Goal: Task Accomplishment & Management: Use online tool/utility

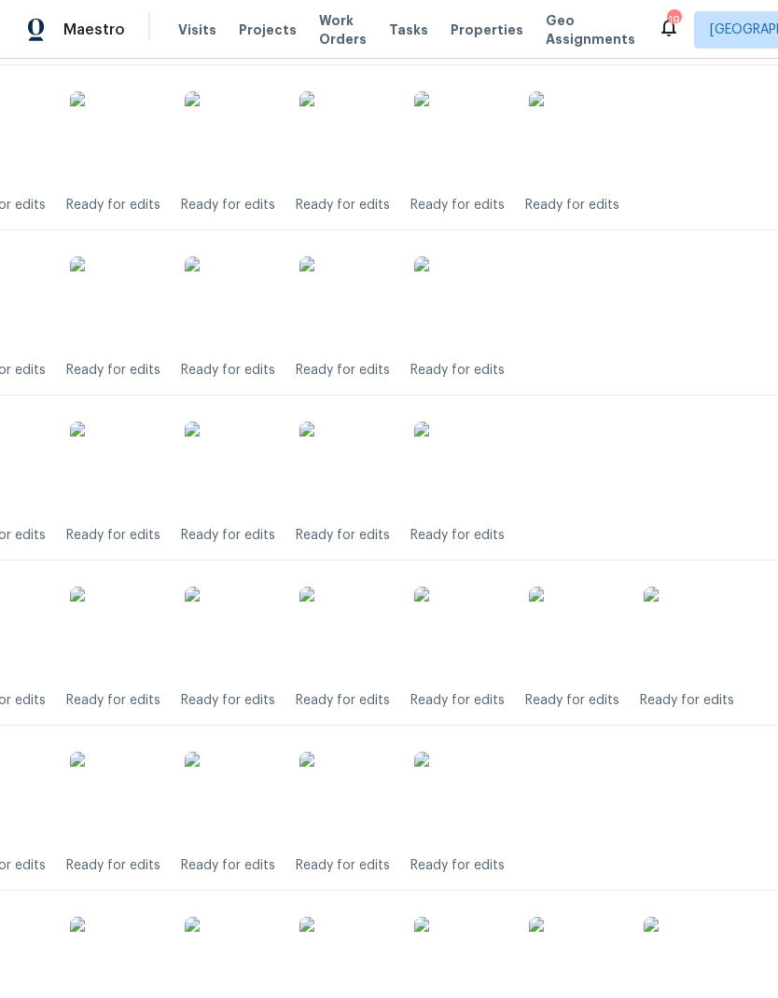
scroll to position [512, 130]
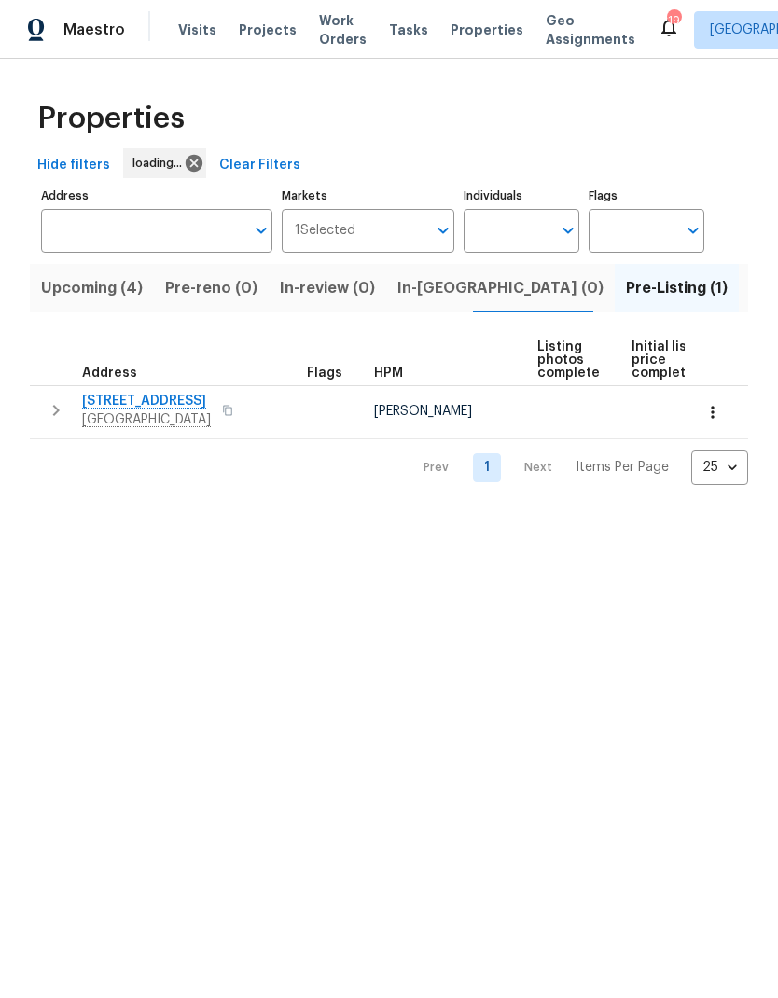
click at [141, 412] on span "Richmond, VA 23223" at bounding box center [146, 420] width 129 height 19
click at [107, 285] on span "Upcoming (4)" at bounding box center [92, 288] width 102 height 26
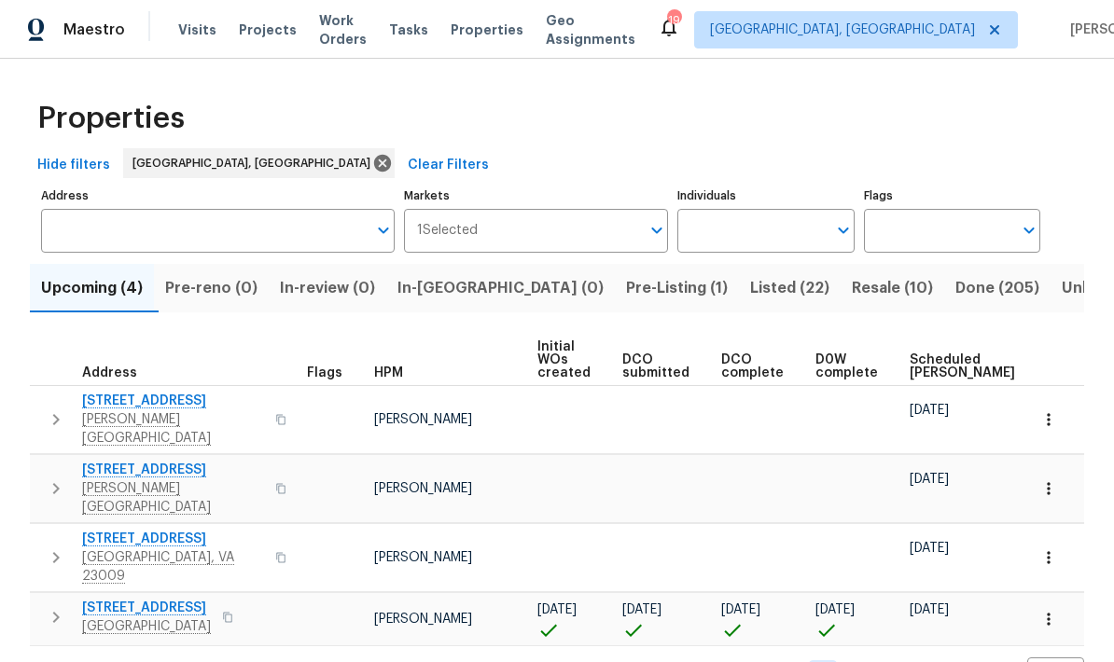
click at [159, 461] on span "3912 Harrow Dr" at bounding box center [173, 470] width 182 height 19
click at [773, 345] on th "DCO complete" at bounding box center [761, 360] width 94 height 51
click at [777, 299] on span "Resale (10)" at bounding box center [892, 288] width 81 height 26
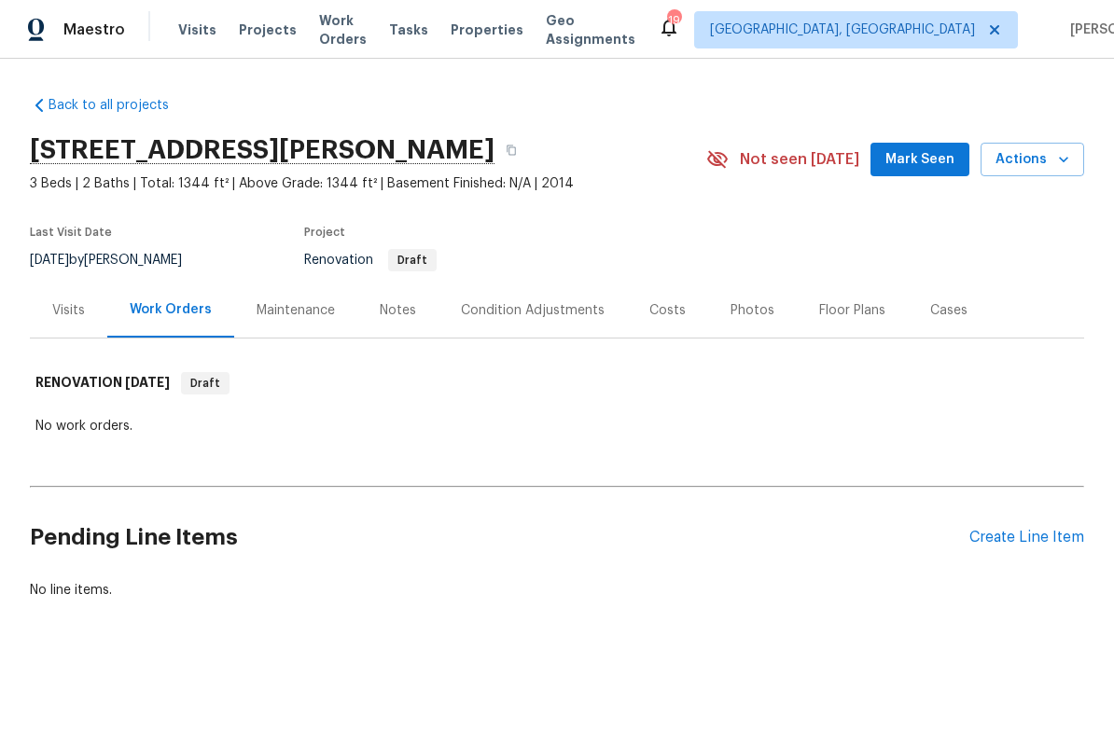
click at [549, 315] on div "Condition Adjustments" at bounding box center [533, 310] width 144 height 19
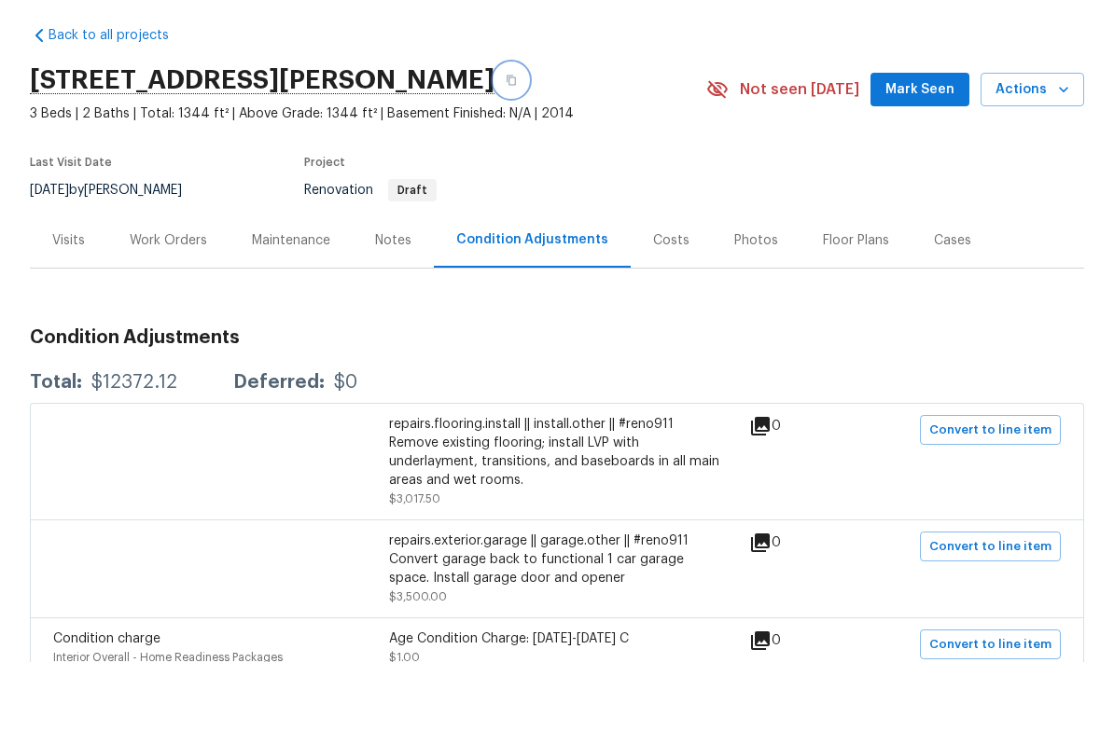
click at [506, 145] on icon "button" at bounding box center [511, 150] width 11 height 11
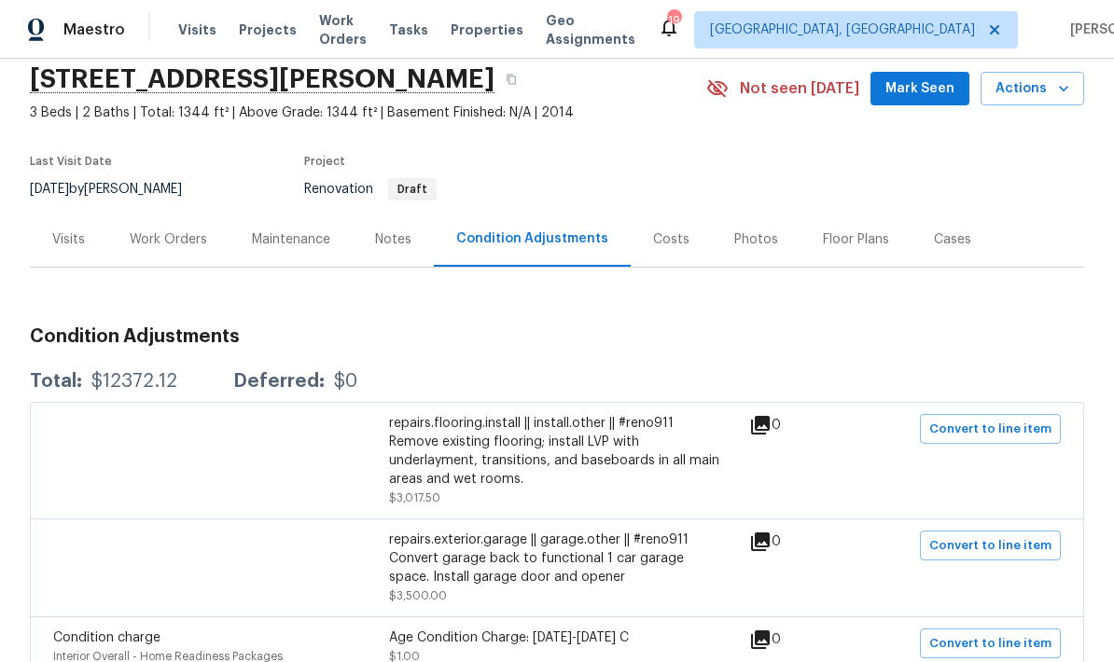
scroll to position [87, 0]
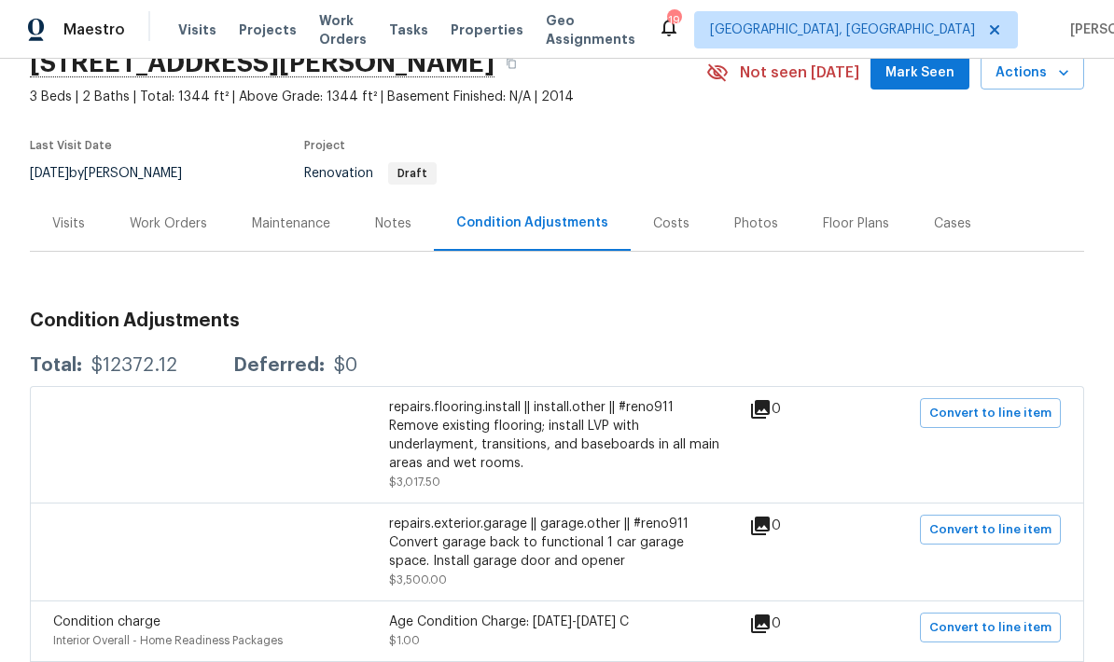
click at [390, 215] on div "Notes" at bounding box center [393, 224] width 36 height 19
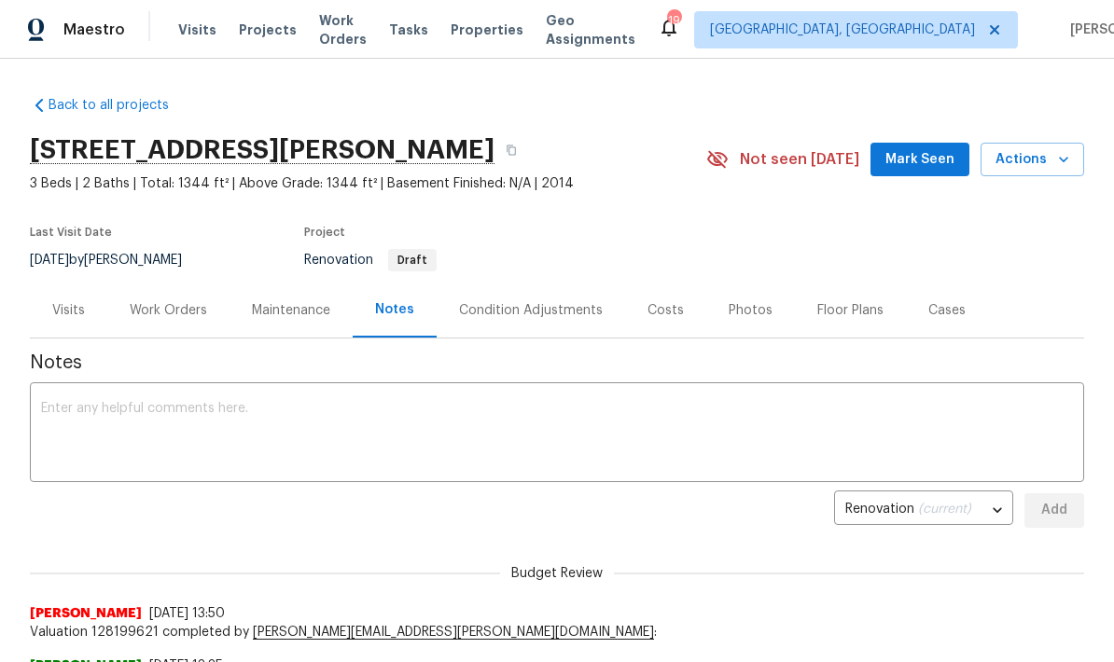
click at [174, 313] on div "Work Orders" at bounding box center [168, 310] width 77 height 19
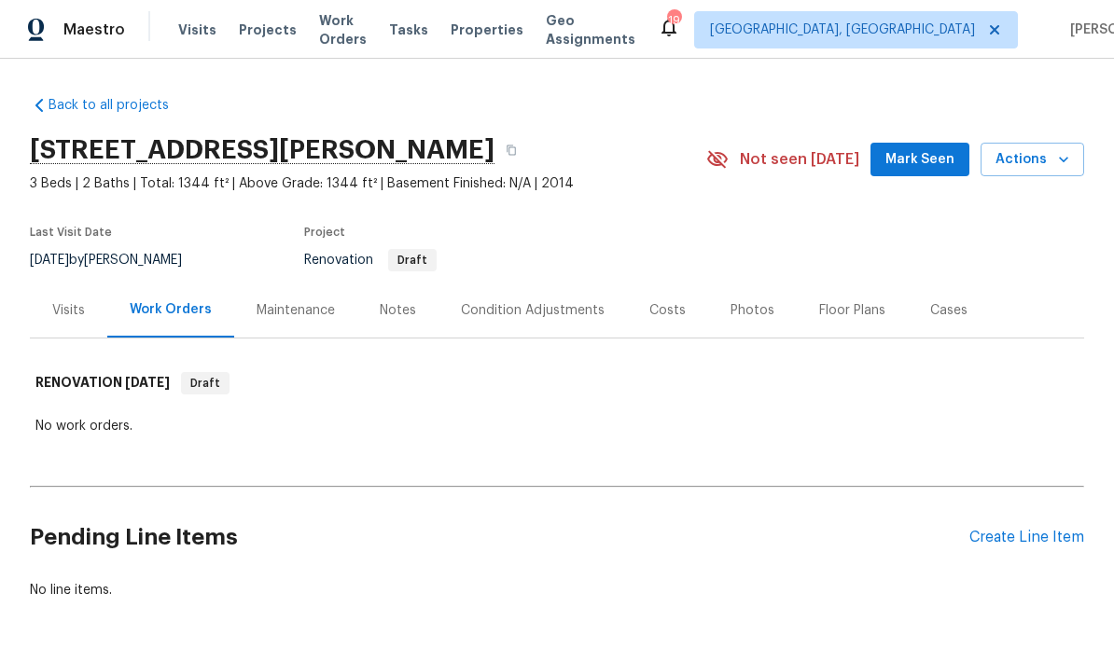
click at [559, 311] on div "Condition Adjustments" at bounding box center [533, 310] width 144 height 19
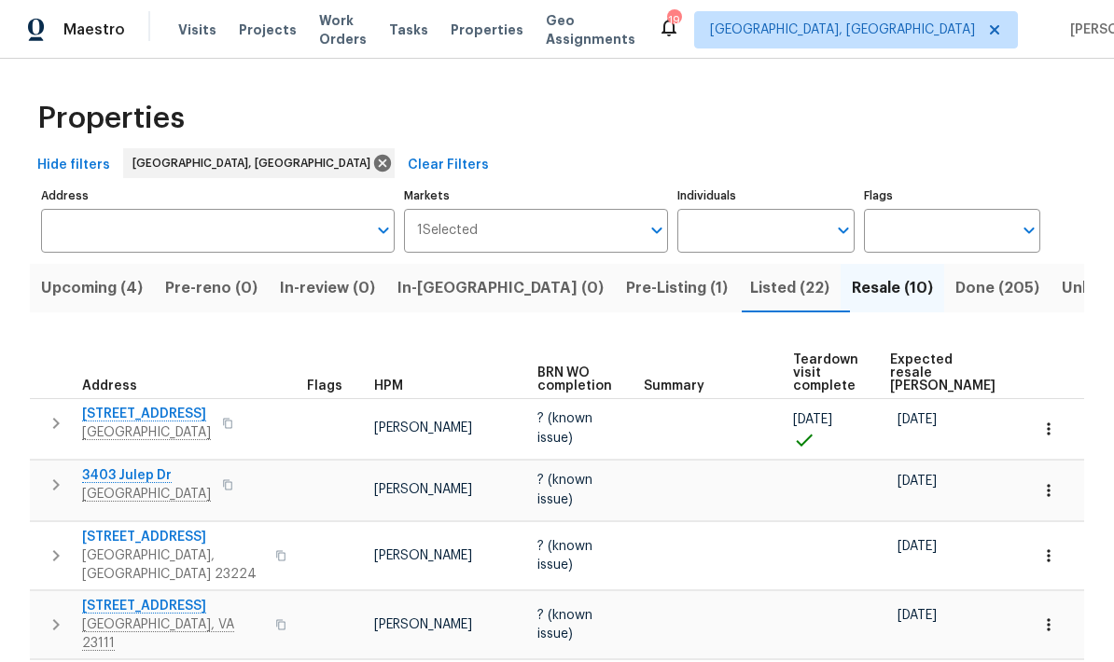
click at [750, 293] on span "Listed (22)" at bounding box center [789, 288] width 79 height 26
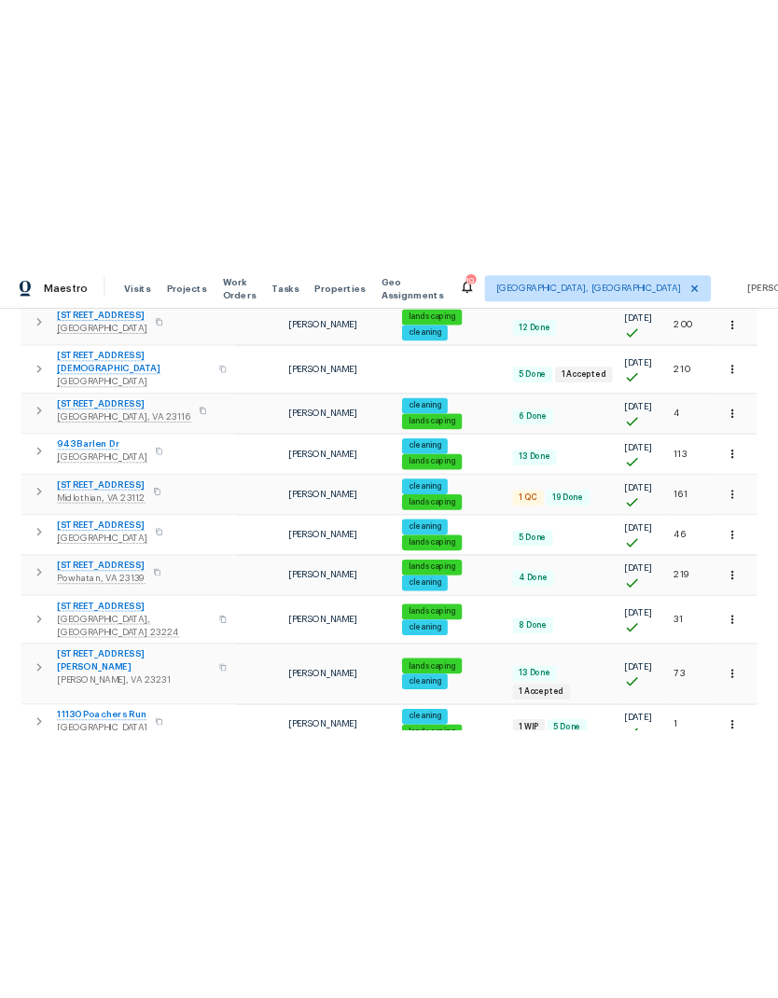
scroll to position [966, 0]
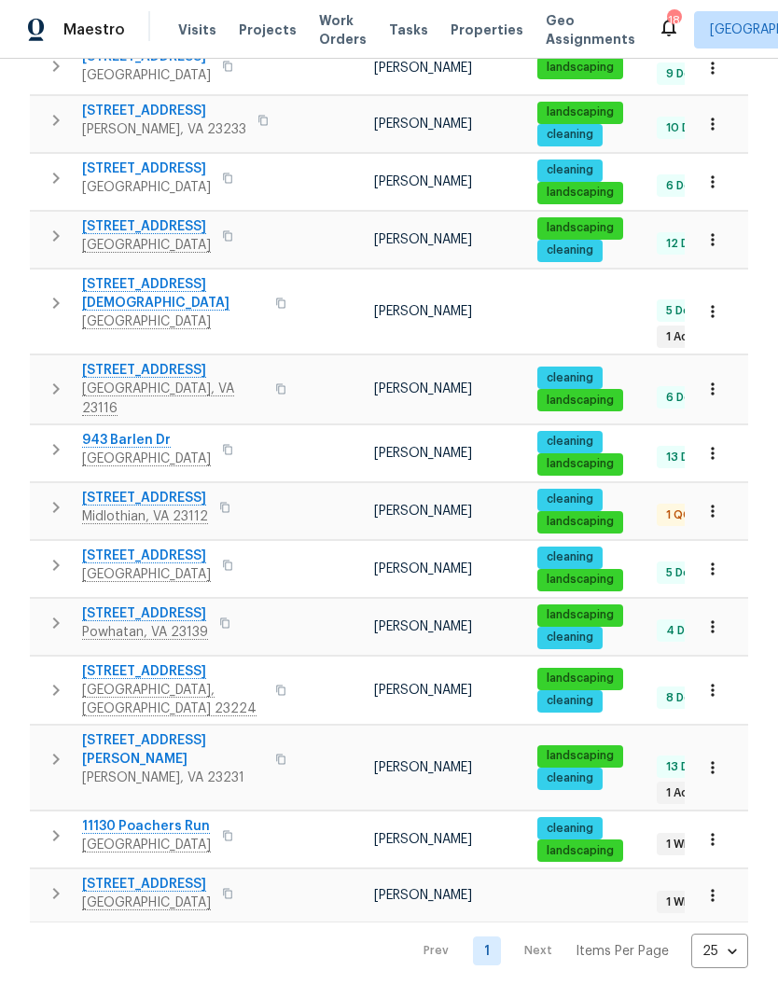
scroll to position [654, 0]
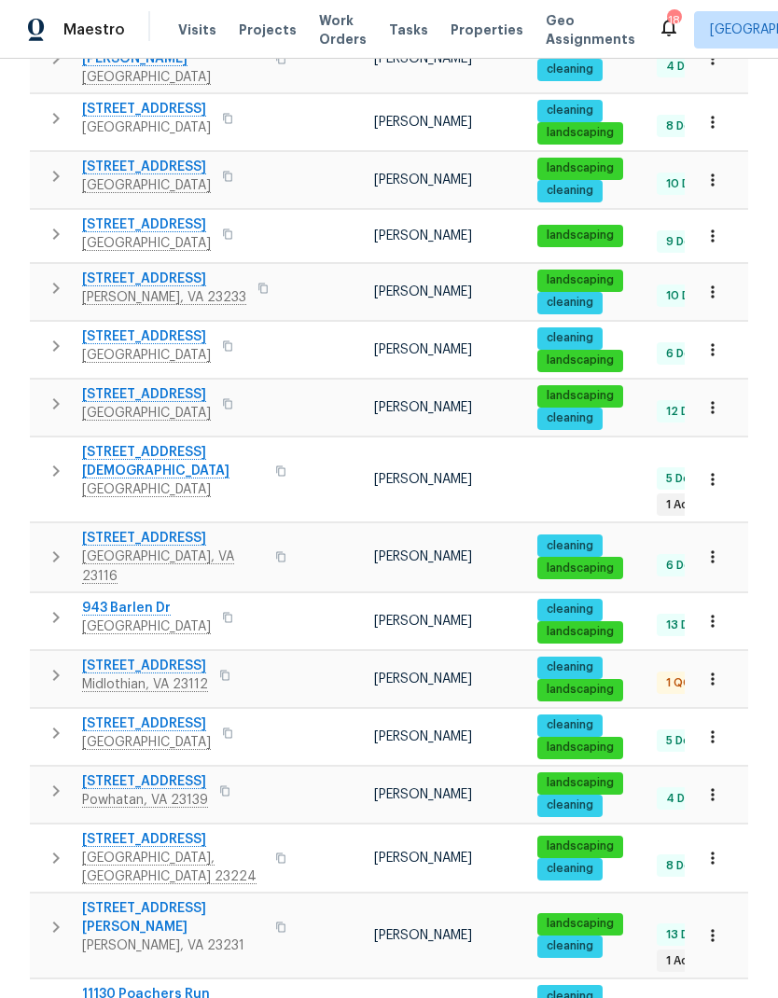
click at [211, 404] on span "[GEOGRAPHIC_DATA]" at bounding box center [146, 413] width 129 height 19
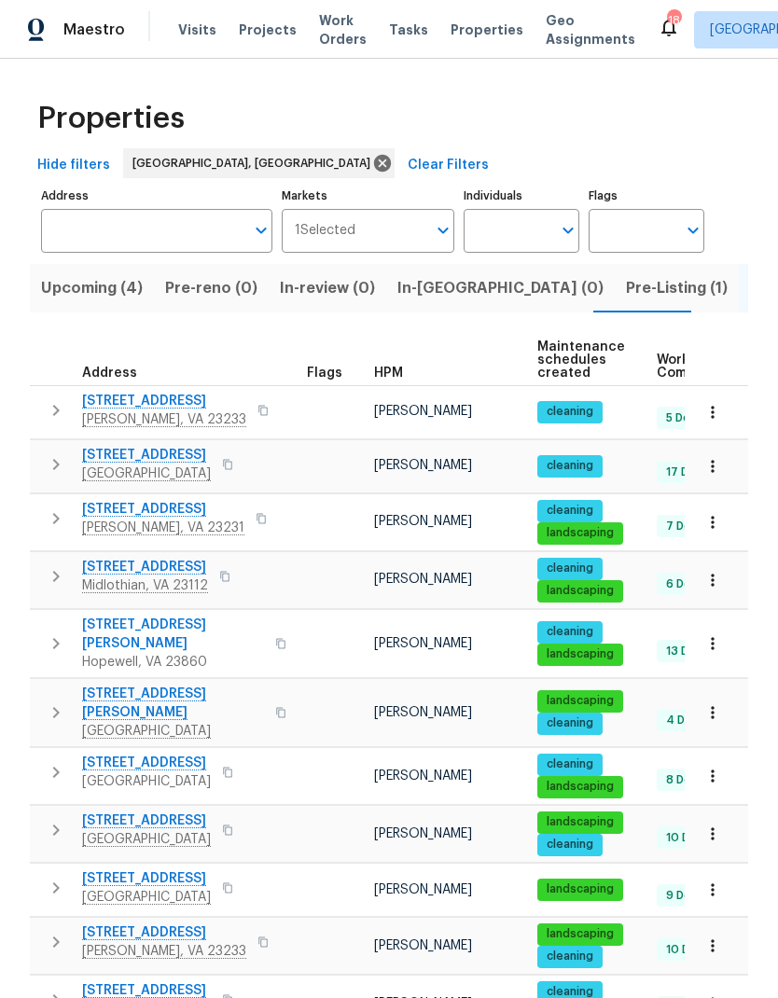
scroll to position [0, 0]
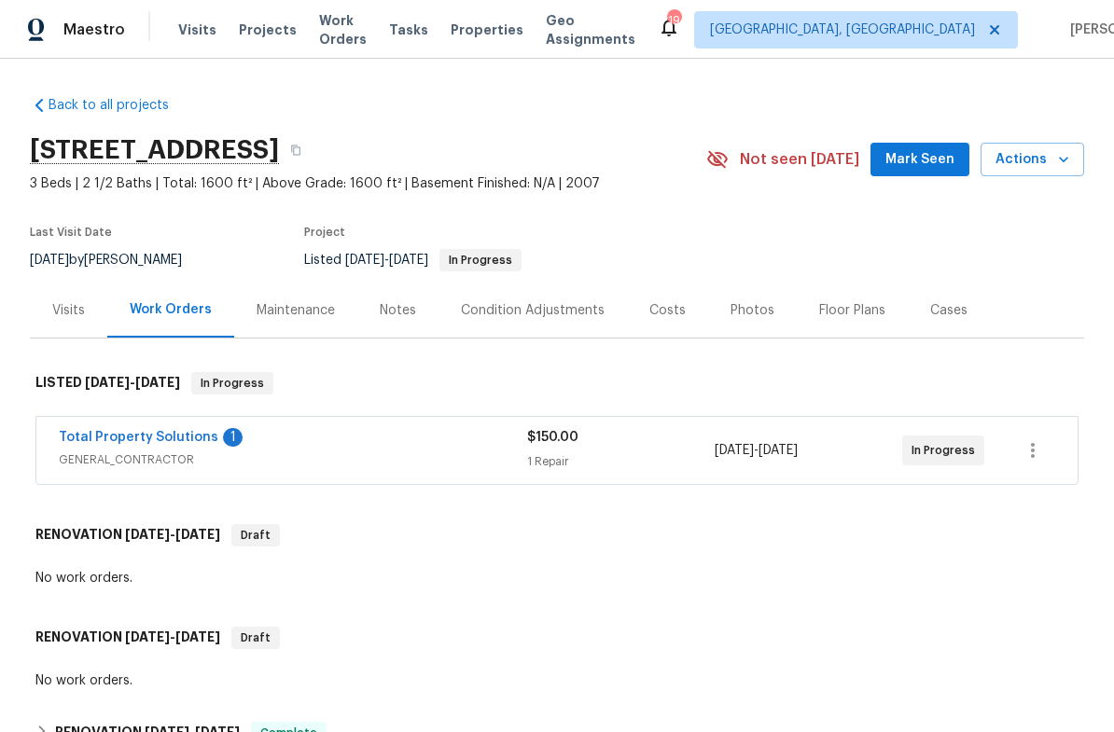
click at [185, 443] on link "Total Property Solutions" at bounding box center [139, 437] width 160 height 13
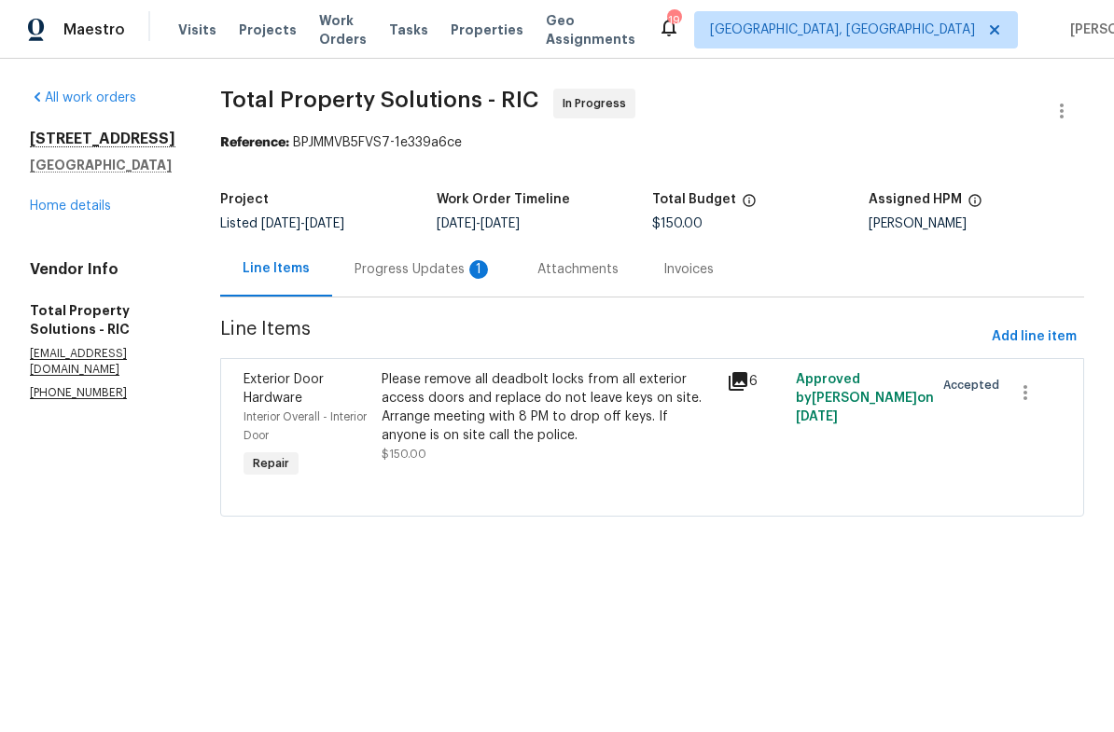
click at [489, 278] on div "Progress Updates 1" at bounding box center [424, 269] width 138 height 19
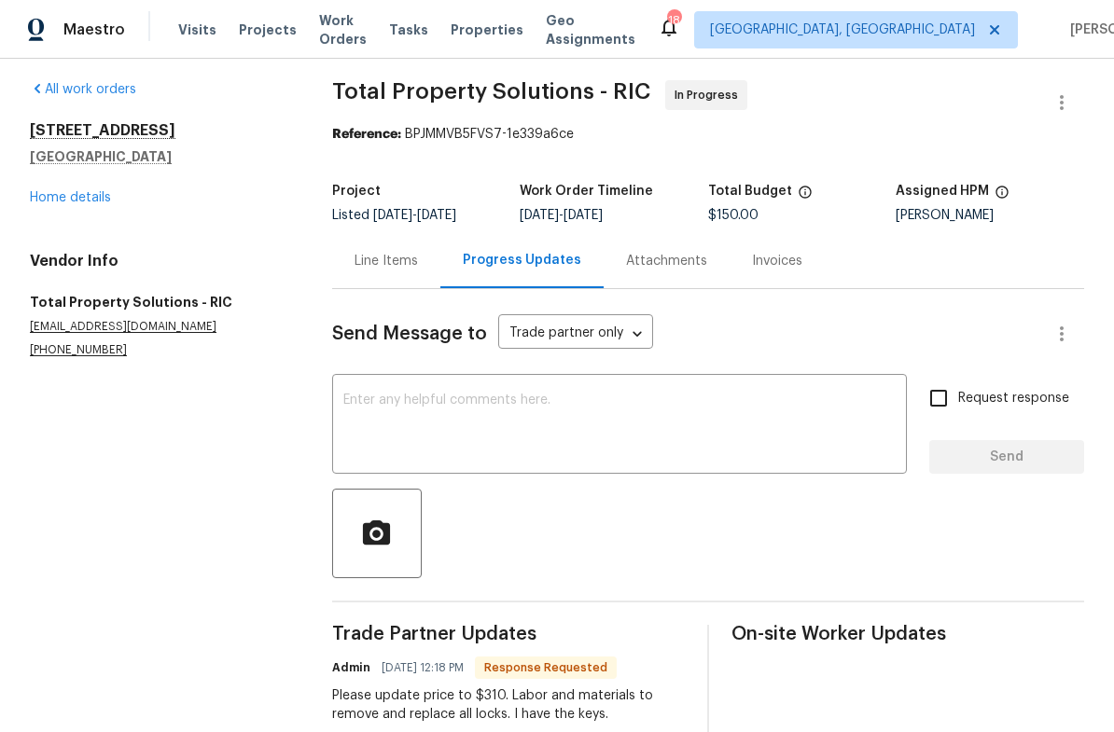
scroll to position [7, 0]
click at [400, 255] on div "Line Items" at bounding box center [386, 262] width 63 height 19
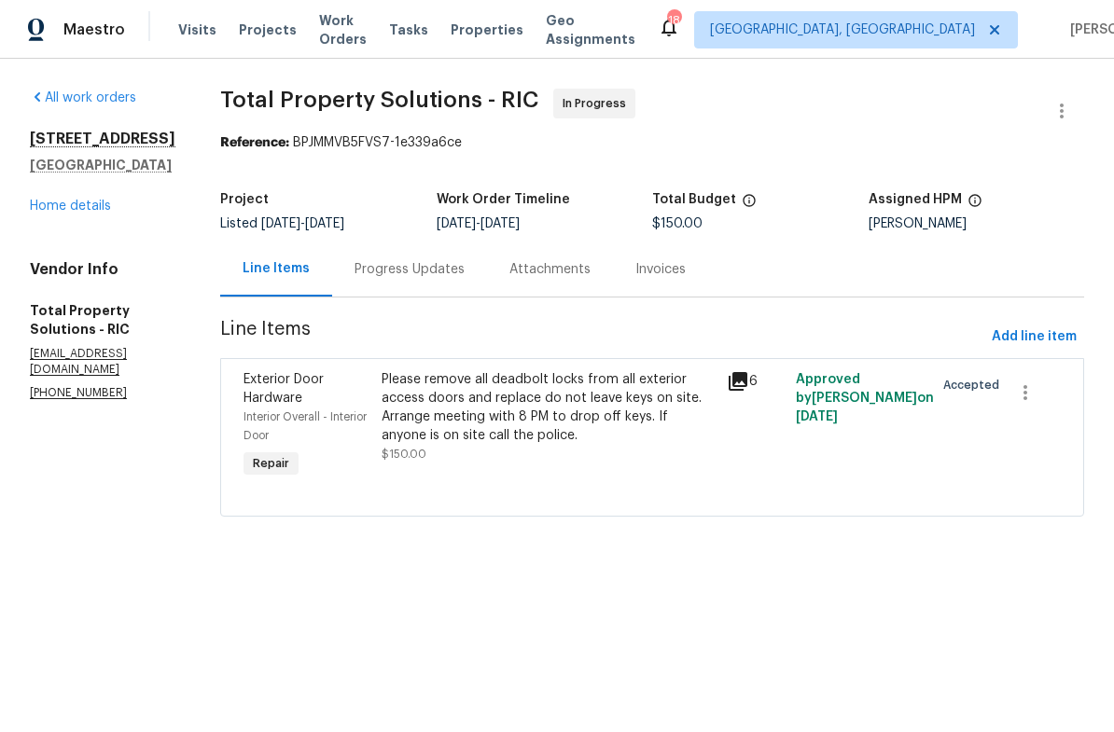
click at [558, 430] on div "Please remove all deadbolt locks from all exterior access doors and replace do …" at bounding box center [549, 407] width 334 height 75
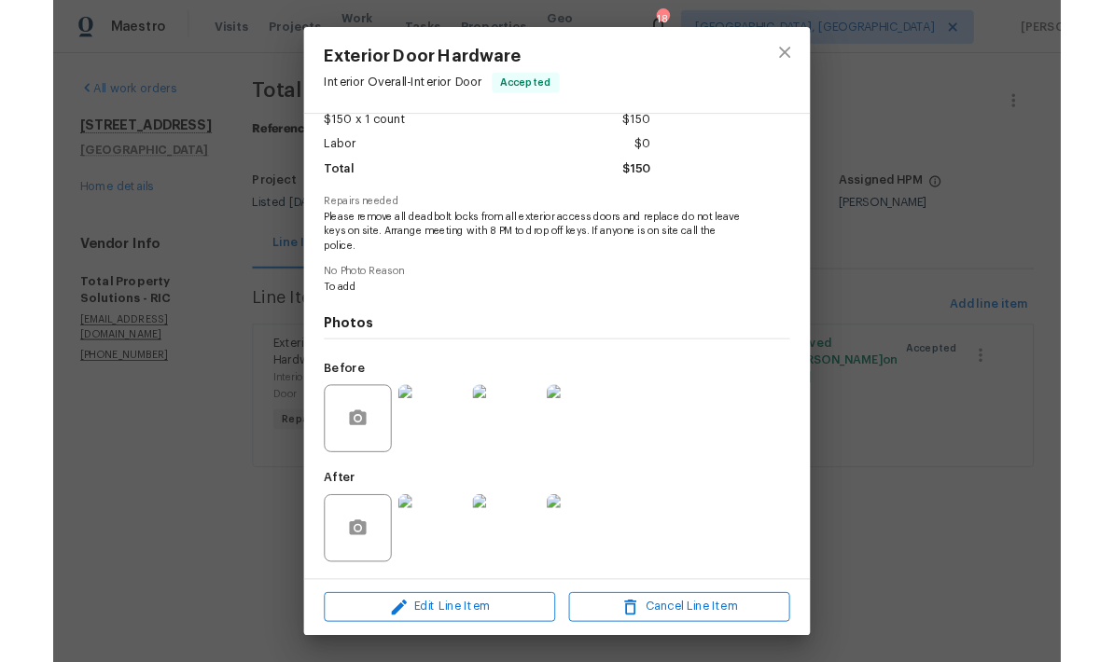
scroll to position [116, 0]
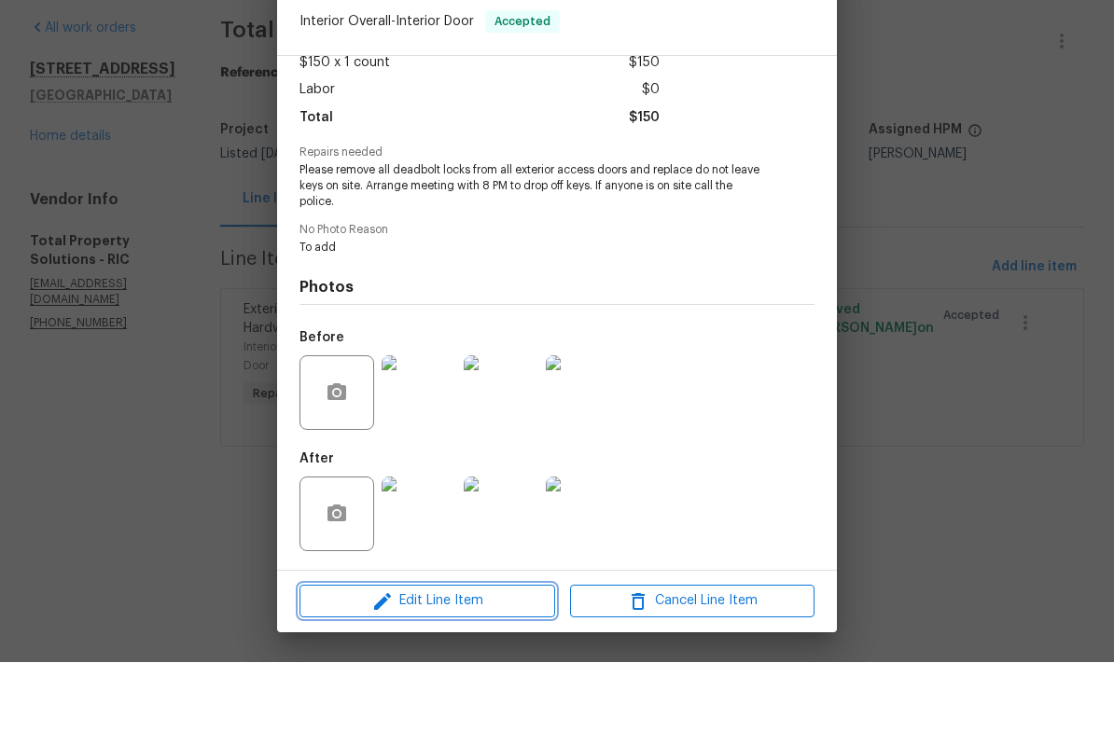
click at [477, 660] on span "Edit Line Item" at bounding box center [427, 671] width 244 height 23
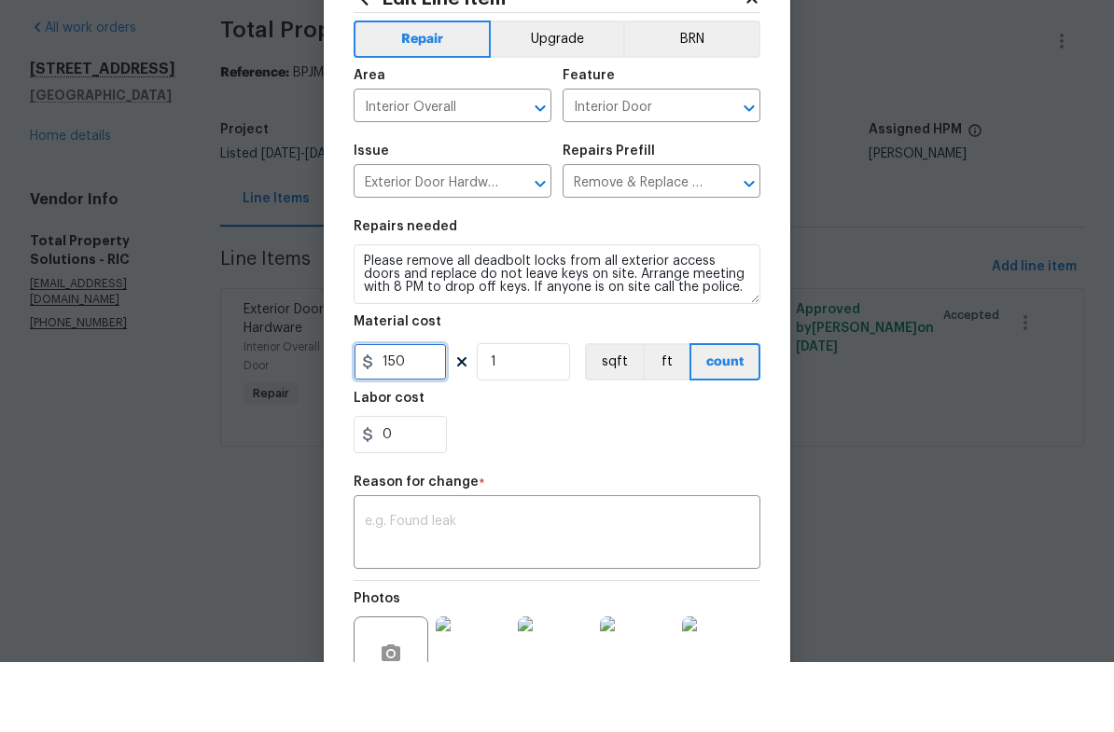
click at [429, 413] on input "150" at bounding box center [400, 431] width 93 height 37
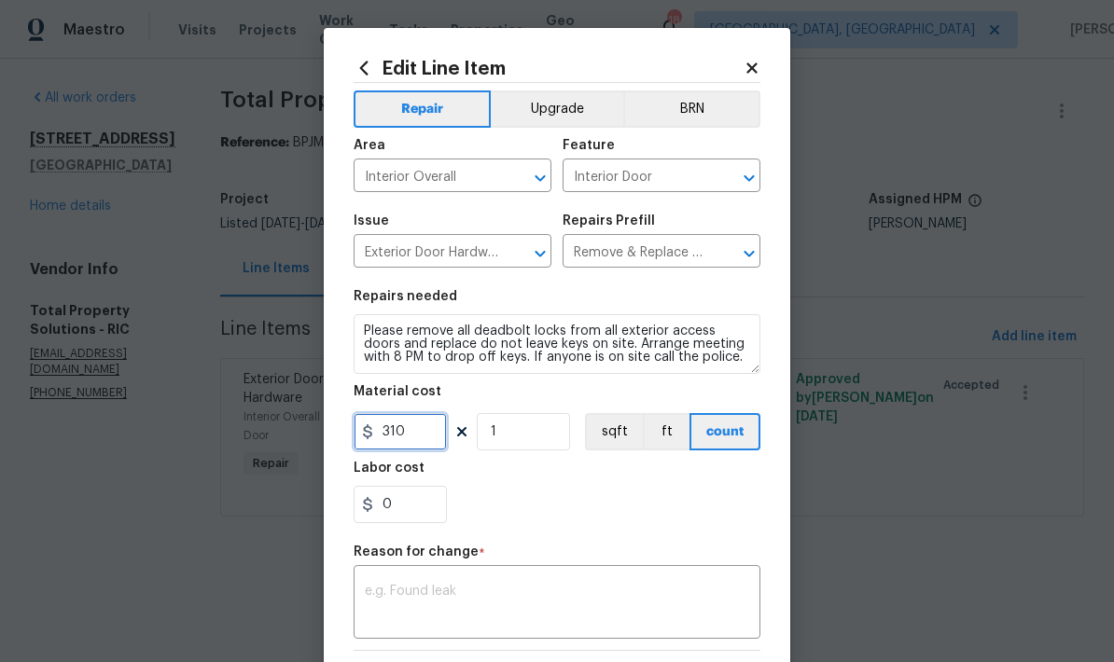
type input "310"
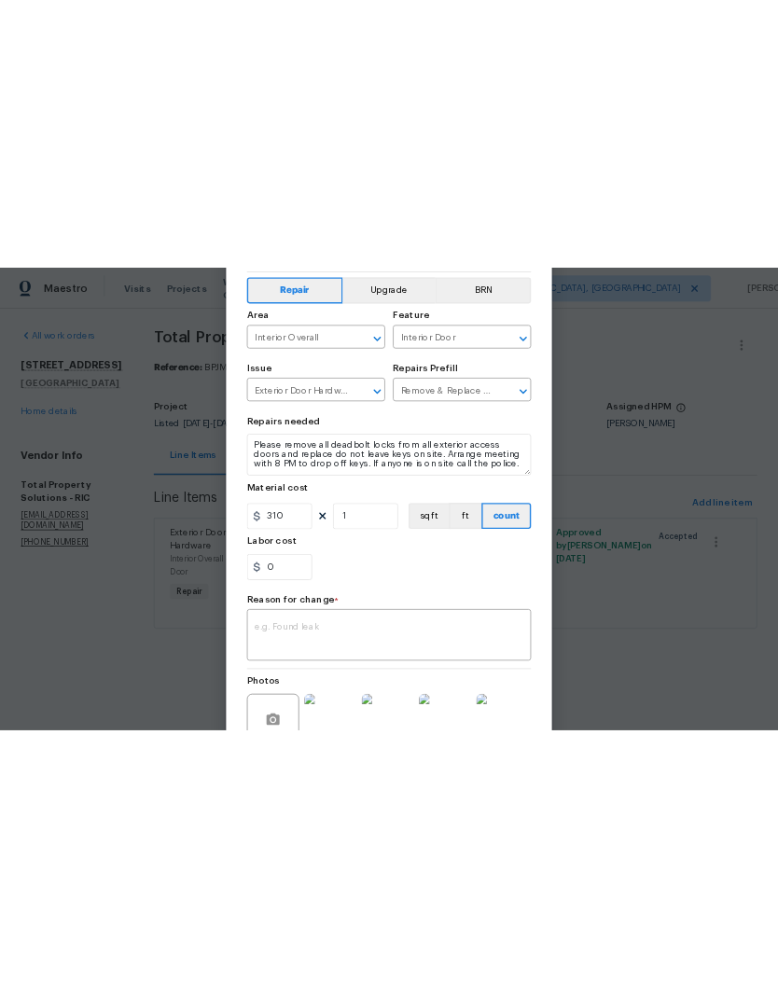
scroll to position [170, 0]
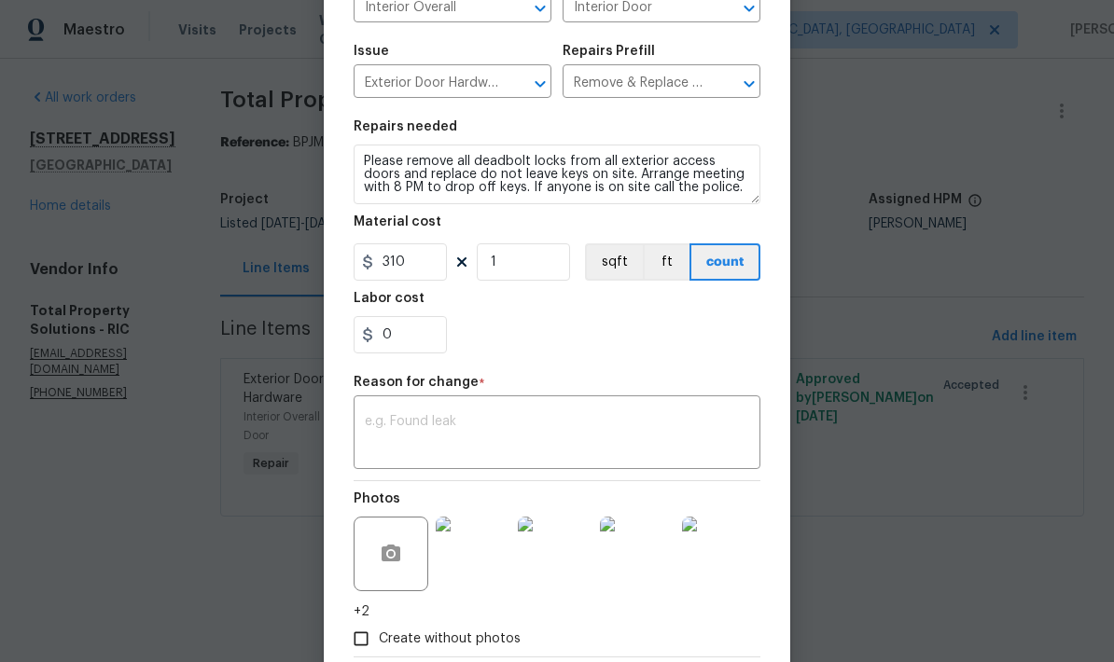
click at [696, 436] on textarea at bounding box center [557, 434] width 384 height 39
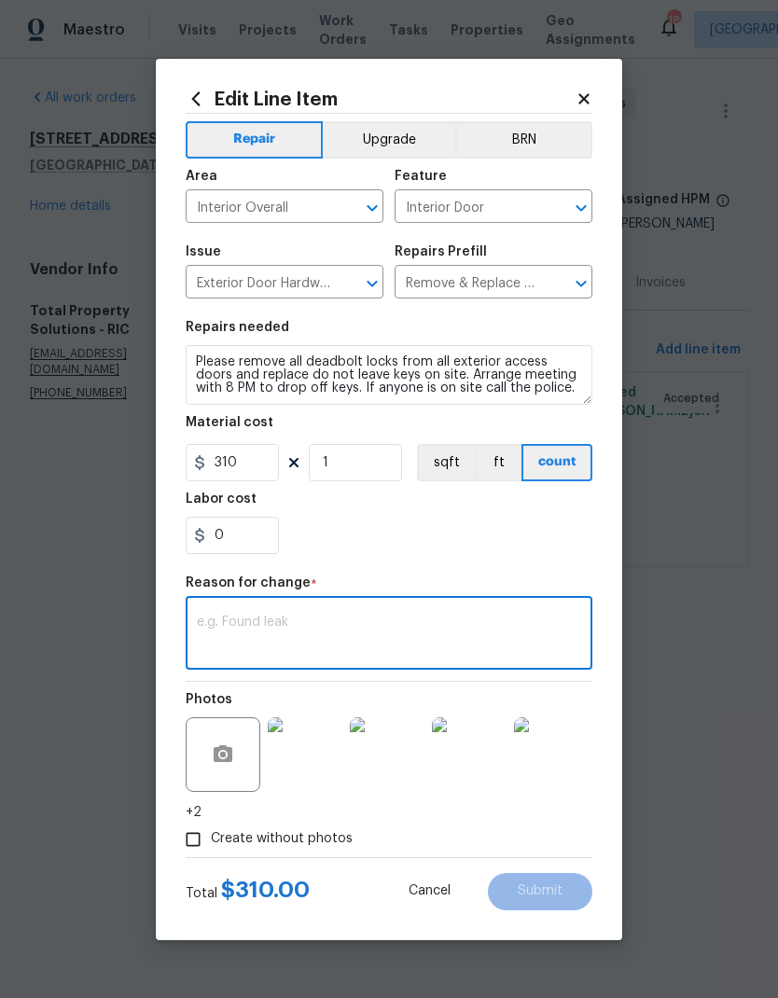
scroll to position [0, 0]
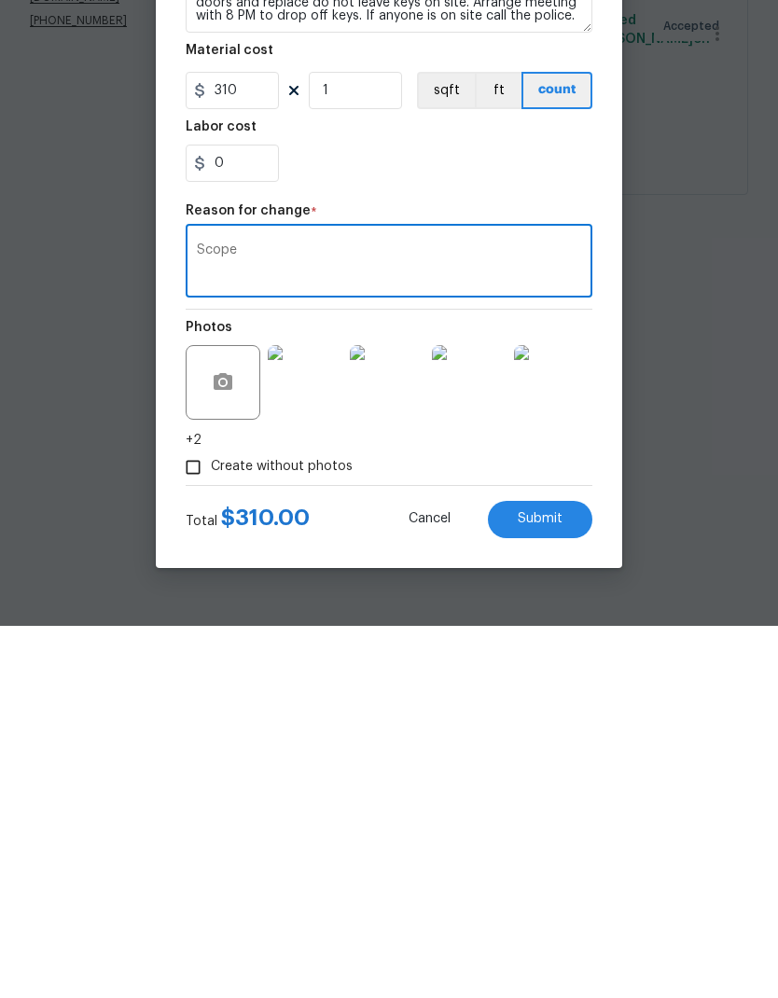
type textarea "Scope"
click at [569, 731] on button "Submit" at bounding box center [540, 891] width 104 height 37
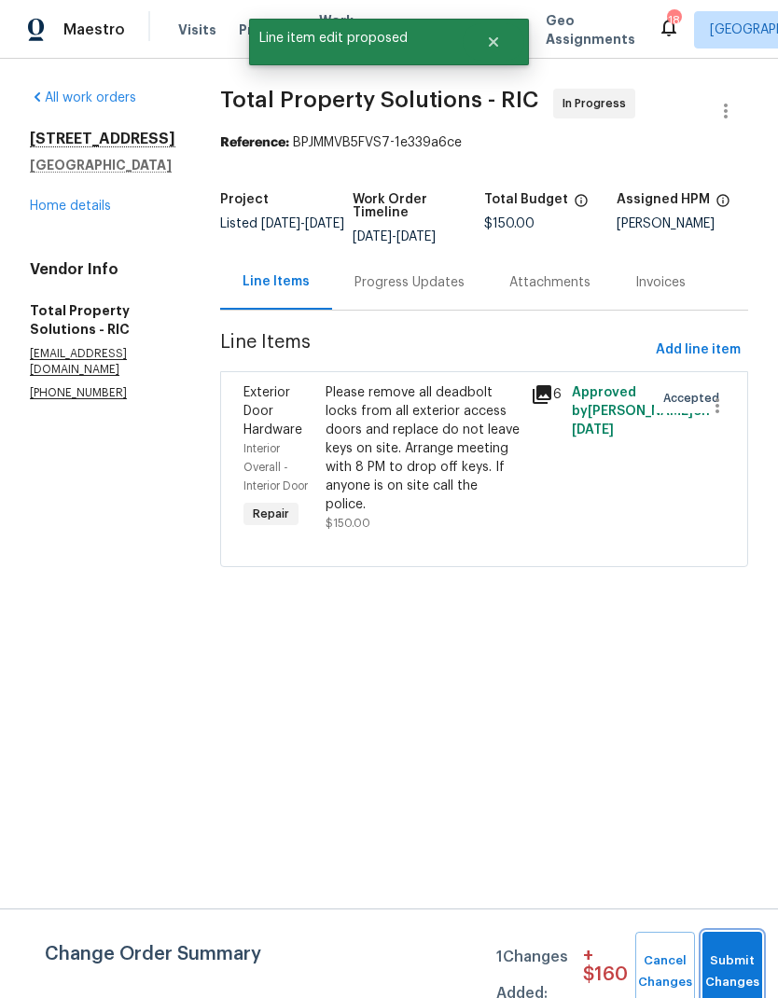
click at [740, 731] on button "Submit Changes" at bounding box center [733, 972] width 60 height 80
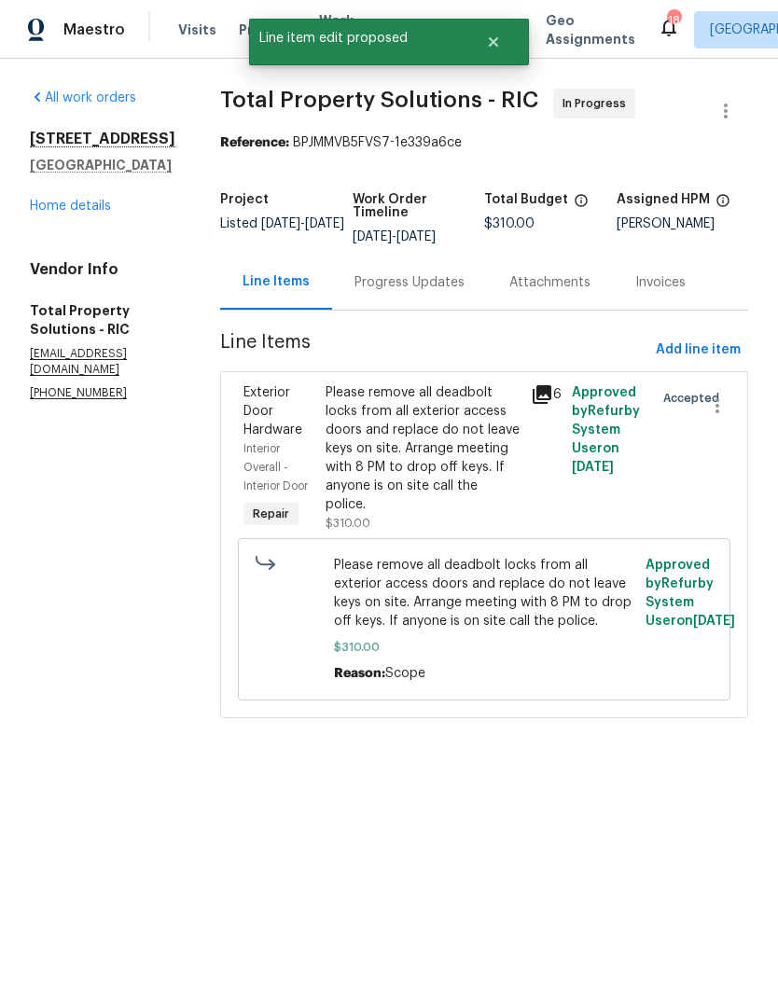
click at [90, 208] on link "Home details" at bounding box center [70, 206] width 81 height 13
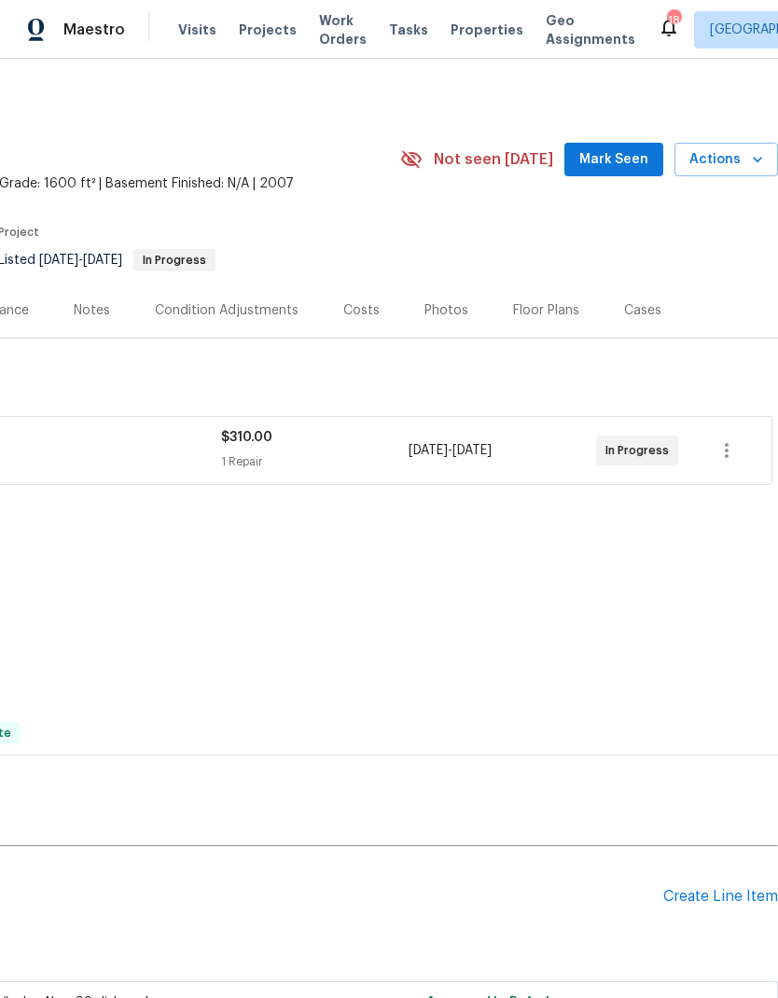
scroll to position [0, 276]
click at [726, 731] on div "Create Line Item" at bounding box center [720, 897] width 115 height 18
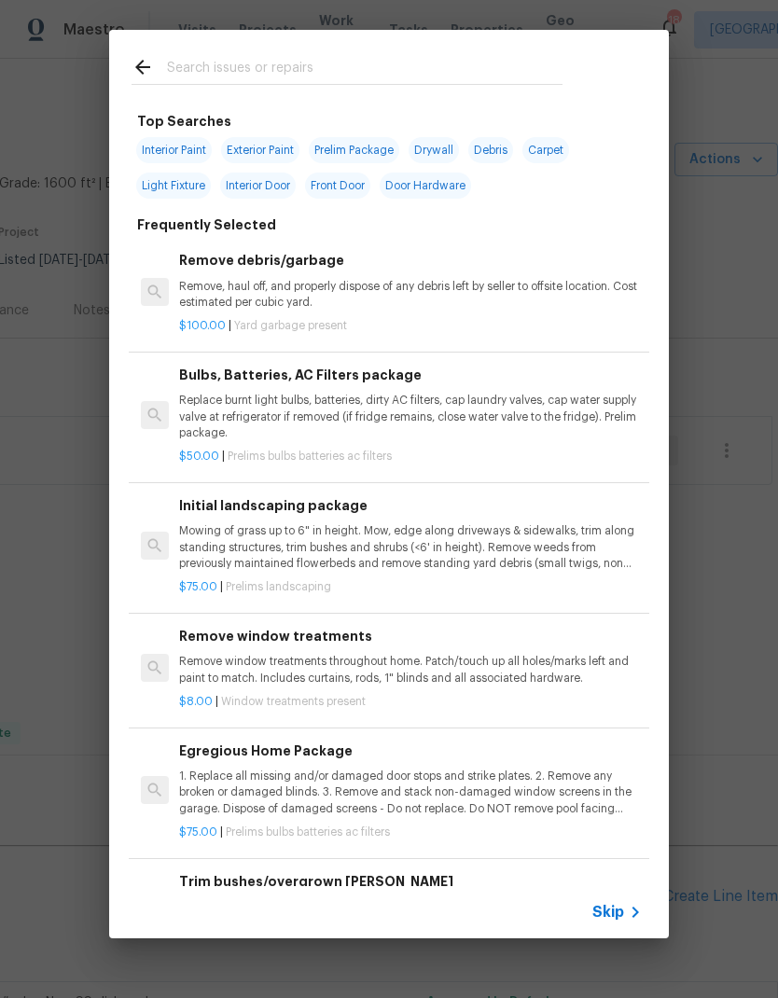
click at [194, 58] on input "text" at bounding box center [365, 70] width 396 height 28
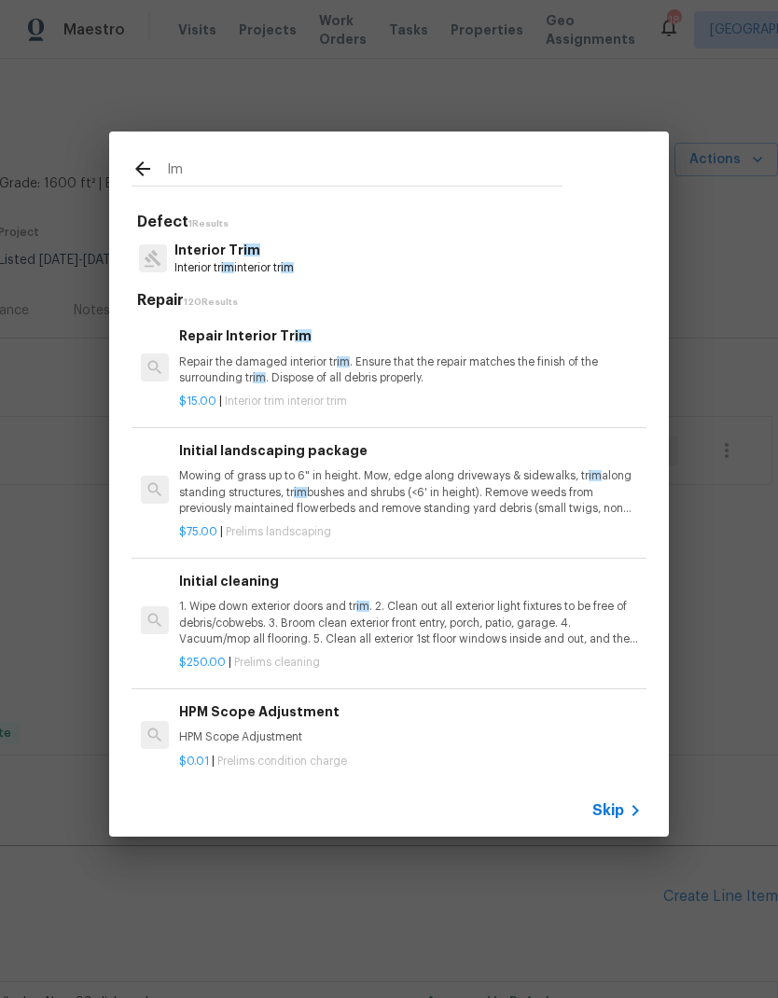
type input "I"
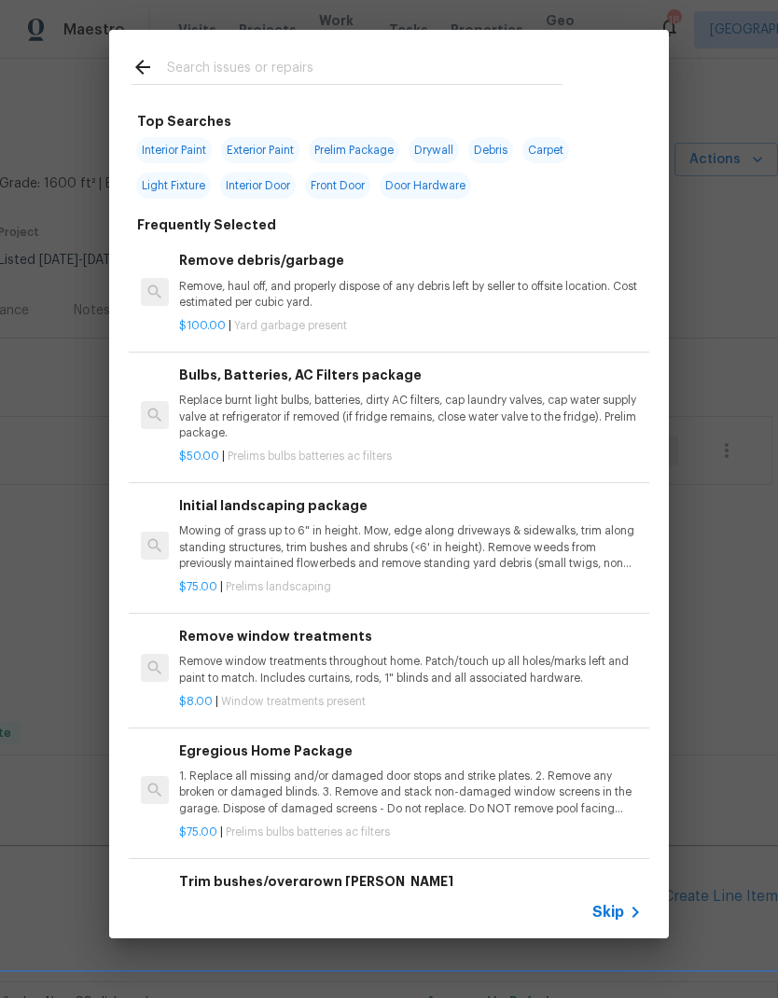
click at [166, 146] on span "Interior Paint" at bounding box center [174, 150] width 76 height 26
type input "Interior Paint"
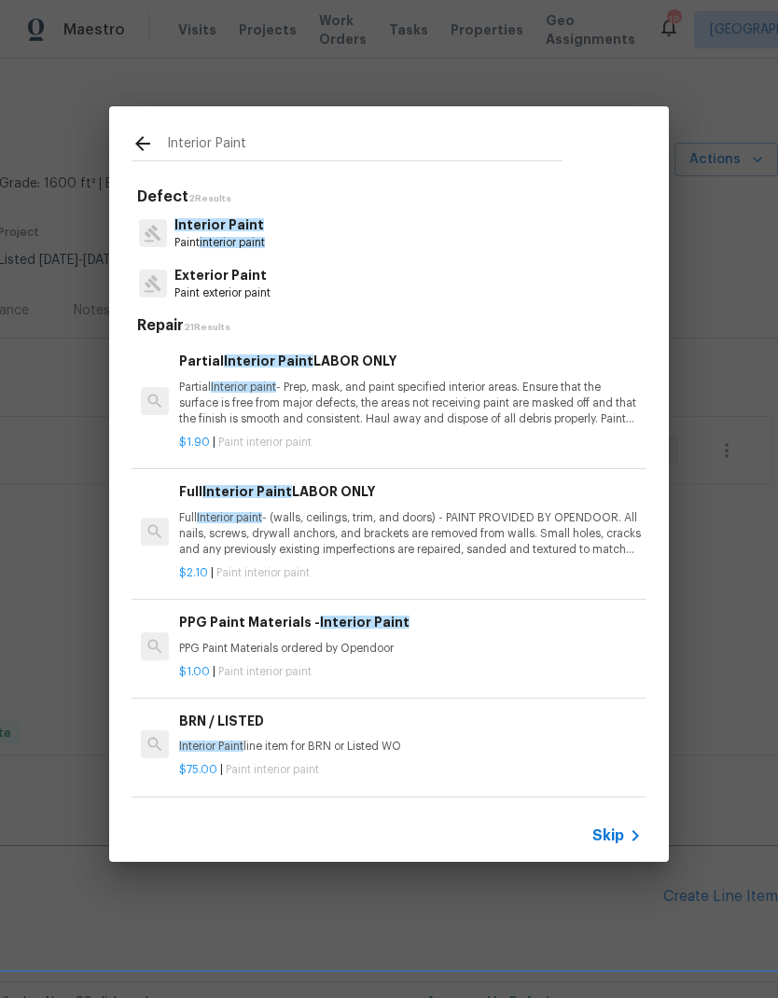
click at [572, 427] on div "$1.90 | Paint interior paint" at bounding box center [410, 438] width 463 height 23
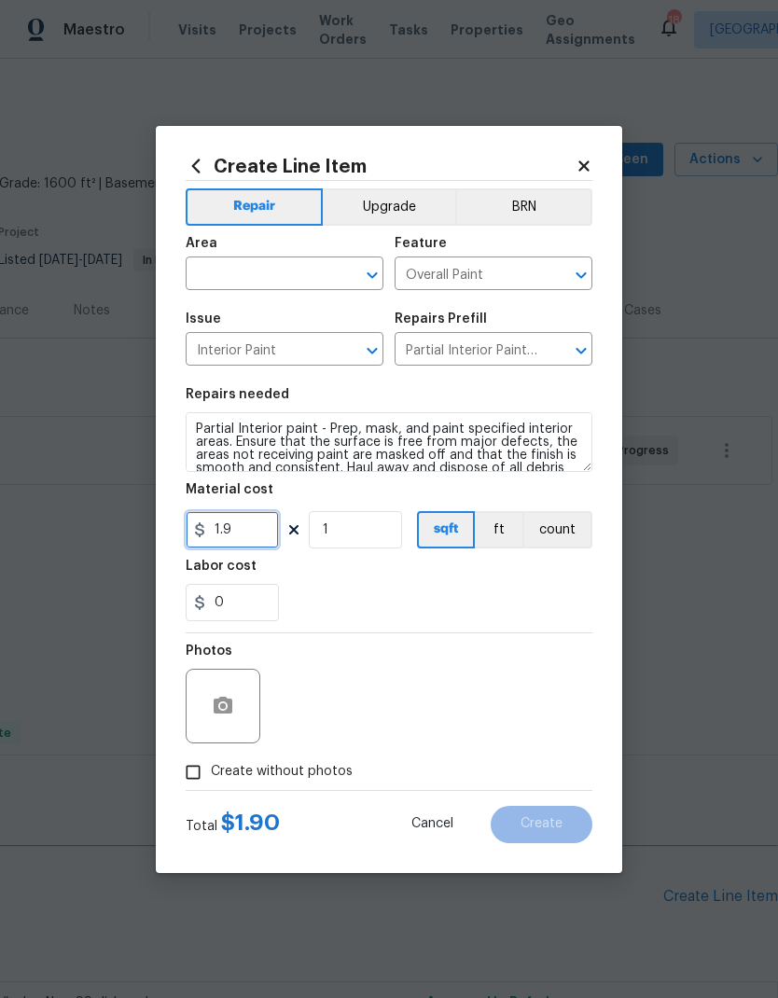
click at [237, 536] on input "1.9" at bounding box center [232, 529] width 93 height 37
type input "1.25"
click at [226, 265] on input "text" at bounding box center [259, 275] width 146 height 29
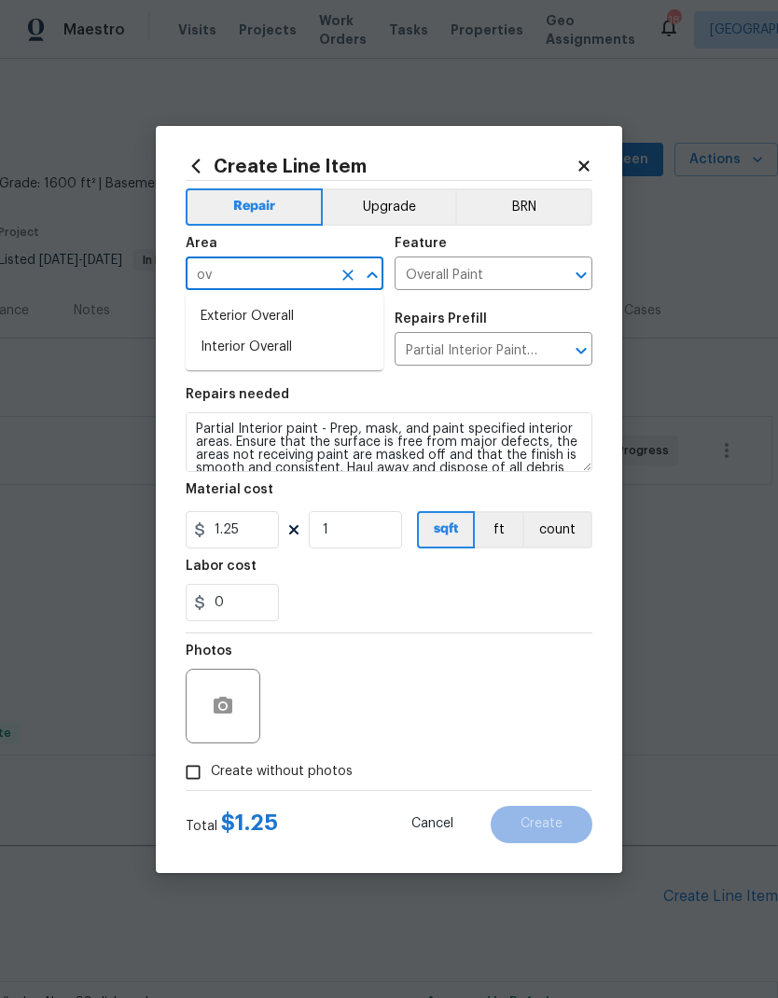
click at [219, 348] on li "Interior Overall" at bounding box center [285, 347] width 198 height 31
type input "Interior Overall"
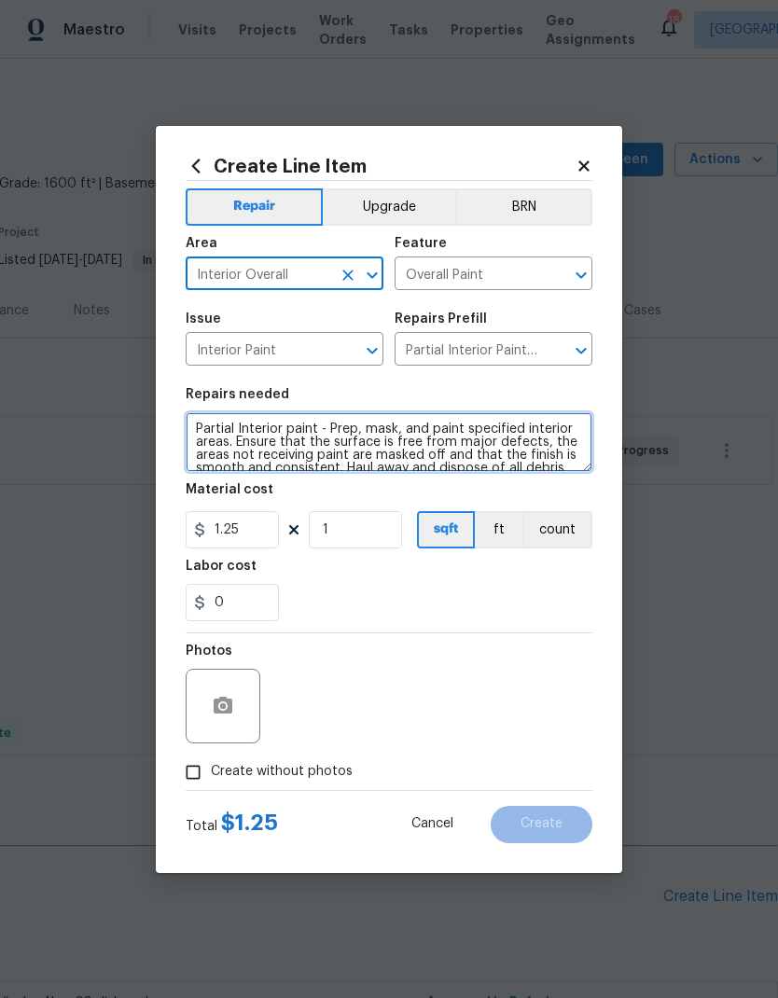
click at [215, 444] on textarea "Partial Interior paint - Prep, mask, and paint specified interior areas. Ensure…" at bounding box center [389, 442] width 407 height 60
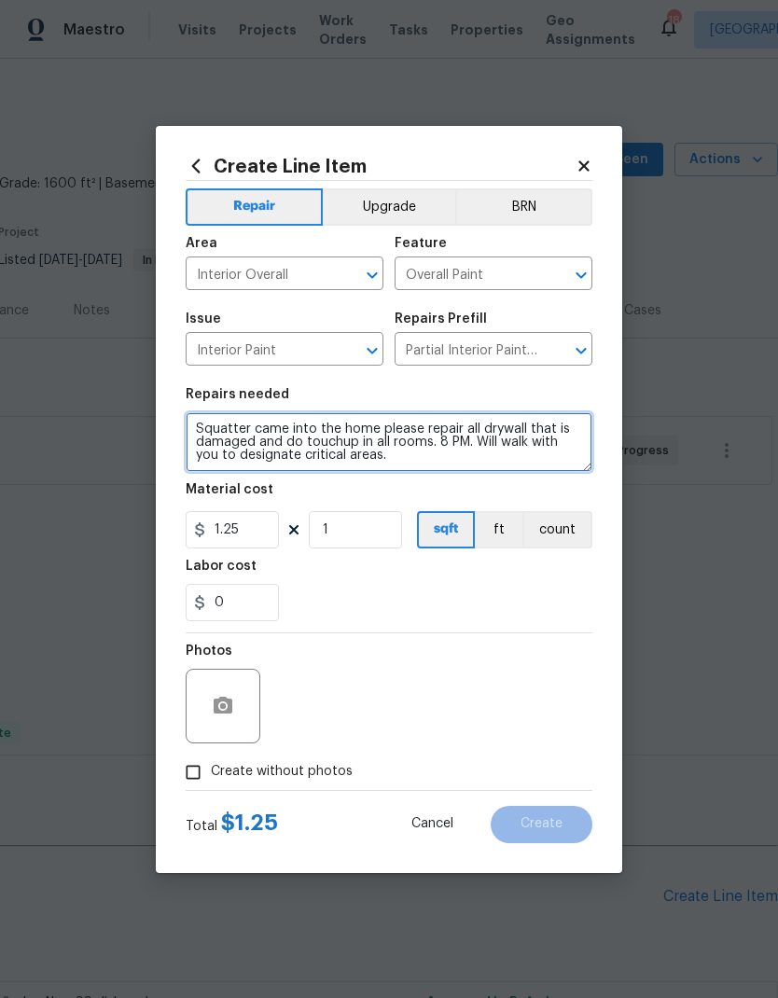
scroll to position [26, 0]
type textarea "We are going to color match to what is currently in place Squatter came into th…"
click at [560, 583] on div "Labor cost" at bounding box center [389, 572] width 407 height 24
click at [192, 731] on input "Create without photos" at bounding box center [192, 772] width 35 height 35
checkbox input "true"
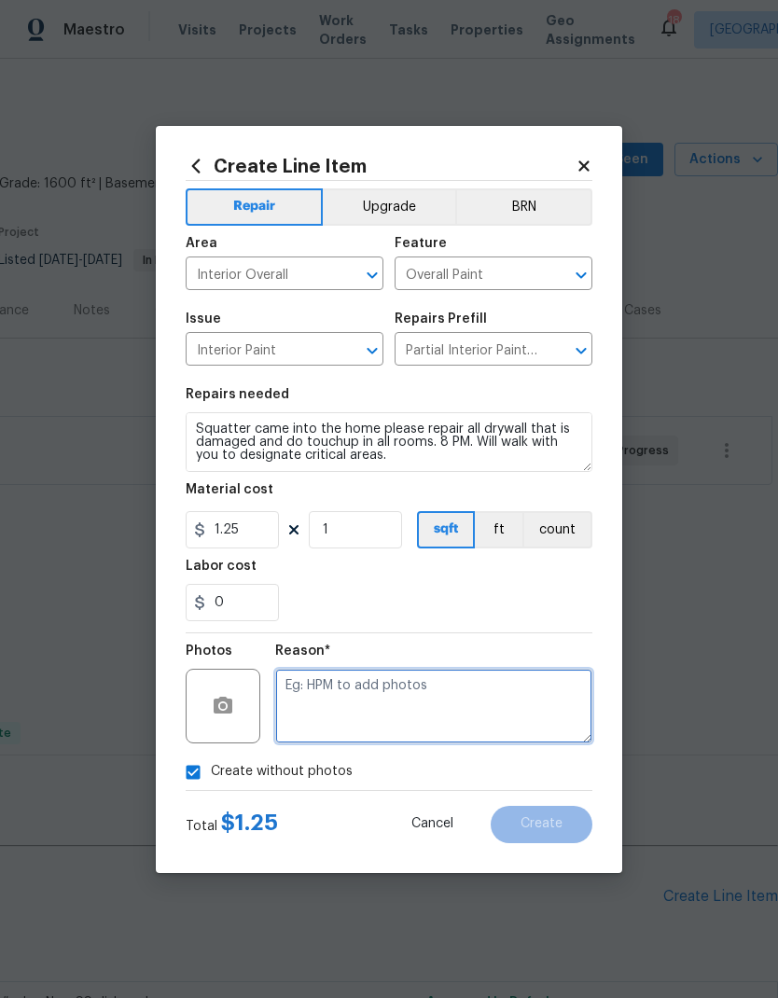
click at [529, 704] on textarea at bounding box center [433, 706] width 317 height 75
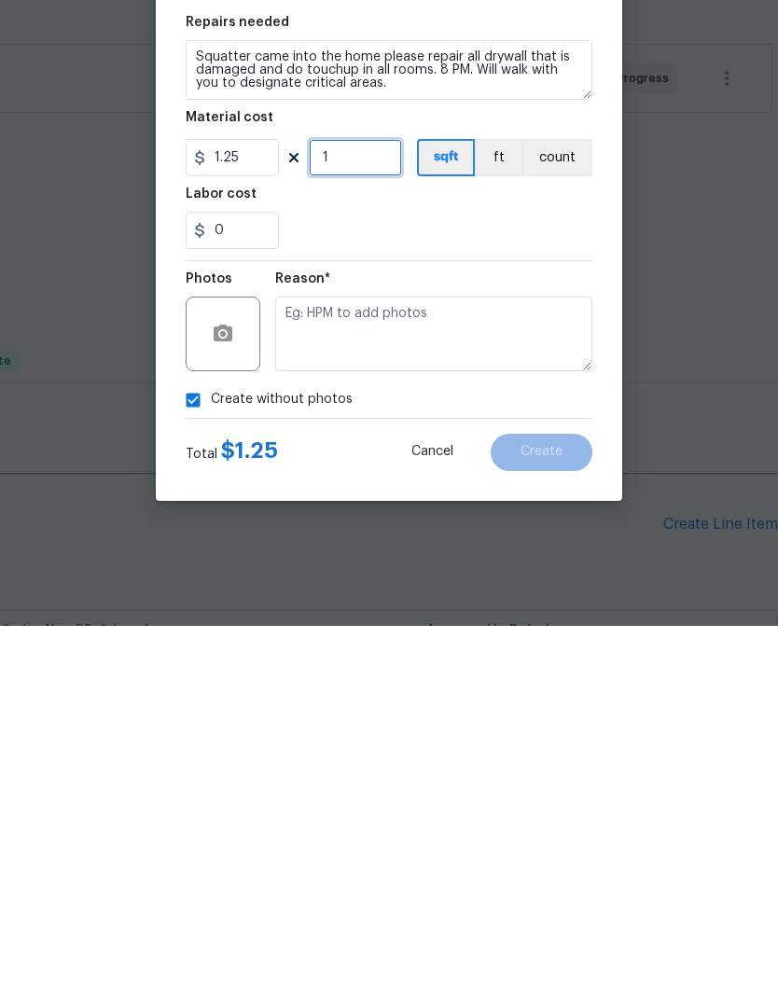
click at [361, 511] on input "1" at bounding box center [355, 529] width 93 height 37
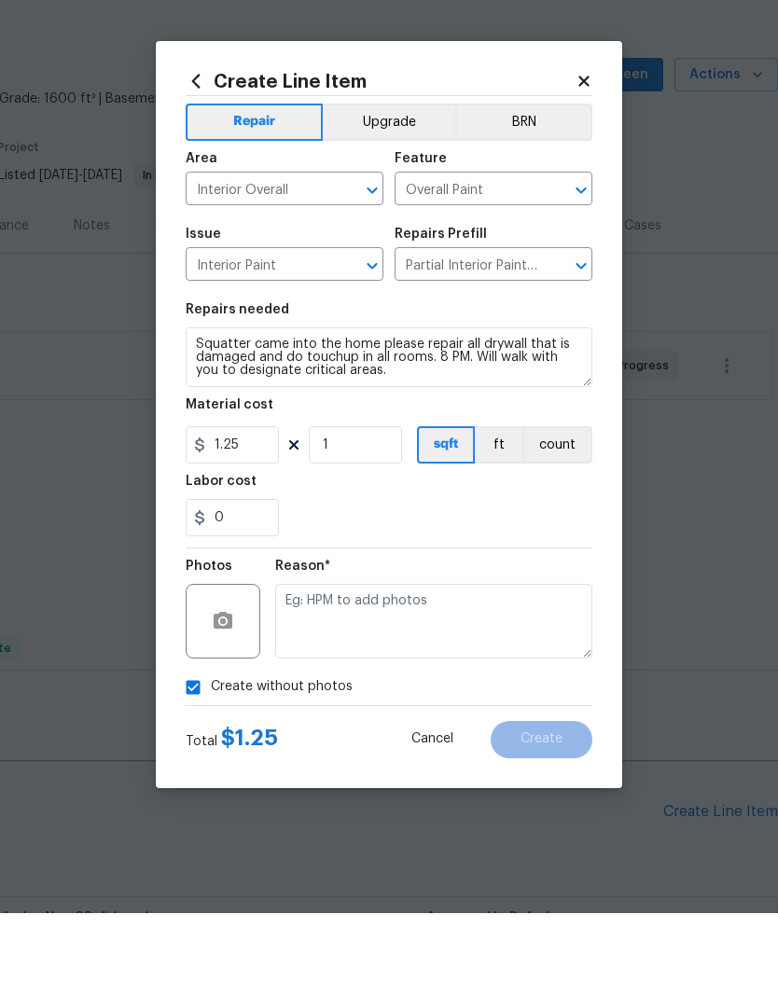
scroll to position [75, 0]
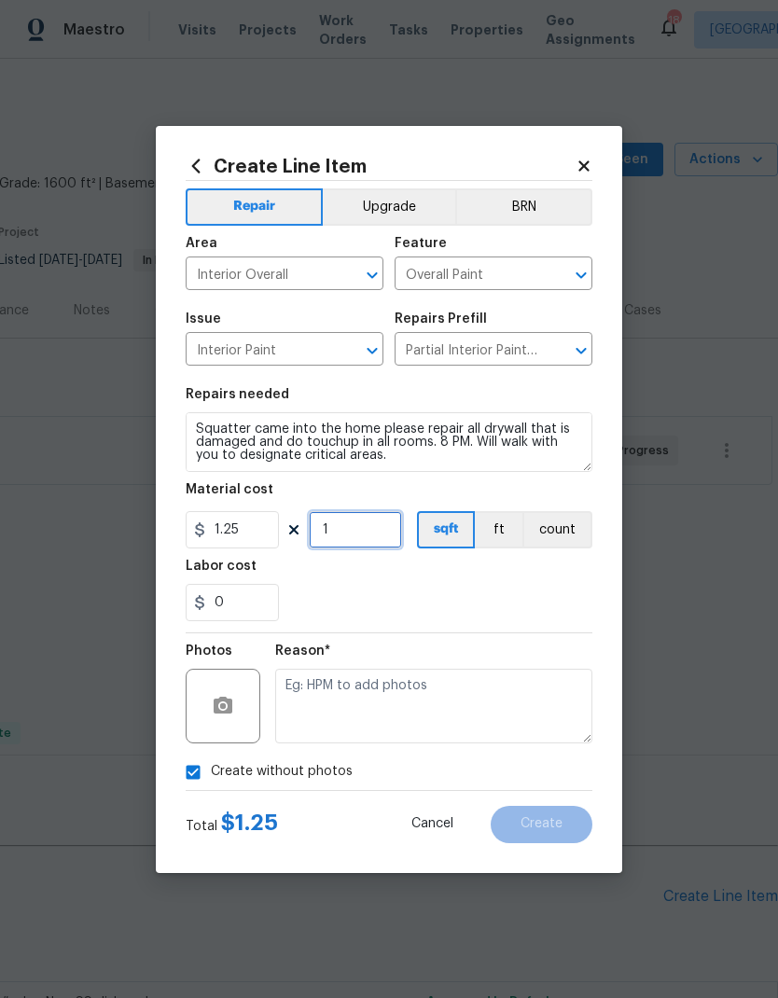
click at [372, 534] on input "1" at bounding box center [355, 529] width 93 height 37
type input "1200"
click at [570, 591] on div "0" at bounding box center [389, 602] width 407 height 37
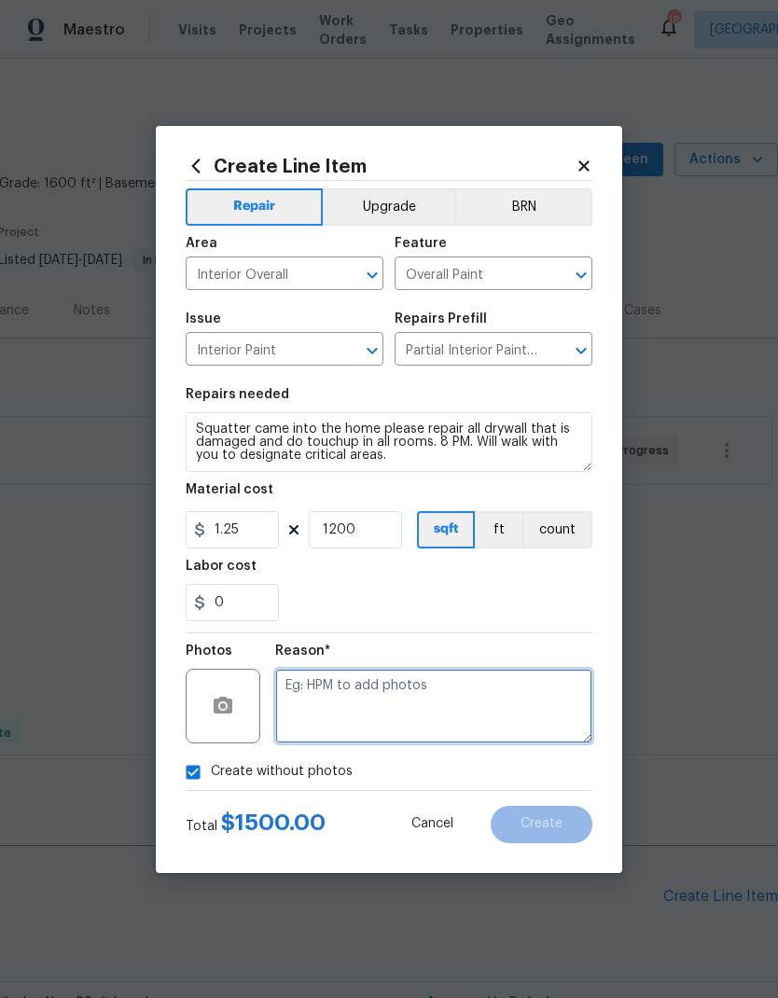
click at [548, 712] on textarea at bounding box center [433, 706] width 317 height 75
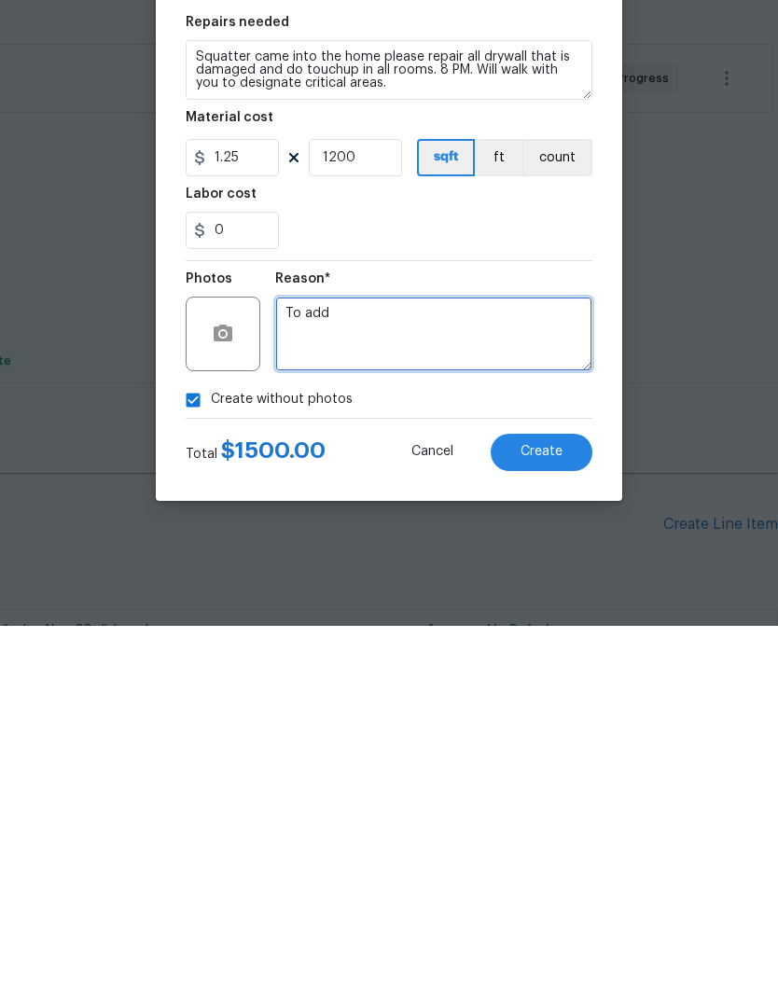
type textarea "To add"
click at [575, 731] on button "Create" at bounding box center [542, 824] width 102 height 37
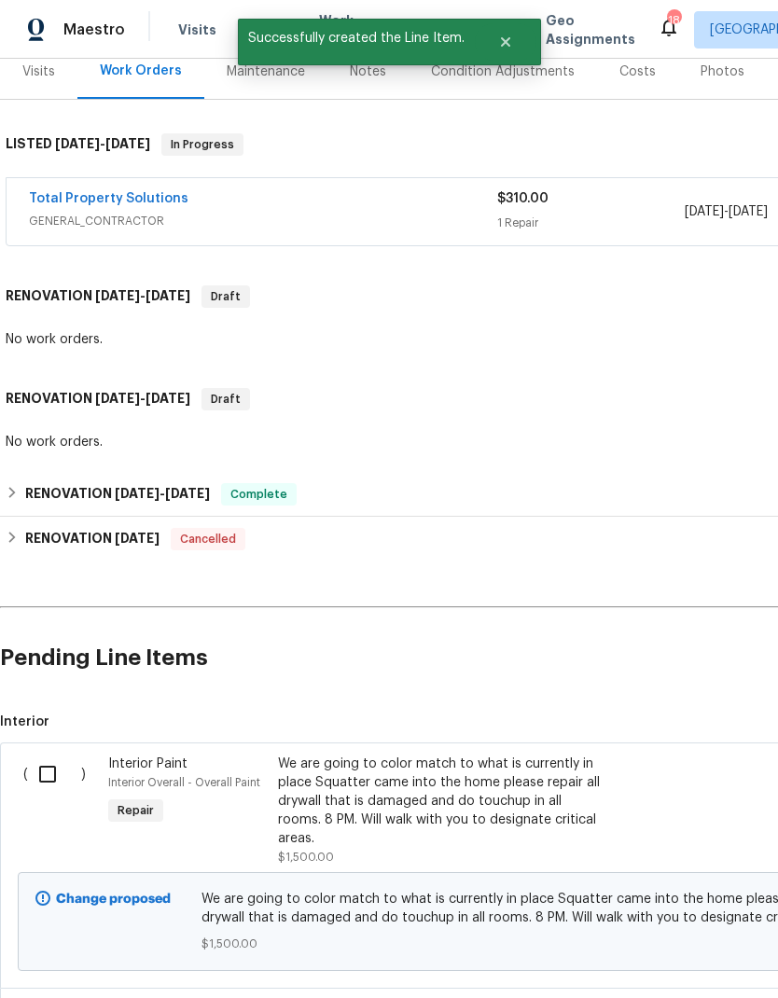
scroll to position [260, 0]
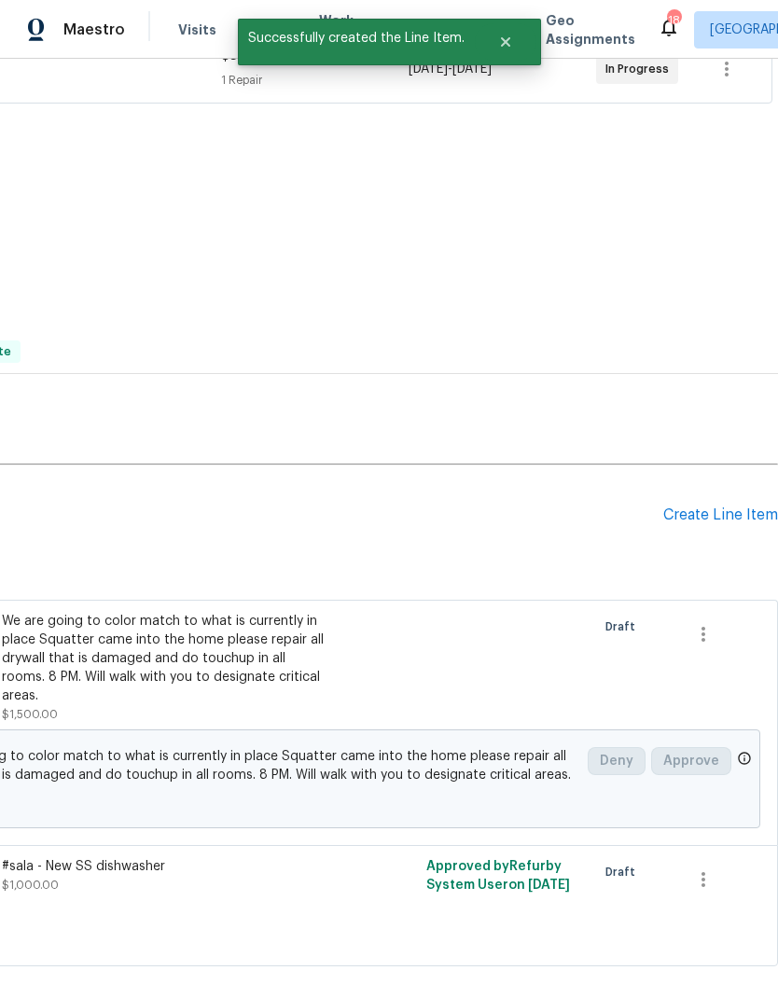
click at [733, 507] on div "Create Line Item" at bounding box center [720, 516] width 115 height 18
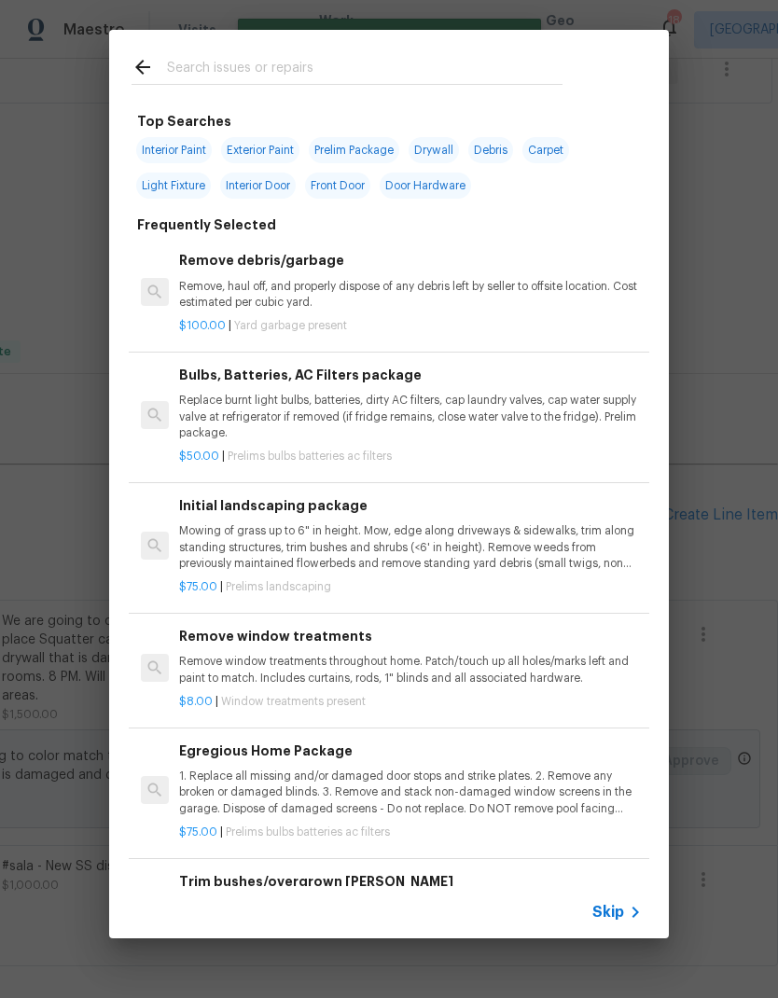
scroll to position [382, 276]
click at [191, 69] on input "text" at bounding box center [365, 70] width 396 height 28
type input "Steam"
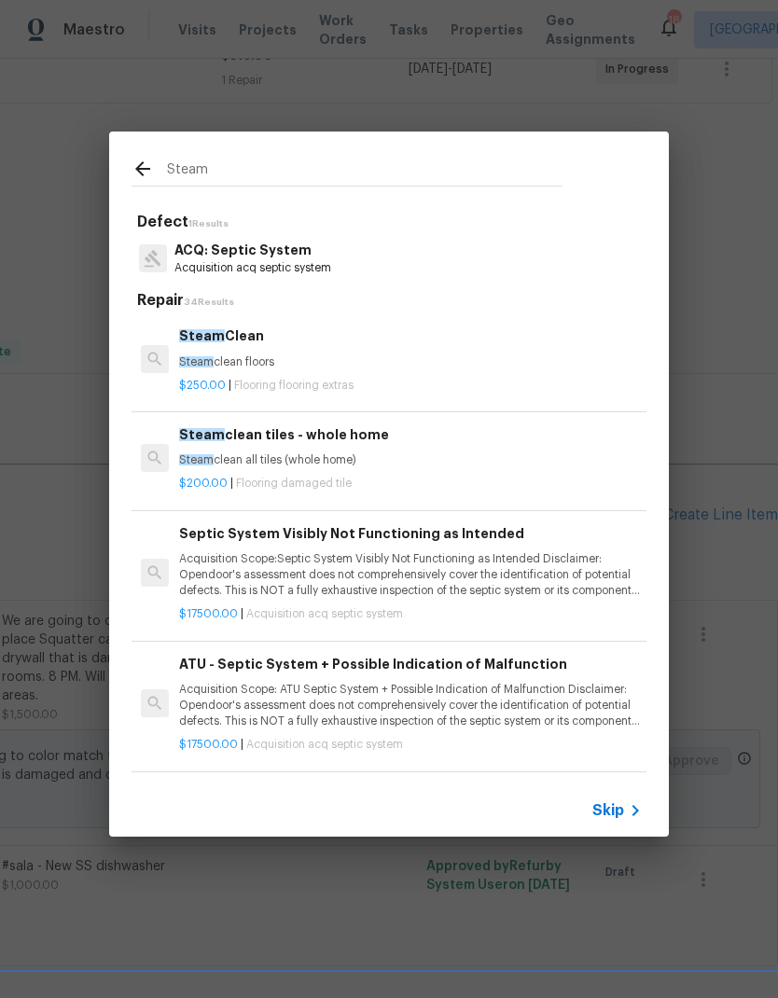
click at [308, 383] on span "Flooring flooring extras" at bounding box center [293, 385] width 119 height 11
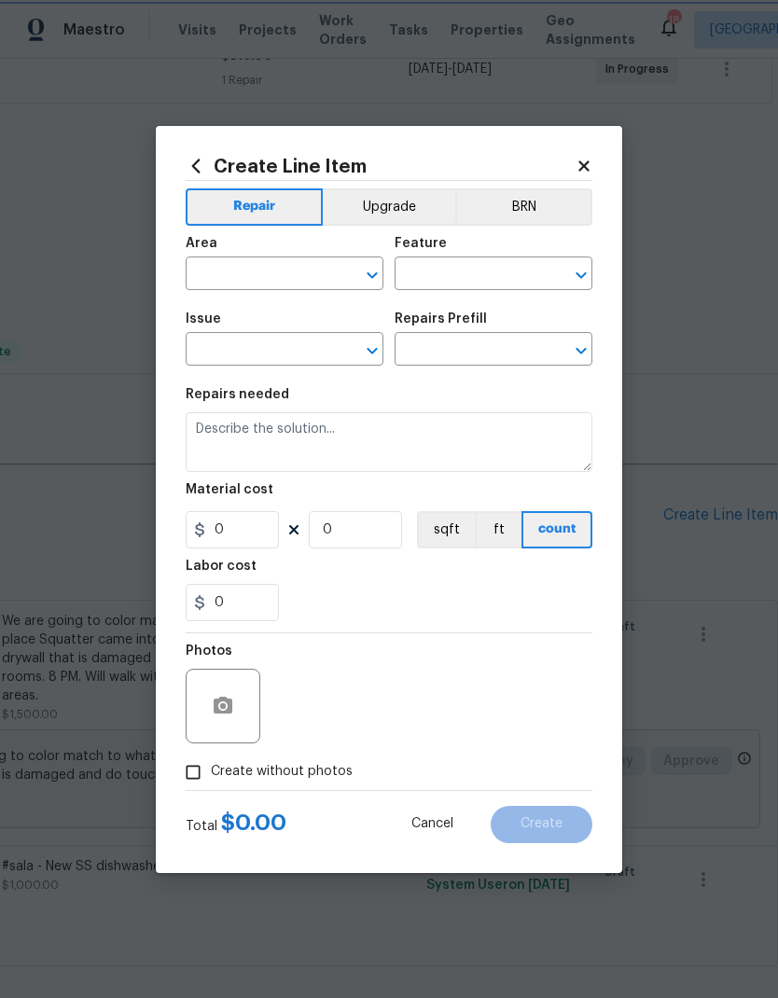
type input "Overall Flooring"
type input "Flooring Extras"
type input "Steam Clean $250.00"
type textarea "Steam clean floors"
type input "250"
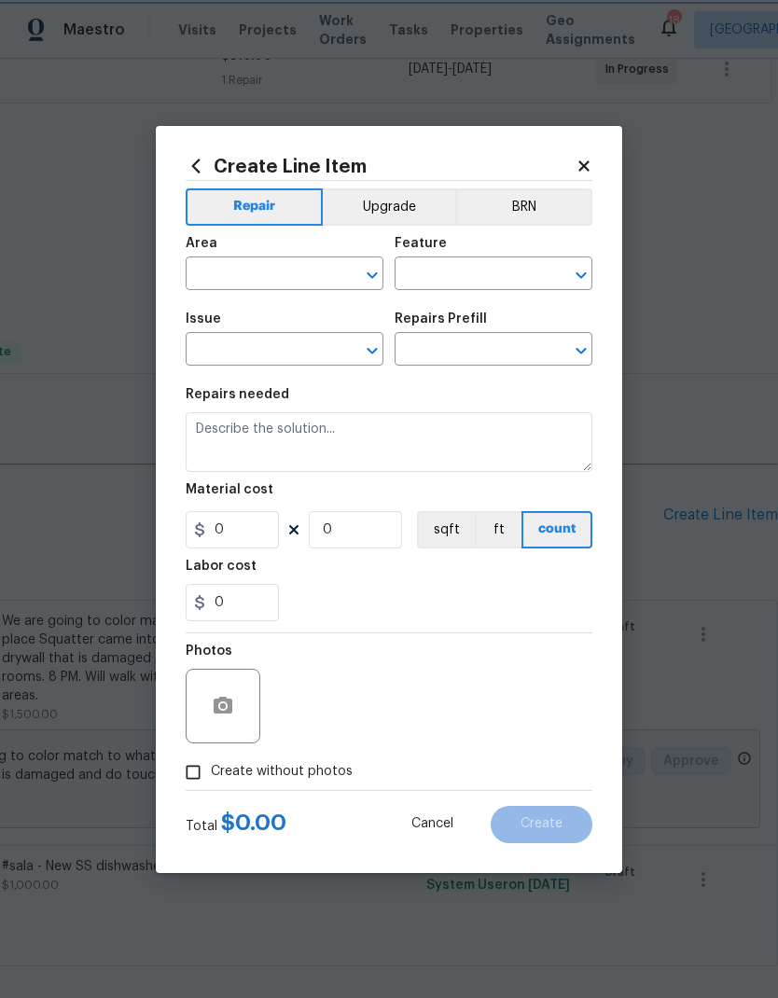
type input "1"
click at [308, 383] on section "Repairs needed Steam clean floors Material cost 250 1 sqft ft count Labor cost 0" at bounding box center [389, 505] width 407 height 256
click at [377, 276] on icon "Open" at bounding box center [372, 275] width 22 height 22
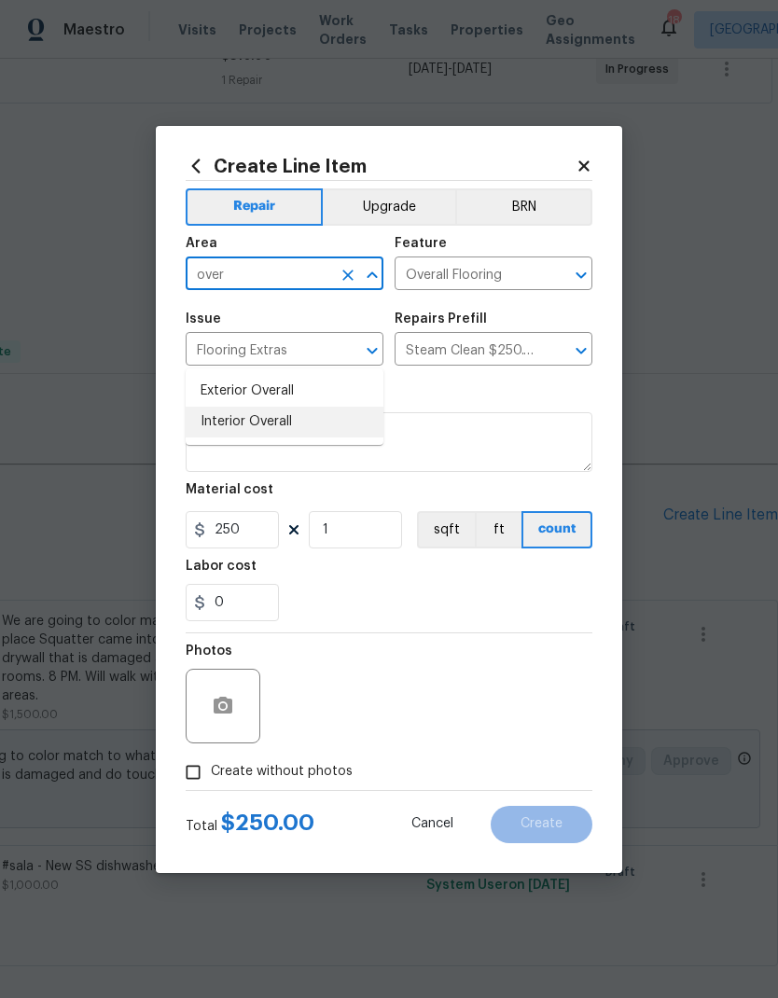
click at [214, 407] on li "Interior Overall" at bounding box center [285, 422] width 198 height 31
type input "Interior Overall"
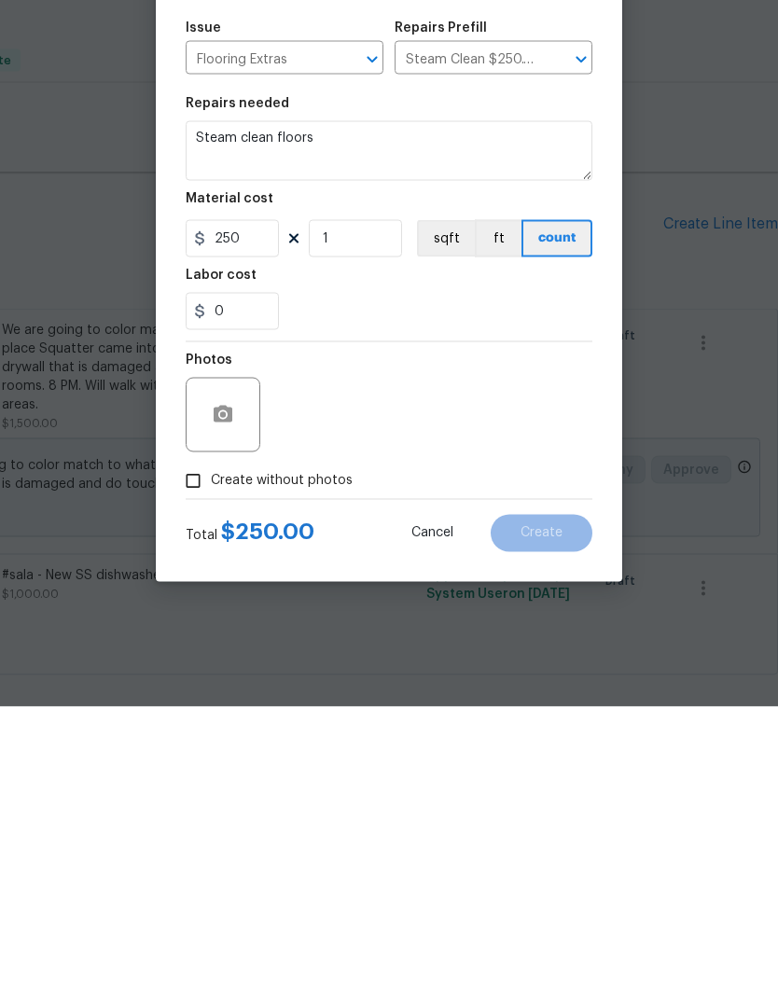
click at [185, 731] on input "Create without photos" at bounding box center [192, 772] width 35 height 35
checkbox input "true"
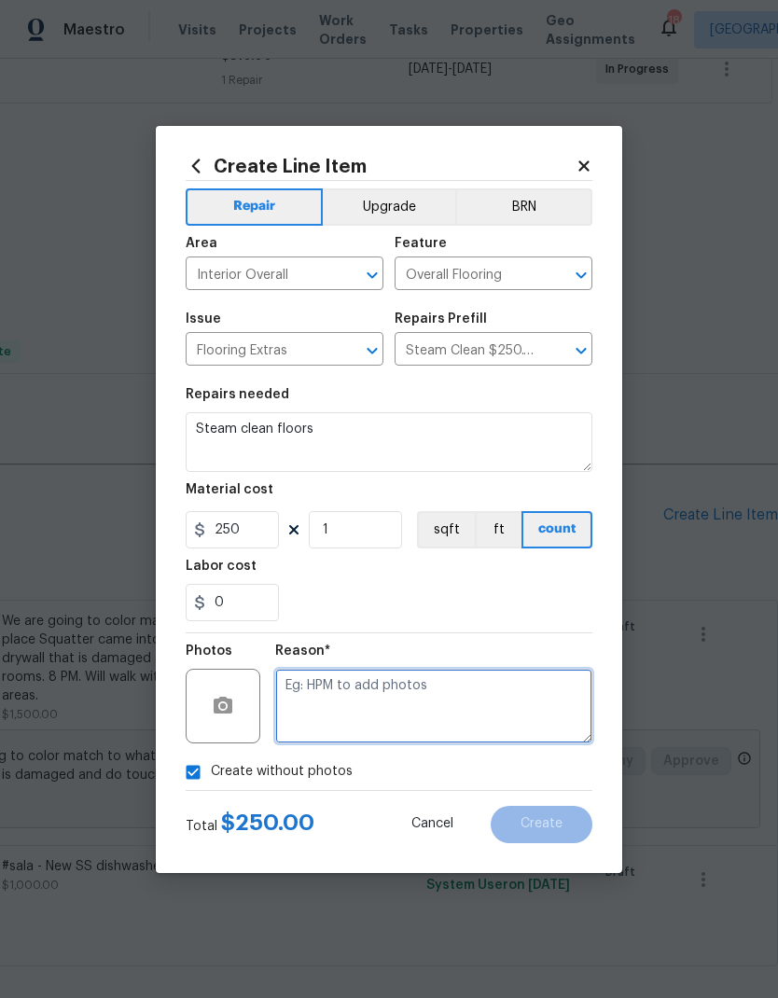
click at [529, 705] on textarea at bounding box center [433, 706] width 317 height 75
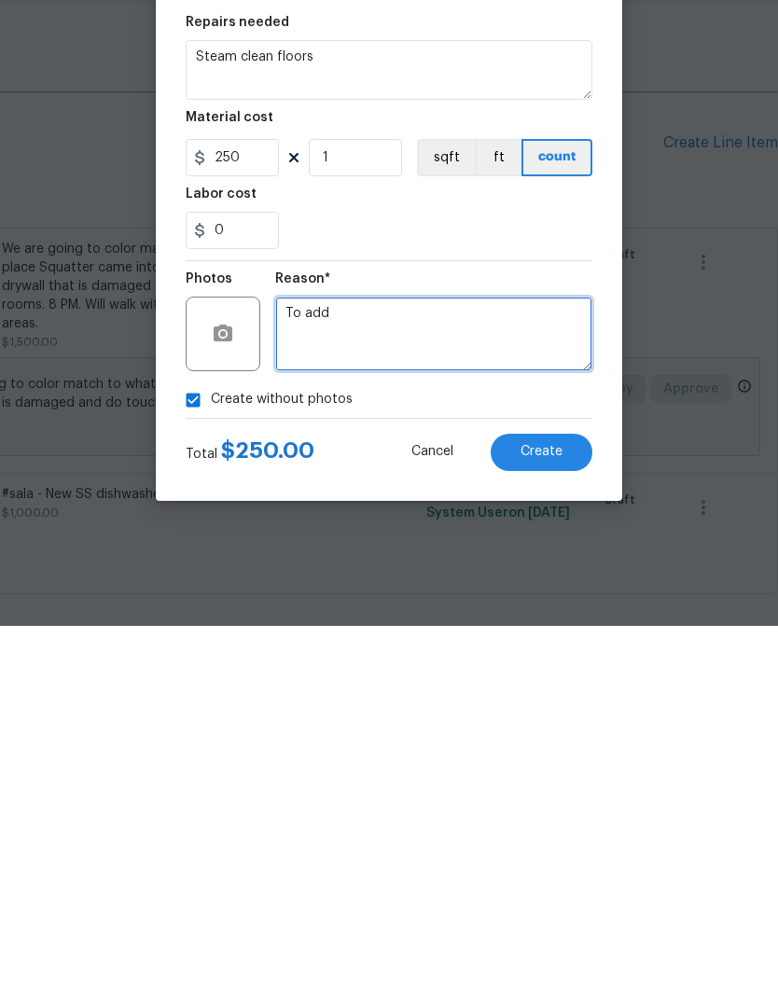
type textarea "To add"
click at [567, 731] on button "Create" at bounding box center [542, 824] width 102 height 37
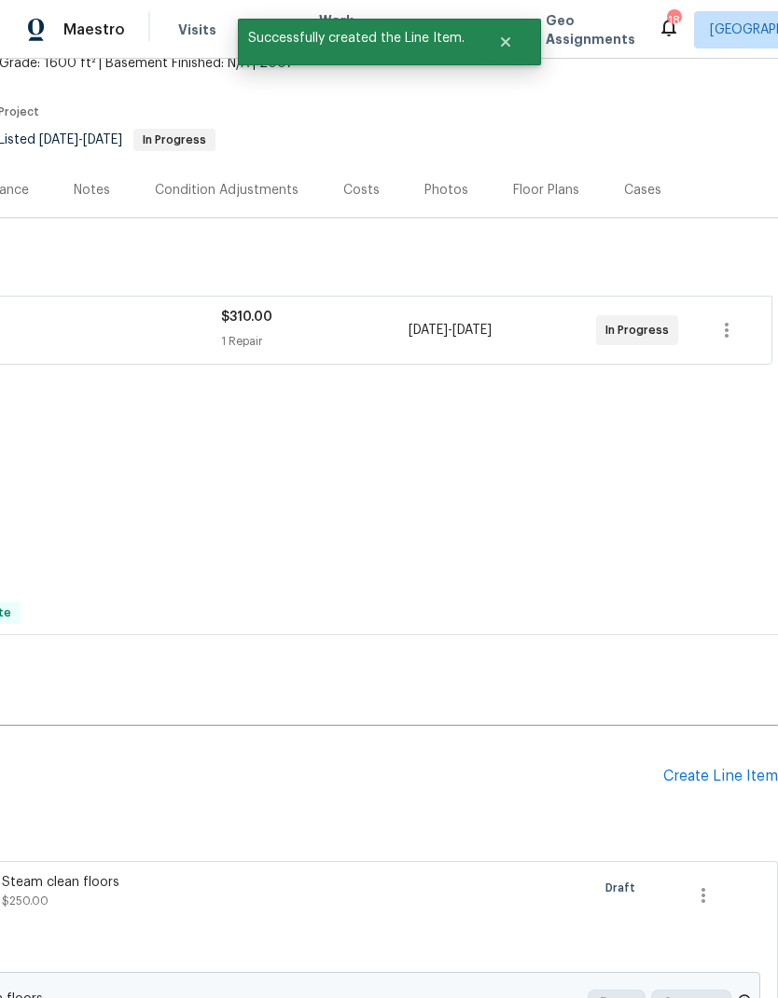
scroll to position [120, 276]
click at [703, 731] on div "Create Line Item" at bounding box center [720, 777] width 115 height 18
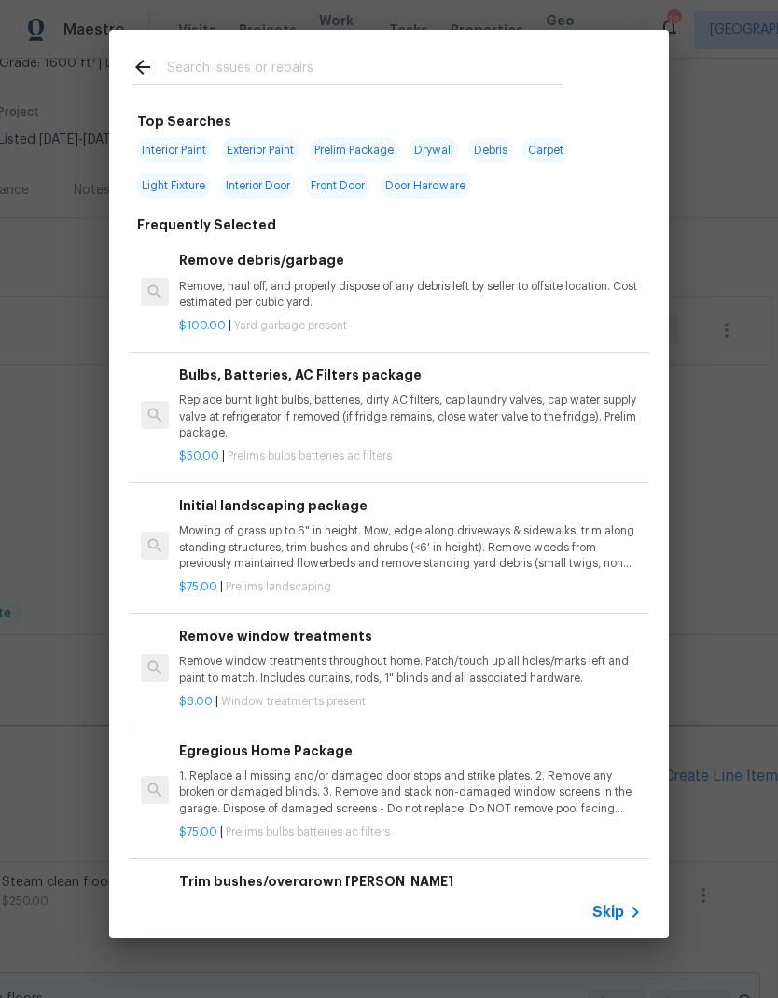
click at [205, 67] on input "text" at bounding box center [365, 70] width 396 height 28
type input "Clean"
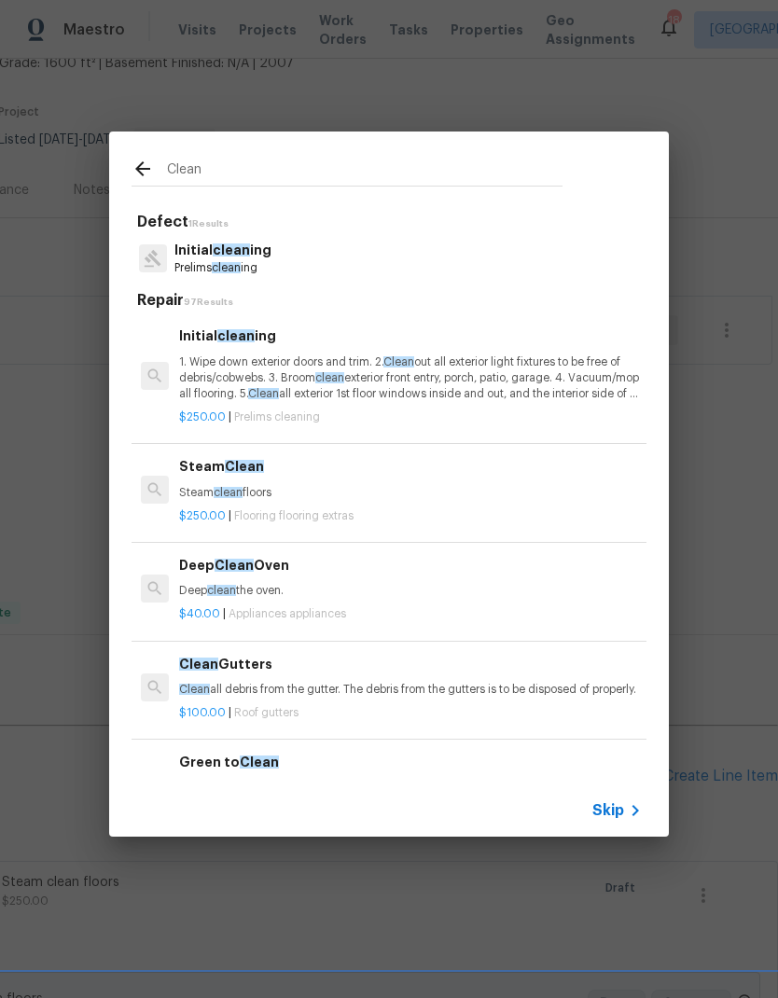
click at [530, 391] on p "1. Wipe down exterior doors and trim. 2. Clean out all exterior light fixtures …" at bounding box center [410, 379] width 463 height 48
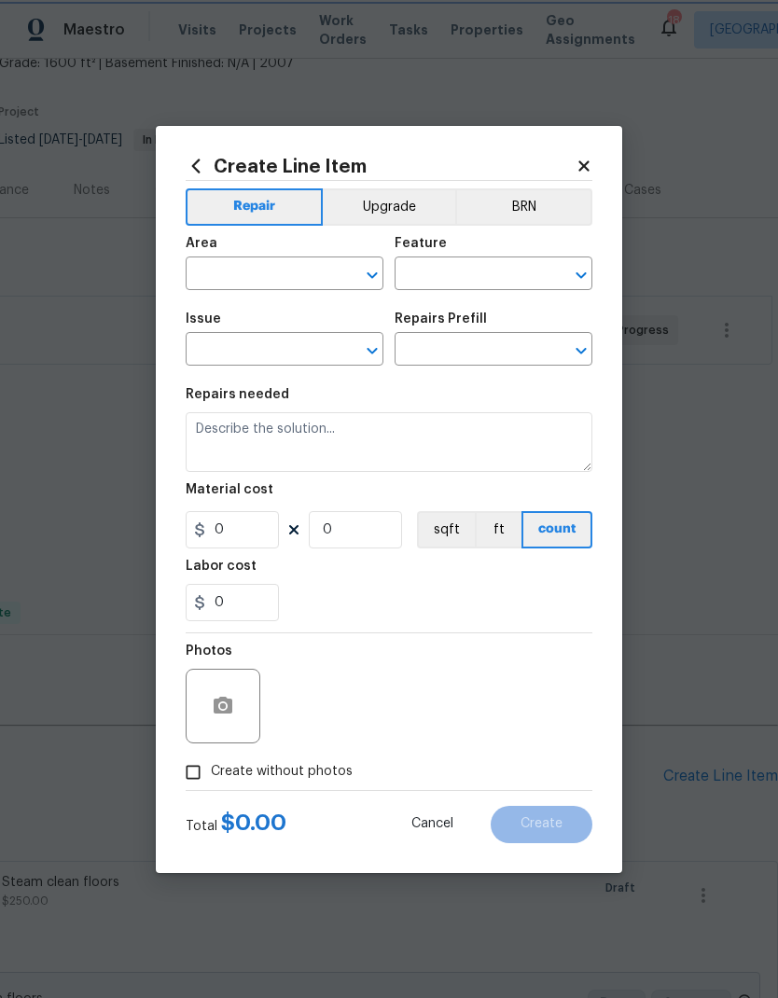
type input "Home Readiness Packages"
type input "Initial cleaning"
type input "Initial cleaning $250.00"
type textarea "1. Wipe down exterior doors and trim. 2. Clean out all exterior light fixtures …"
type input "250"
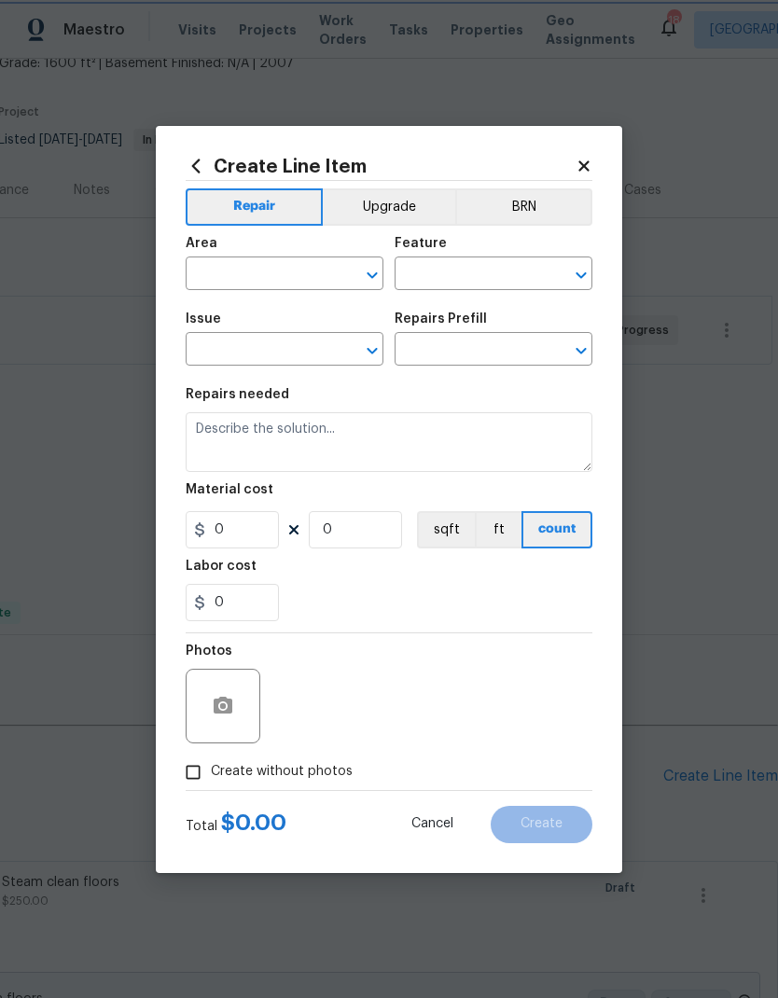
type input "1"
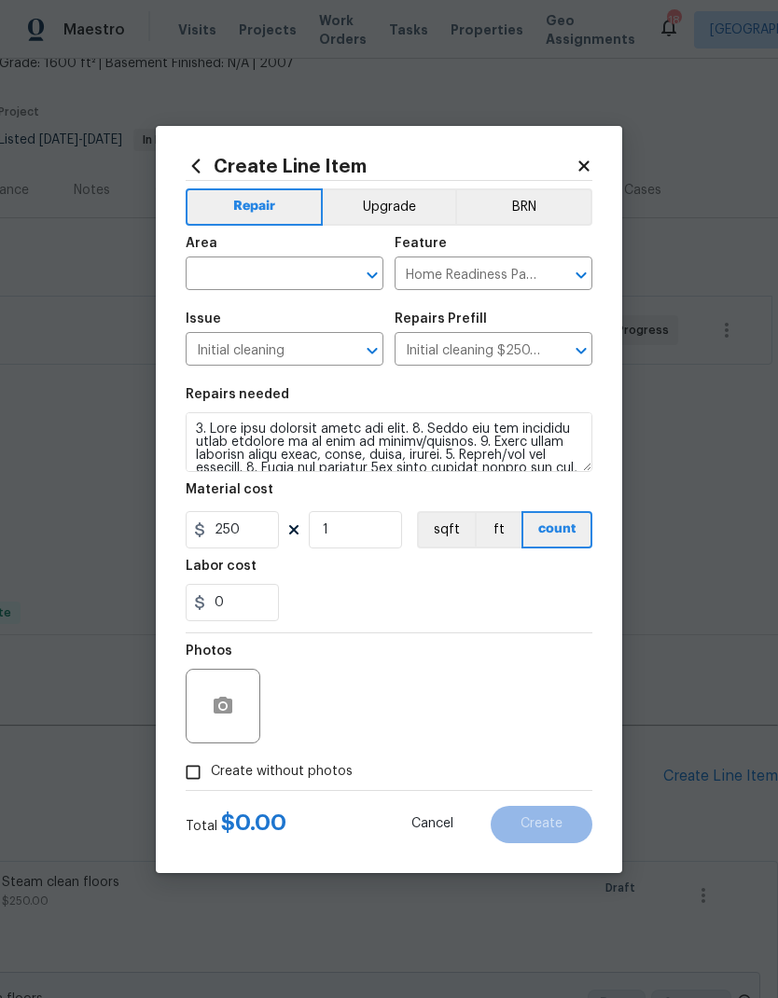
click at [530, 391] on section "Repairs needed Material cost 250 1 sqft ft count Labor cost 0" at bounding box center [389, 505] width 407 height 256
click at [371, 275] on icon "Open" at bounding box center [372, 275] width 10 height 7
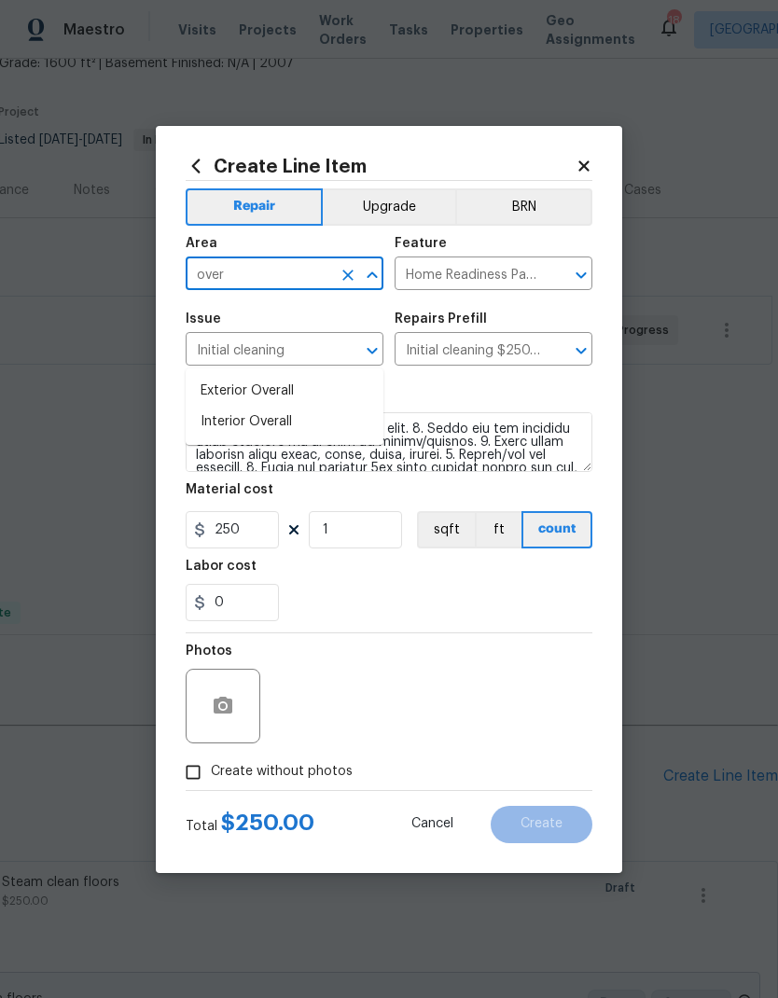
click at [207, 407] on li "Interior Overall" at bounding box center [285, 422] width 198 height 31
type input "Interior Overall"
click at [554, 593] on div "0" at bounding box center [389, 602] width 407 height 37
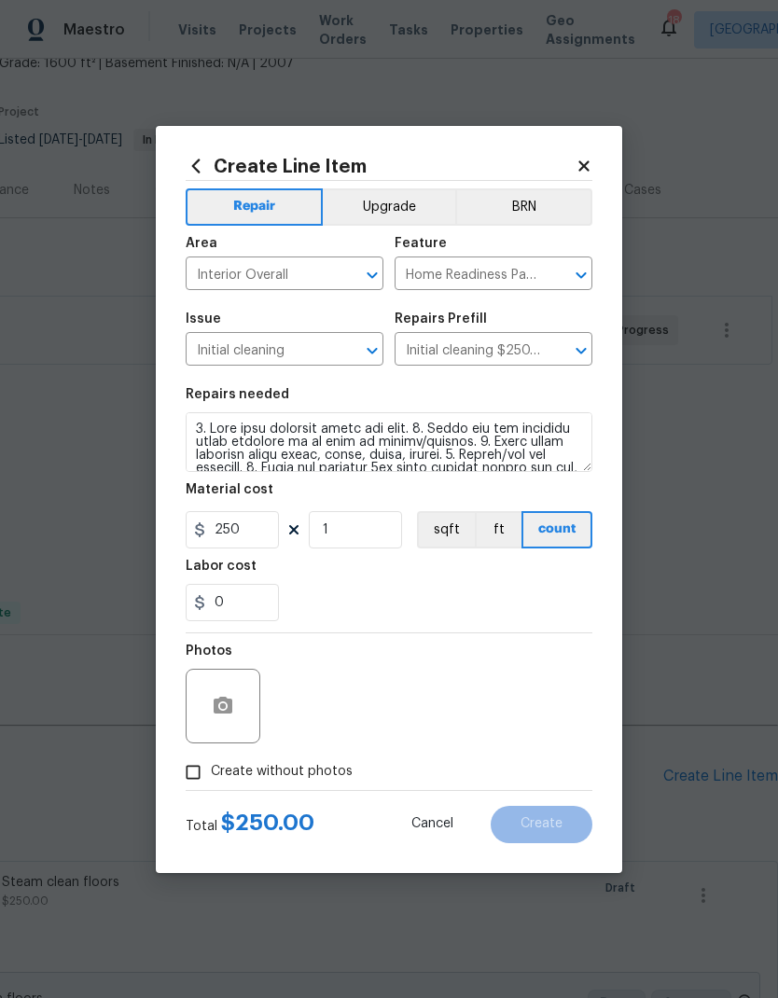
click at [189, 731] on input "Create without photos" at bounding box center [192, 772] width 35 height 35
checkbox input "true"
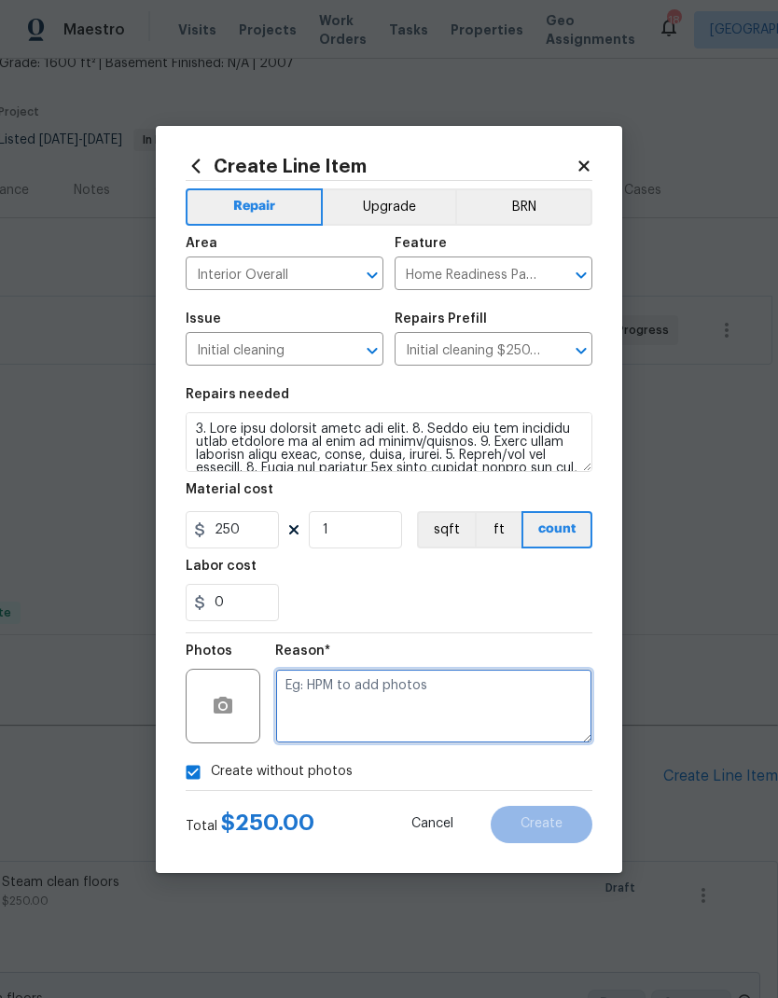
click at [539, 714] on textarea at bounding box center [433, 706] width 317 height 75
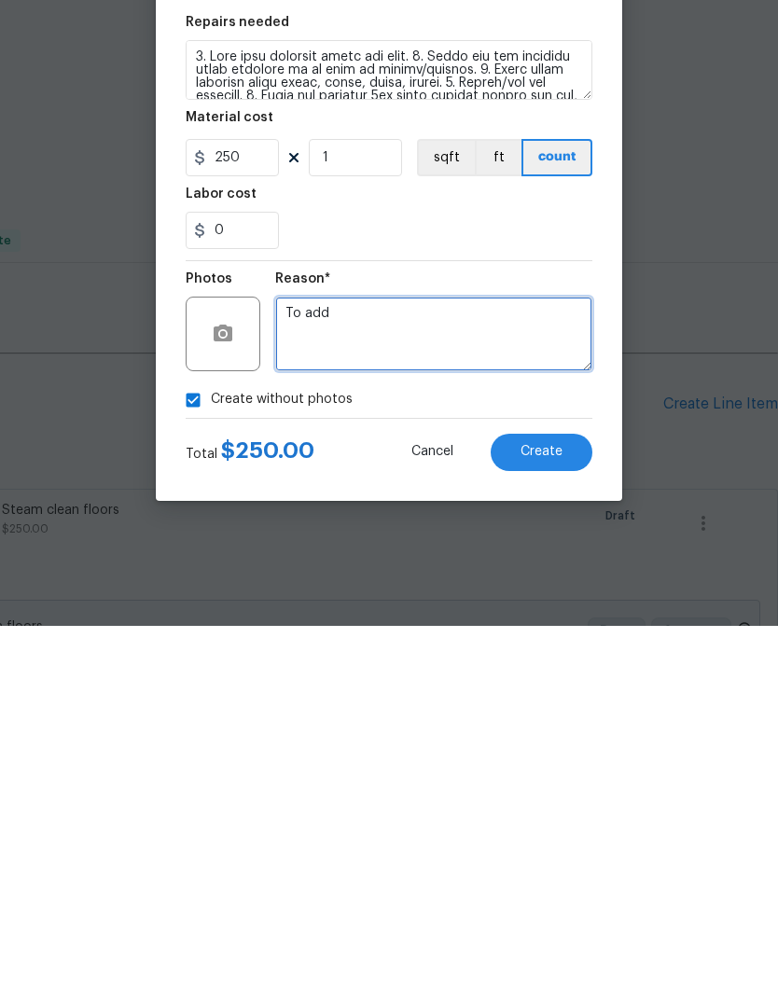
type textarea "To add"
click at [571, 731] on button "Create" at bounding box center [542, 824] width 102 height 37
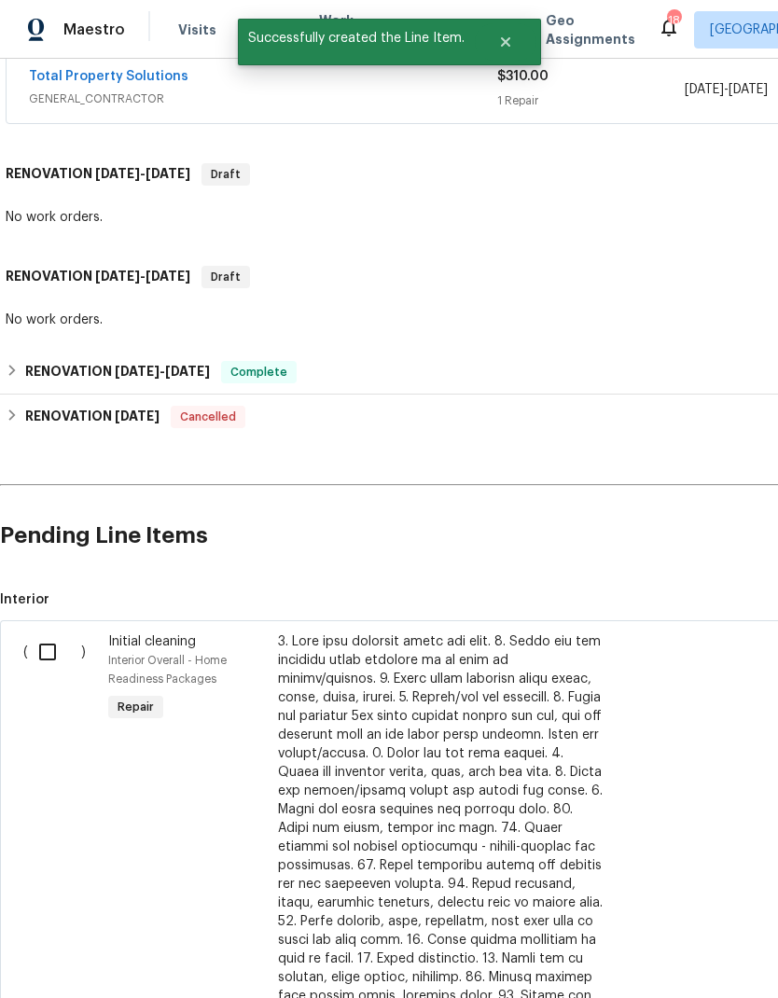
scroll to position [361, 0]
click at [53, 633] on input "checkbox" at bounding box center [54, 652] width 53 height 39
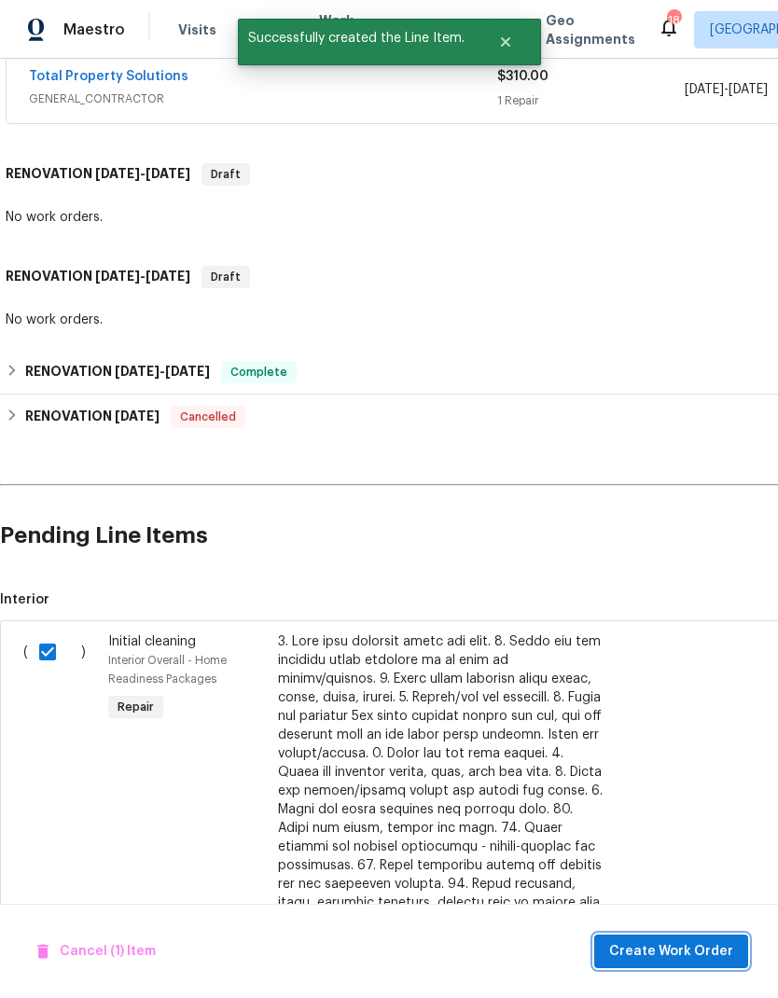
click at [680, 731] on button "Create Work Order" at bounding box center [671, 952] width 154 height 35
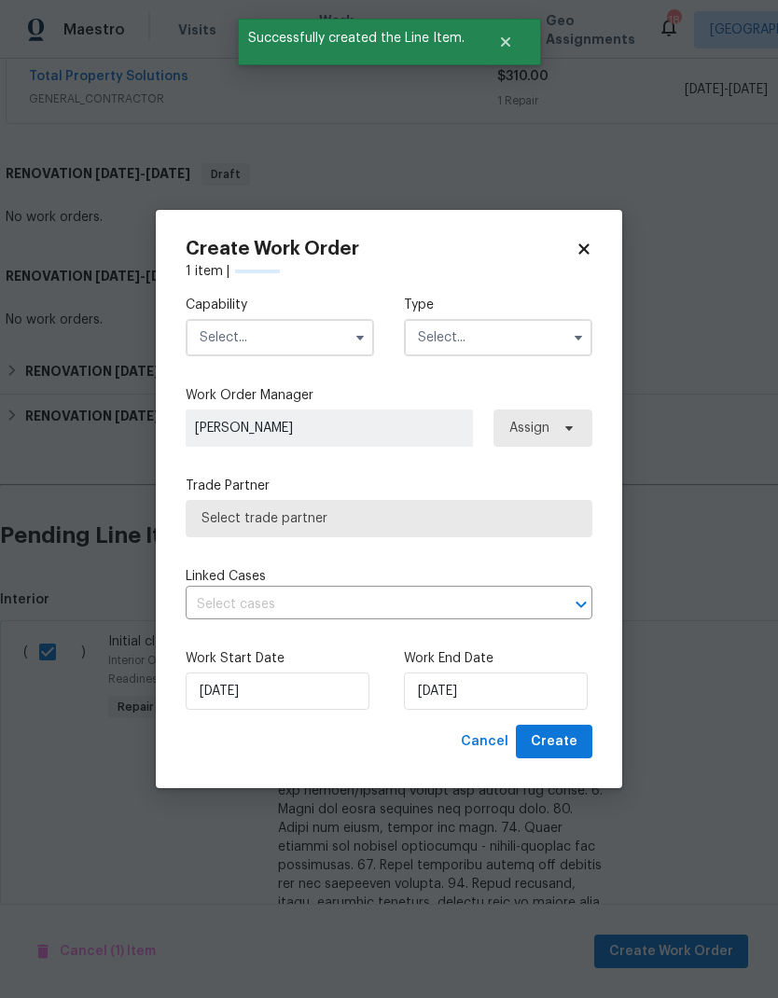
checkbox input "false"
click at [359, 337] on icon "button" at bounding box center [359, 338] width 7 height 5
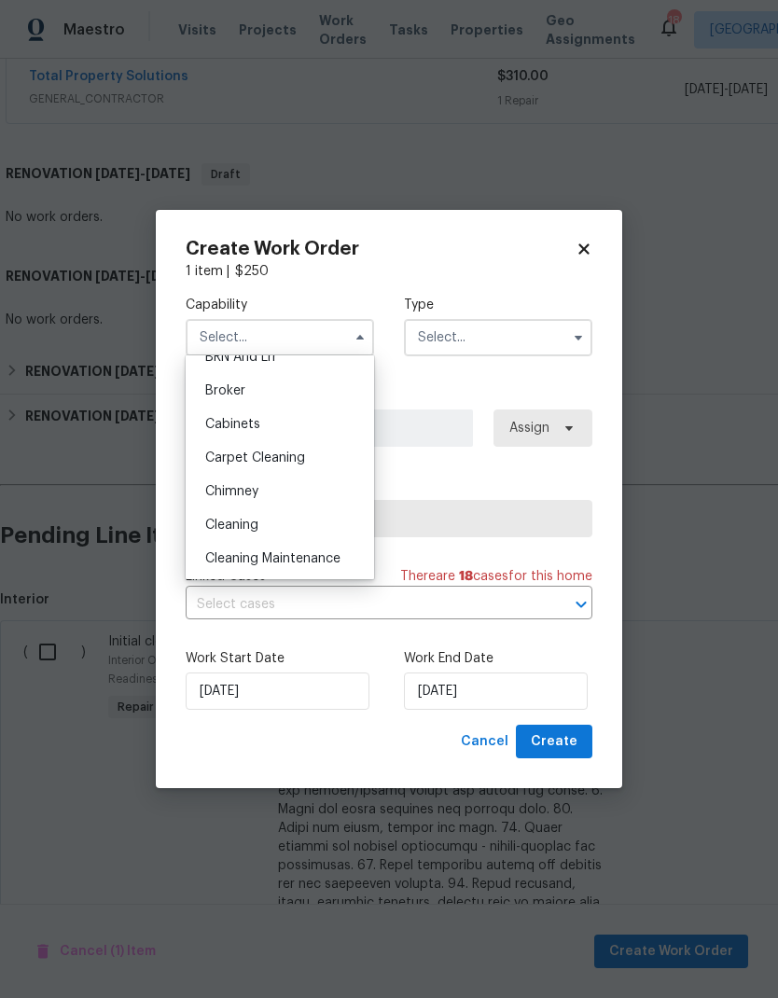
scroll to position [121, 0]
click at [326, 533] on div "Cleaning" at bounding box center [279, 525] width 179 height 34
type input "Cleaning"
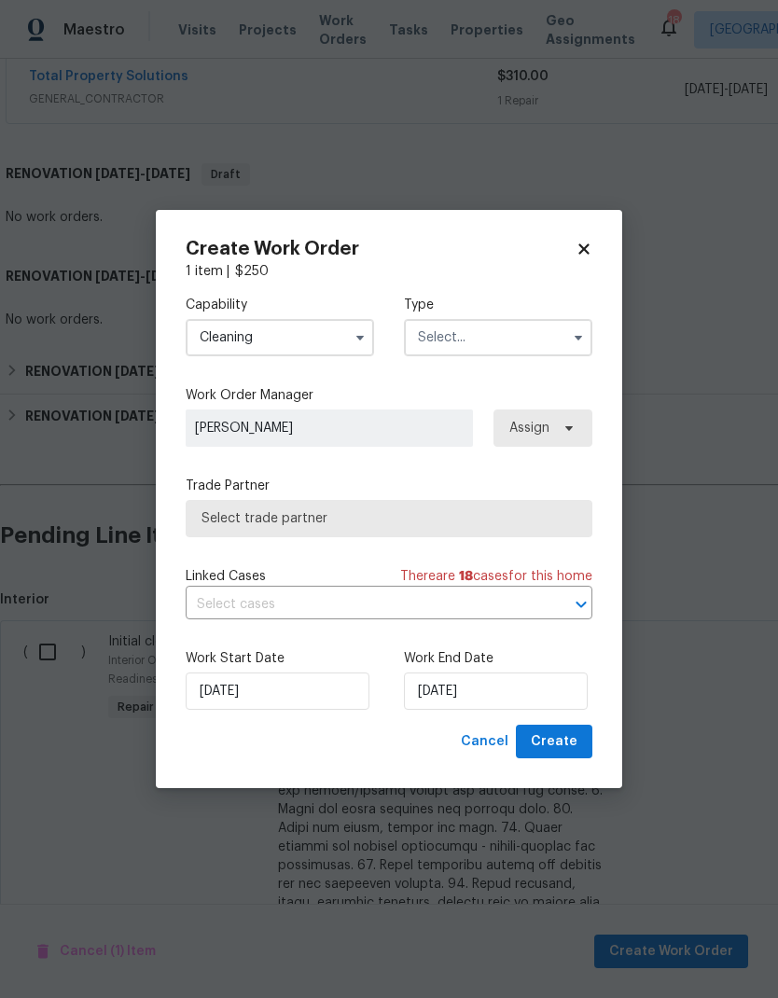
click at [548, 335] on input "text" at bounding box center [498, 337] width 188 height 37
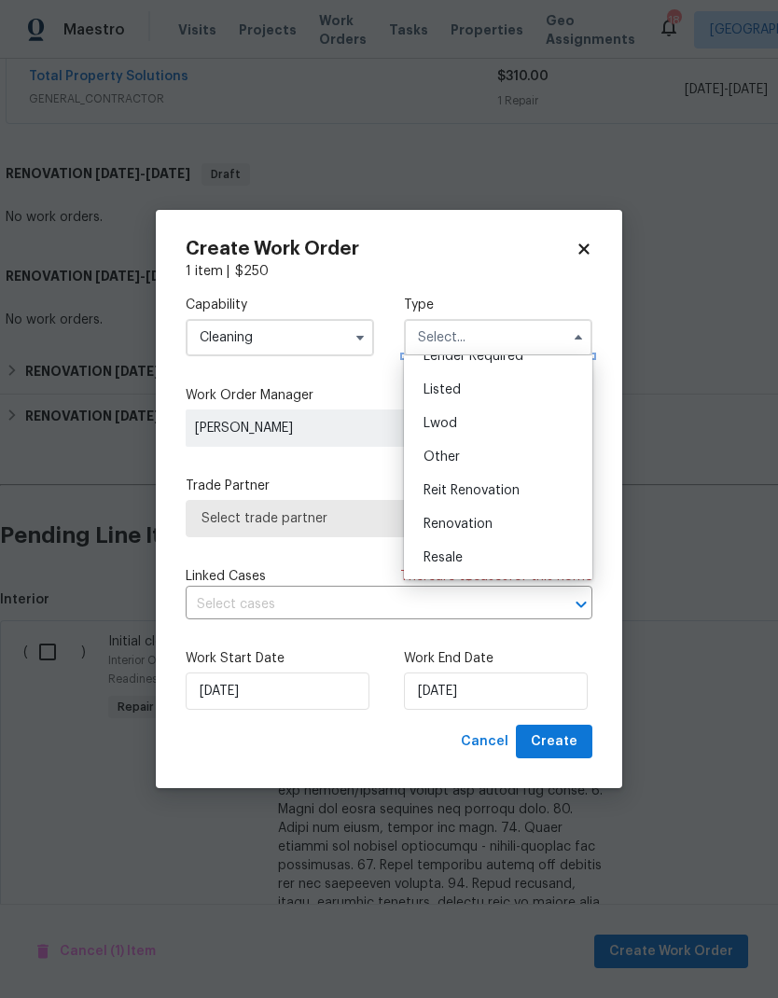
scroll to position [143, 0]
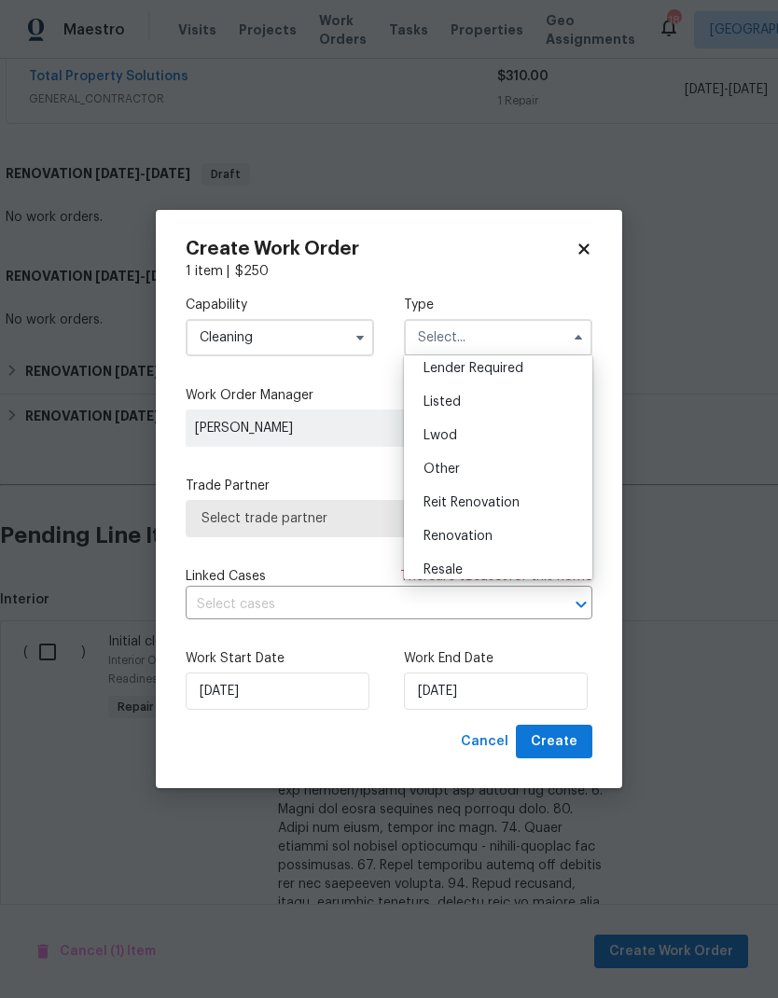
click at [529, 399] on div "Listed" at bounding box center [498, 402] width 179 height 34
type input "Listed"
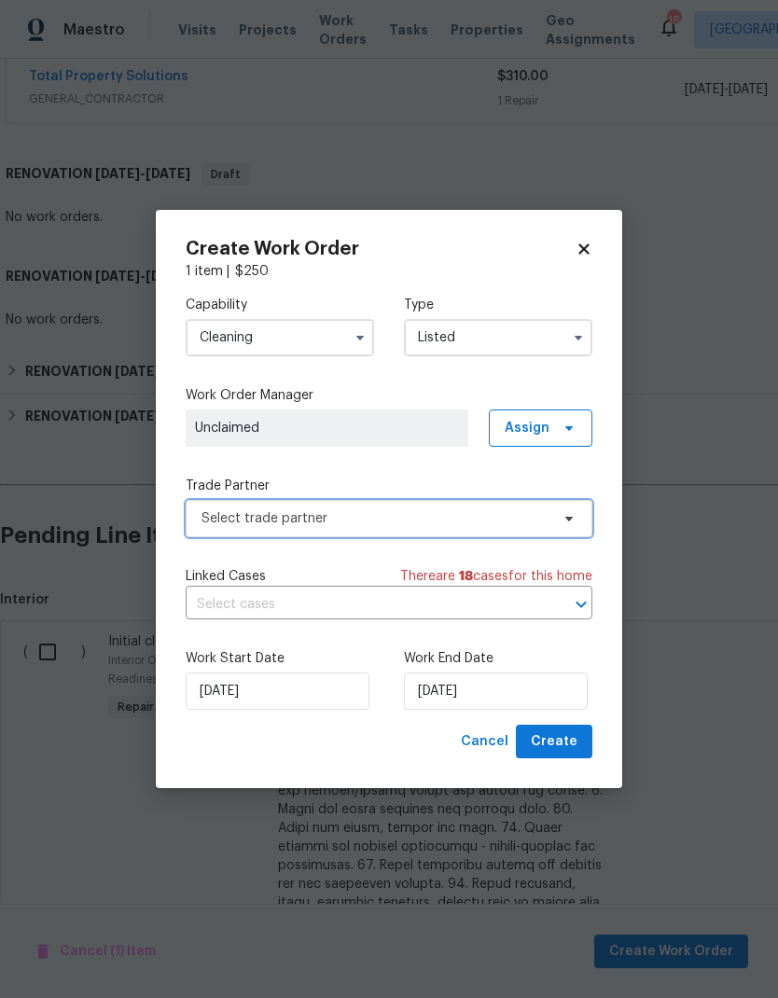
click at [494, 512] on span "Select trade partner" at bounding box center [376, 518] width 348 height 19
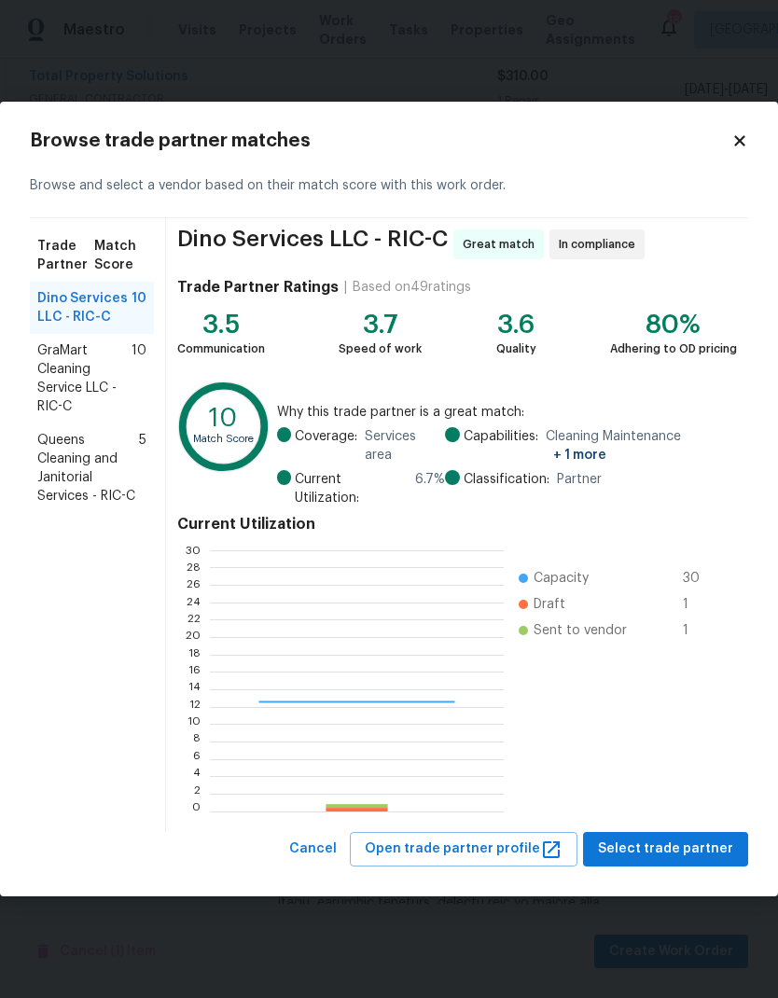
scroll to position [261, 293]
click at [104, 381] on span "GraMart Cleaning Service LLC - RIC-C" at bounding box center [84, 378] width 94 height 75
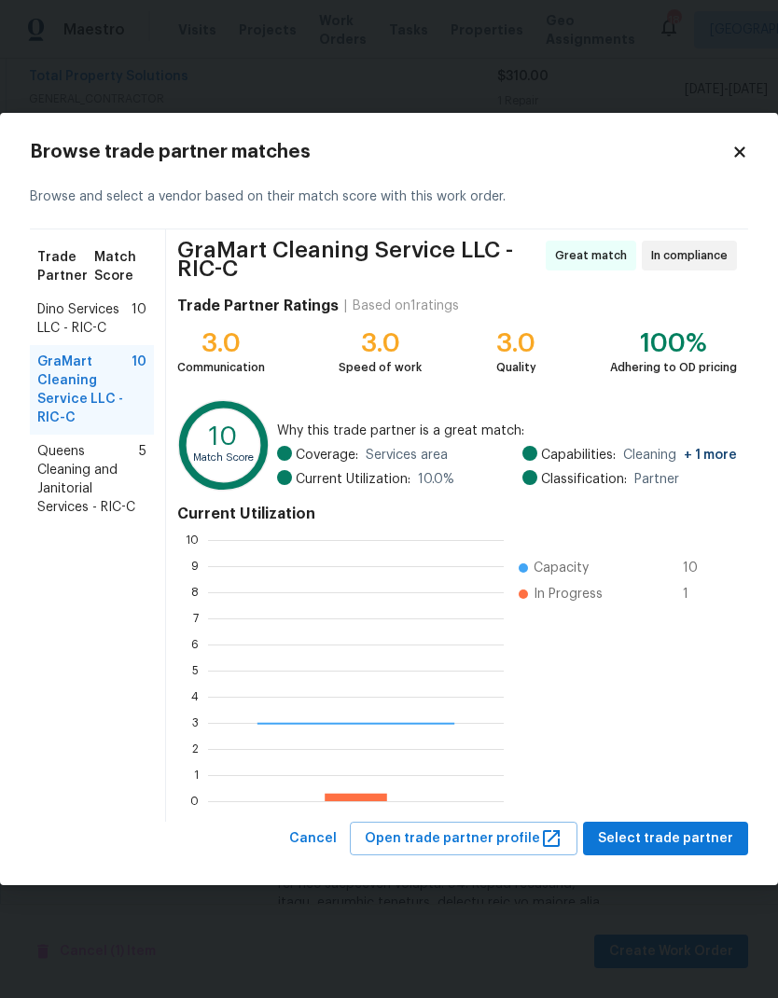
scroll to position [261, 296]
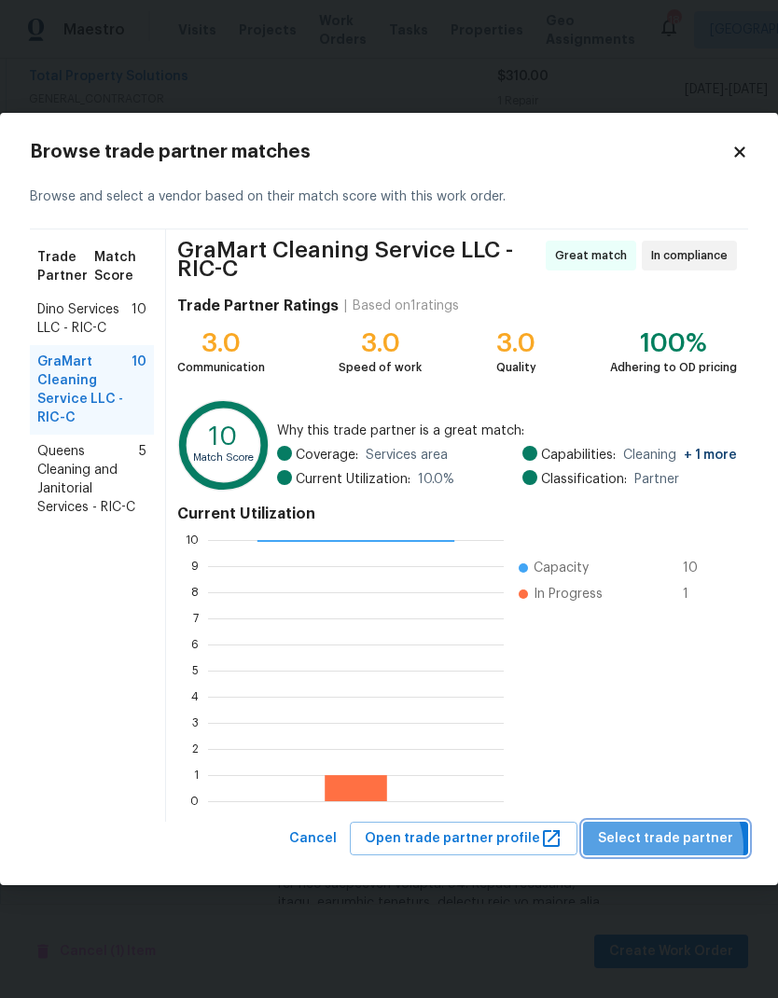
click at [669, 731] on span "Select trade partner" at bounding box center [665, 839] width 135 height 23
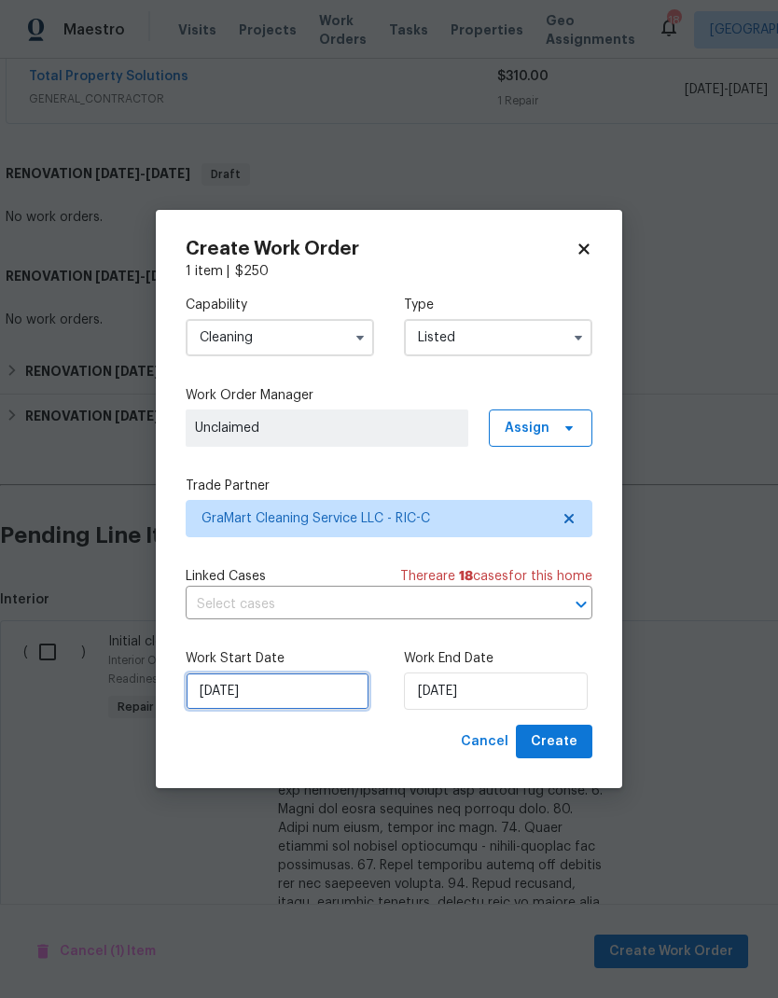
click at [209, 696] on input "10/3/2025" at bounding box center [278, 691] width 184 height 37
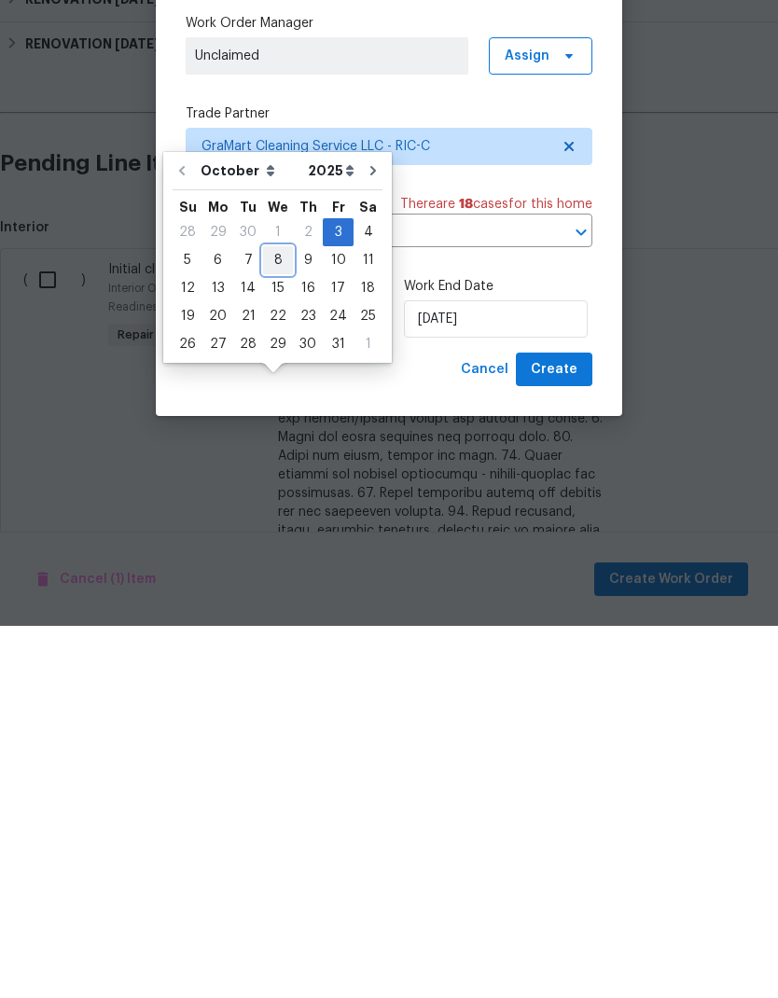
click at [283, 620] on div "8" at bounding box center [278, 633] width 30 height 26
type input "10/8/2025"
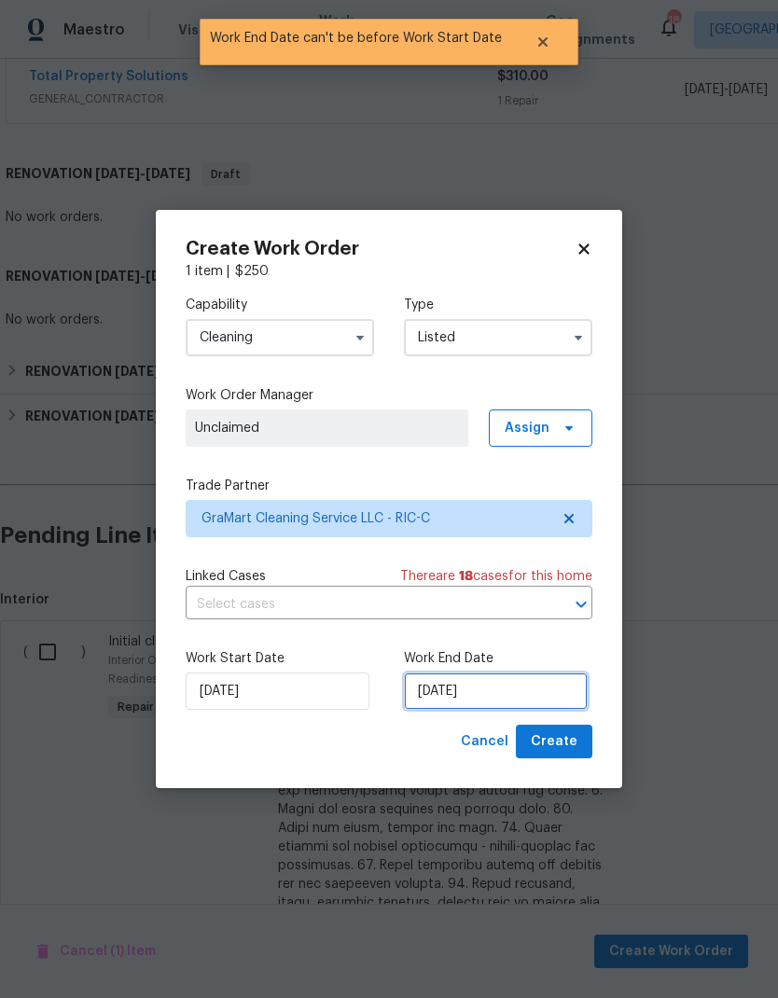
click at [479, 700] on input "10/8/2025" at bounding box center [496, 691] width 184 height 37
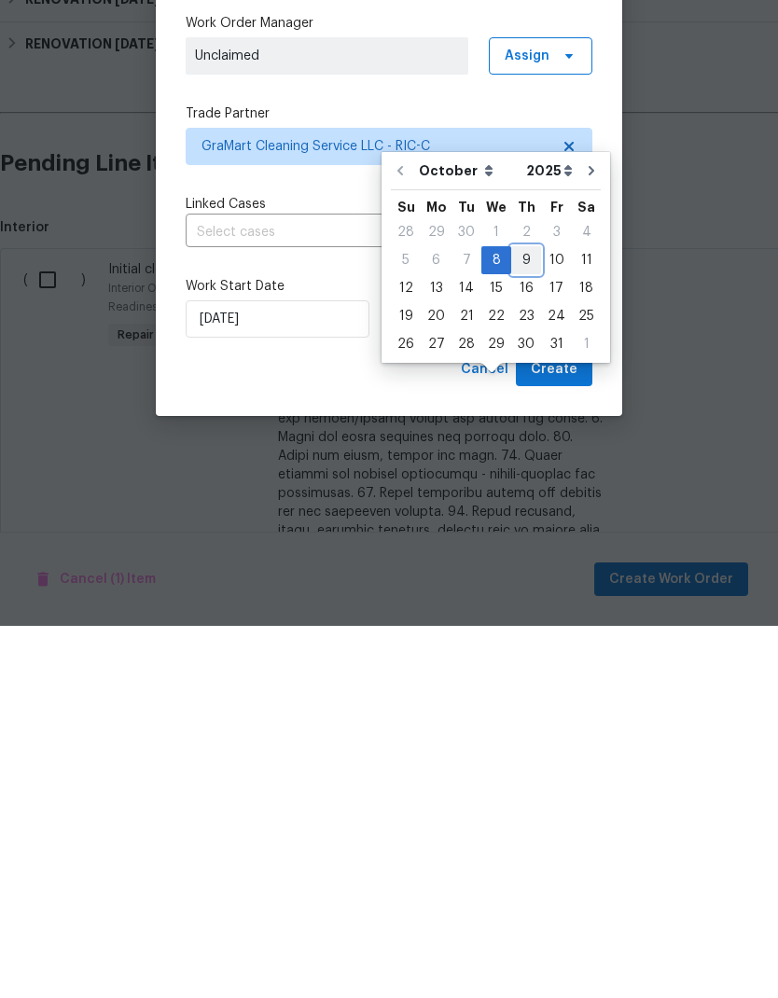
click at [521, 620] on div "9" at bounding box center [526, 633] width 30 height 26
type input "10/9/2025"
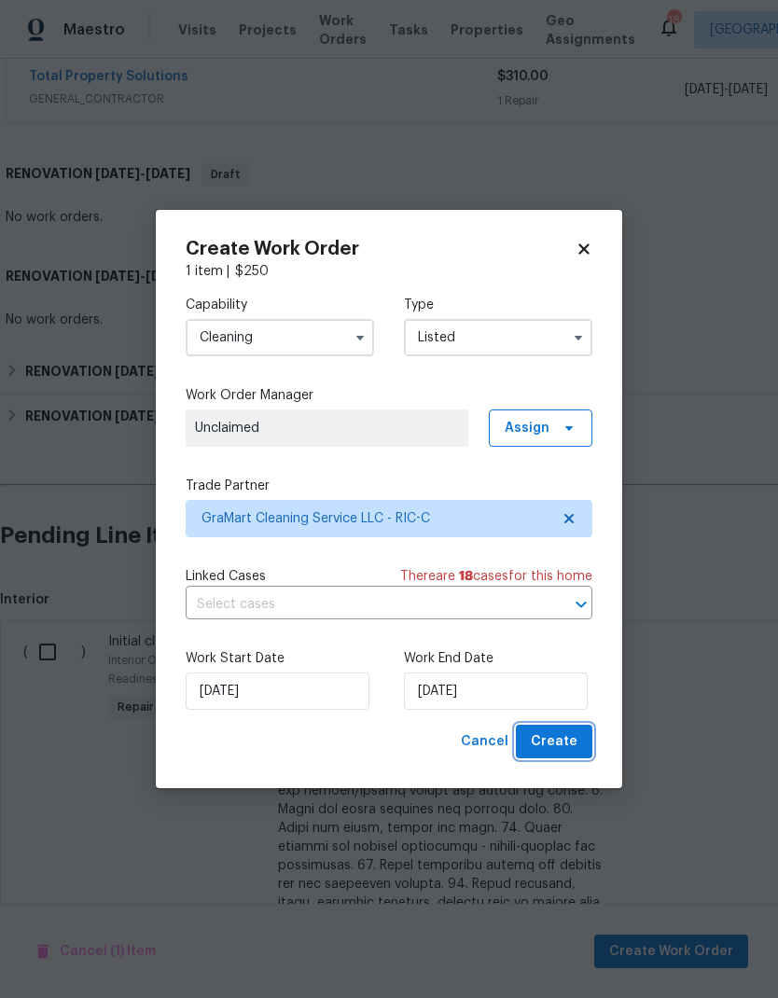
click at [564, 731] on span "Create" at bounding box center [554, 742] width 47 height 23
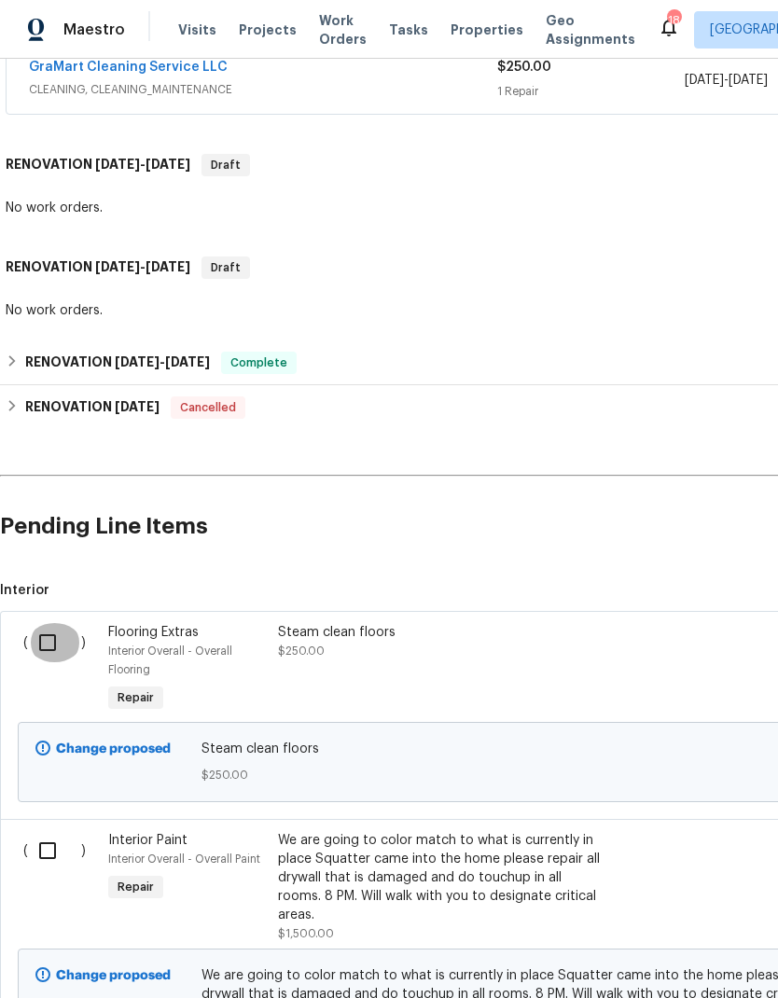
scroll to position [439, 0]
click at [36, 623] on input "checkbox" at bounding box center [54, 642] width 53 height 39
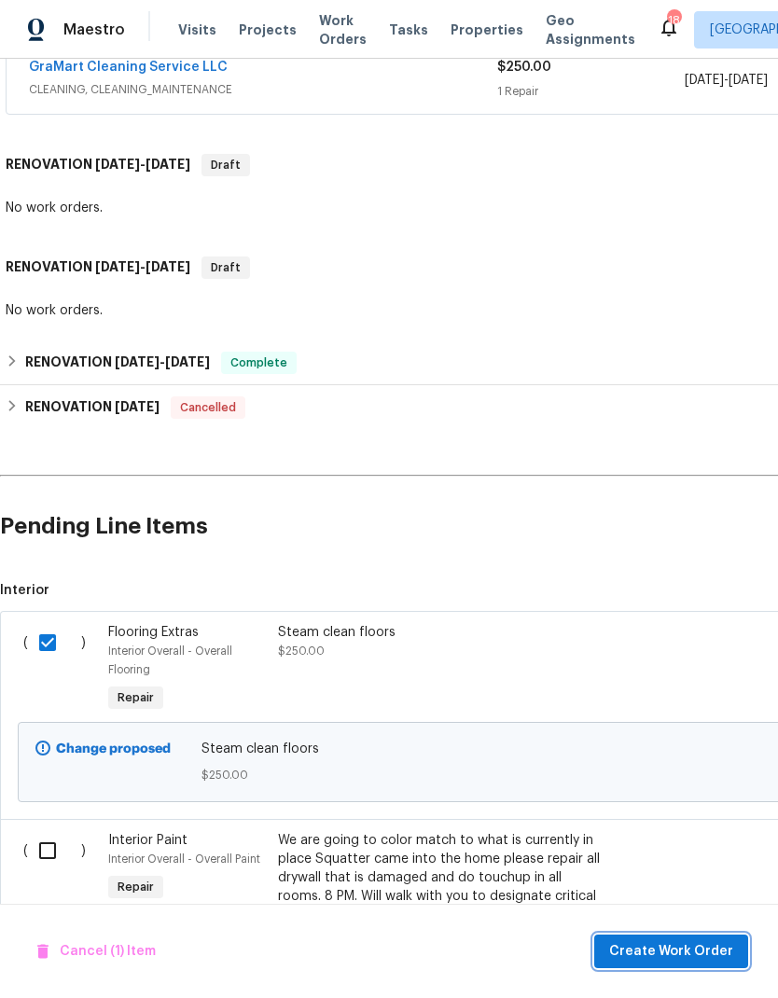
click at [628, 731] on span "Create Work Order" at bounding box center [671, 951] width 124 height 23
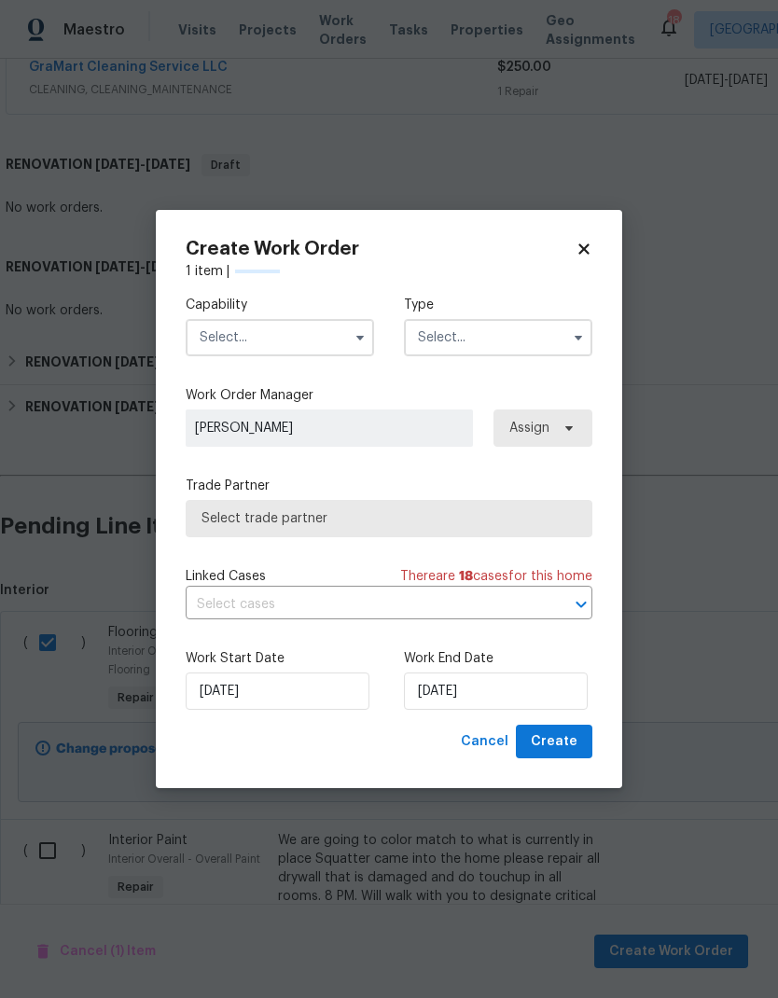
checkbox input "false"
click at [353, 327] on button "button" at bounding box center [360, 338] width 22 height 22
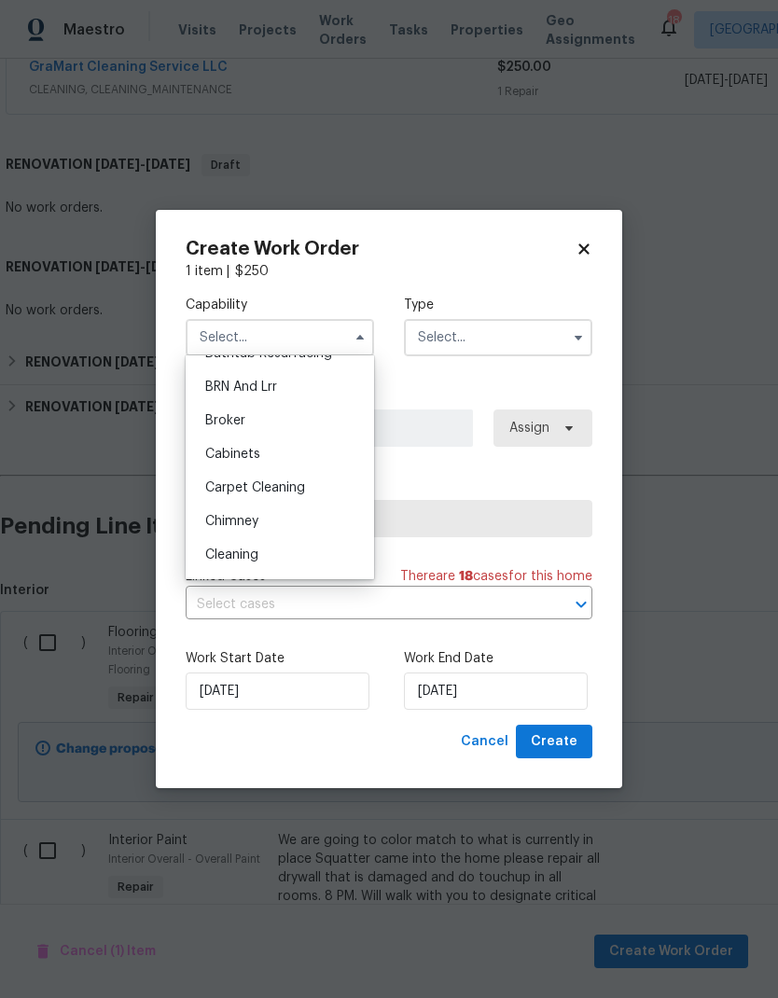
scroll to position [77, 0]
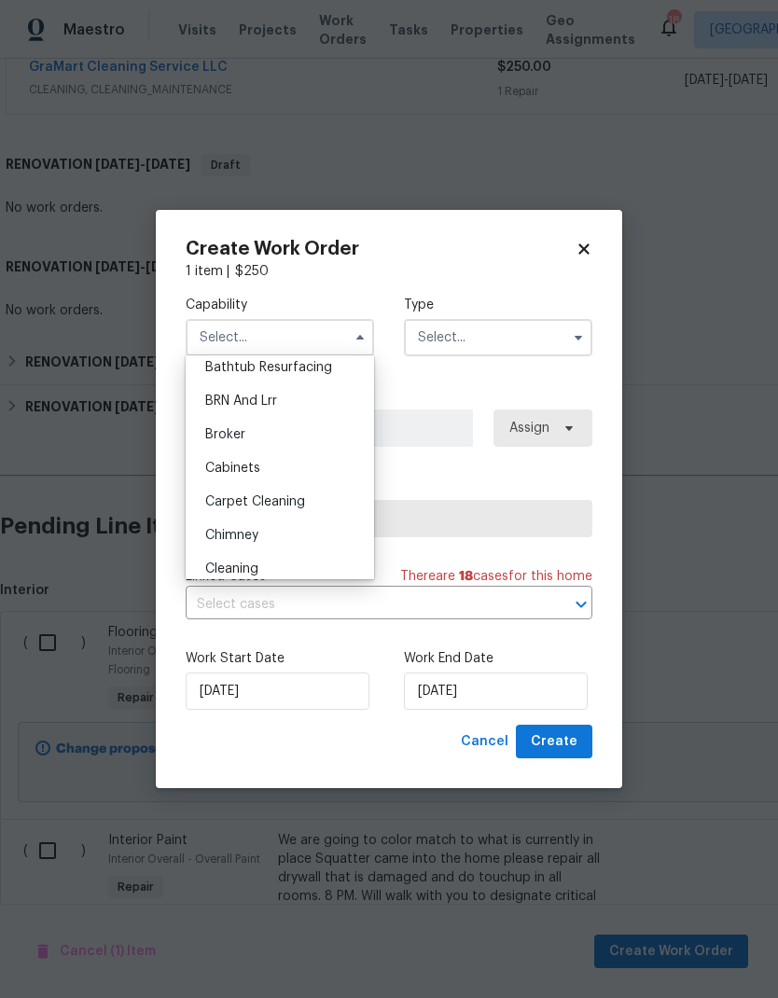
click at [316, 494] on div "Carpet Cleaning" at bounding box center [279, 502] width 179 height 34
type input "Carpet Cleaning"
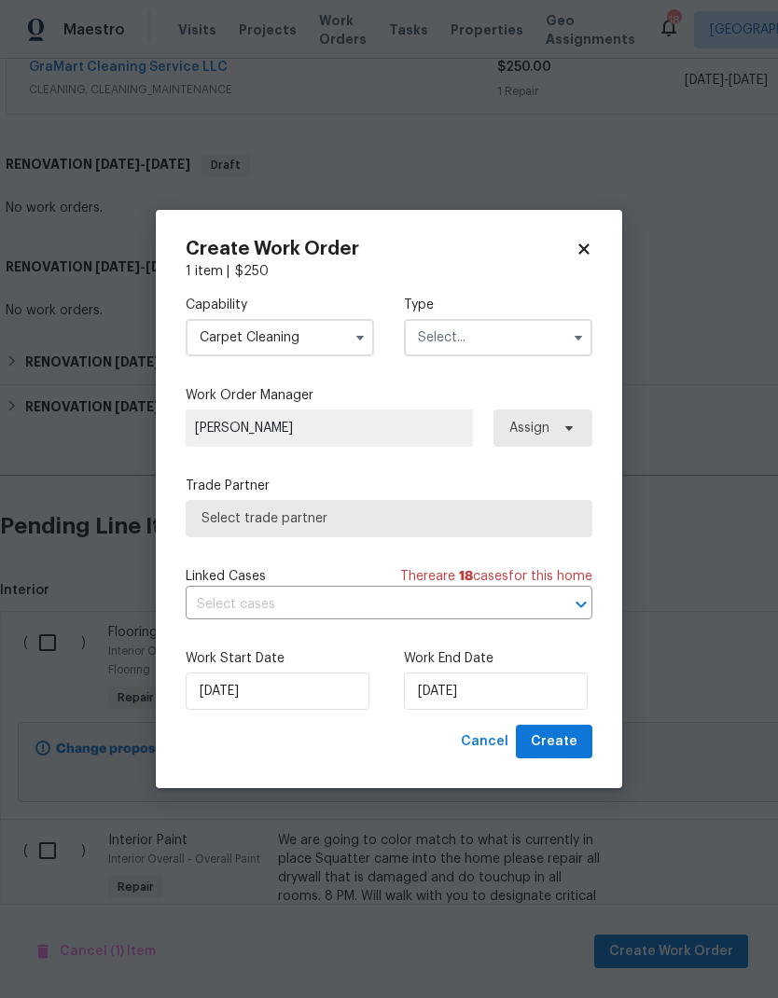
click at [539, 319] on input "text" at bounding box center [498, 337] width 188 height 37
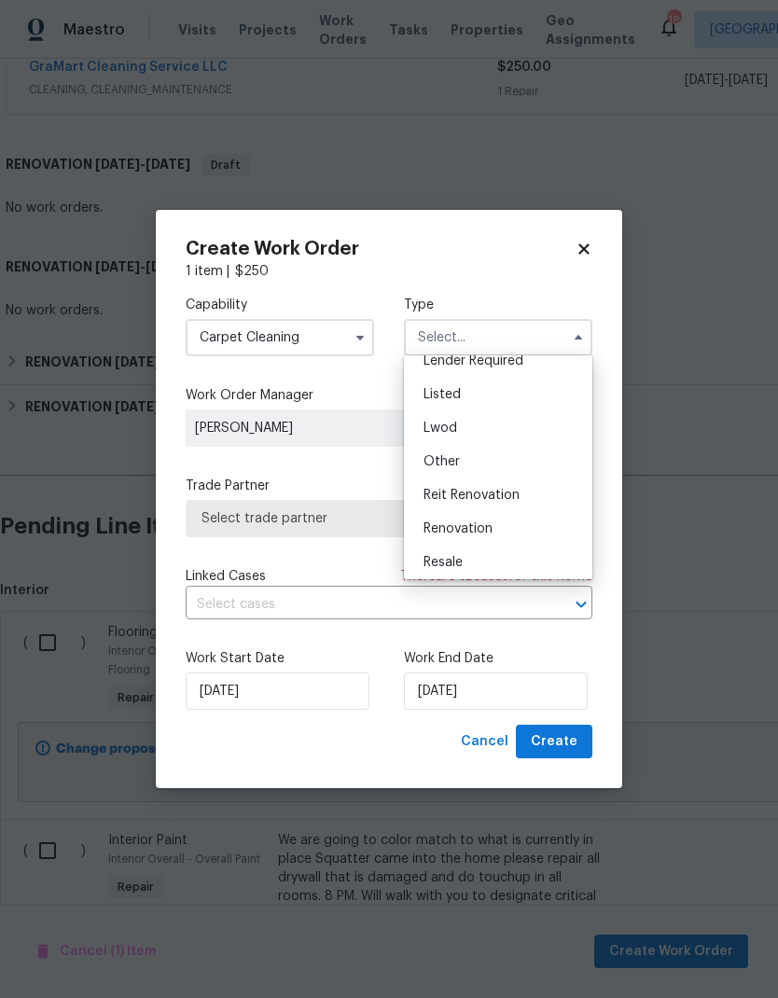
scroll to position [145, 0]
click at [494, 395] on div "Listed" at bounding box center [498, 400] width 179 height 34
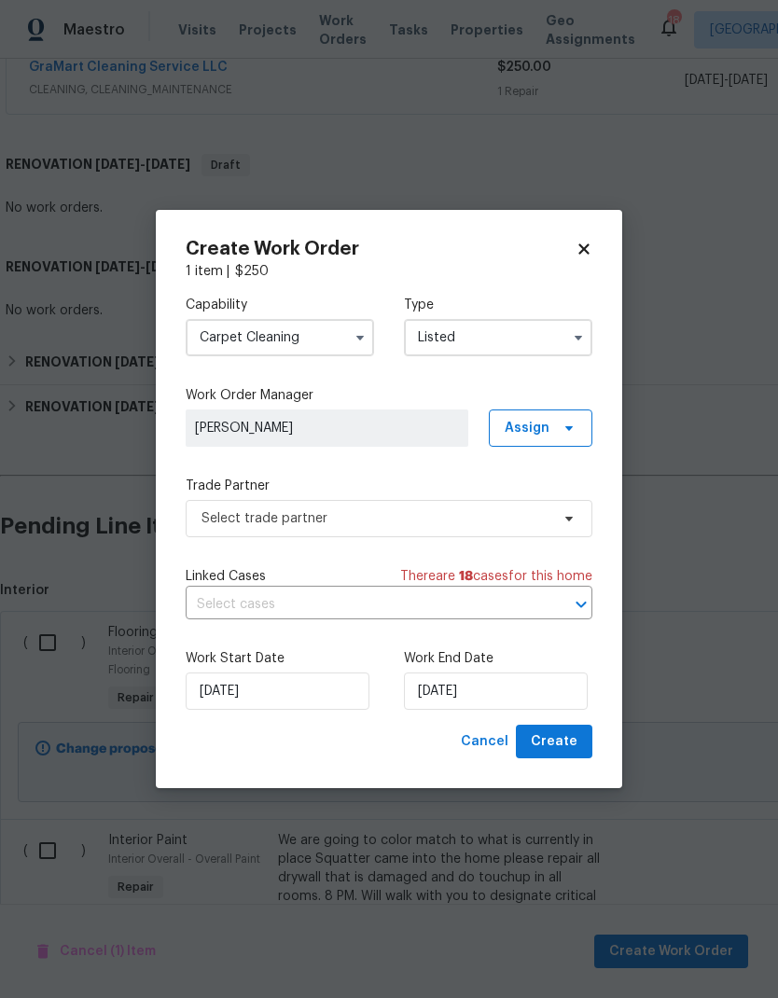
type input "Listed"
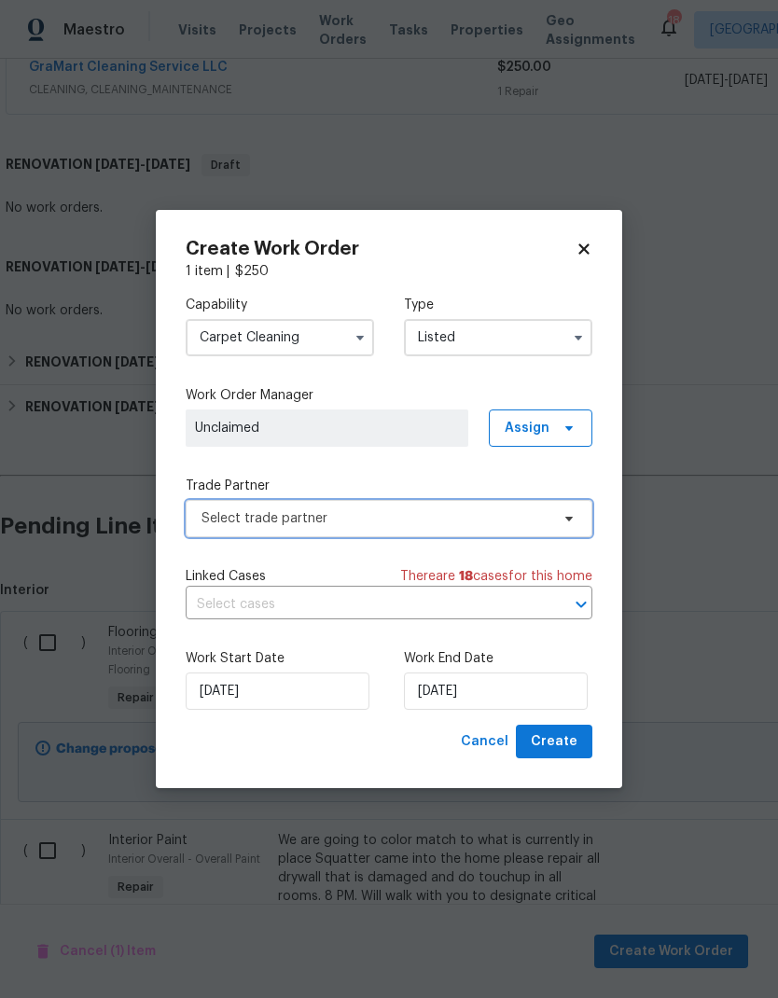
click at [448, 514] on span "Select trade partner" at bounding box center [376, 518] width 348 height 19
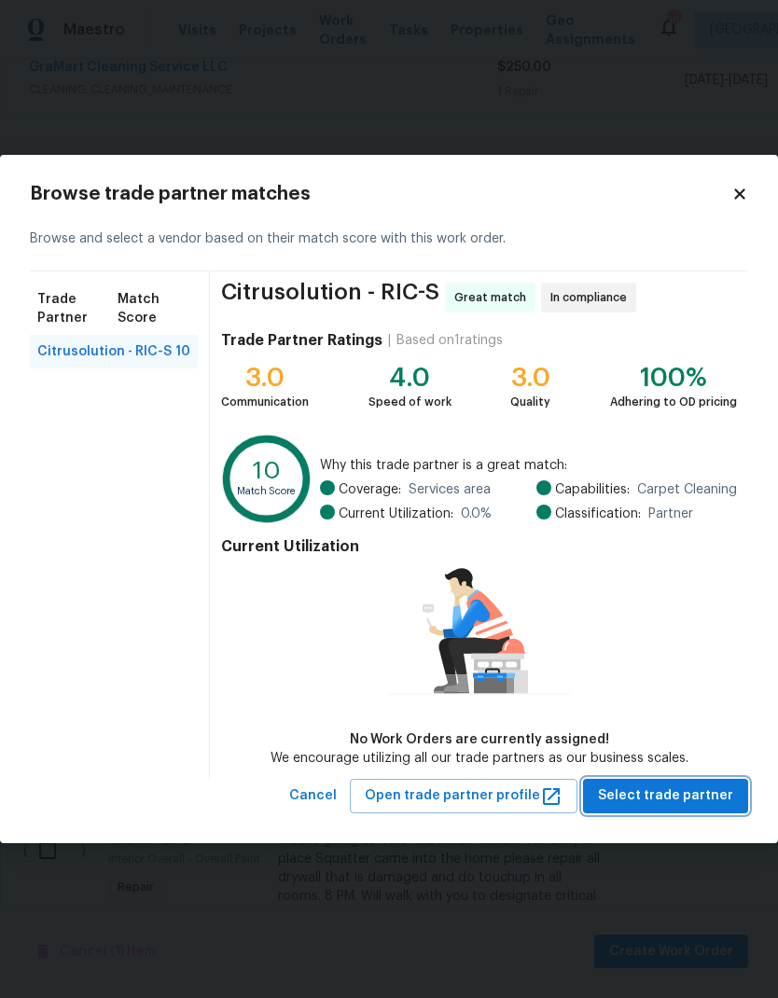
click at [730, 731] on button "Select trade partner" at bounding box center [665, 796] width 165 height 35
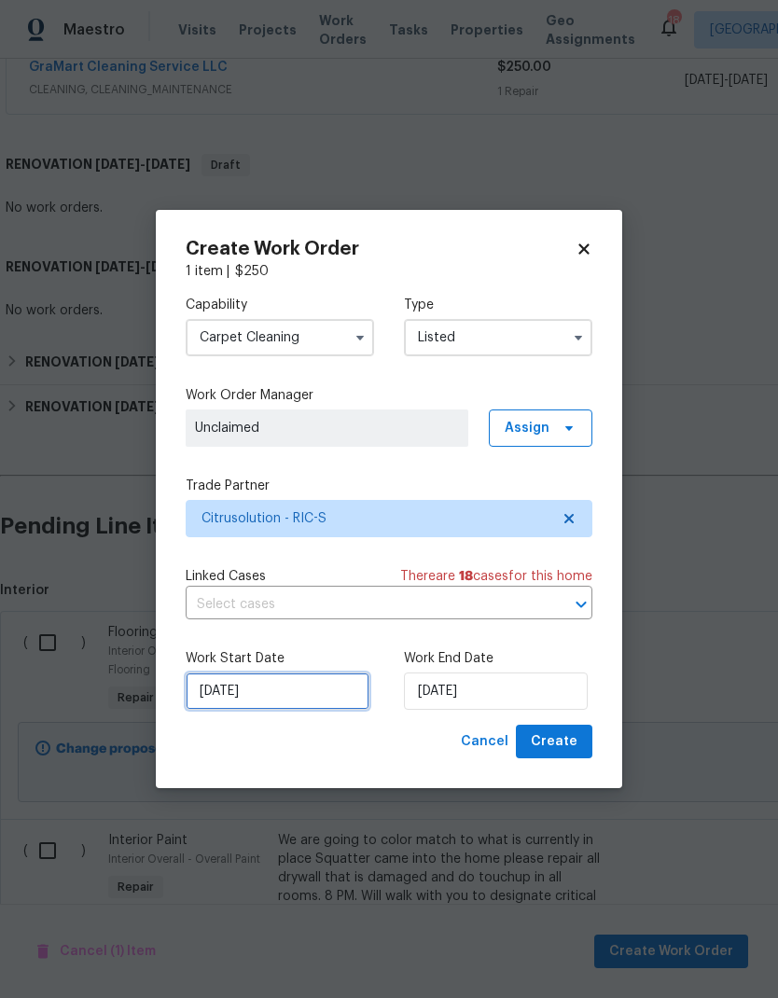
click at [254, 684] on input "10/3/2025" at bounding box center [278, 691] width 184 height 37
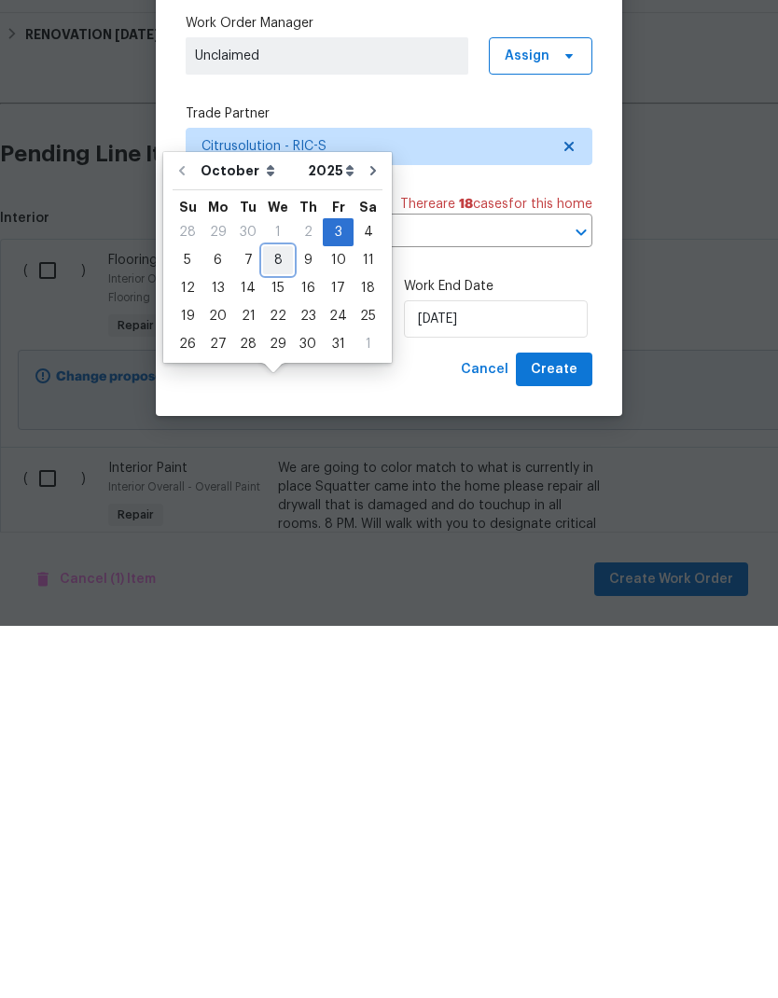
click at [281, 620] on div "8" at bounding box center [278, 633] width 30 height 26
type input "10/8/2025"
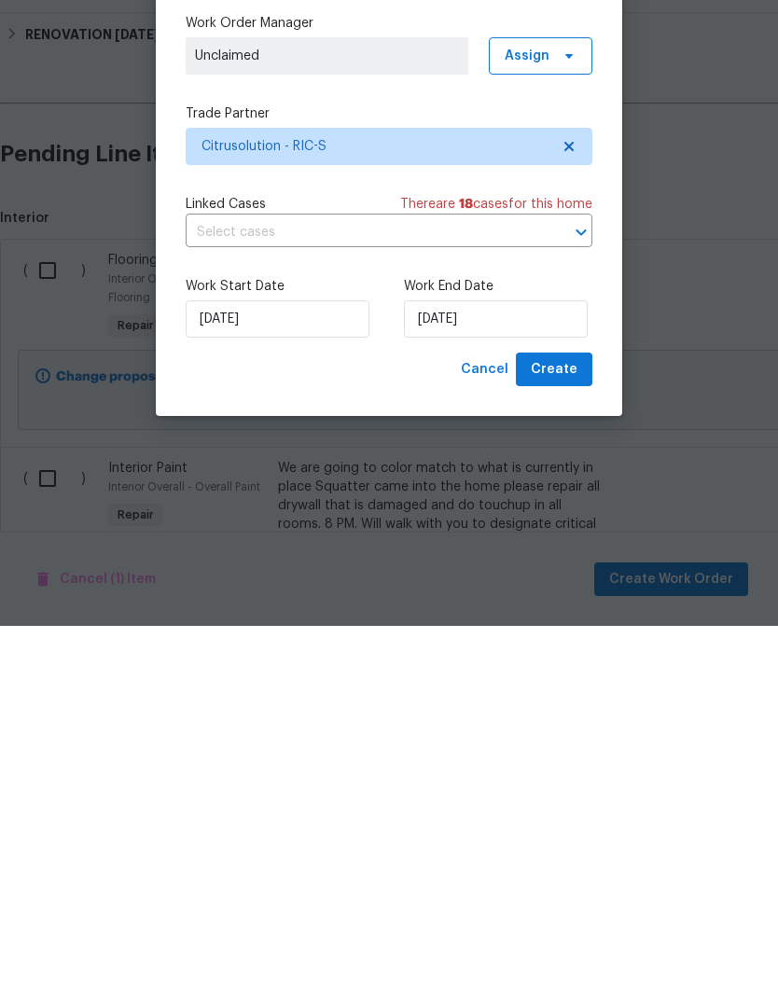
type input "10/8/2025"
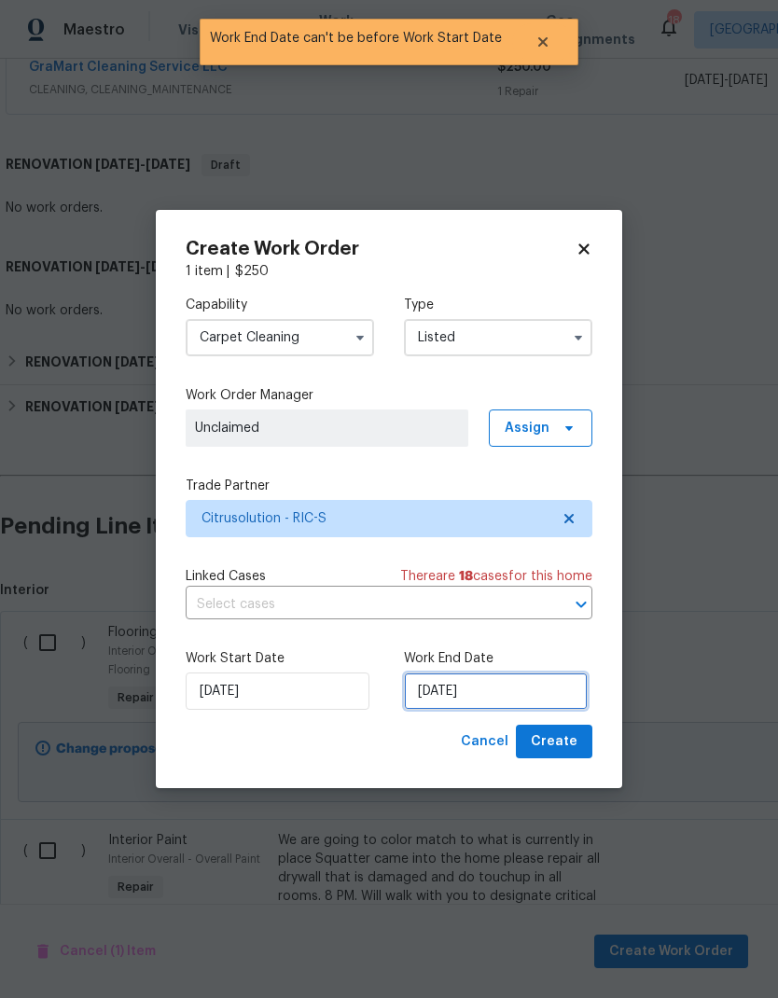
click at [464, 703] on input "10/8/2025" at bounding box center [496, 691] width 184 height 37
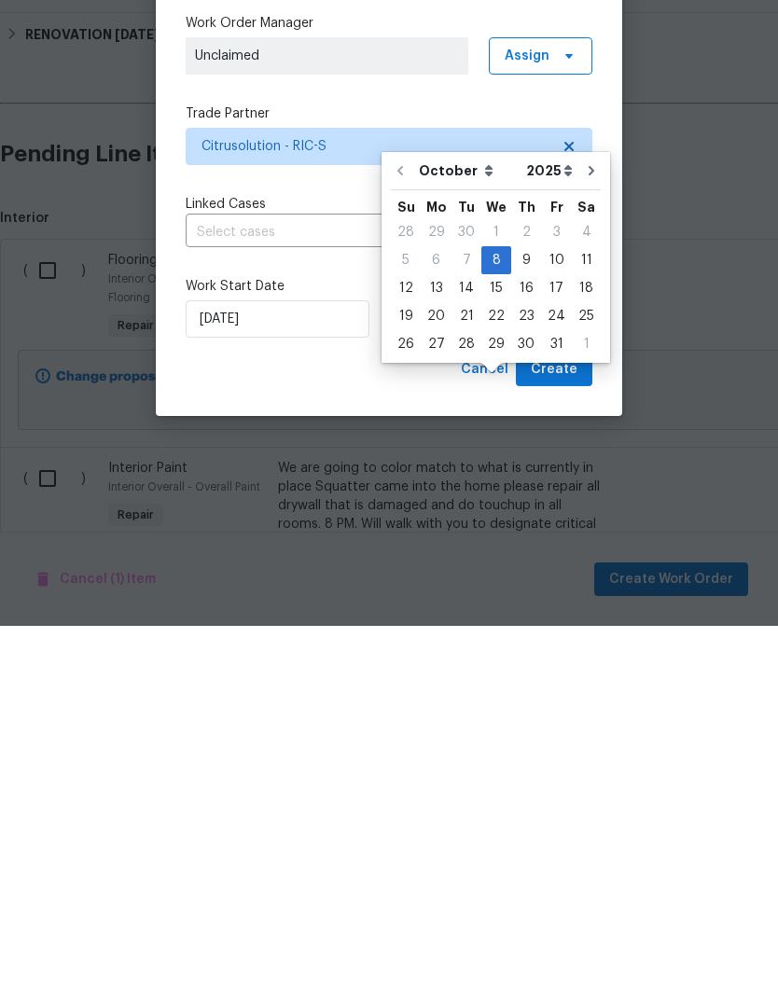
click at [378, 725] on div "Cancel Create" at bounding box center [389, 742] width 407 height 35
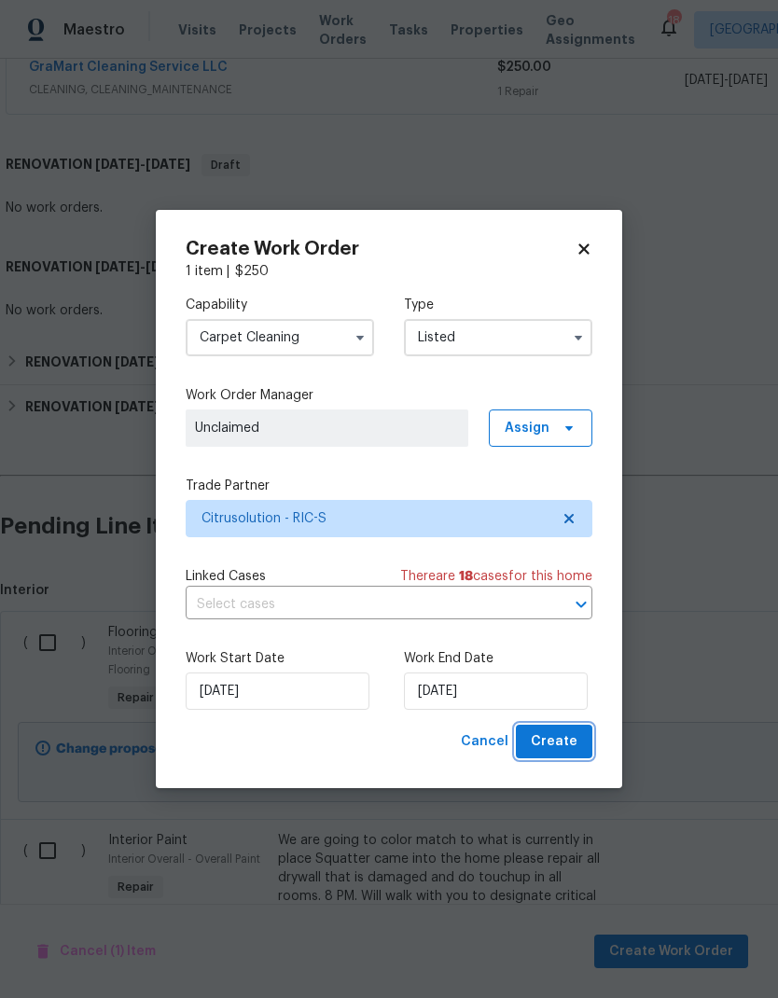
click at [574, 731] on span "Create" at bounding box center [554, 742] width 47 height 23
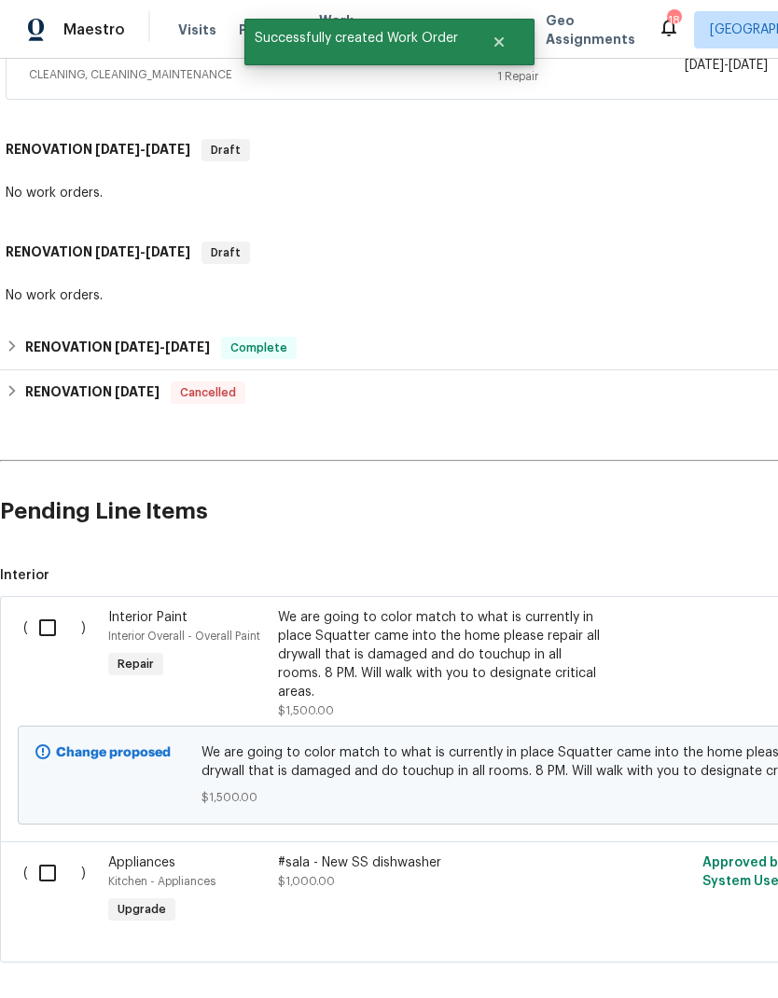
scroll to position [521, 0]
click at [52, 609] on input "checkbox" at bounding box center [54, 628] width 53 height 39
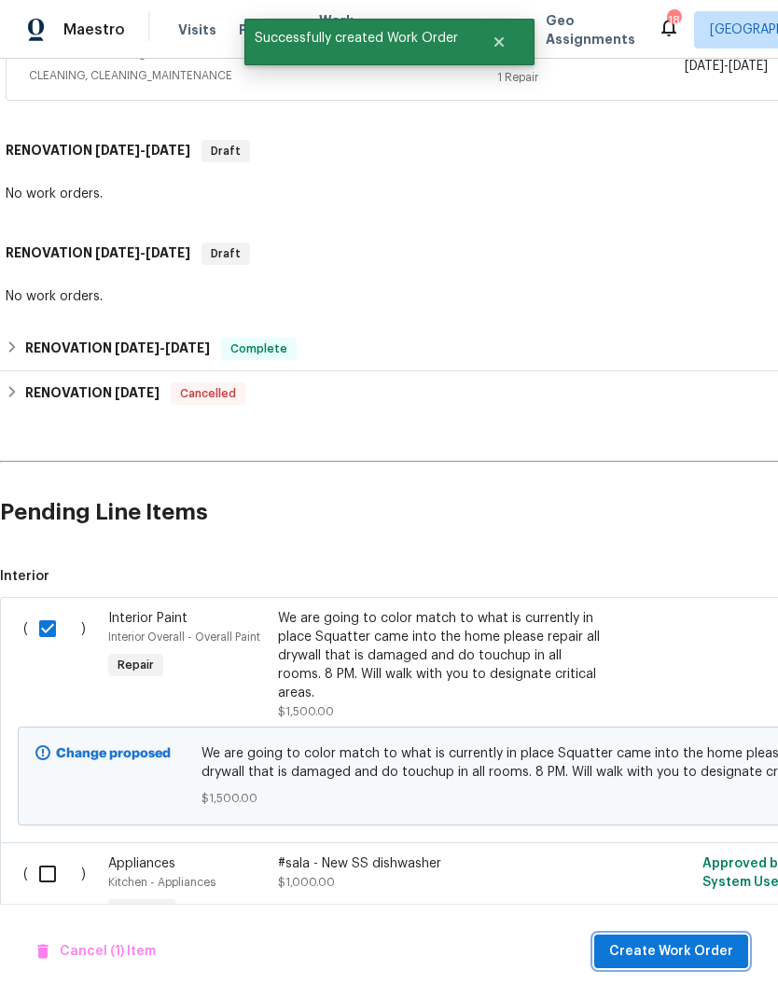
click at [689, 731] on span "Create Work Order" at bounding box center [671, 951] width 124 height 23
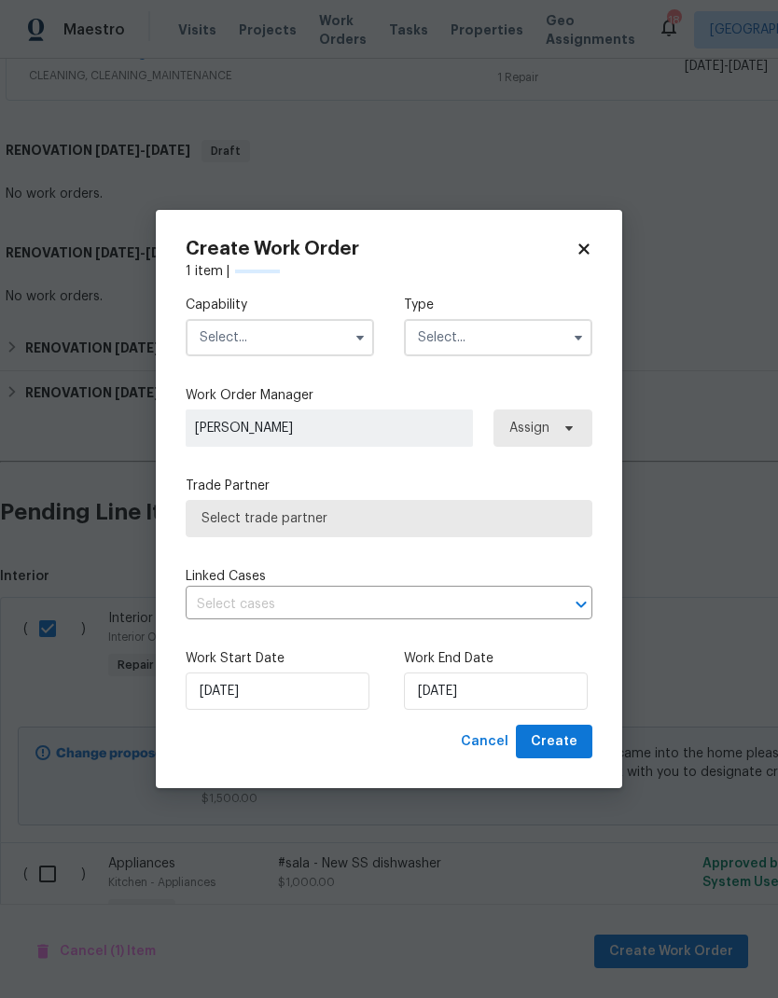
checkbox input "false"
click at [343, 341] on input "text" at bounding box center [280, 337] width 188 height 37
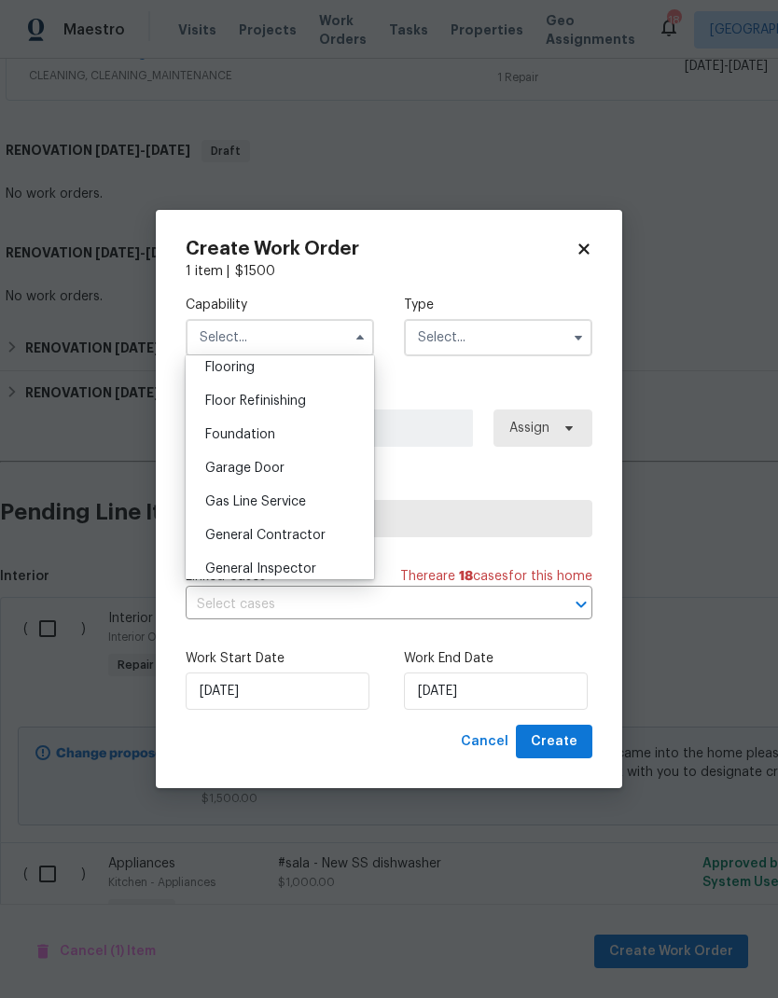
scroll to position [734, 0]
click at [335, 542] on div "General Contractor" at bounding box center [279, 535] width 179 height 34
type input "General Contractor"
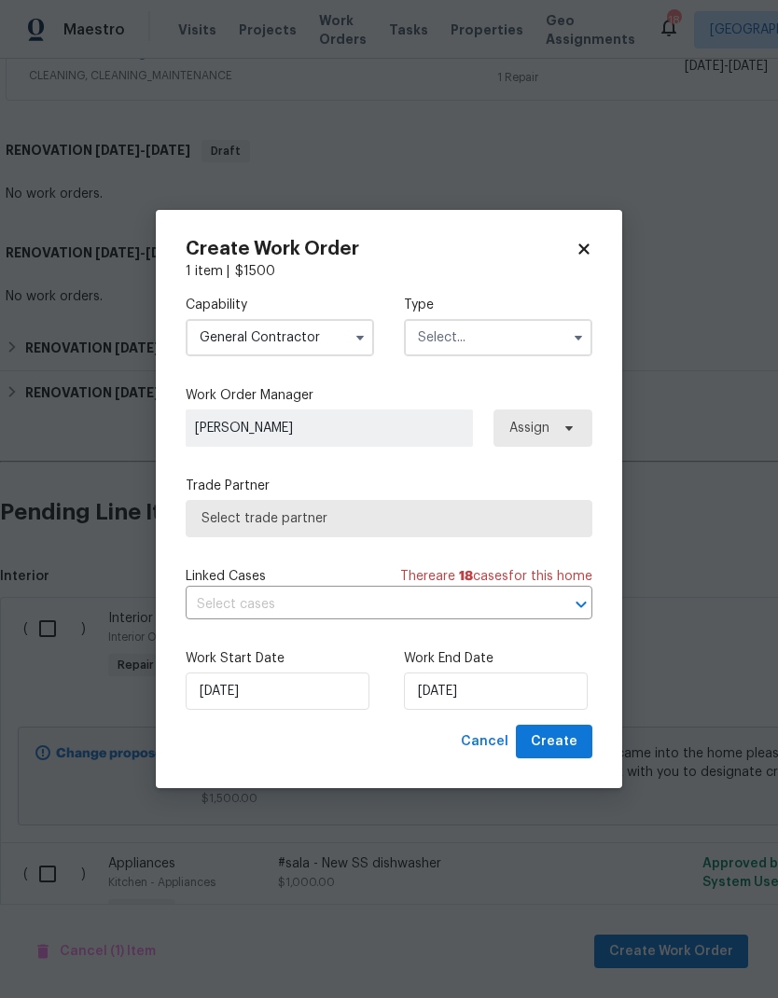
click at [525, 335] on input "text" at bounding box center [498, 337] width 188 height 37
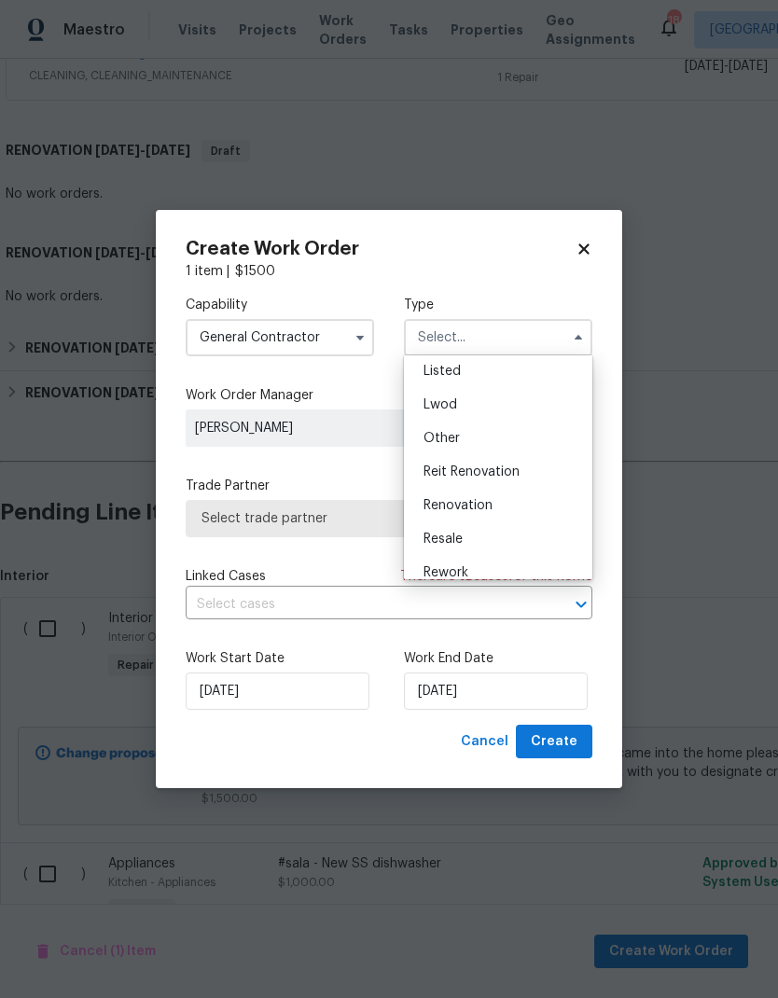
scroll to position [171, 0]
click at [518, 373] on div "Listed" at bounding box center [498, 374] width 179 height 34
type input "Listed"
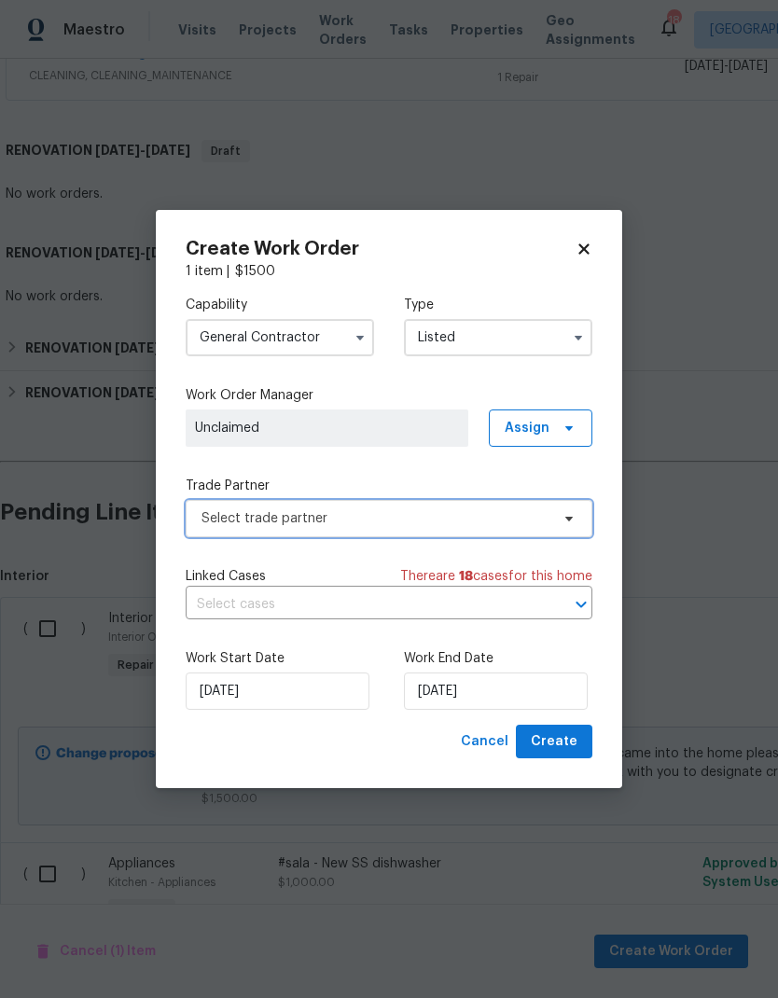
click at [507, 535] on span "Select trade partner" at bounding box center [389, 518] width 407 height 37
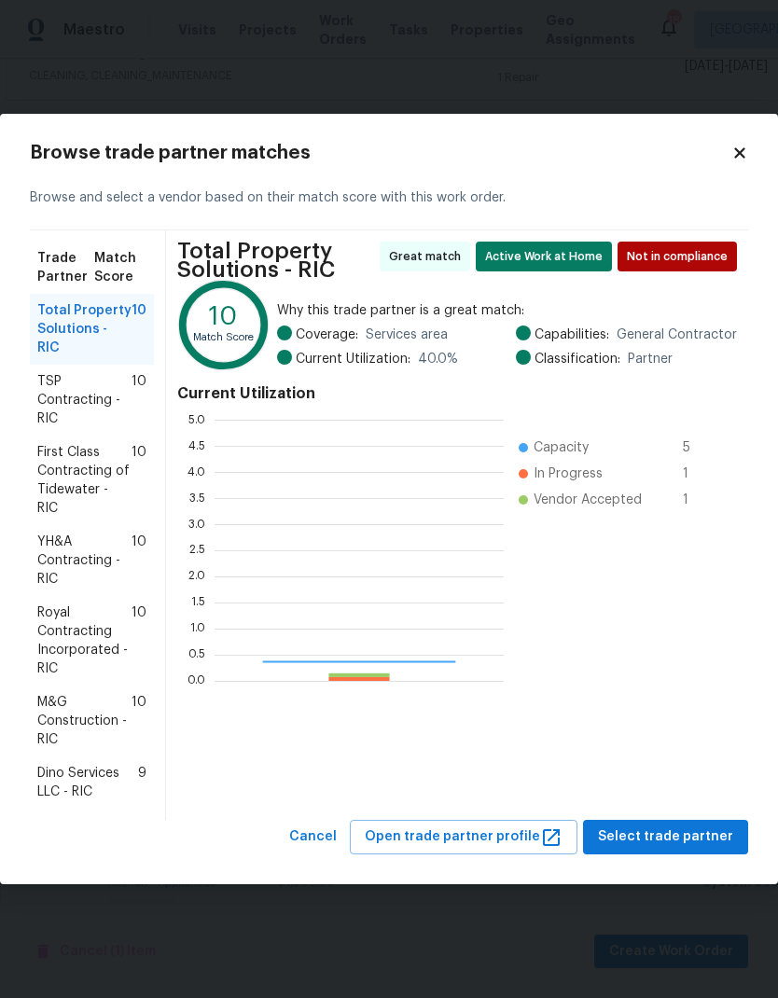
scroll to position [261, 289]
click at [56, 607] on span "Royal Contracting Incorporated - RIC" at bounding box center [84, 641] width 94 height 75
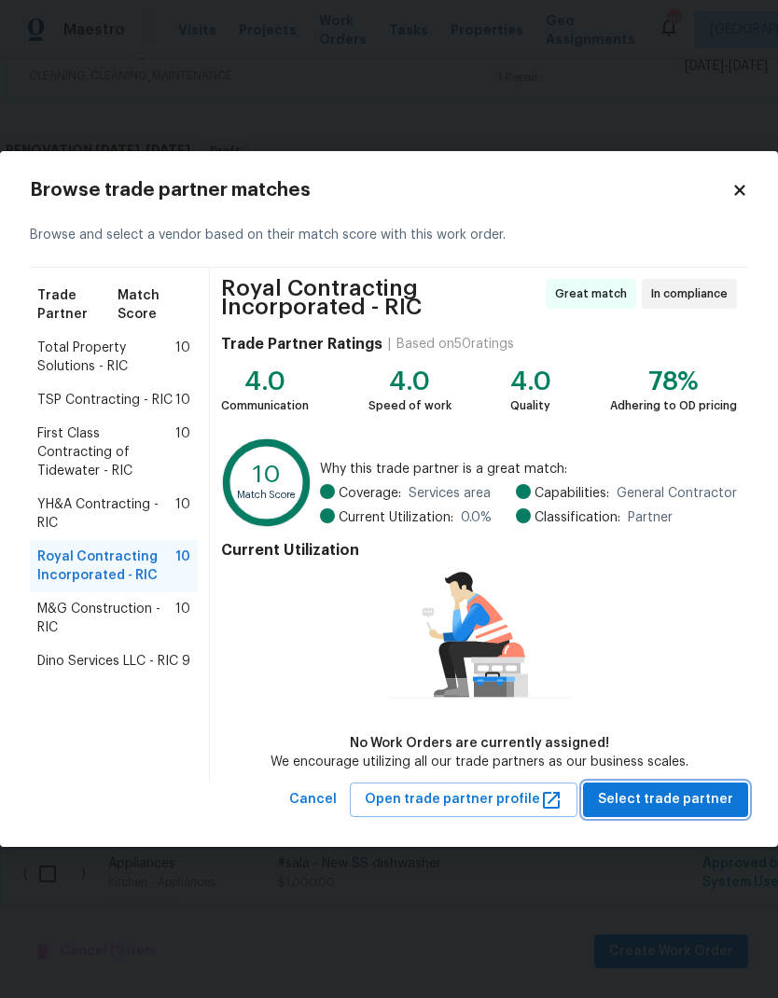
click at [681, 731] on button "Select trade partner" at bounding box center [665, 800] width 165 height 35
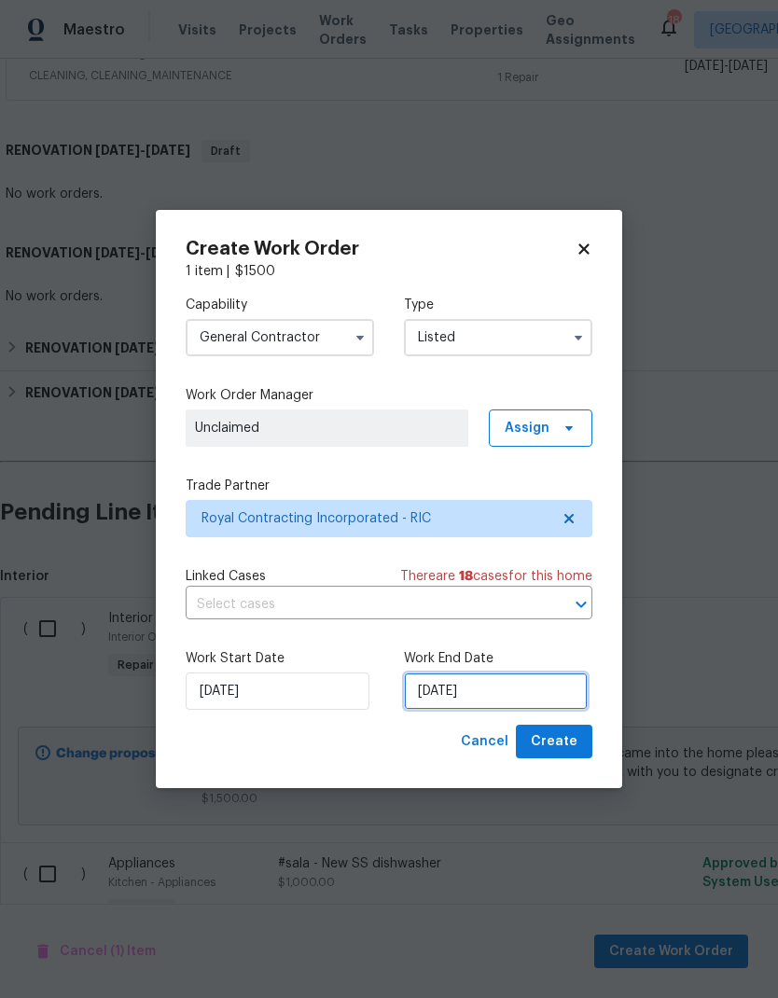
click at [507, 695] on input "10/3/2025" at bounding box center [496, 691] width 184 height 37
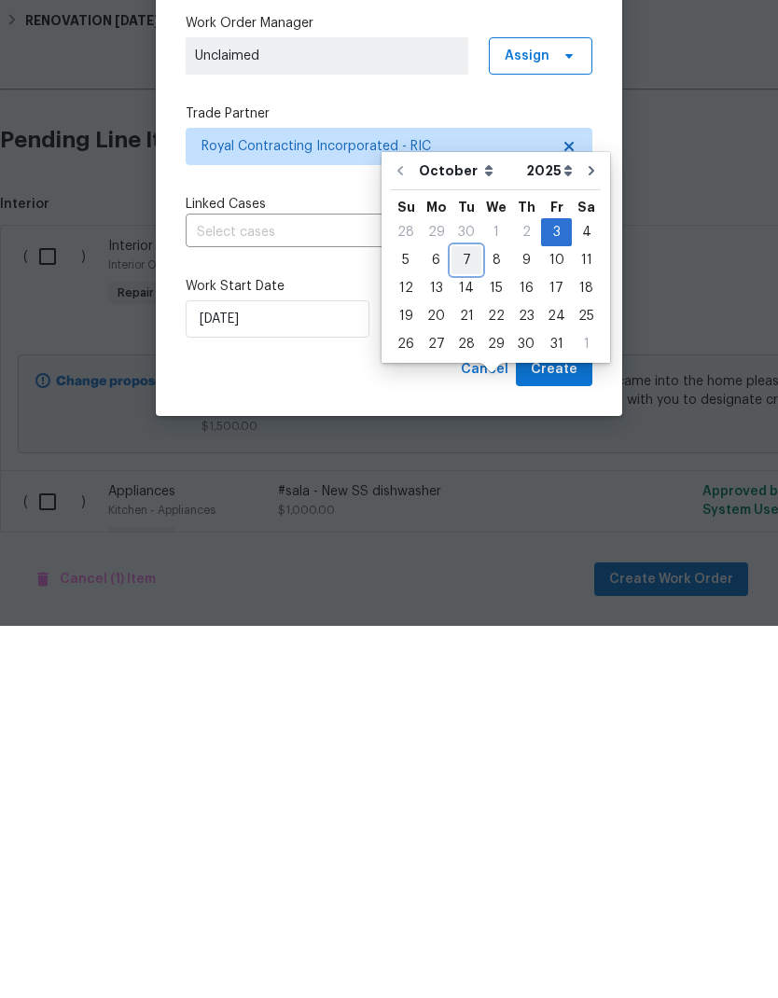
click at [469, 620] on div "7" at bounding box center [467, 633] width 30 height 26
type input "10/7/2025"
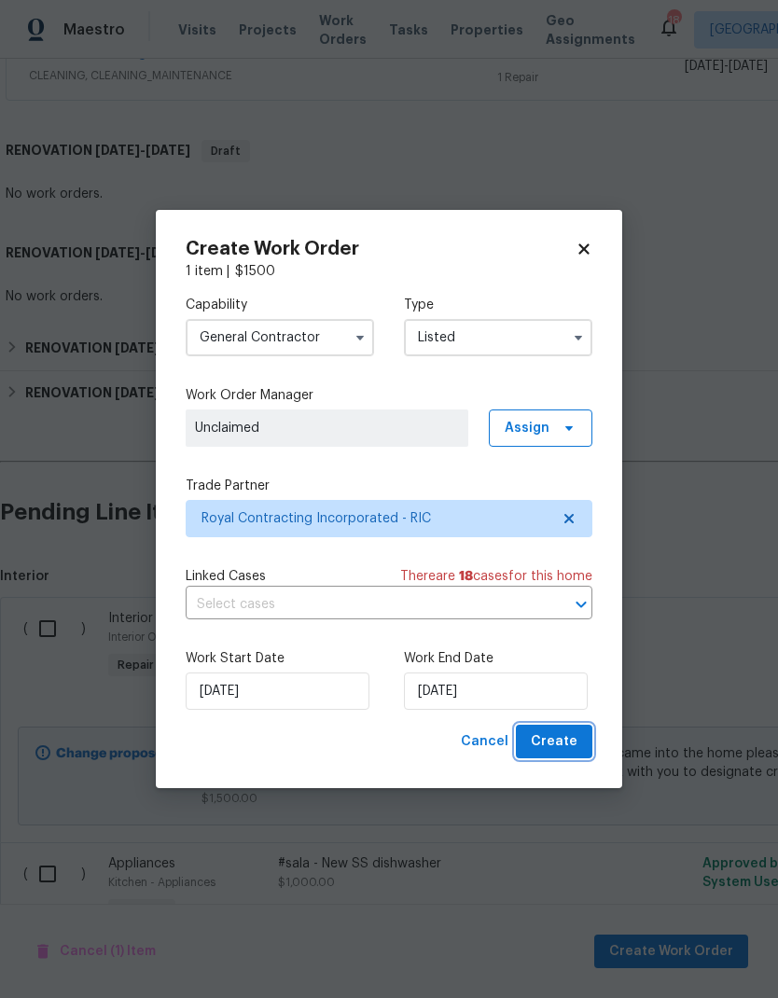
click at [581, 731] on button "Create" at bounding box center [554, 742] width 77 height 35
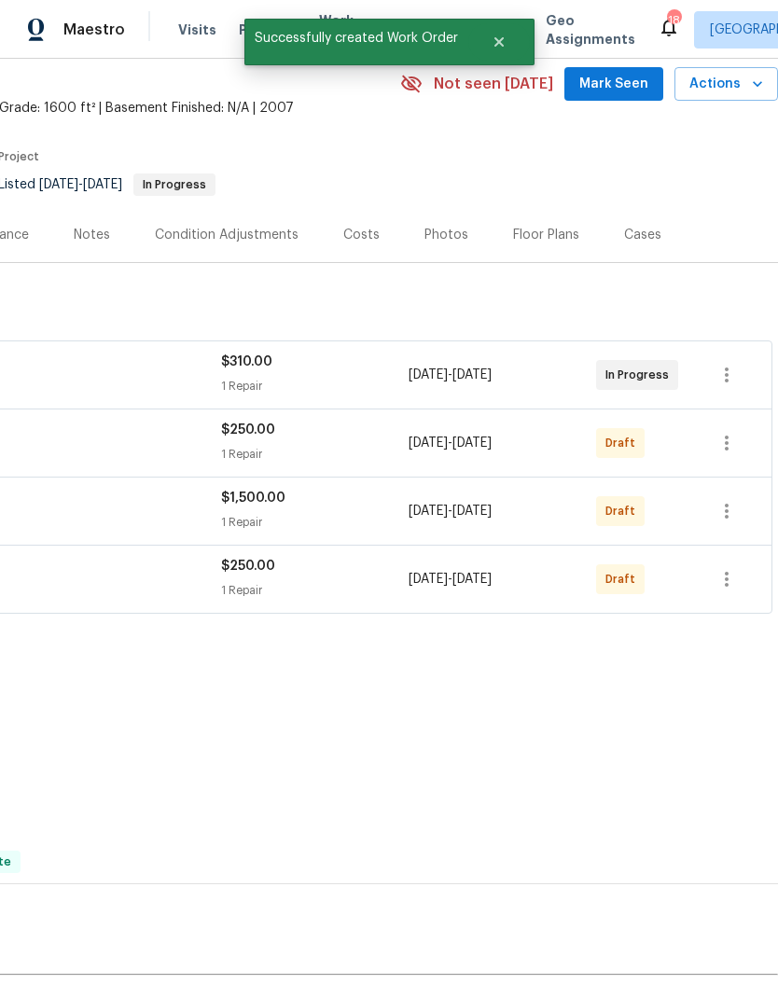
scroll to position [76, 276]
click at [737, 500] on icon "button" at bounding box center [727, 511] width 22 height 22
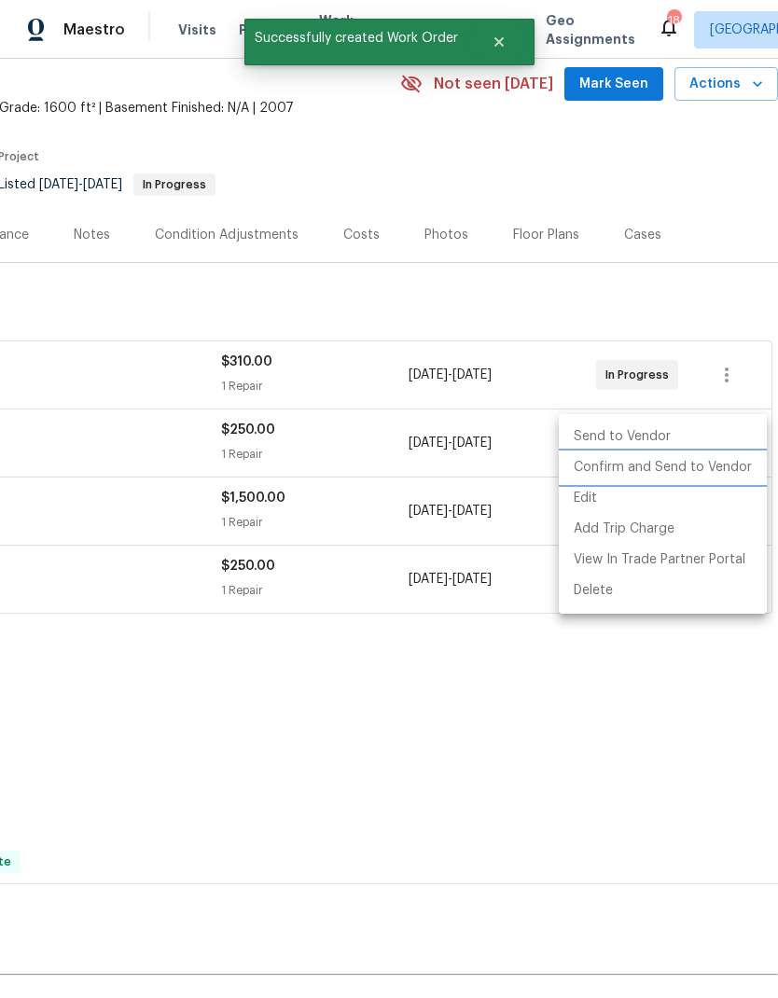
click at [707, 471] on li "Confirm and Send to Vendor" at bounding box center [663, 467] width 208 height 31
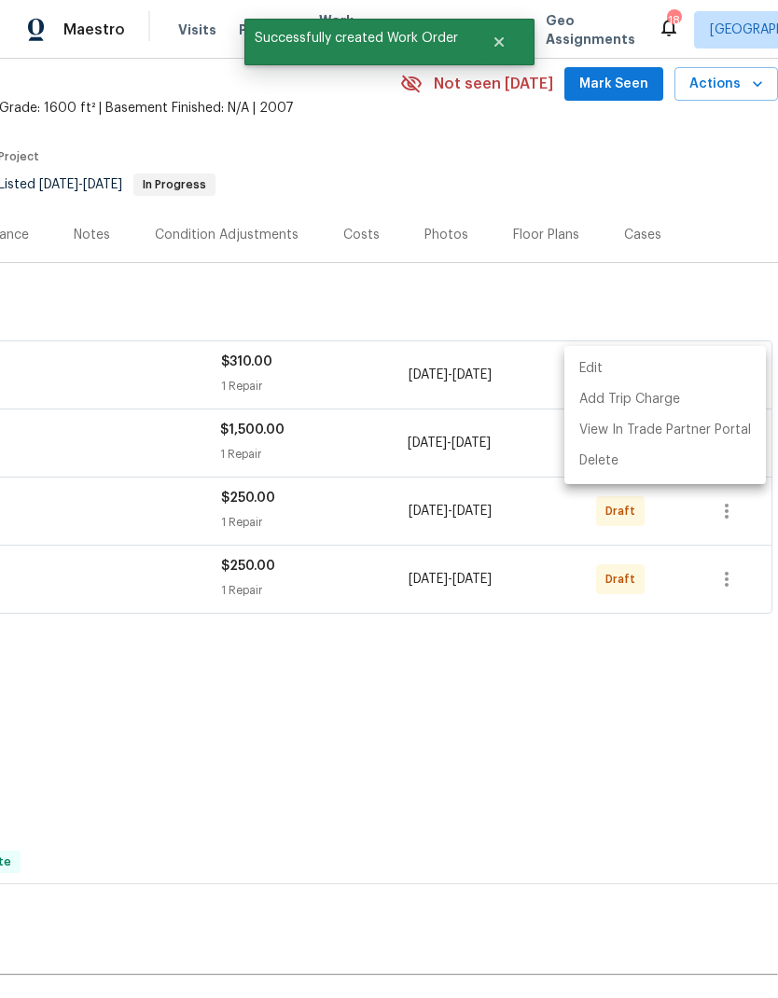
click at [685, 515] on div at bounding box center [389, 499] width 778 height 998
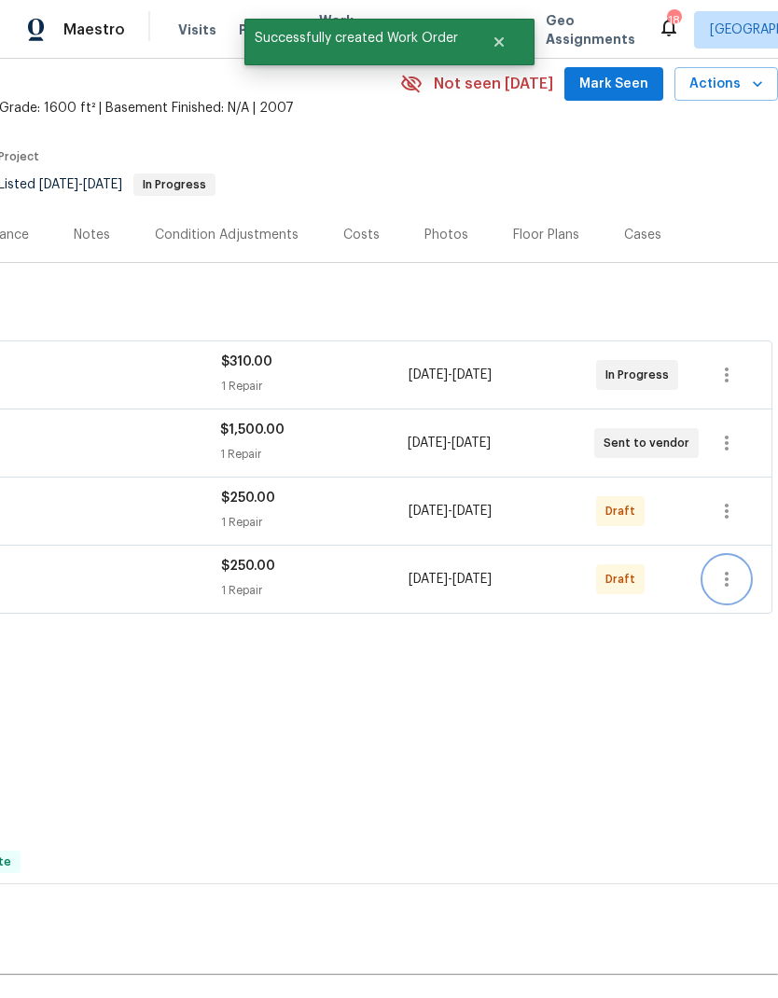
click at [729, 572] on icon "button" at bounding box center [727, 579] width 4 height 15
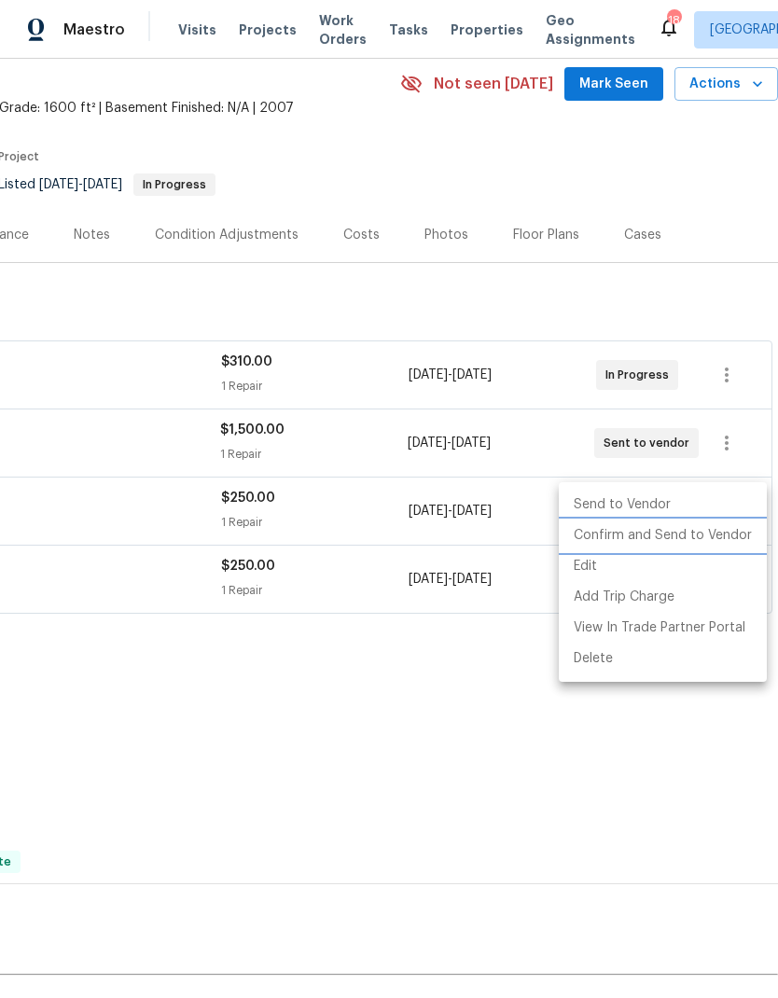
click at [695, 539] on li "Confirm and Send to Vendor" at bounding box center [663, 536] width 208 height 31
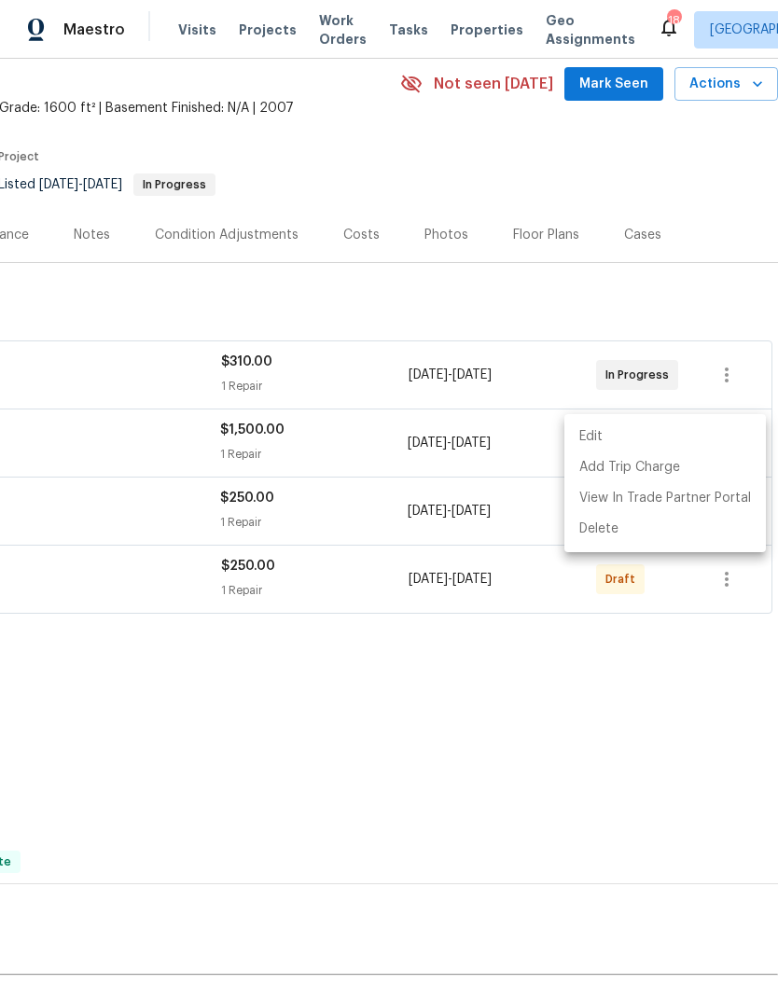
click at [663, 588] on div at bounding box center [389, 499] width 778 height 998
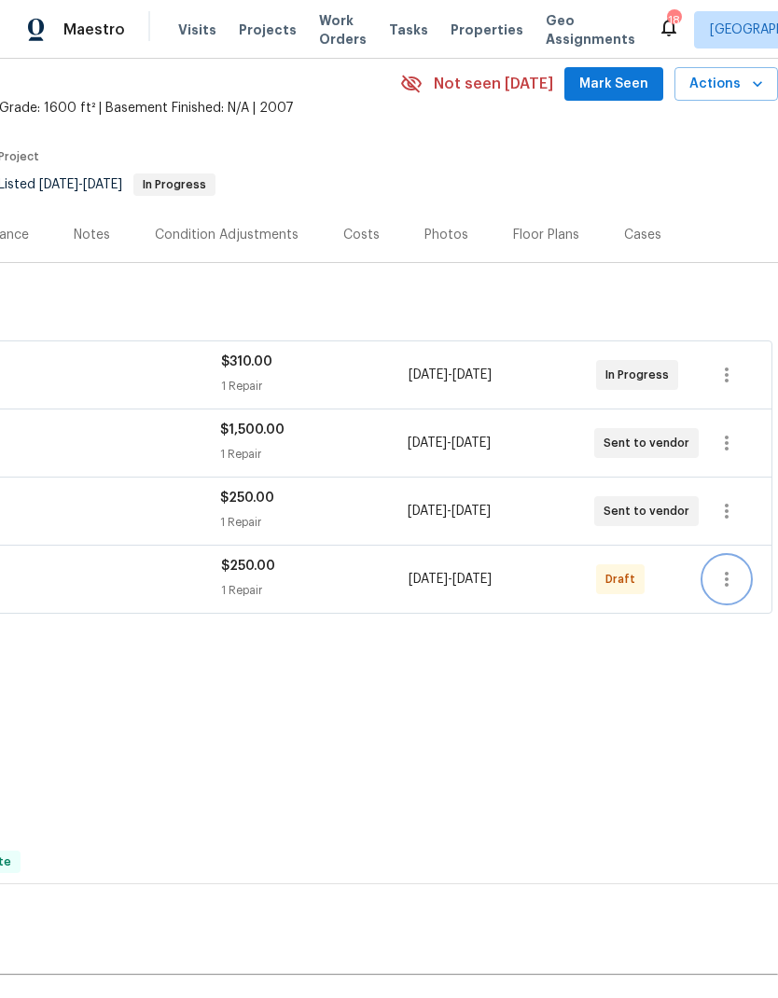
click at [724, 568] on icon "button" at bounding box center [727, 579] width 22 height 22
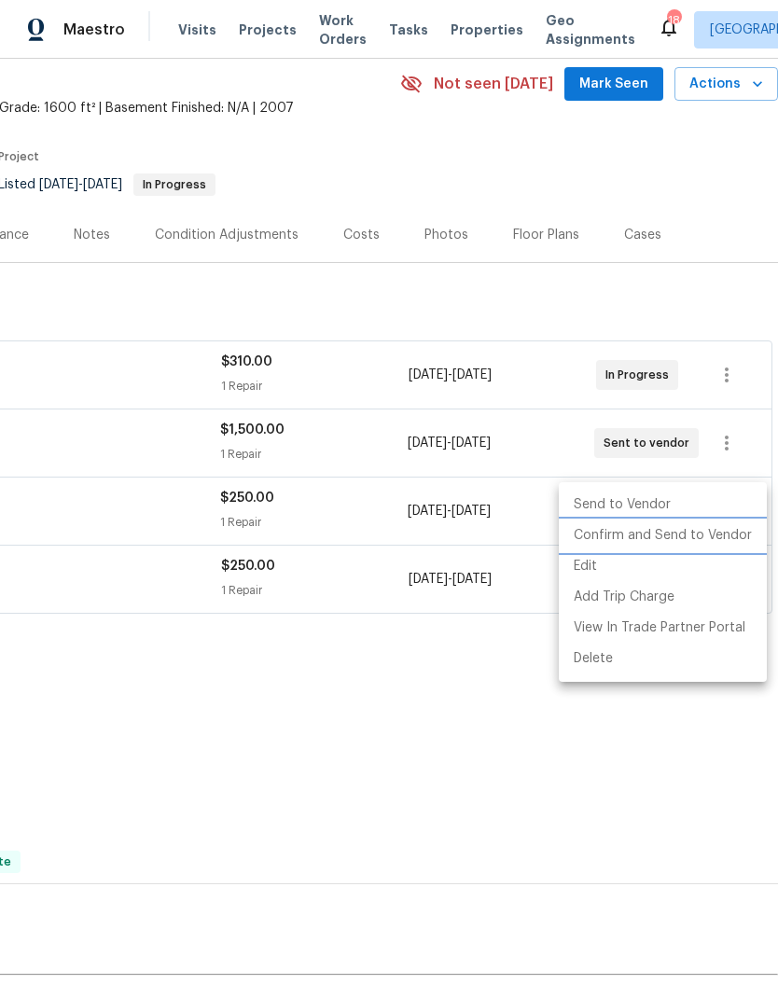
click at [691, 541] on li "Confirm and Send to Vendor" at bounding box center [663, 536] width 208 height 31
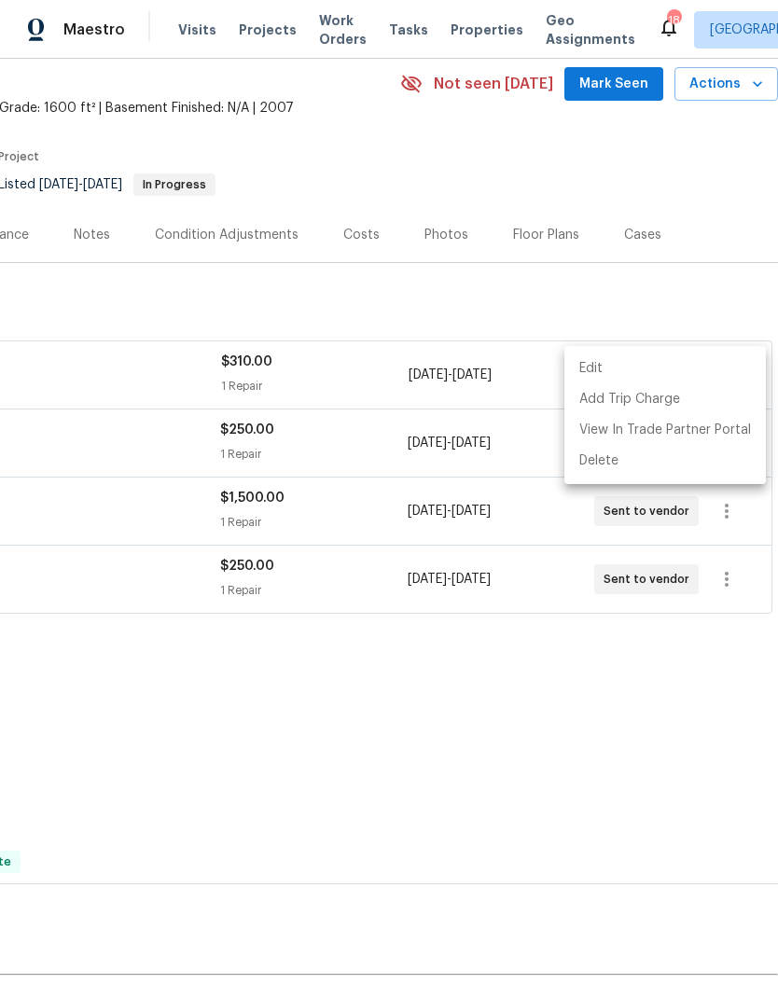
click at [501, 633] on div at bounding box center [389, 499] width 778 height 998
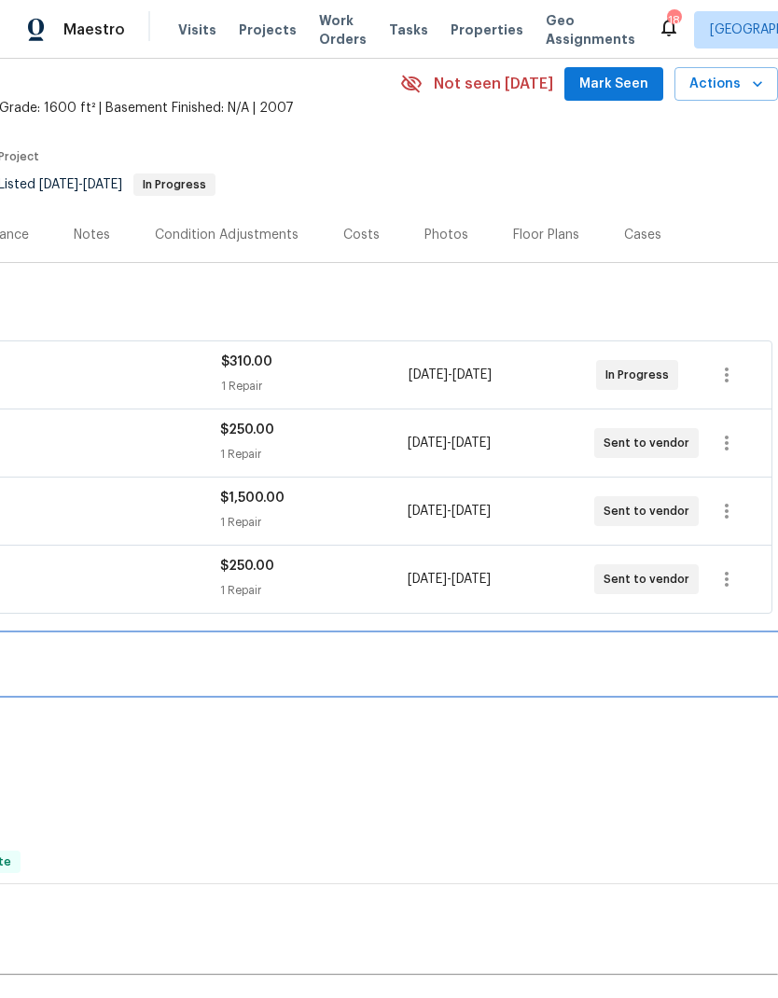
click at [572, 634] on div "RENOVATION 6/6/25 - 6/10/25 Draft" at bounding box center [251, 664] width 1054 height 60
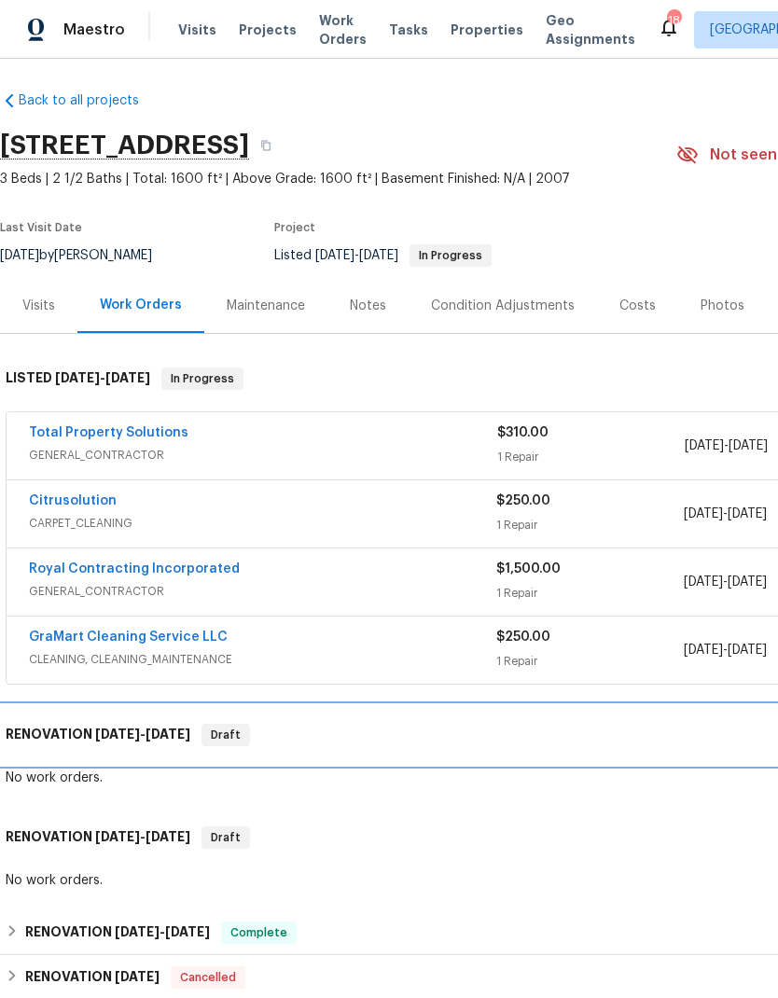
scroll to position [4, 0]
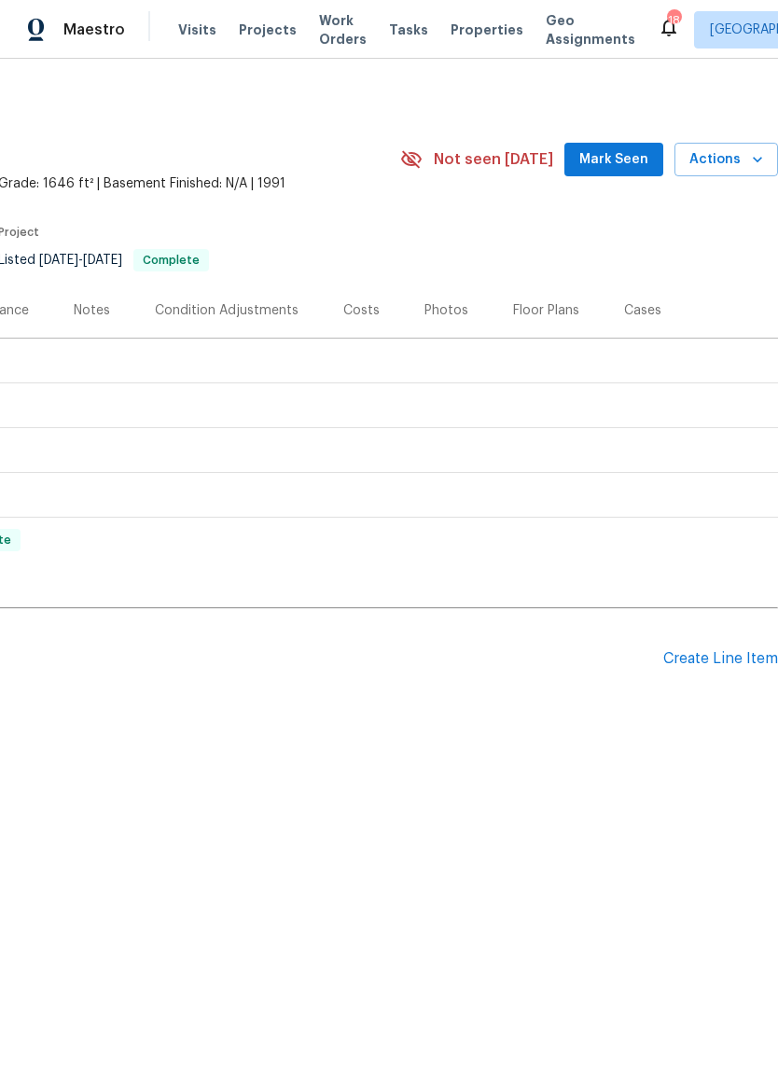
scroll to position [0, 276]
click at [703, 668] on div "Create Line Item" at bounding box center [720, 659] width 115 height 18
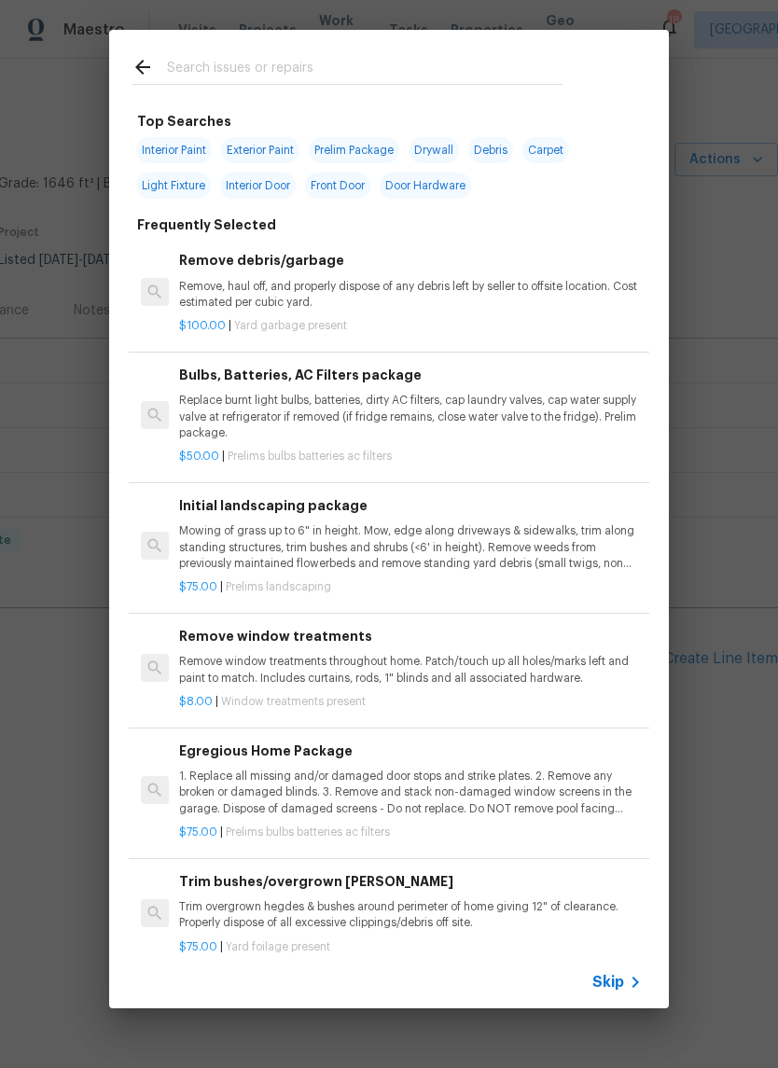
click at [279, 146] on span "Exterior Paint" at bounding box center [260, 150] width 78 height 26
type input "Exterior Paint"
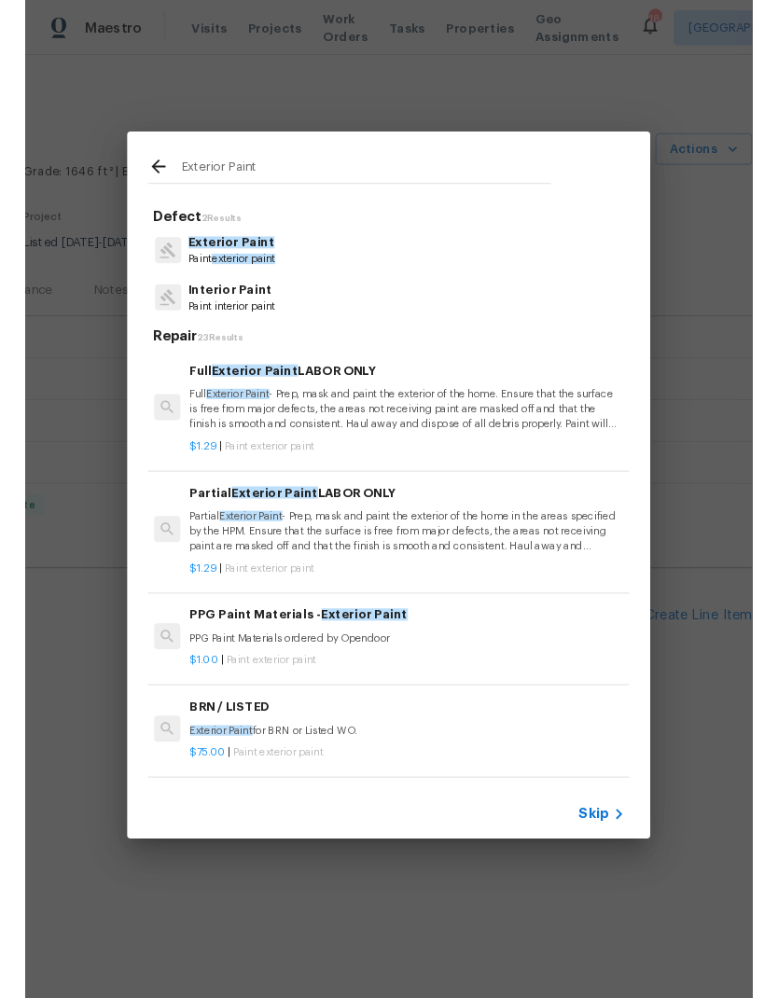
scroll to position [0, 3]
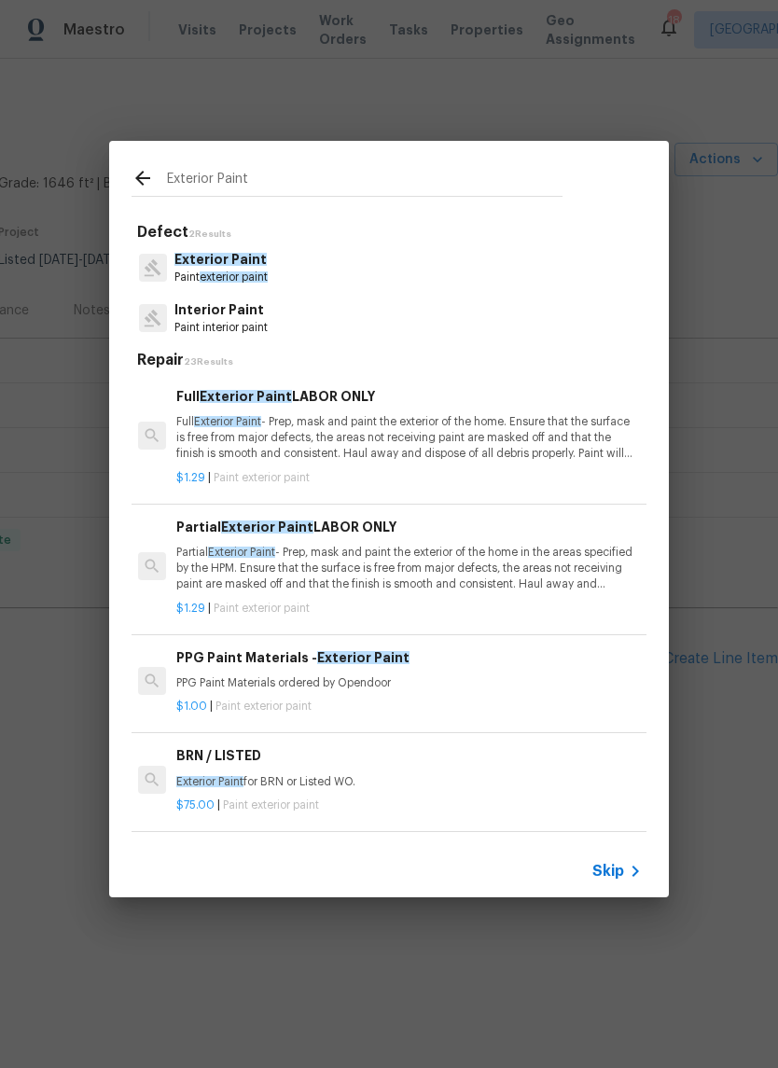
click at [467, 444] on p "Full Exterior Paint - Prep, mask and paint the exterior of the home. Ensure tha…" at bounding box center [407, 438] width 463 height 48
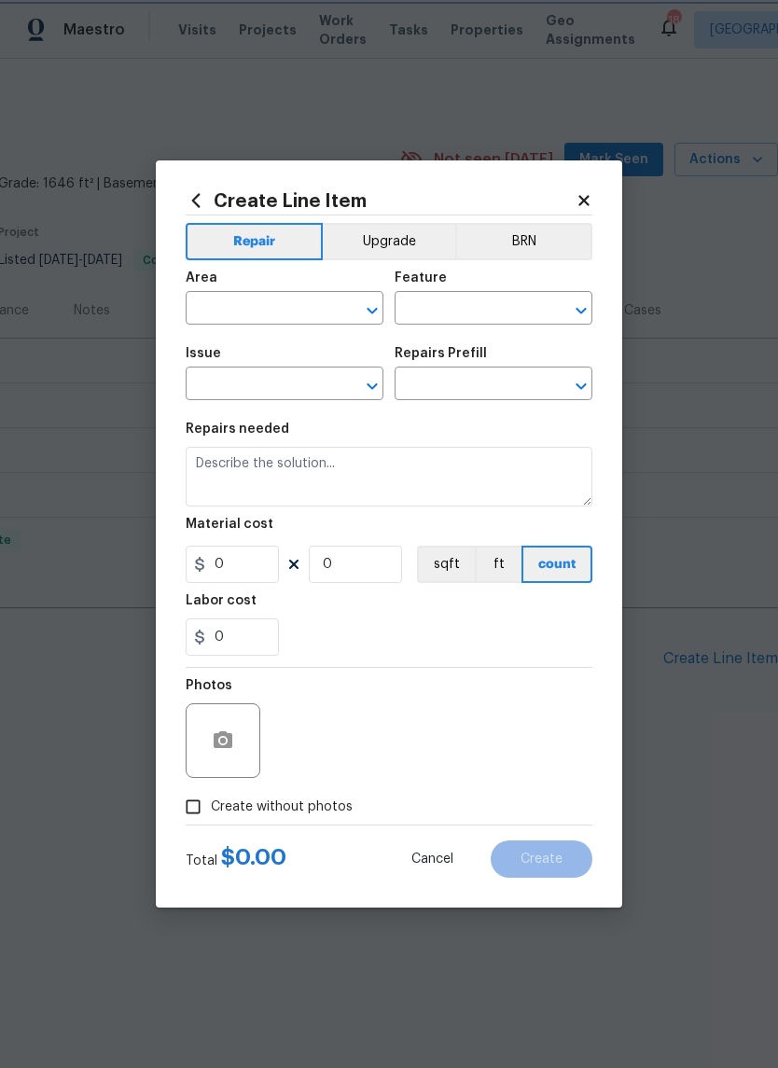
type input "Overall Paint"
type input "Exterior Paint"
type input "Full Exterior Paint LABOR ONLY $1.29"
type textarea "Full Exterior Paint - Prep, mask and paint the exterior of the home. Ensure tha…"
type input "1.29"
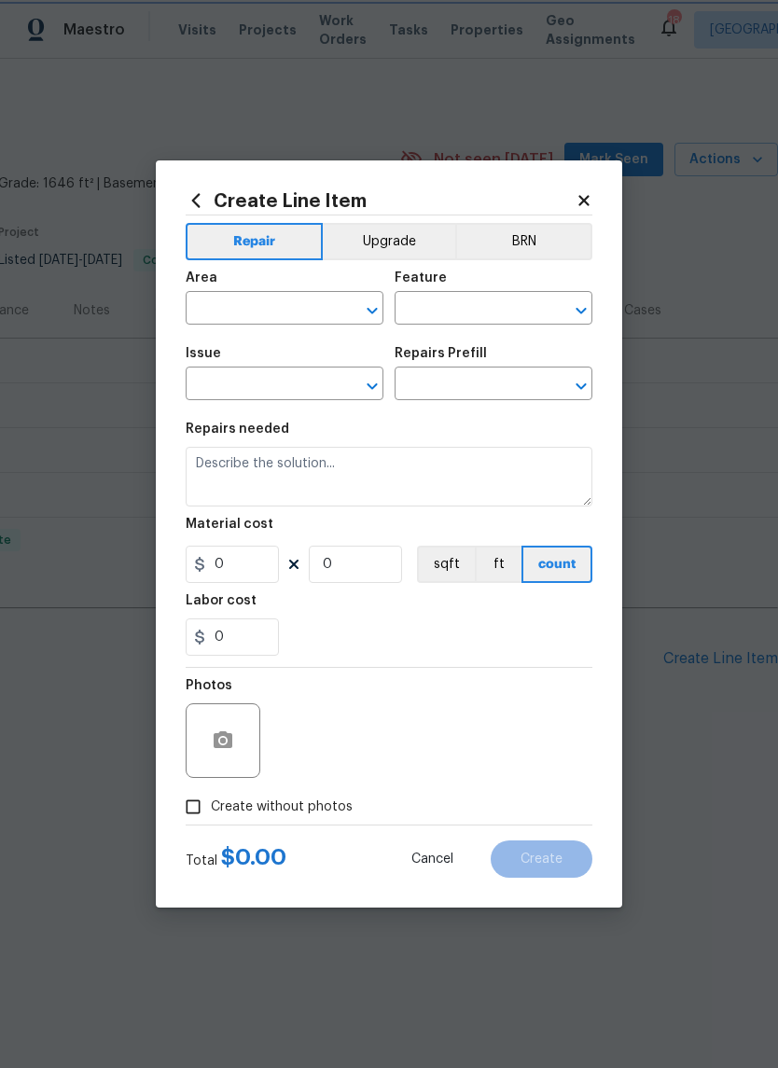
type input "1"
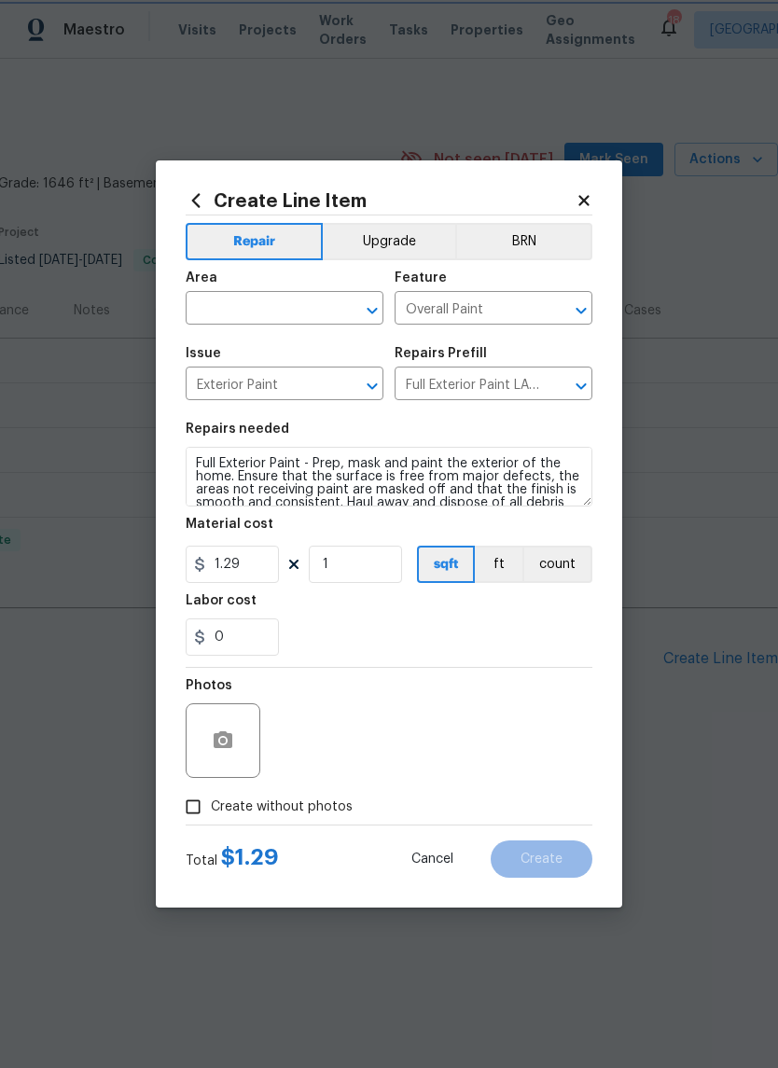
click at [379, 310] on icon "Open" at bounding box center [372, 310] width 22 height 22
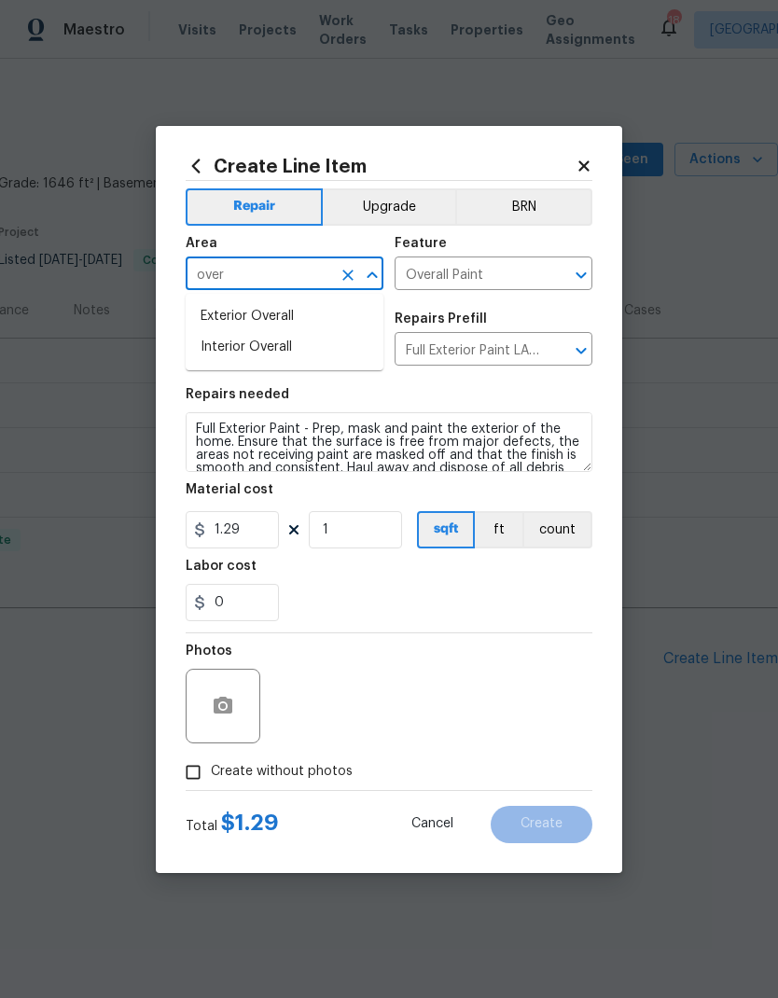
click at [328, 316] on li "Exterior Overall" at bounding box center [285, 316] width 198 height 31
type input "Exterior Overall"
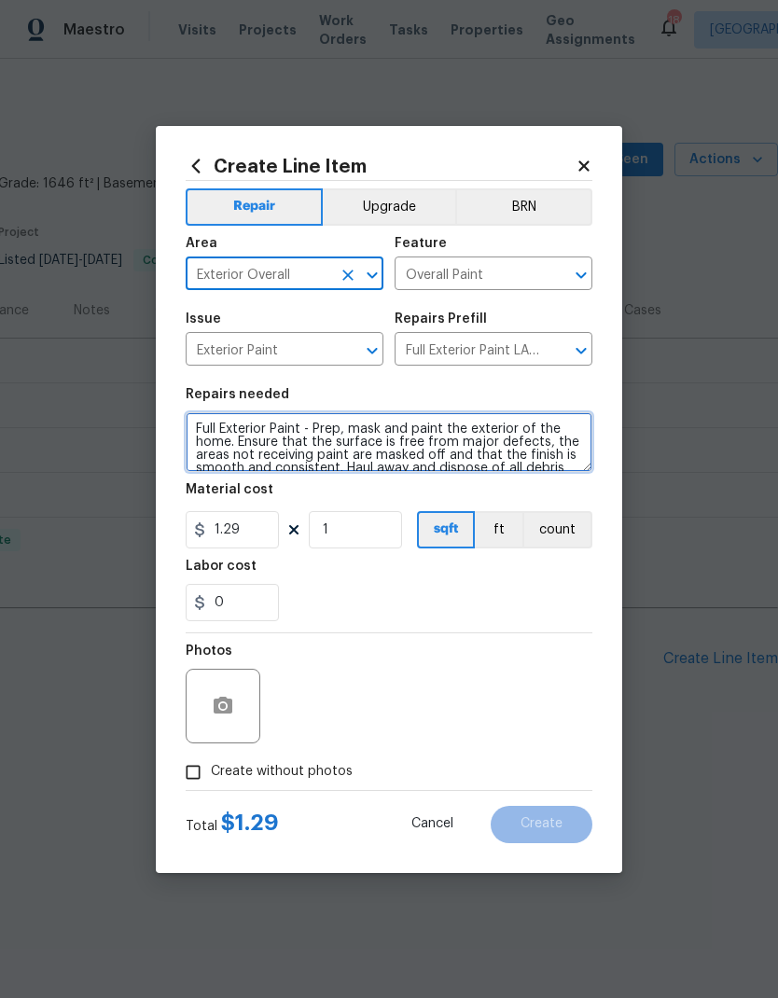
click at [331, 455] on textarea "Full Exterior Paint - Prep, mask and paint the exterior of the home. Ensure tha…" at bounding box center [389, 442] width 407 height 60
click at [331, 454] on textarea "Full Exterior Paint - Prep, mask and paint the exterior of the home. Ensure tha…" at bounding box center [389, 442] width 407 height 60
click at [324, 433] on textarea "Full Exterior Paint - Prep, mask and paint the exterior of the home. Ensure tha…" at bounding box center [389, 442] width 407 height 60
click at [372, 449] on textarea "Full Exterior Paint - Prep, mask and paint the exterior of the home. Ensure tha…" at bounding box center [389, 442] width 407 height 60
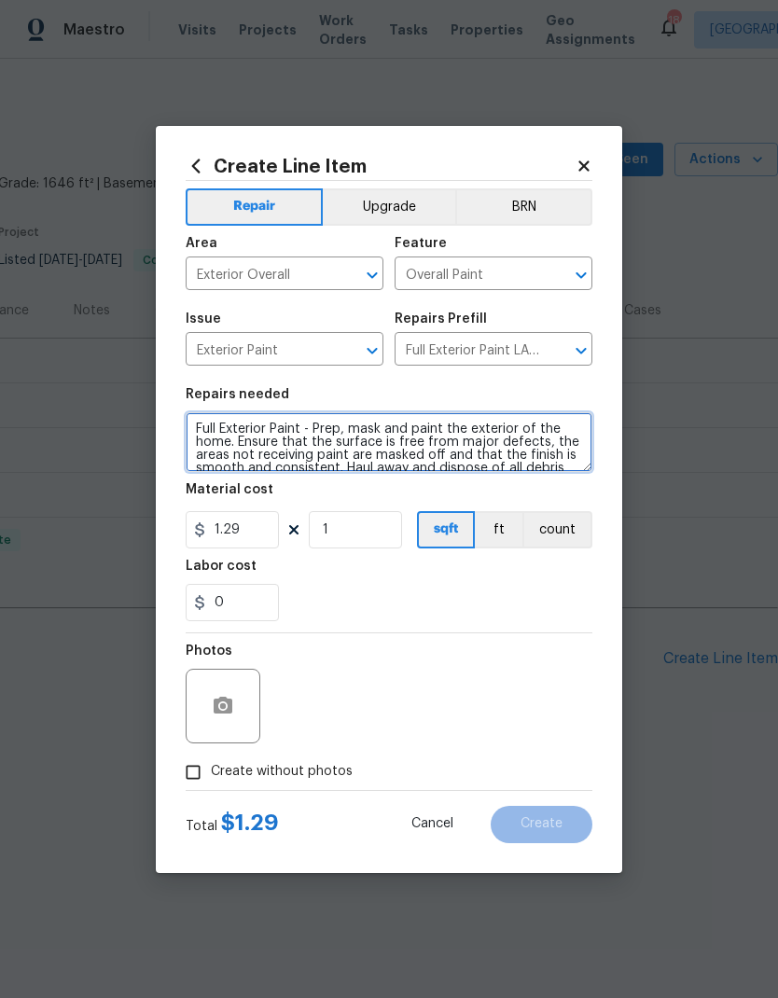
click at [391, 446] on textarea "Full Exterior Paint - Prep, mask and paint the exterior of the home. Ensure tha…" at bounding box center [389, 442] width 407 height 60
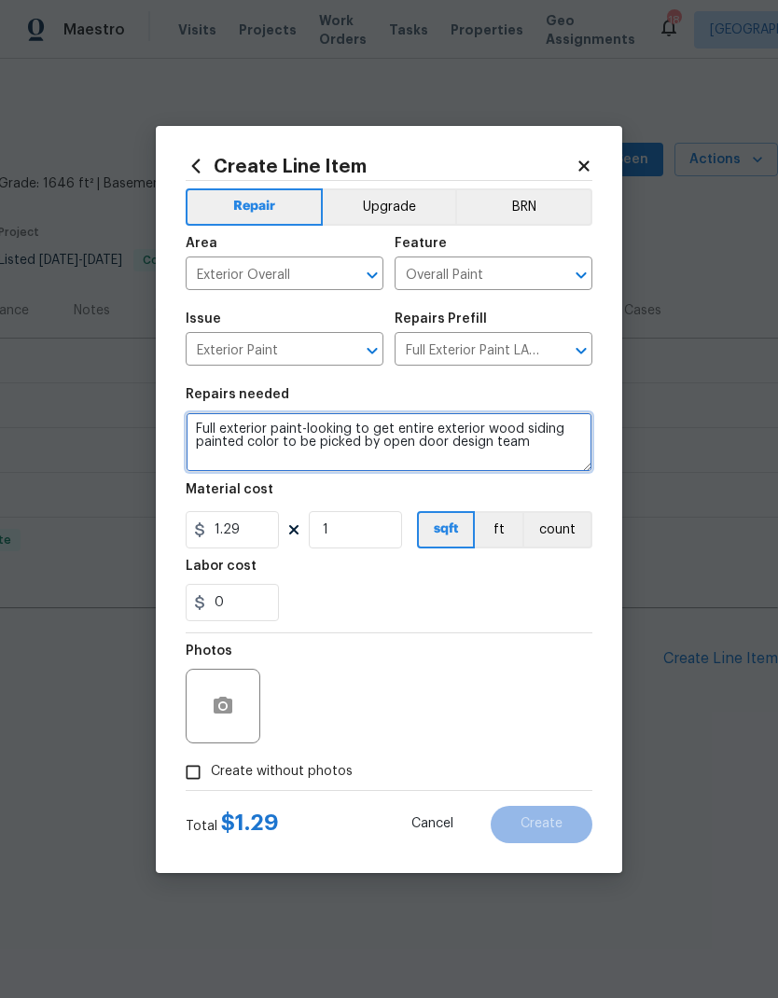
click at [416, 440] on textarea "Full exterior paint-looking to get entire exterior wood siding painted color to…" at bounding box center [389, 442] width 407 height 60
type textarea "Full exterior paint-looking to get entire exterior wood siding painted color to…"
click at [426, 593] on div "0" at bounding box center [389, 602] width 407 height 37
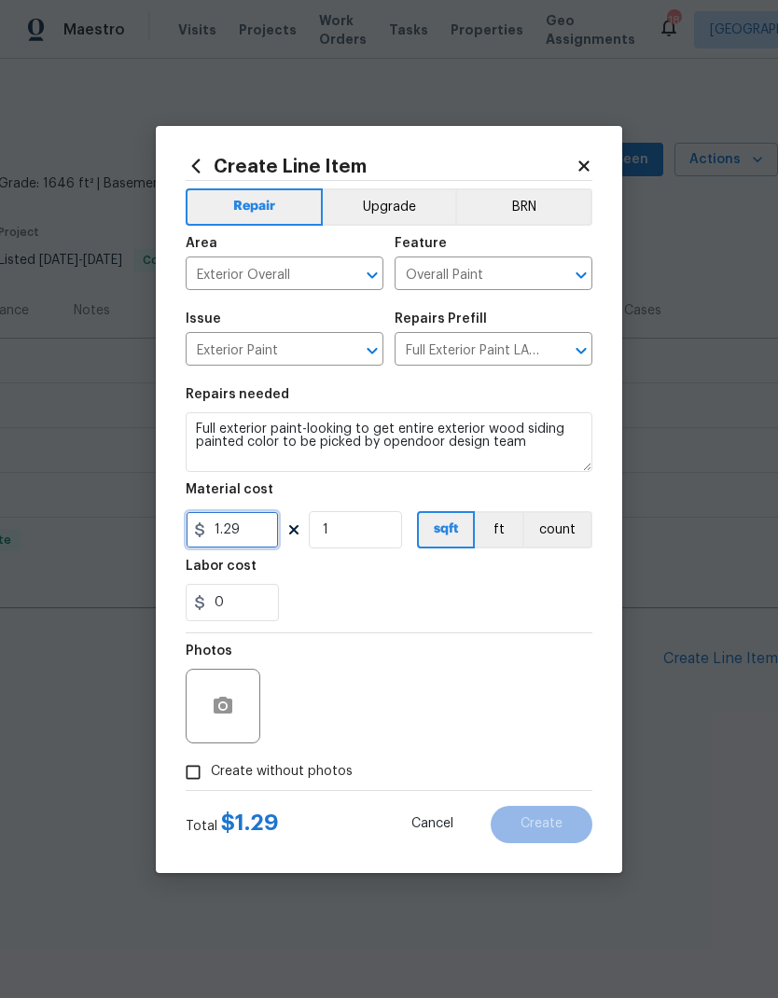
click at [265, 536] on input "1.29" at bounding box center [232, 529] width 93 height 37
type input "3712.5"
click at [533, 600] on div "0" at bounding box center [389, 602] width 407 height 37
click at [317, 773] on span "Create without photos" at bounding box center [282, 772] width 142 height 20
click at [211, 773] on input "Create without photos" at bounding box center [192, 772] width 35 height 35
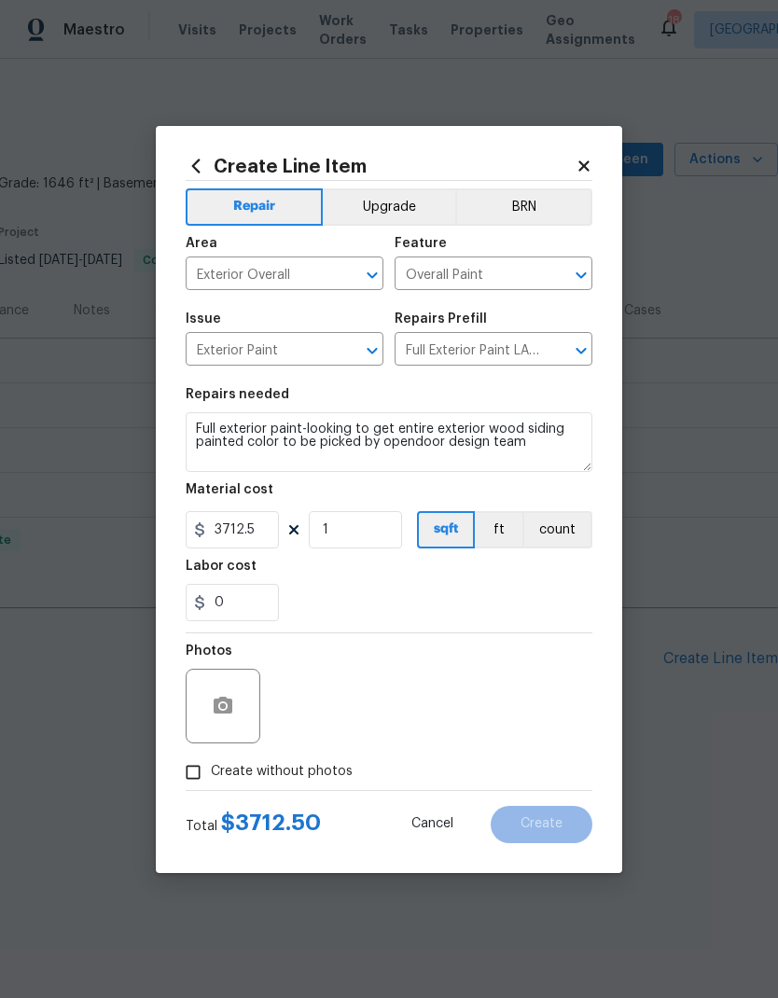
checkbox input "true"
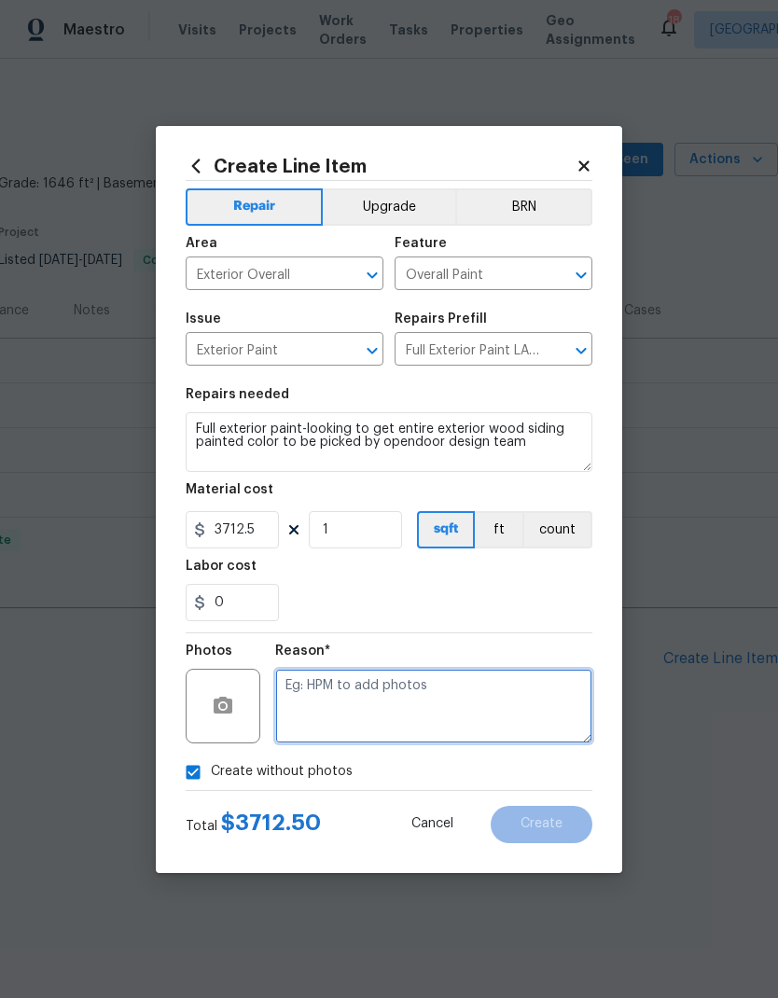
click at [489, 696] on textarea at bounding box center [433, 706] width 317 height 75
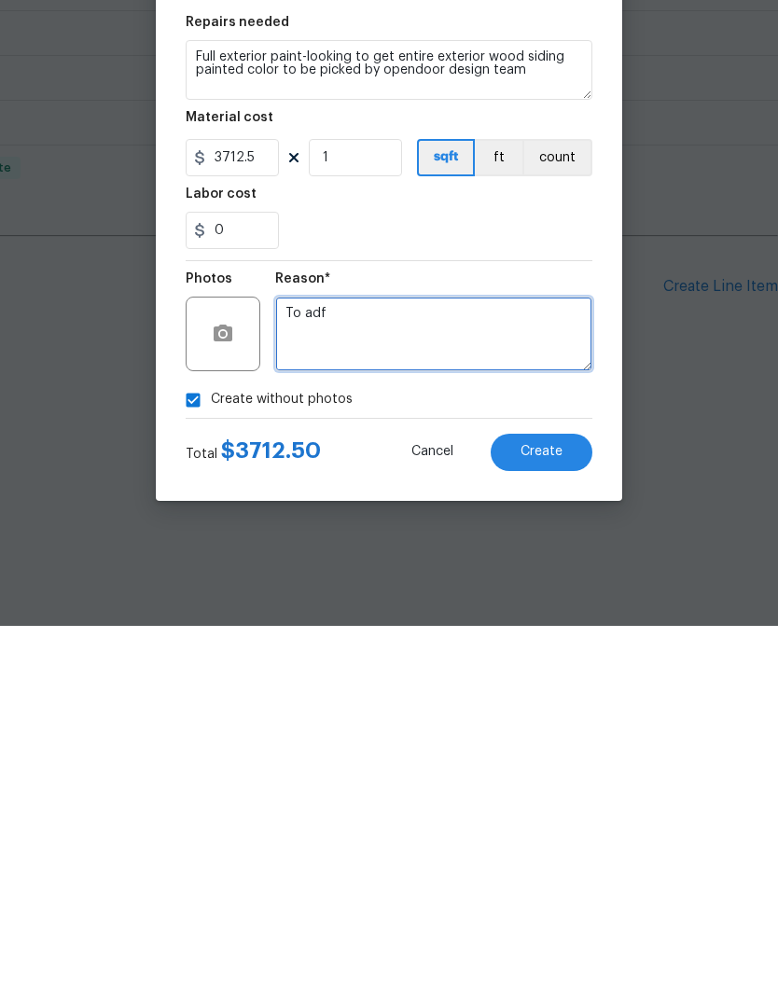
type textarea "To adf"
click at [558, 817] on span "Create" at bounding box center [542, 824] width 42 height 14
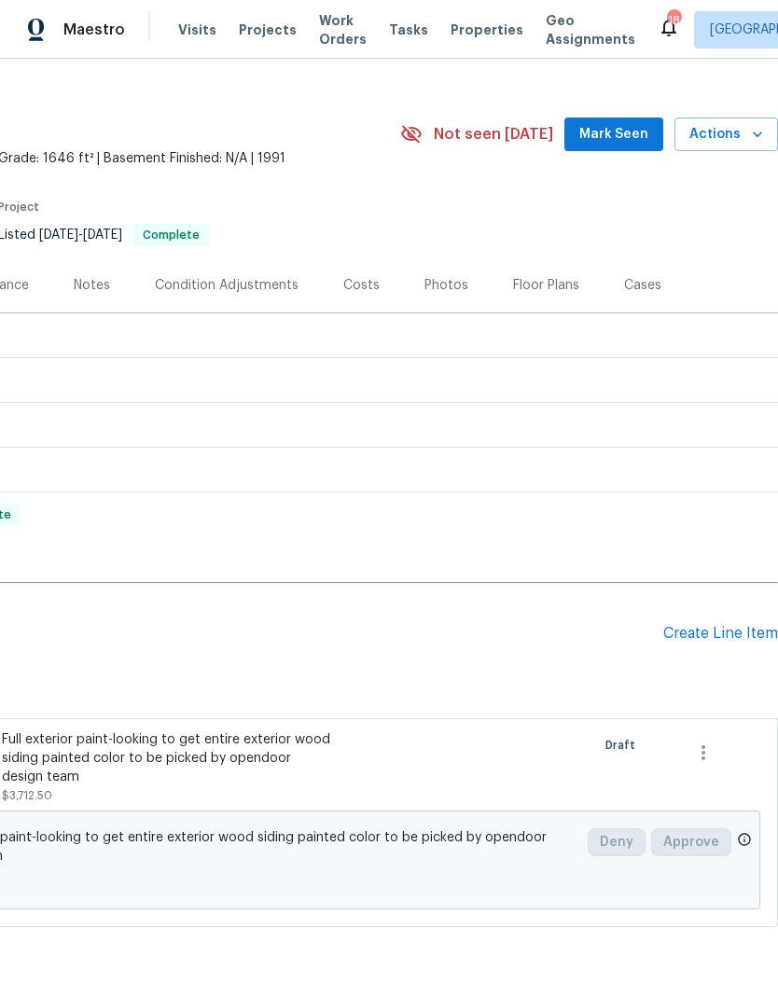
scroll to position [25, 276]
click at [712, 643] on div "Create Line Item" at bounding box center [720, 634] width 115 height 18
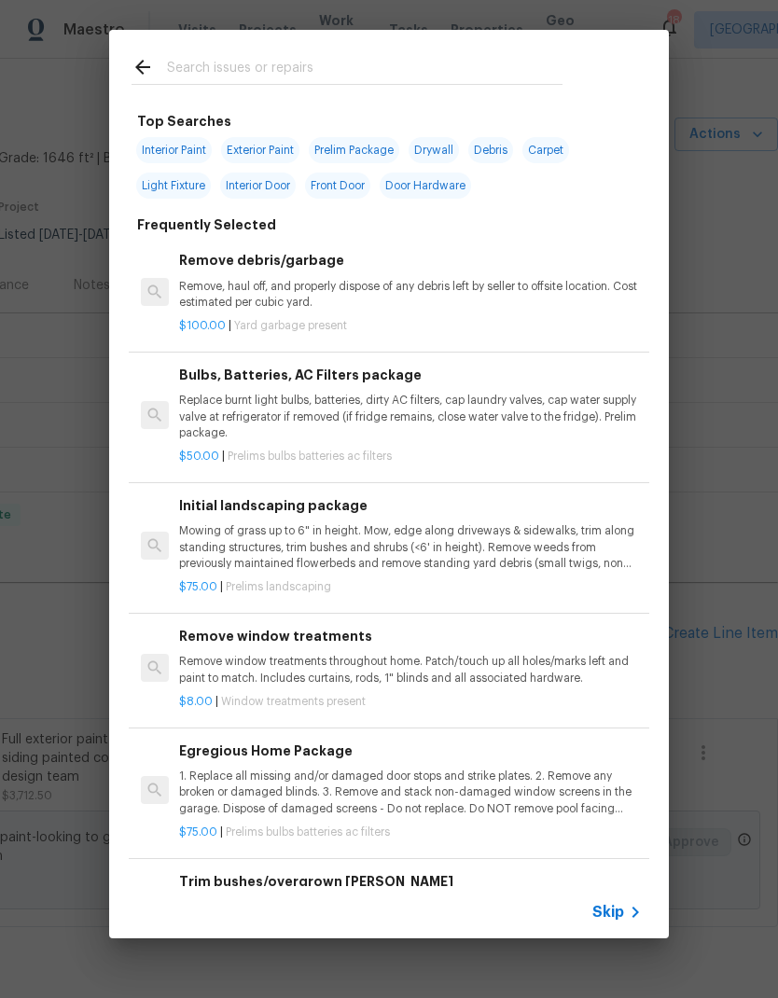
click at [463, 64] on input "text" at bounding box center [365, 70] width 396 height 28
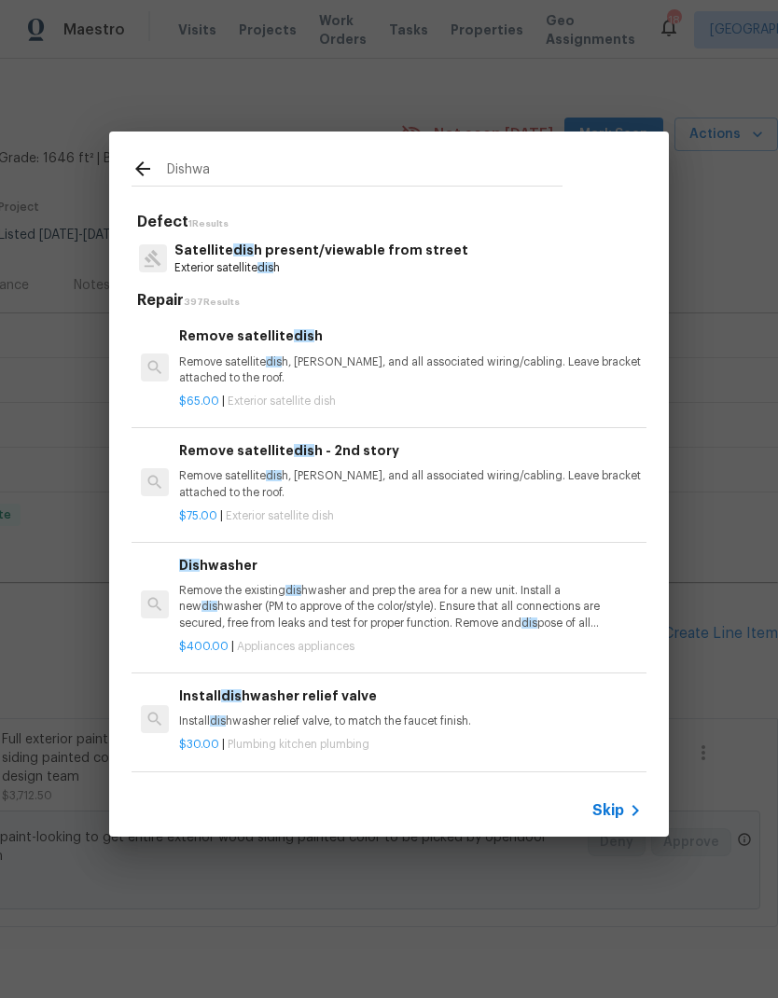
type input "Dishwas"
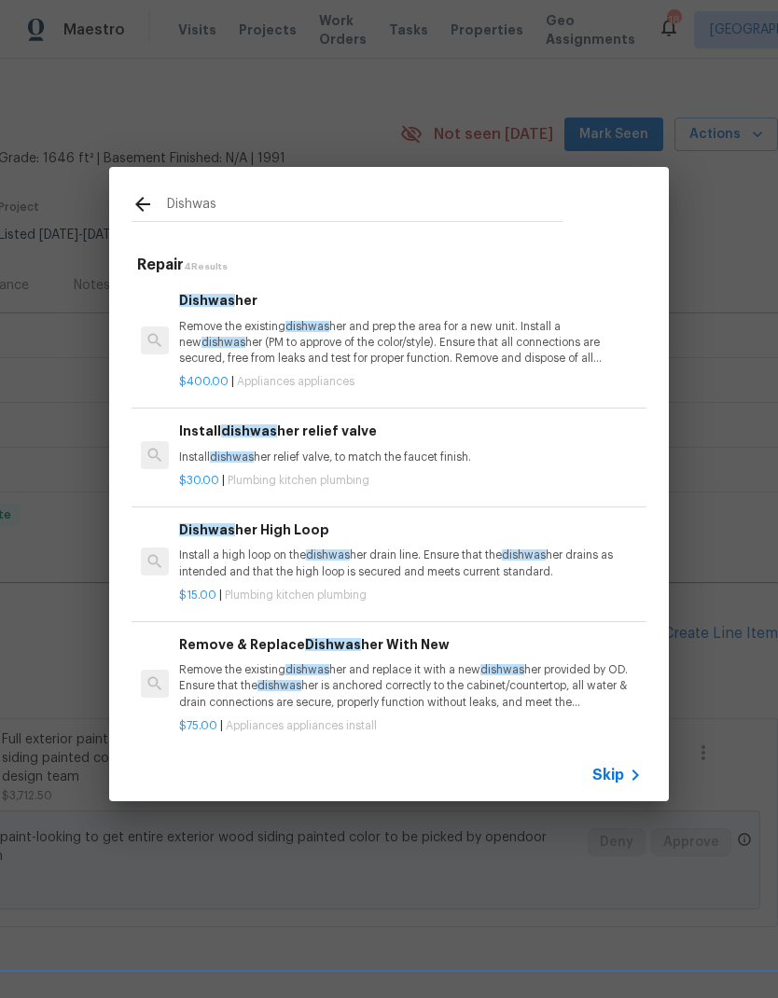
click at [527, 360] on p "Remove the existing dishwas her and prep the area for a new unit. Install a new…" at bounding box center [410, 343] width 463 height 48
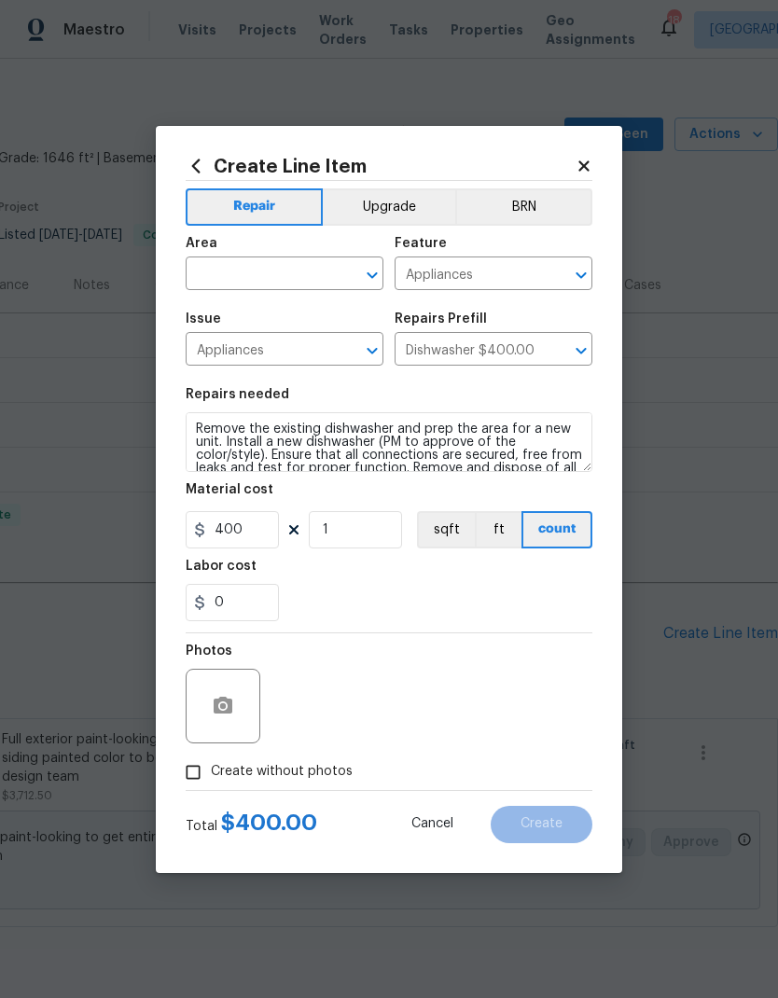
click at [381, 262] on div at bounding box center [359, 275] width 49 height 26
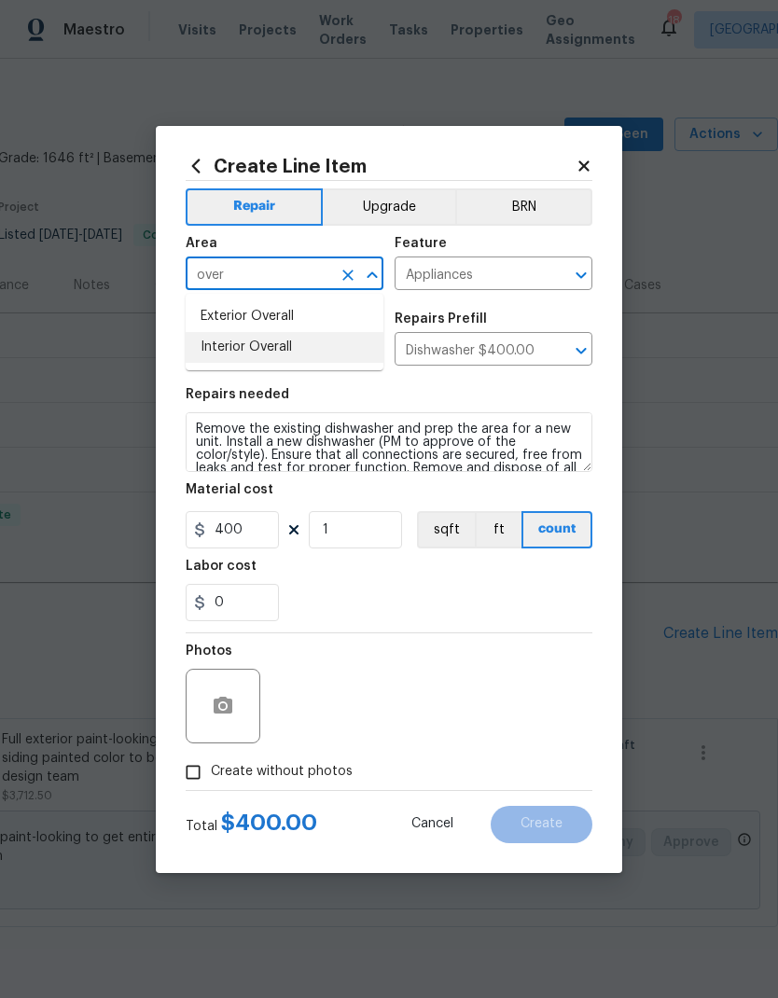
click at [330, 353] on li "Interior Overall" at bounding box center [285, 347] width 198 height 31
type input "Interior Overall"
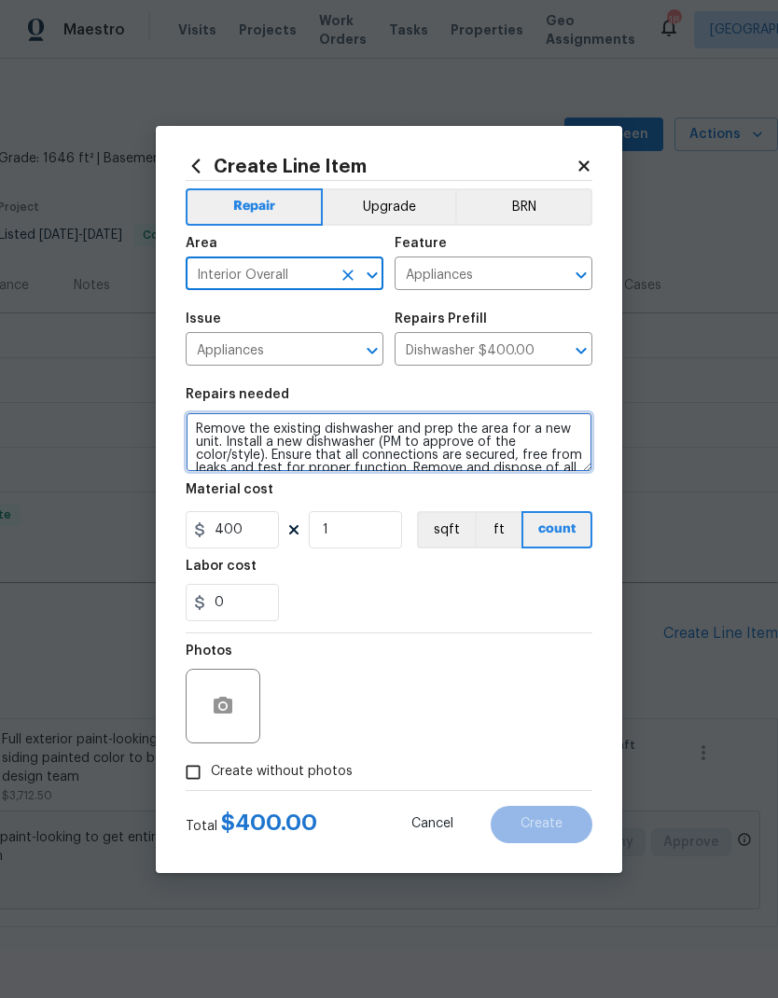
click at [334, 440] on textarea "Remove the existing dishwasher and prep the area for a new unit. Install a new …" at bounding box center [389, 442] width 407 height 60
click at [333, 439] on textarea "Remove the existing dishwasher and prep the area for a new unit. Install a new …" at bounding box center [389, 442] width 407 height 60
click at [339, 445] on textarea "Remove the existing dishwasher and prep the area for a new unit. Install a new …" at bounding box center [389, 442] width 407 height 60
click at [377, 444] on textarea "Remove the existing dishwasher and prep the area for a new unit. Install a new …" at bounding box center [389, 442] width 407 height 60
click at [376, 444] on textarea "Remove the existing dishwasher and prep the area for a new unit. Install a new …" at bounding box center [389, 442] width 407 height 60
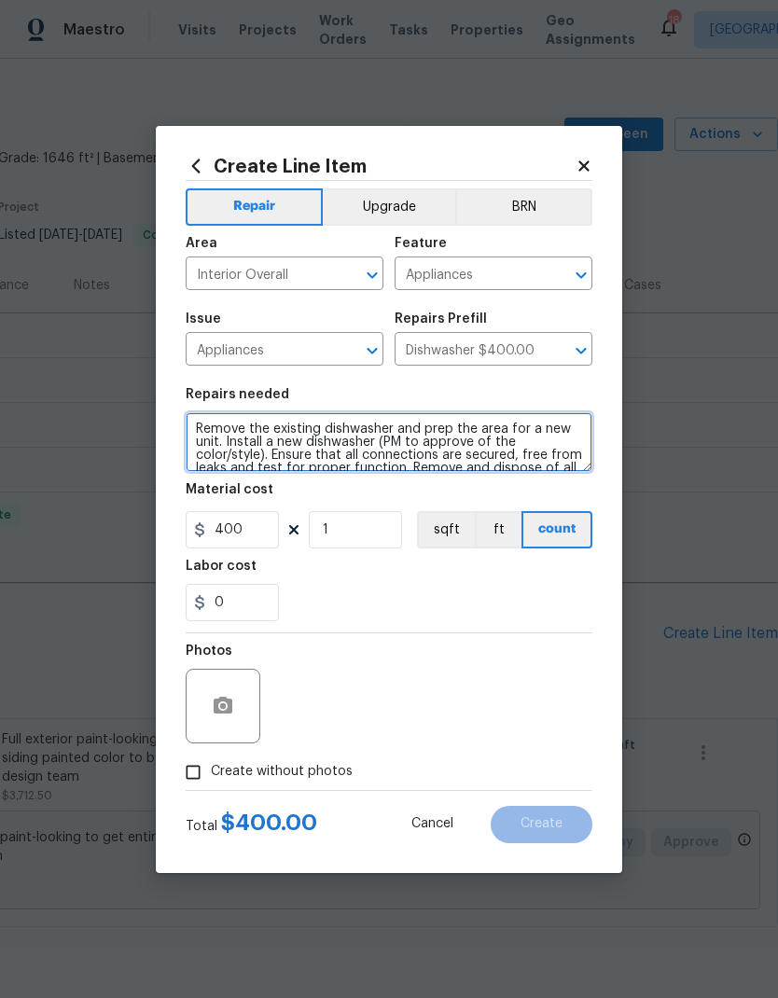
click at [383, 442] on textarea "Remove the existing dishwasher and prep the area for a new unit. Install a new …" at bounding box center [389, 442] width 407 height 60
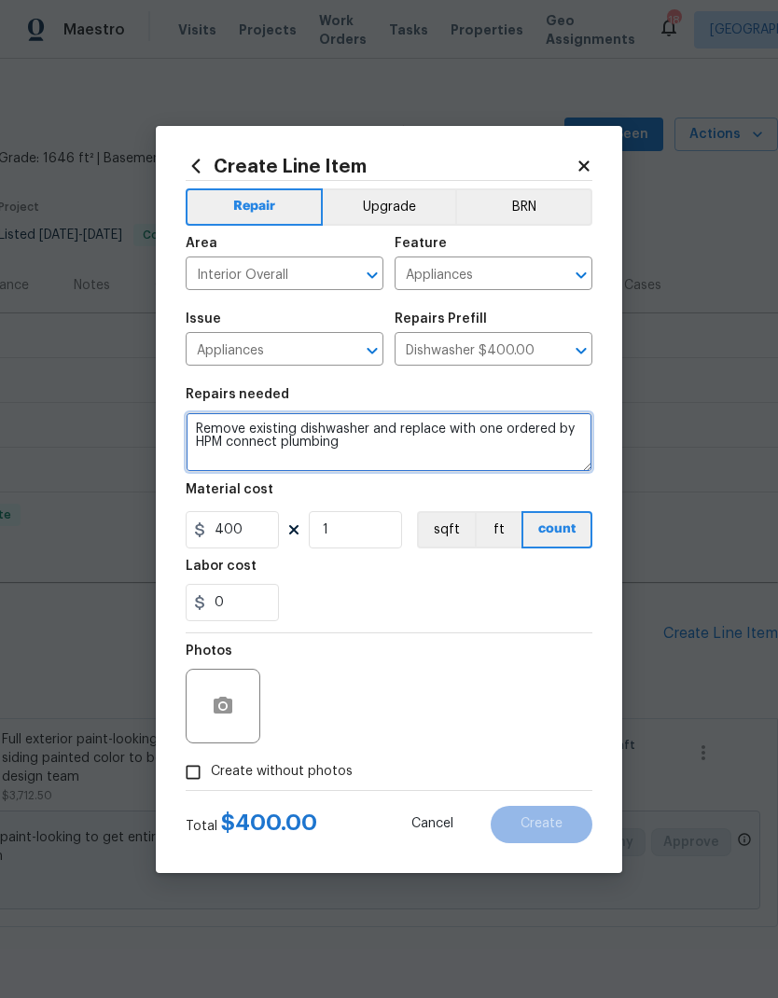
type textarea "Remove existing dishwasher and replace with one ordered by HPM connect plumbing"
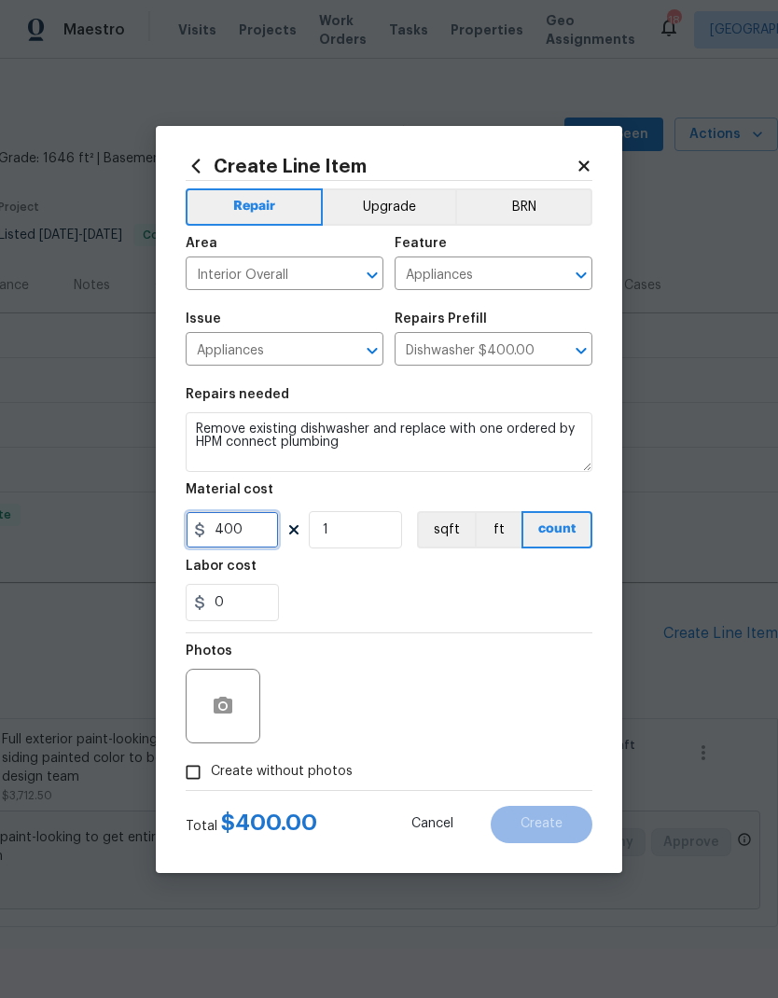
click at [266, 536] on input "400" at bounding box center [232, 529] width 93 height 37
type input "1525"
click at [470, 600] on div "0" at bounding box center [389, 602] width 407 height 37
click at [288, 780] on span "Create without photos" at bounding box center [282, 772] width 142 height 20
click at [211, 780] on input "Create without photos" at bounding box center [192, 772] width 35 height 35
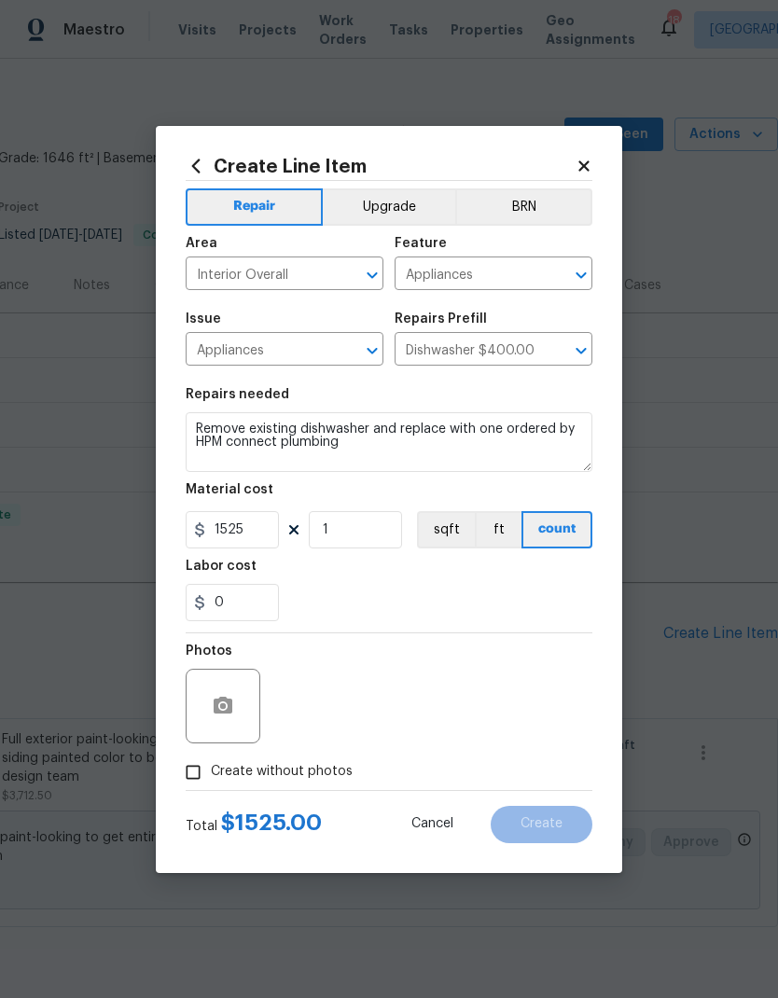
checkbox input "true"
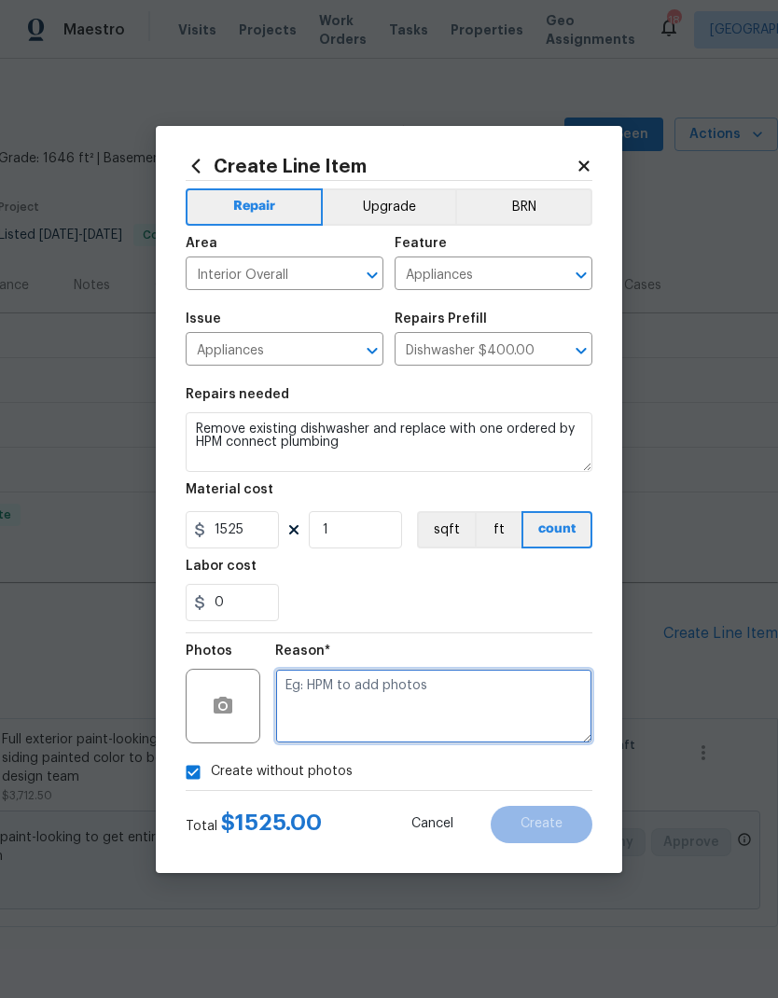
click at [471, 693] on textarea at bounding box center [433, 706] width 317 height 75
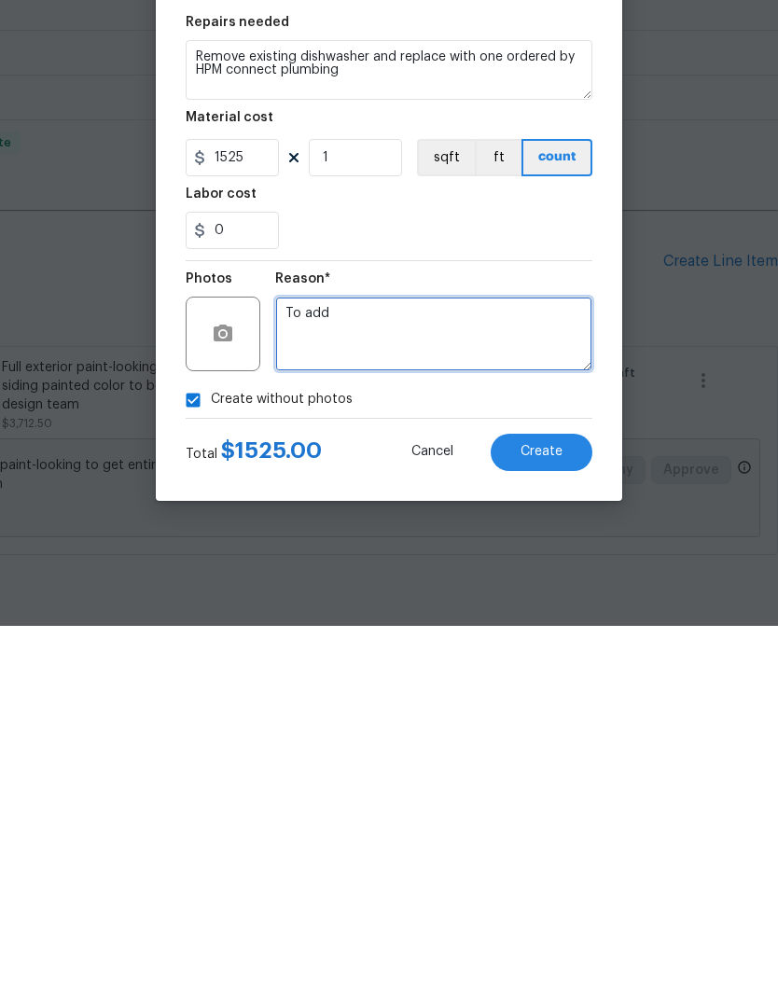
type textarea "To add"
click at [570, 806] on button "Create" at bounding box center [542, 824] width 102 height 37
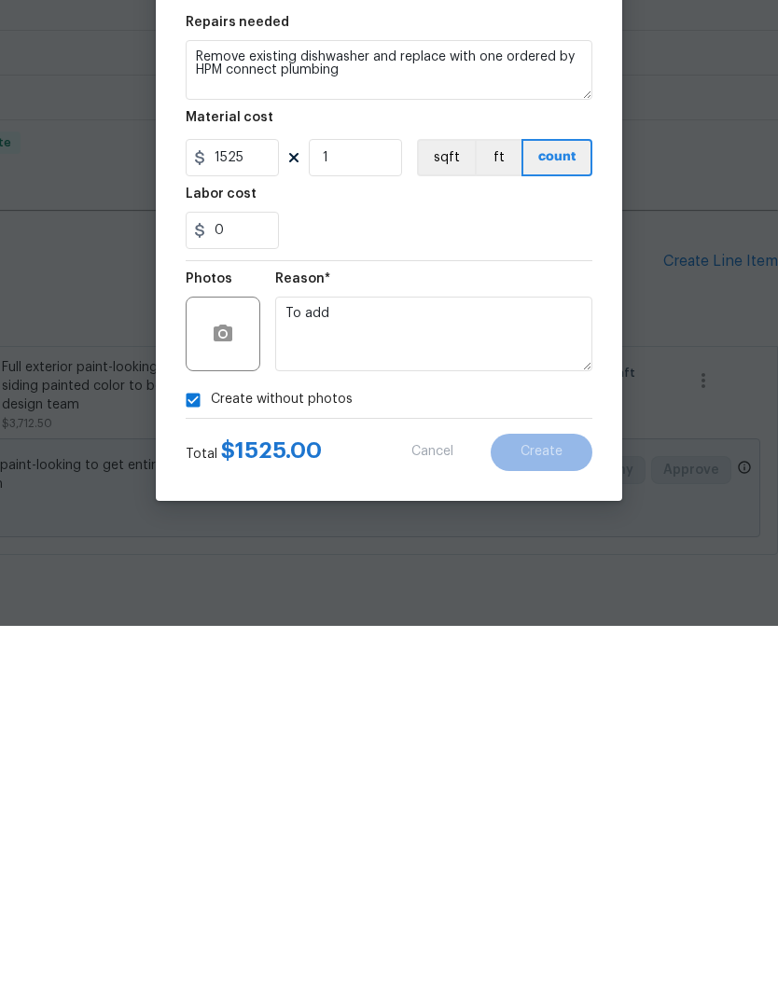
scroll to position [75, 0]
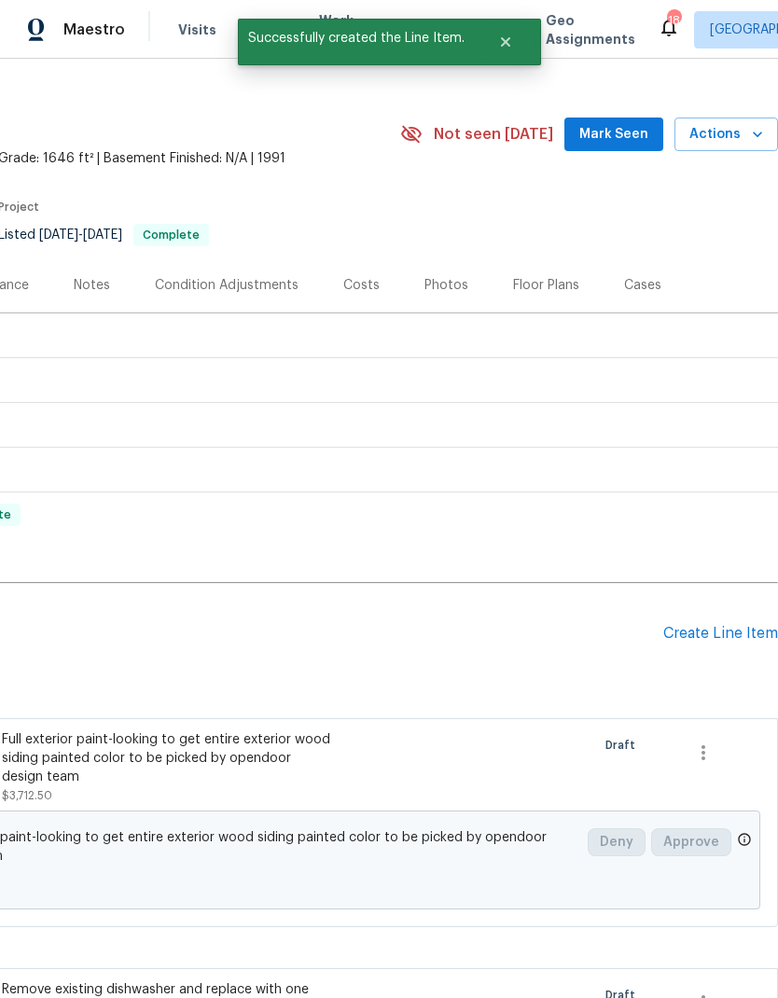
click at [737, 625] on div "Create Line Item" at bounding box center [720, 634] width 115 height 18
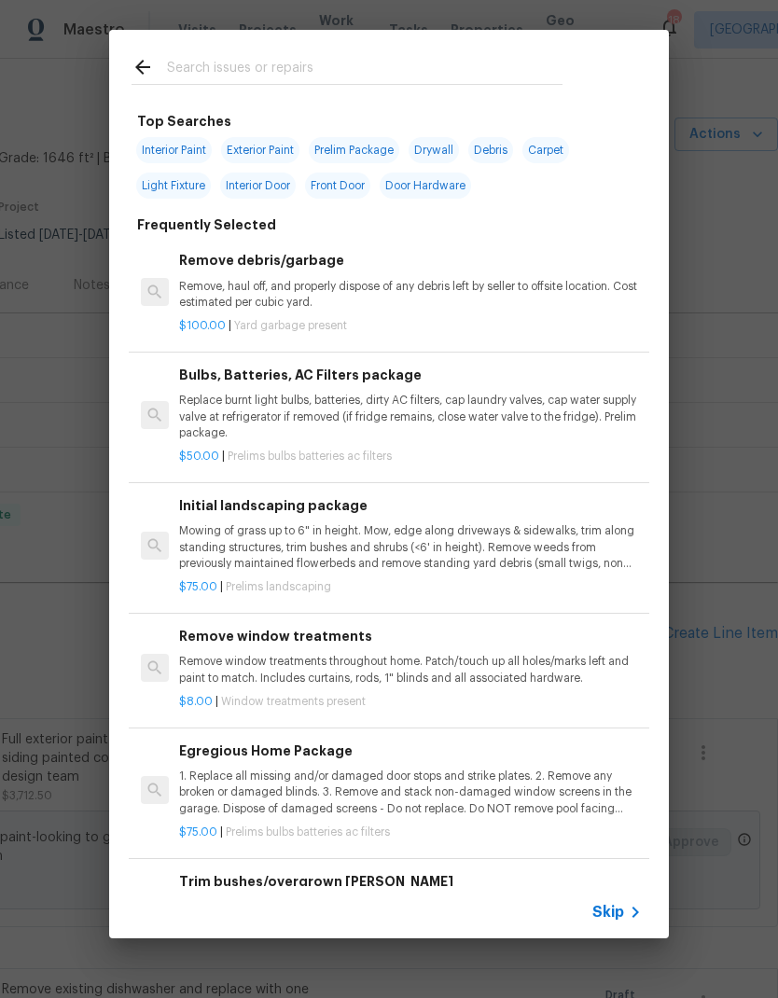
click at [526, 65] on input "text" at bounding box center [365, 70] width 396 height 28
type input "Incen"
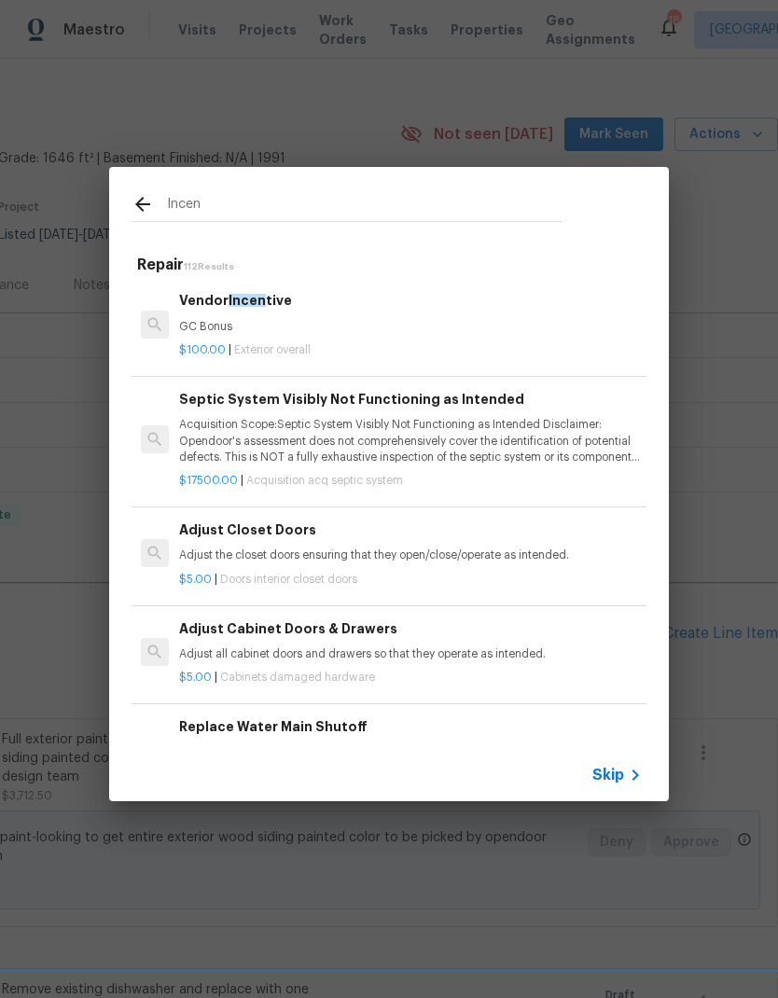
click at [204, 347] on span "$100.00" at bounding box center [202, 349] width 47 height 11
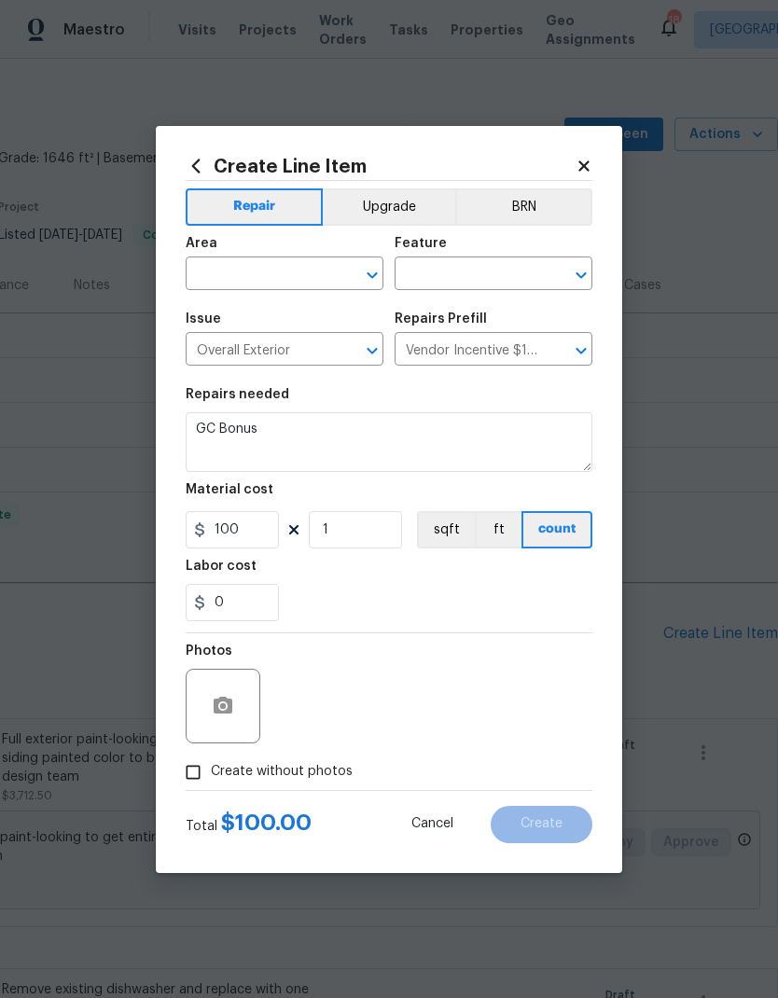
click at [215, 277] on input "text" at bounding box center [259, 275] width 146 height 29
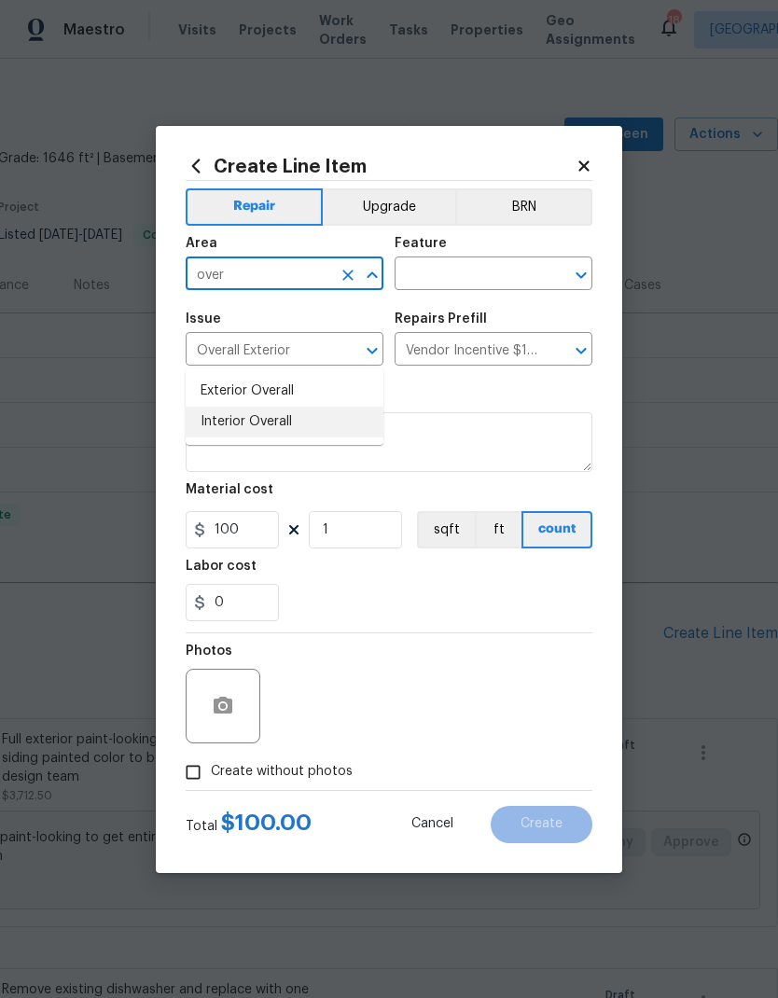
click at [208, 407] on li "Interior Overall" at bounding box center [285, 422] width 198 height 31
type input "Interior Overall"
click at [583, 275] on icon "Open" at bounding box center [581, 275] width 10 height 7
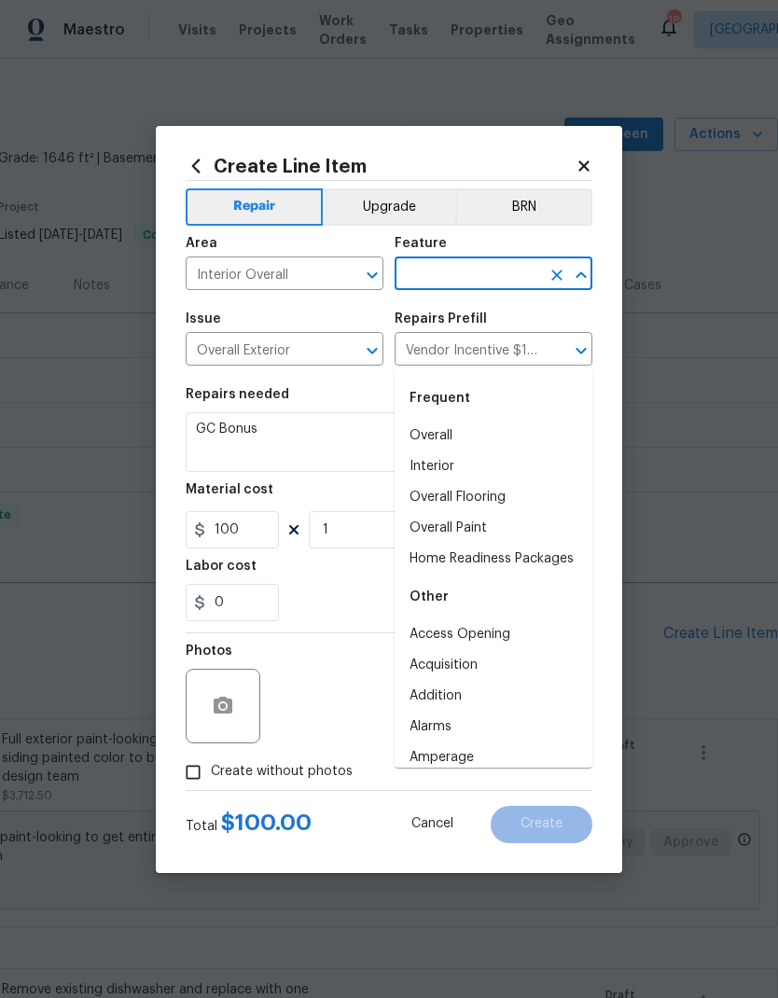
click at [496, 421] on li "Overall" at bounding box center [494, 436] width 198 height 31
type input "Overall"
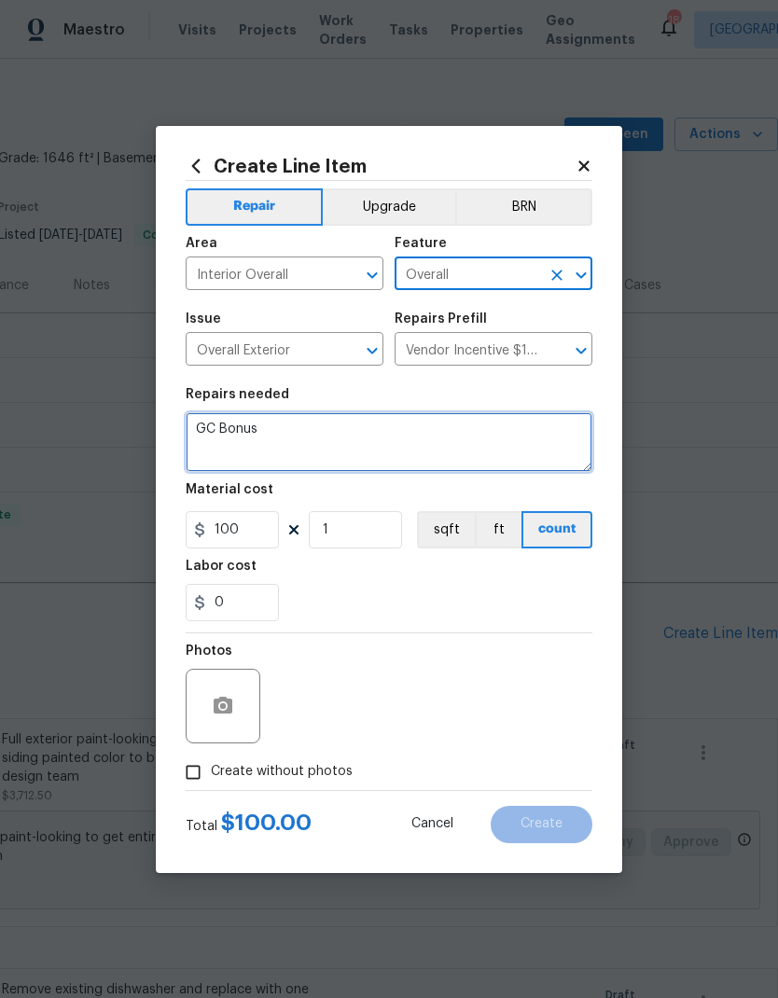
click at [212, 425] on textarea "GC Bonus" at bounding box center [389, 442] width 407 height 60
click at [211, 424] on textarea "GC Bonus" at bounding box center [389, 442] width 407 height 60
click at [216, 418] on textarea "GC Bonus" at bounding box center [389, 442] width 407 height 60
click at [216, 424] on textarea "GC Bonus" at bounding box center [389, 442] width 407 height 60
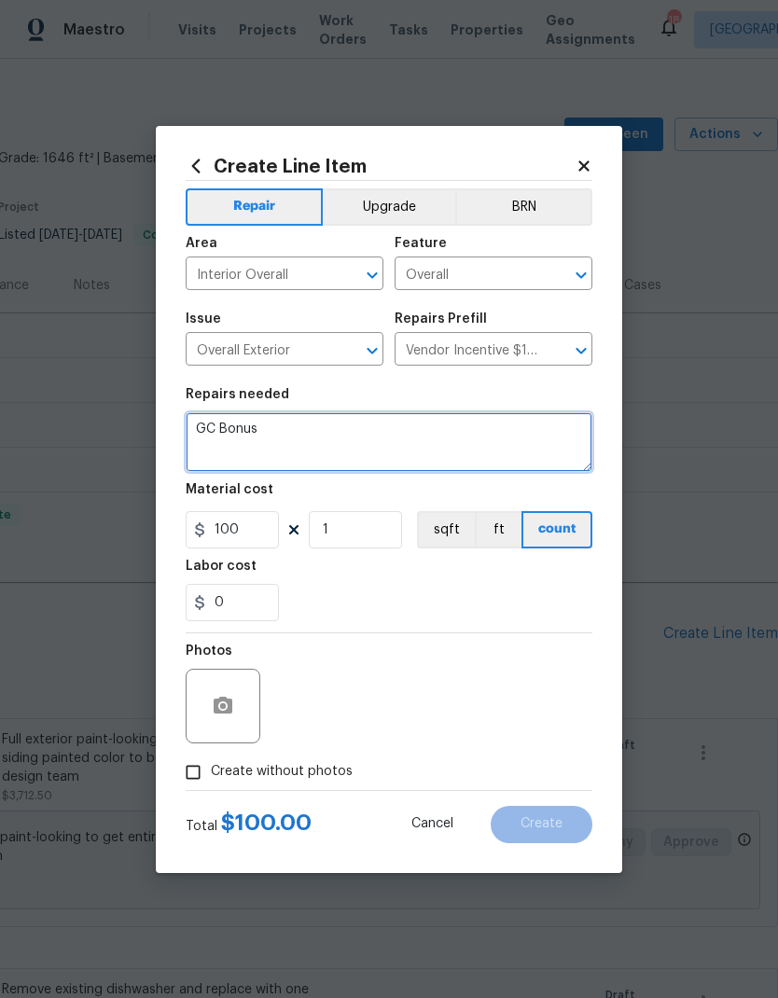
click at [219, 423] on textarea "GC Bonus" at bounding box center [389, 442] width 407 height 60
type textarea "Demo bathtub in upstairs, primary bedroom, repair wall, replace subfloor, and r…"
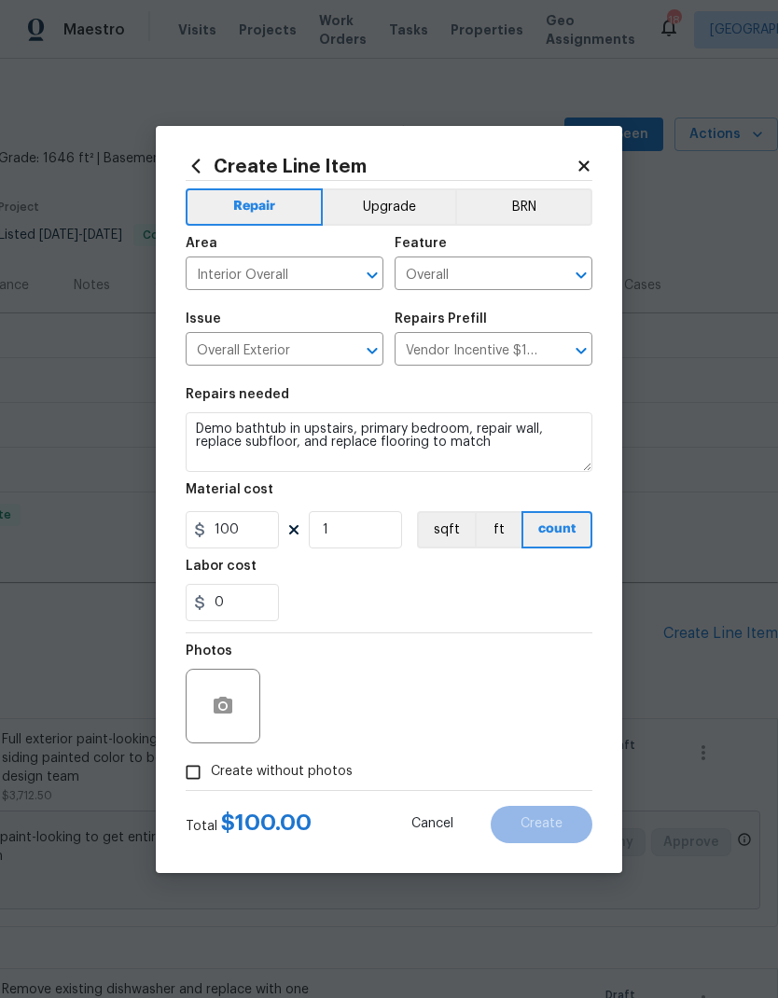
click at [514, 593] on div "0" at bounding box center [389, 602] width 407 height 37
click at [263, 529] on input "100" at bounding box center [232, 529] width 93 height 37
type input "4500"
click at [545, 592] on div "0" at bounding box center [389, 602] width 407 height 37
click at [189, 775] on input "Create without photos" at bounding box center [192, 772] width 35 height 35
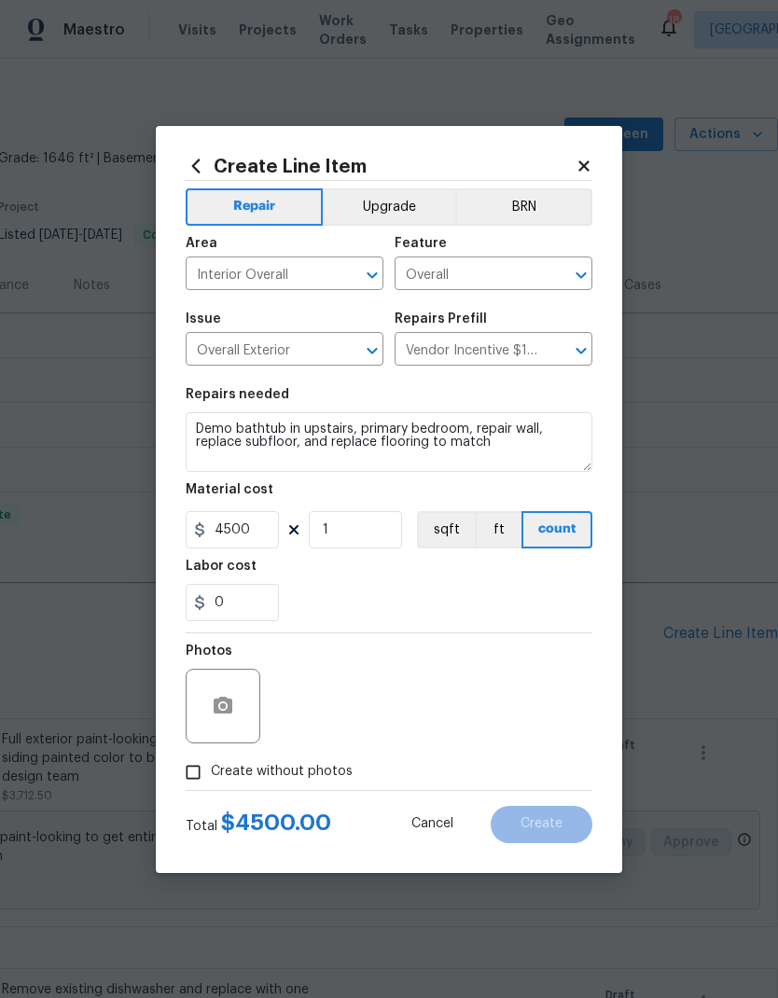
checkbox input "true"
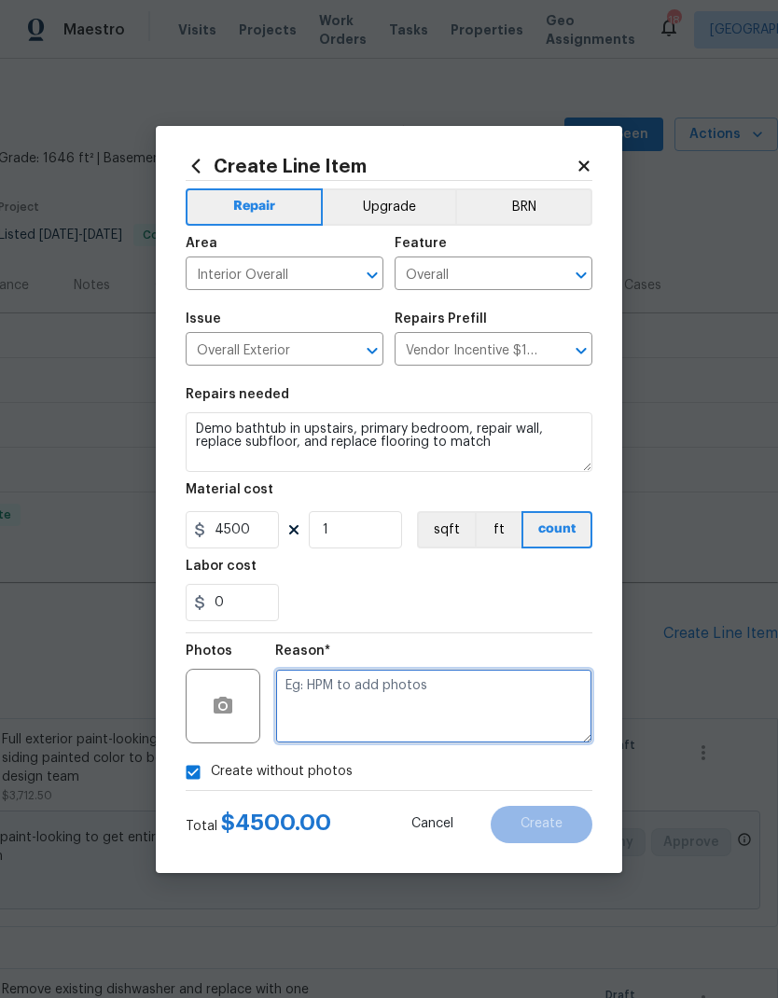
click at [545, 712] on textarea at bounding box center [433, 706] width 317 height 75
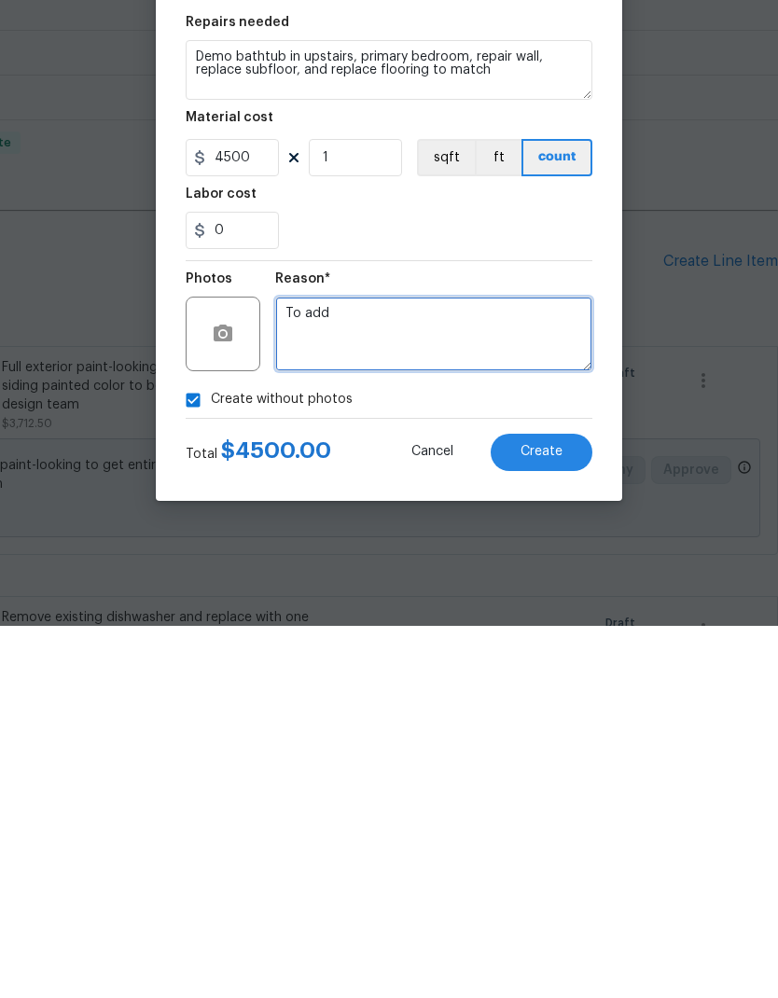
type textarea "To add"
click at [561, 817] on span "Create" at bounding box center [542, 824] width 42 height 14
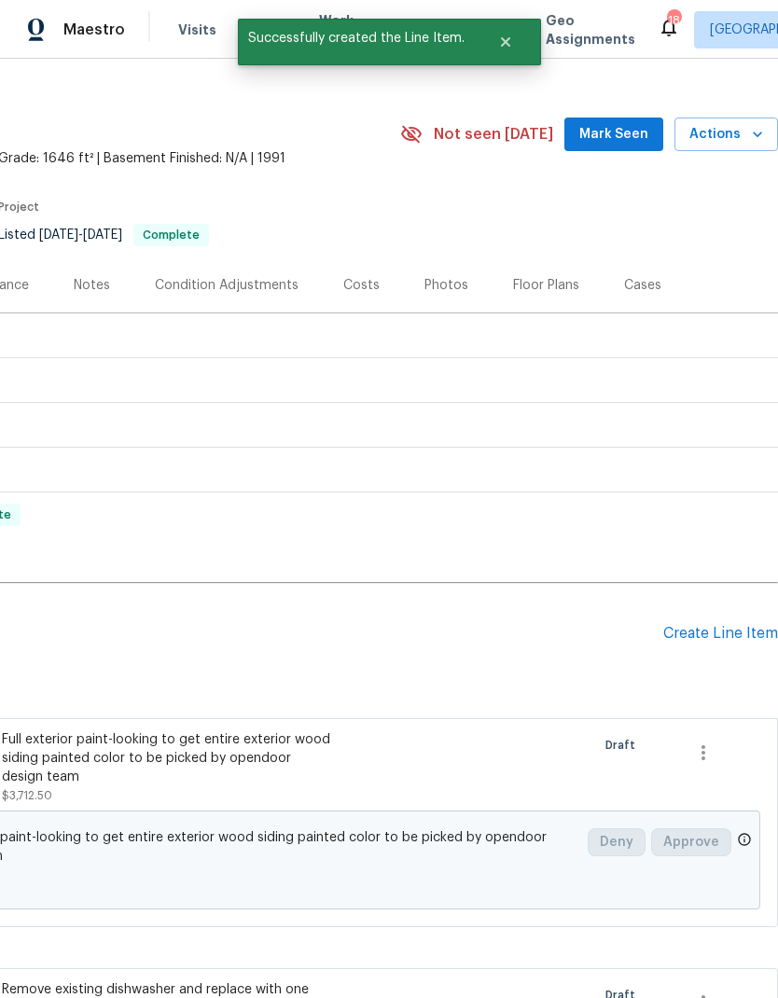
click at [113, 981] on div "Remove existing dishwasher and replace with one ordered by HPM connect plumbing" at bounding box center [166, 999] width 328 height 37
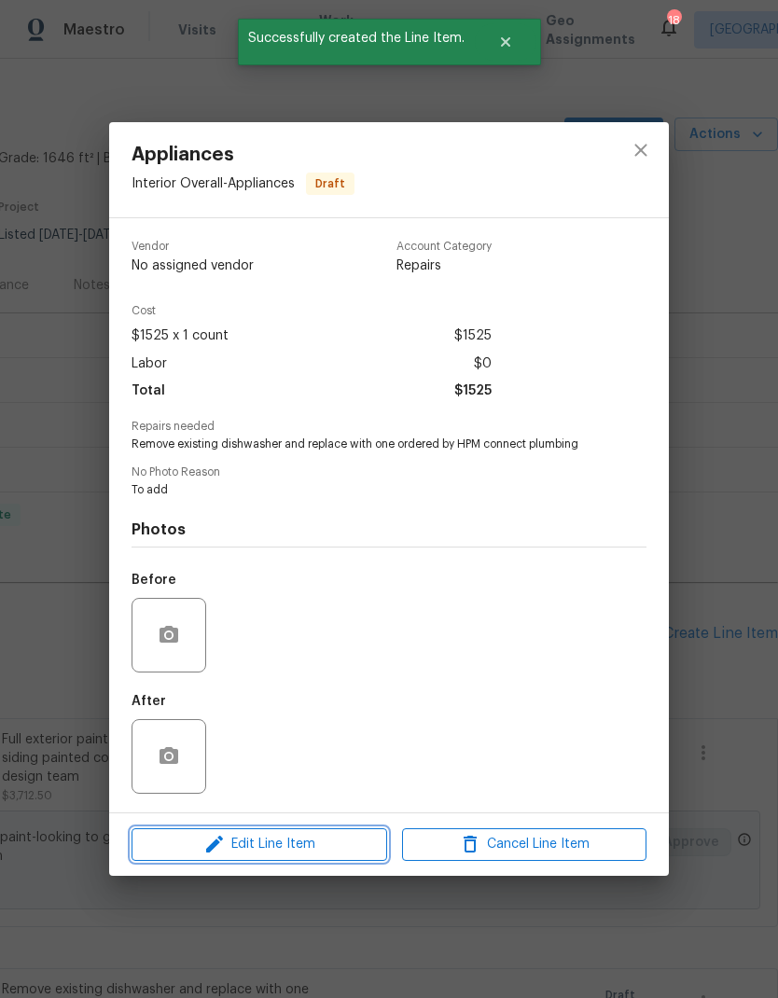
click at [355, 845] on span "Edit Line Item" at bounding box center [259, 844] width 244 height 23
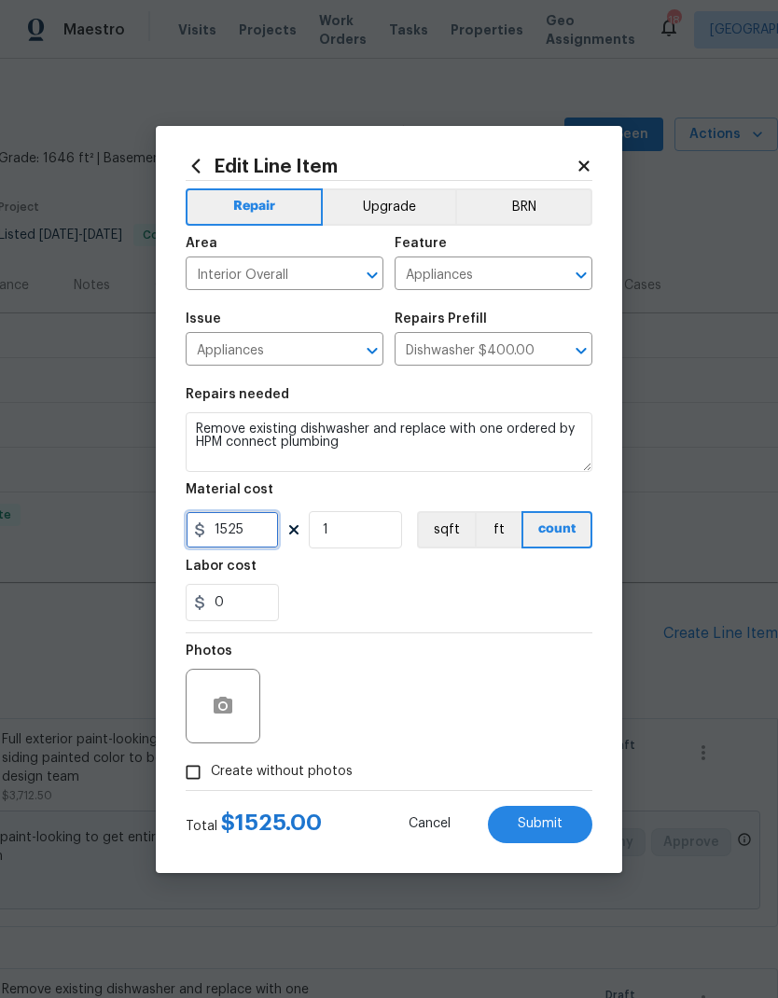
click at [255, 548] on input "1525" at bounding box center [232, 529] width 93 height 37
type input "650"
click at [501, 615] on div "0" at bounding box center [389, 602] width 407 height 37
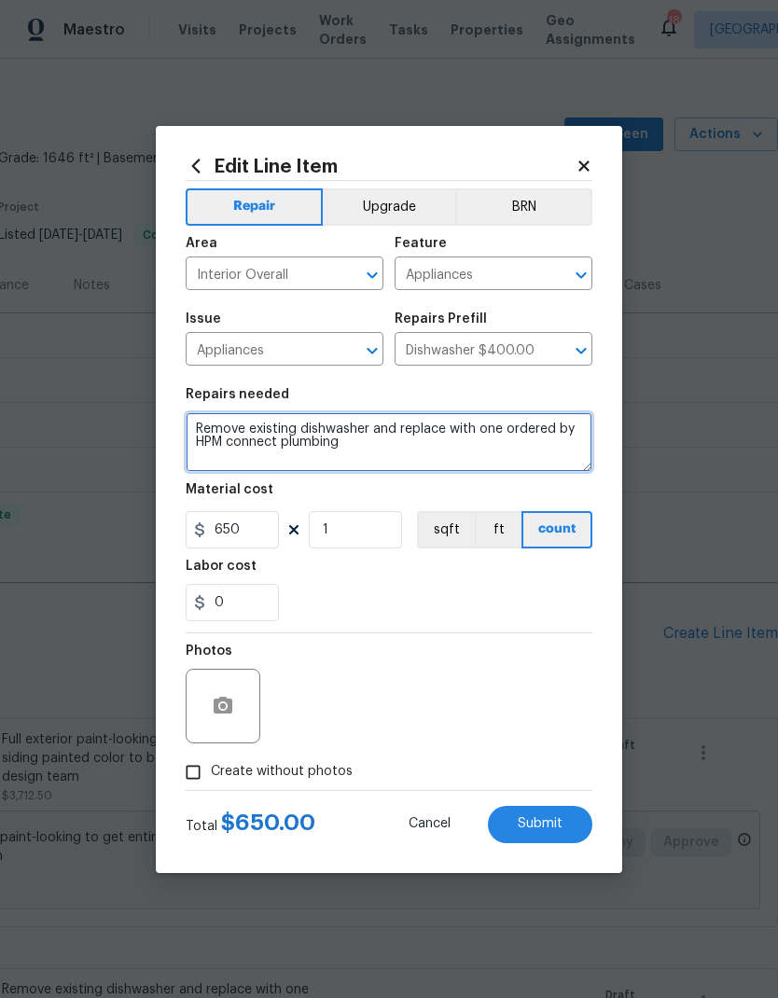
click at [495, 460] on textarea "Remove existing dishwasher and replace with one ordered by HPM connect plumbing" at bounding box center [389, 442] width 407 height 60
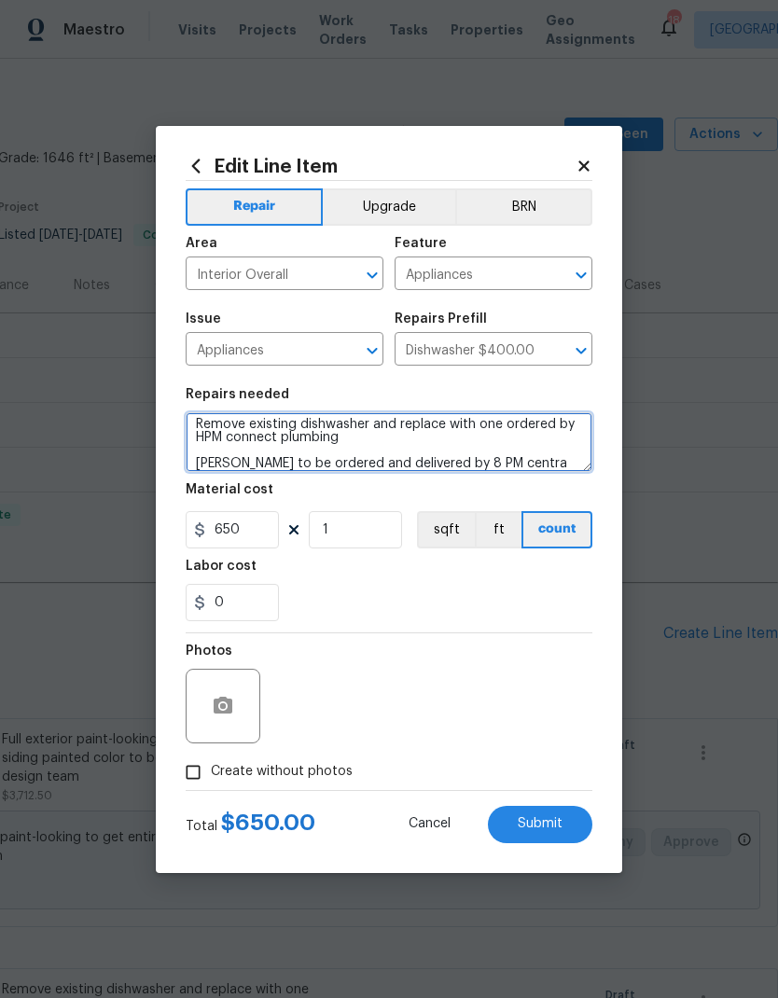
scroll to position [5, 0]
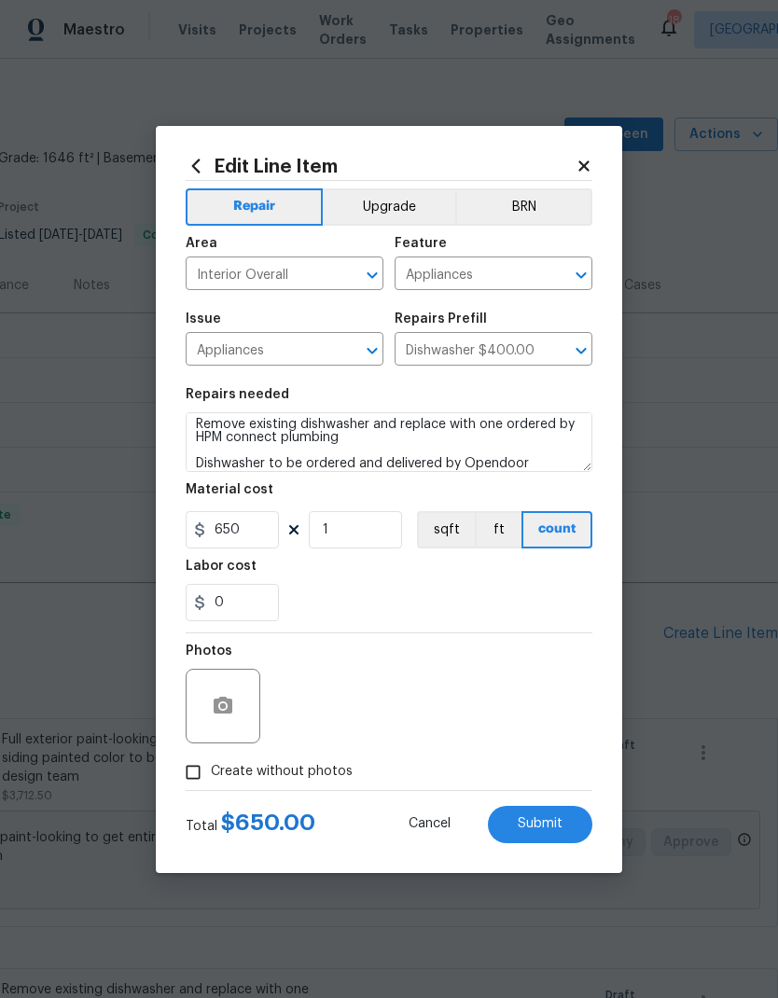
click at [578, 597] on div "0" at bounding box center [389, 602] width 407 height 37
click at [548, 472] on textarea "Remove existing dishwasher and replace with one ordered by HPM connect plumbing…" at bounding box center [389, 442] width 407 height 60
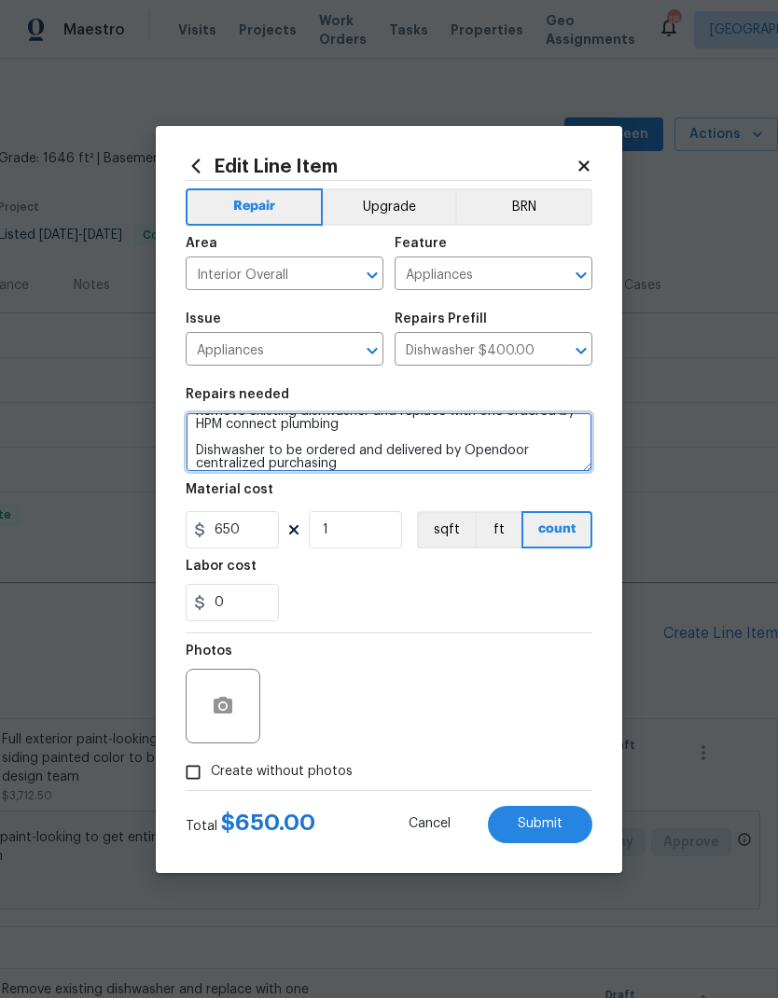
scroll to position [18, 0]
type textarea "Remove existing dishwasher and replace with one ordered by HPM connect plumbing…"
click at [561, 580] on div "Labor cost" at bounding box center [389, 572] width 407 height 24
click at [187, 770] on input "Create without photos" at bounding box center [192, 772] width 35 height 35
checkbox input "true"
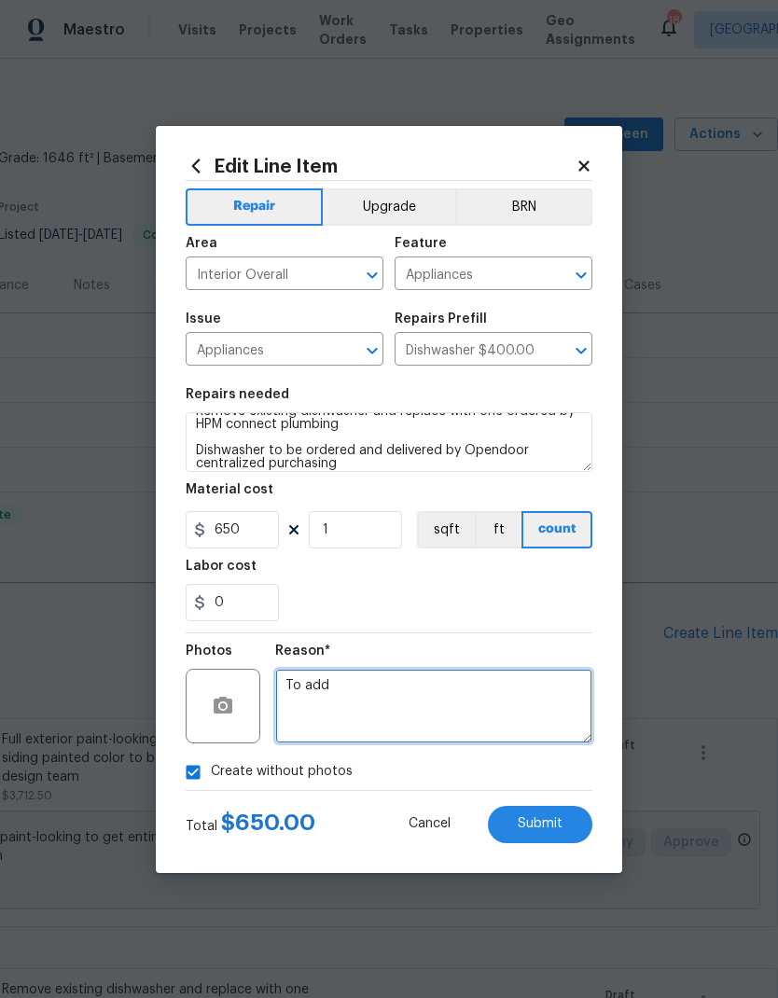
click at [536, 727] on textarea "To add" at bounding box center [433, 706] width 317 height 75
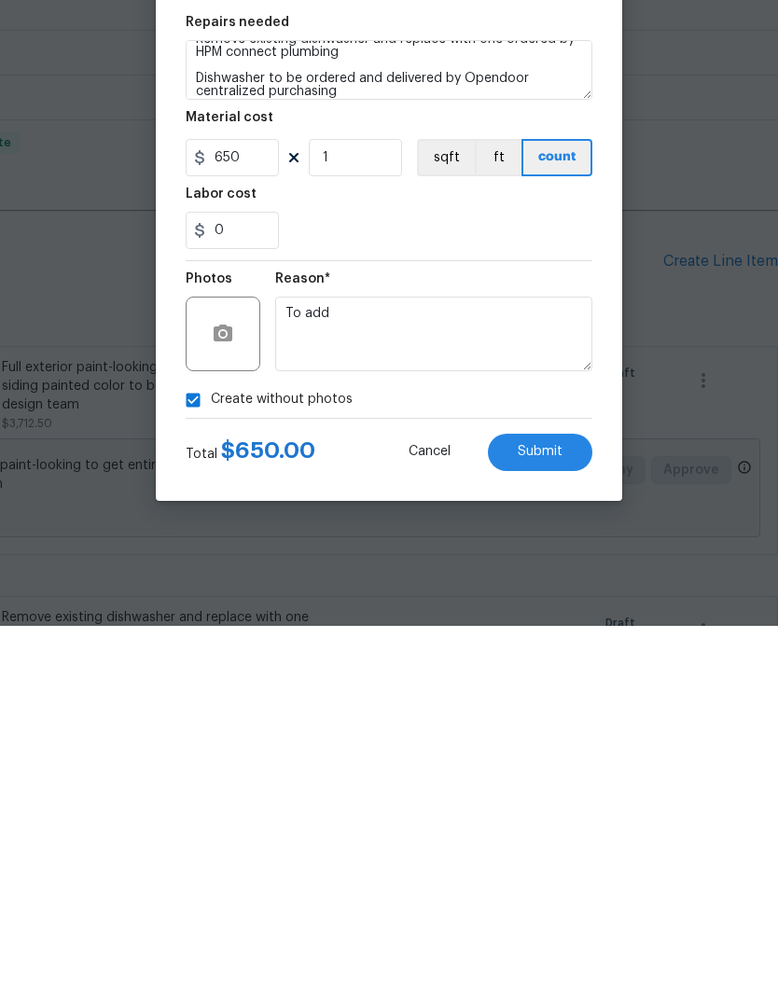
click at [563, 806] on button "Submit" at bounding box center [540, 824] width 104 height 37
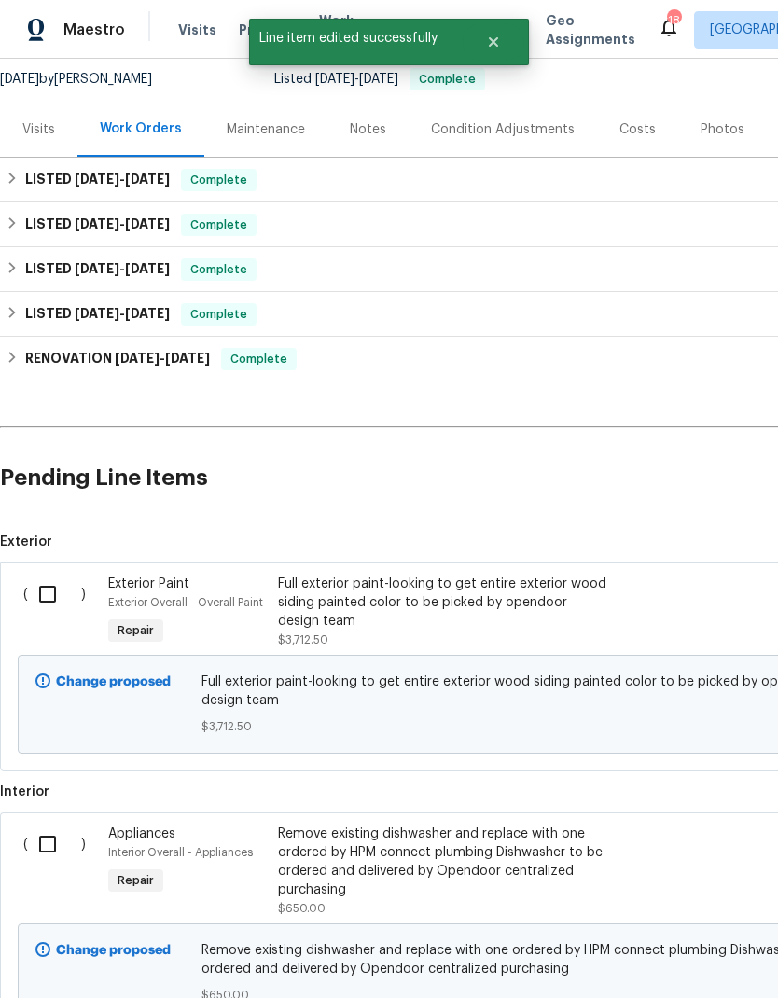
scroll to position [183, 0]
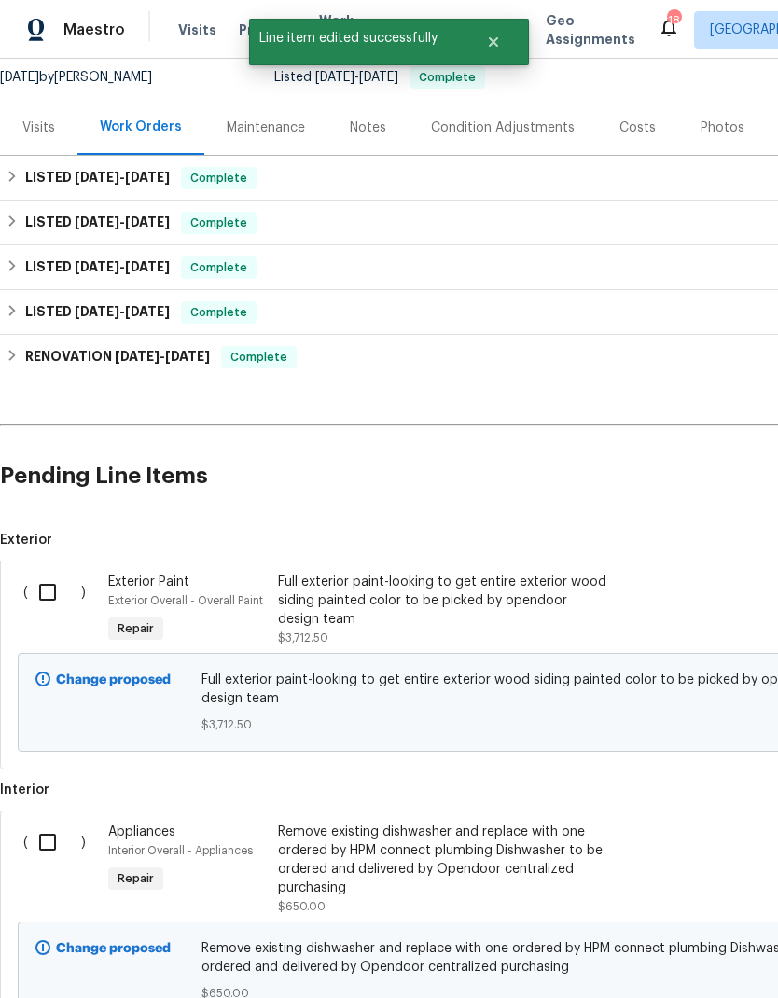
click at [44, 573] on input "checkbox" at bounding box center [54, 592] width 53 height 39
checkbox input "true"
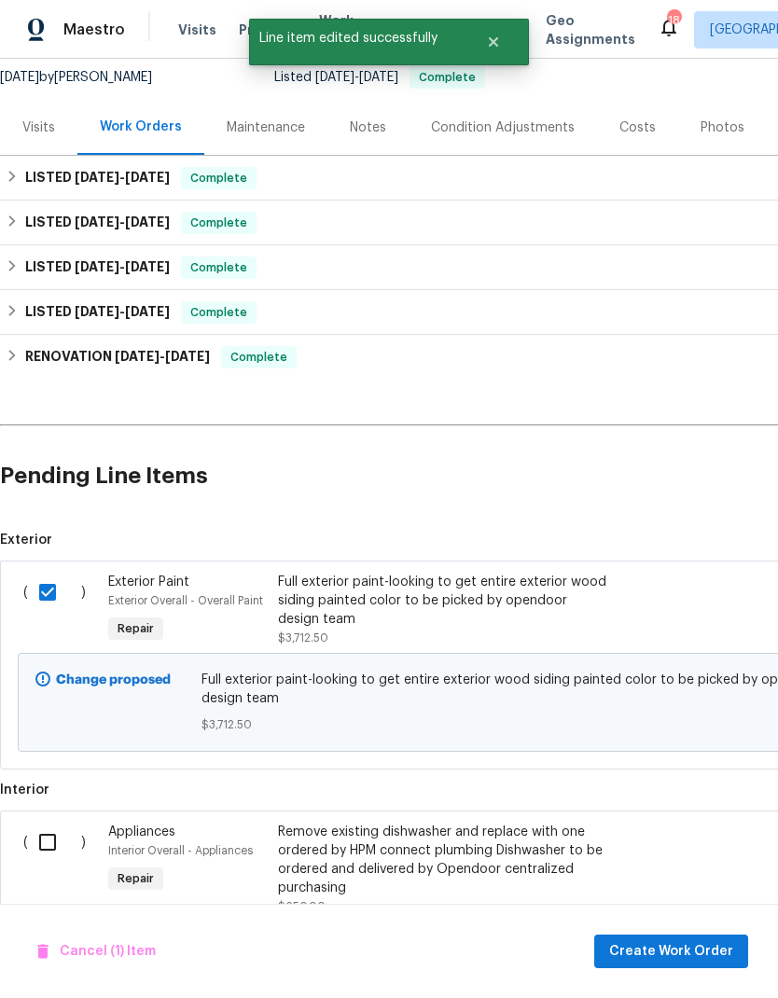
click at [48, 823] on input "checkbox" at bounding box center [54, 842] width 53 height 39
checkbox input "true"
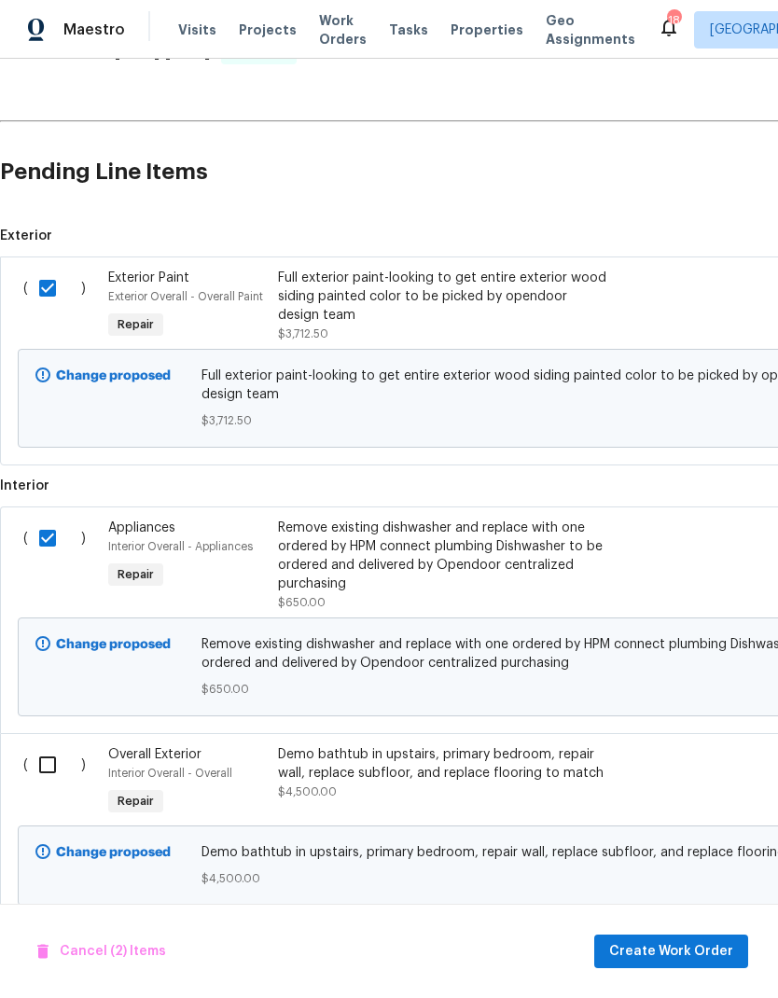
scroll to position [485, 0]
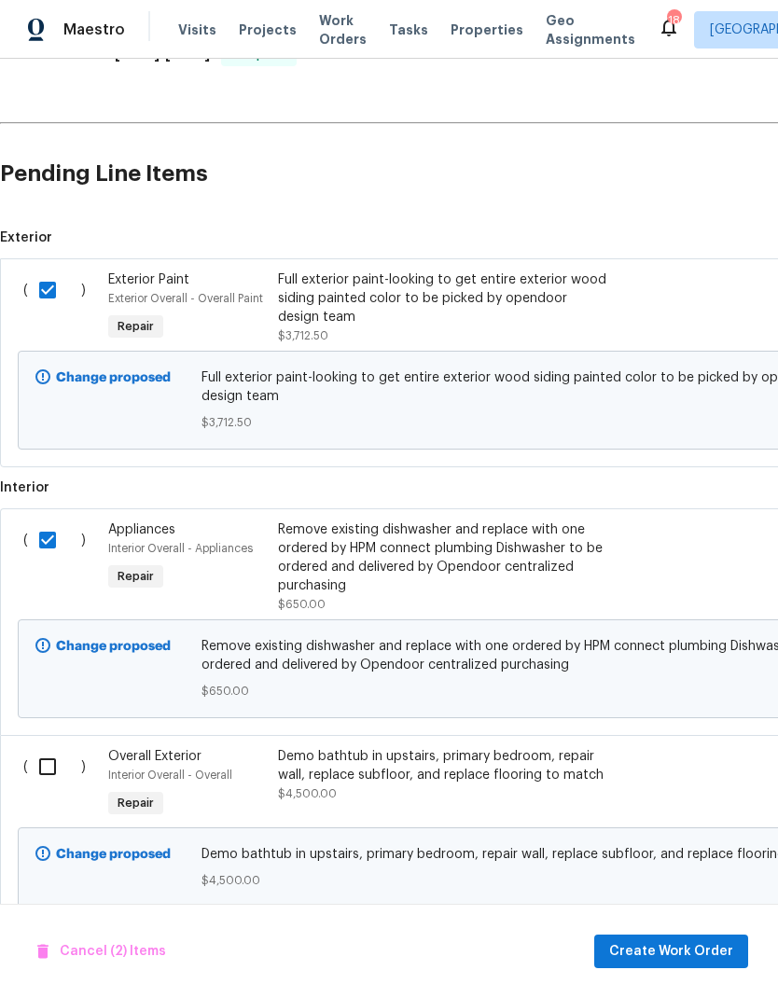
click at [51, 747] on input "checkbox" at bounding box center [54, 766] width 53 height 39
click at [36, 747] on input "checkbox" at bounding box center [54, 766] width 53 height 39
click at [49, 747] on input "checkbox" at bounding box center [54, 766] width 53 height 39
checkbox input "true"
click at [693, 941] on span "Create Work Order" at bounding box center [671, 951] width 124 height 23
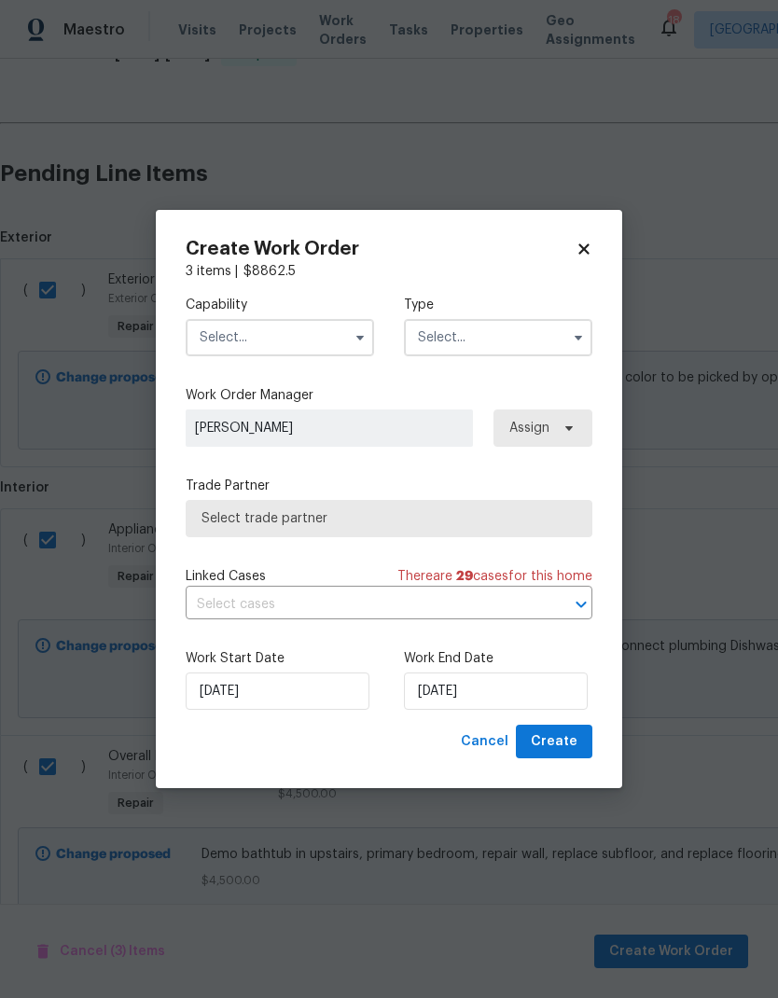
click at [355, 340] on icon "button" at bounding box center [360, 337] width 15 height 15
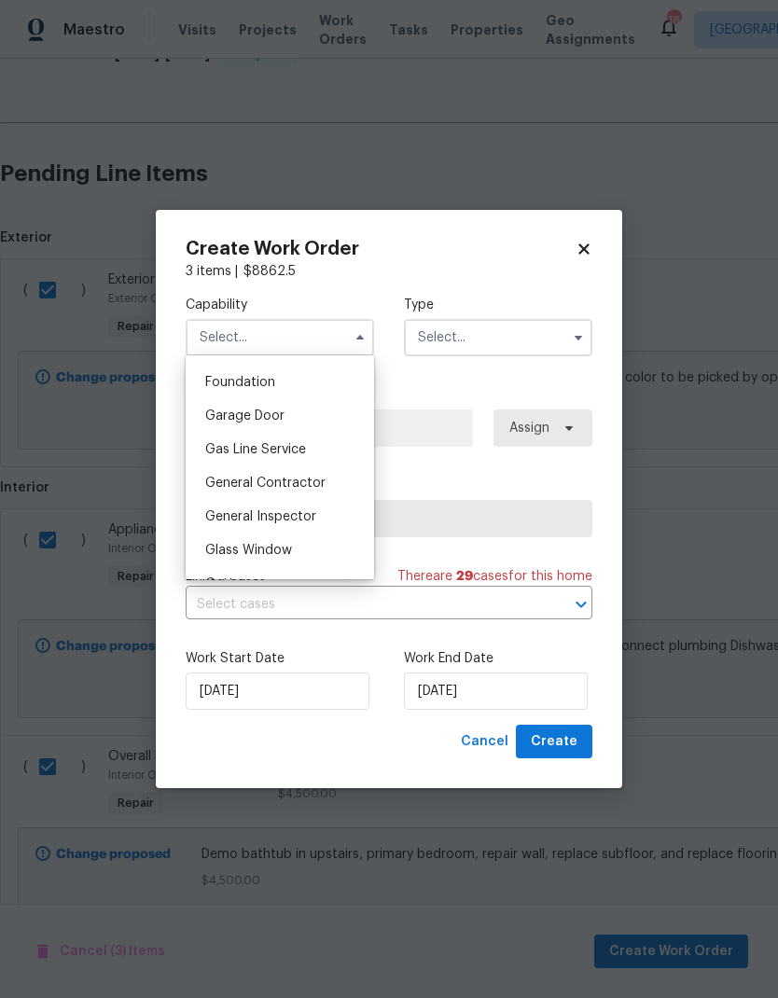
scroll to position [792, 0]
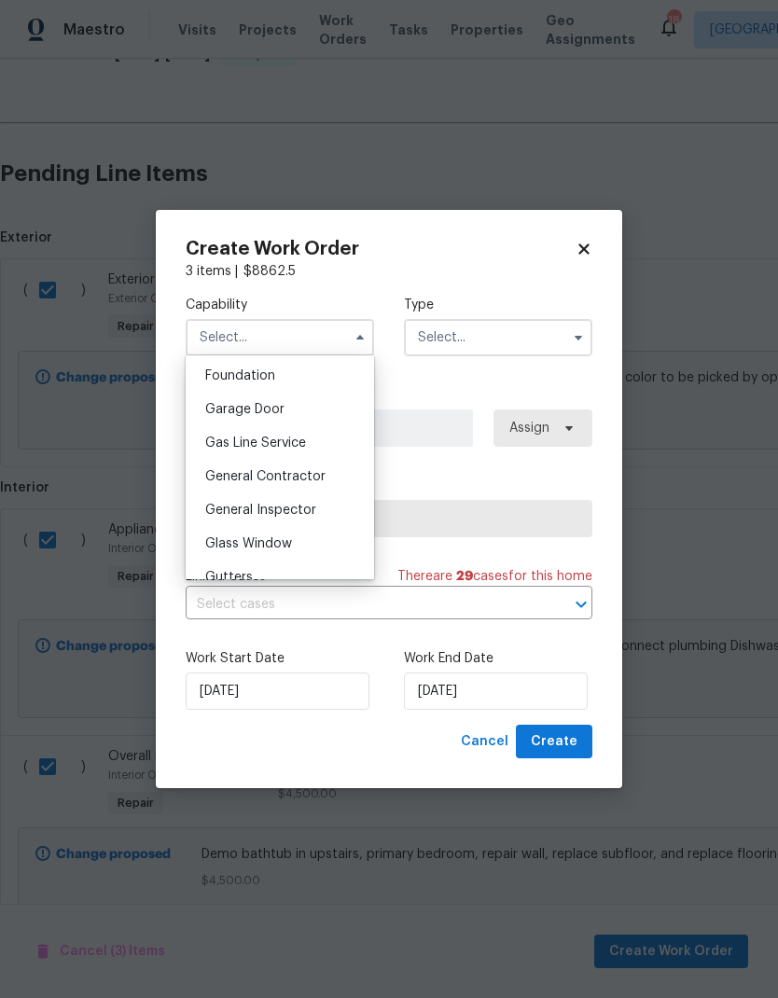
click at [342, 480] on div "General Contractor" at bounding box center [279, 477] width 179 height 34
type input "General Contractor"
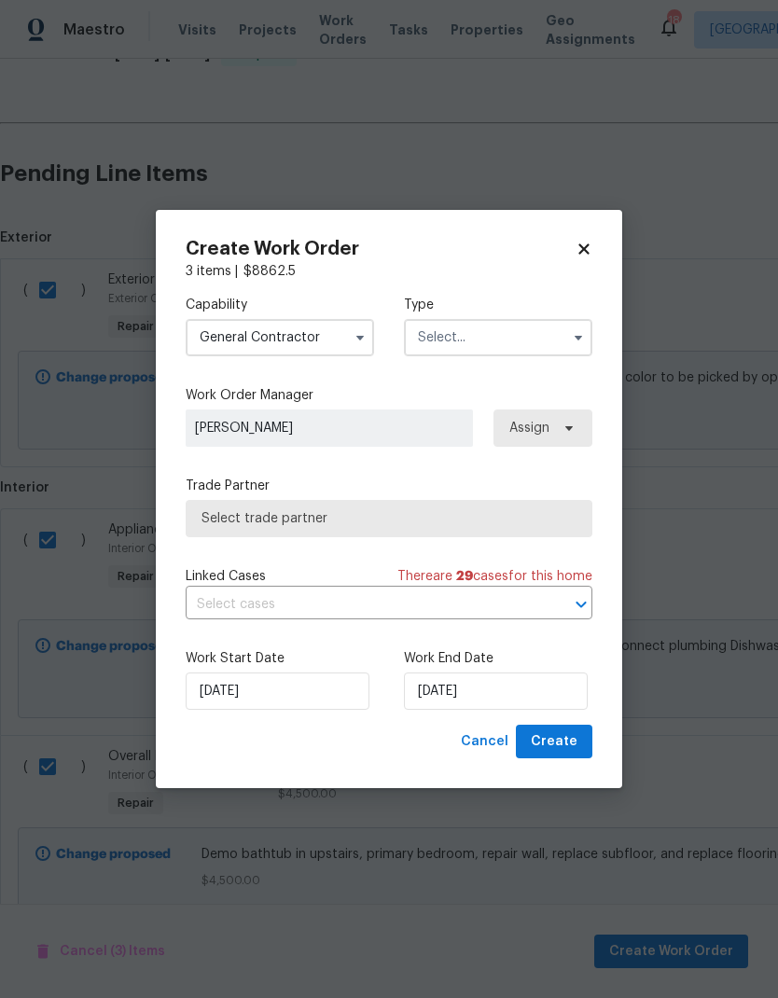
click at [550, 343] on input "text" at bounding box center [498, 337] width 188 height 37
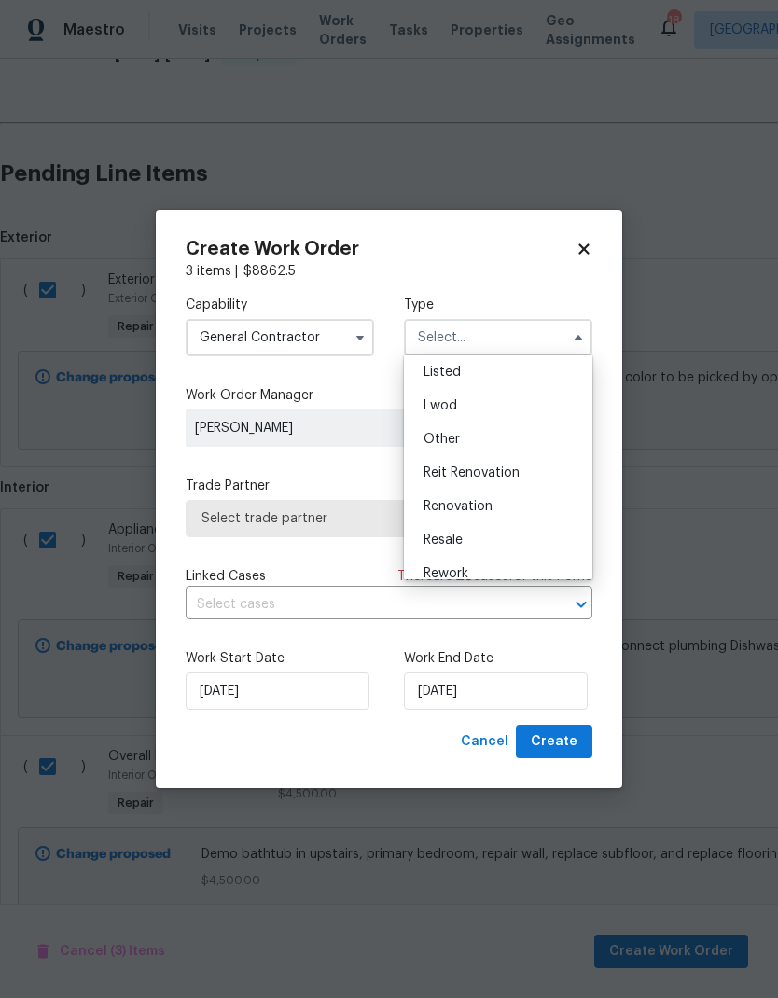
scroll to position [148, 0]
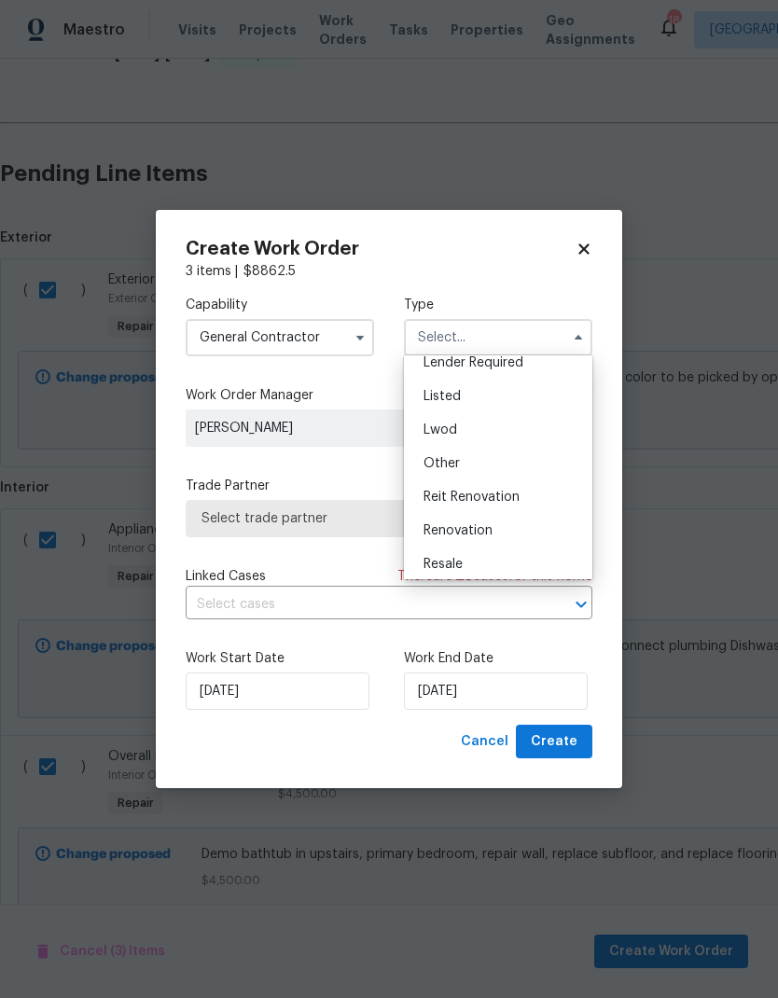
click at [527, 393] on div "Listed" at bounding box center [498, 397] width 179 height 34
type input "Listed"
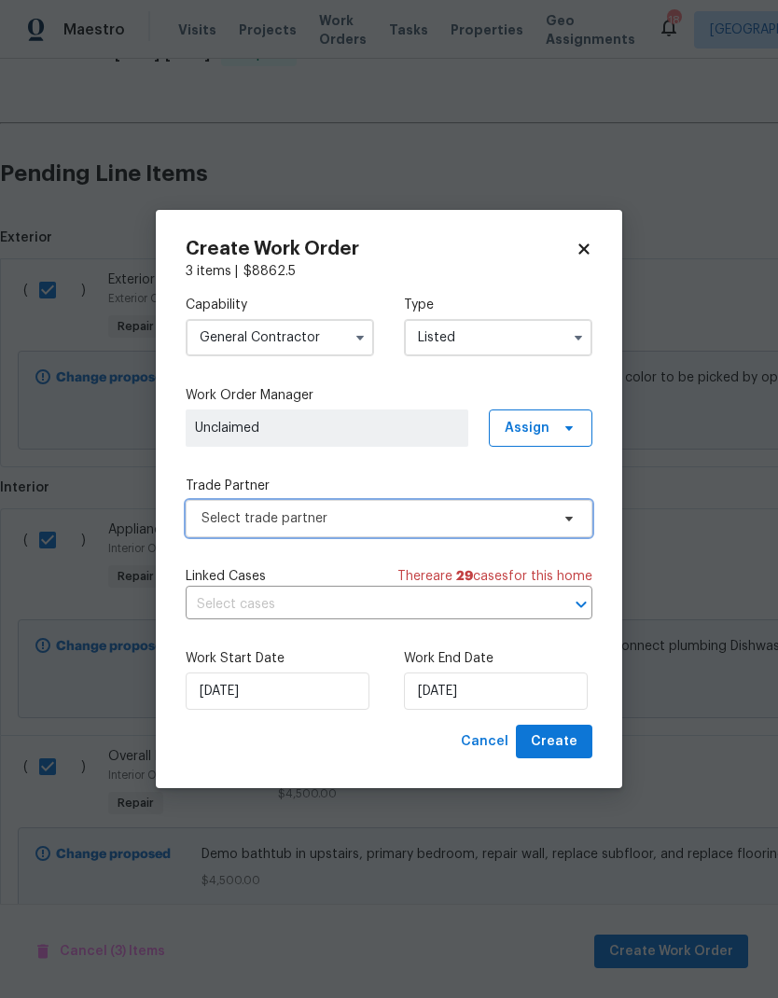
click at [552, 527] on span "Select trade partner" at bounding box center [389, 518] width 407 height 37
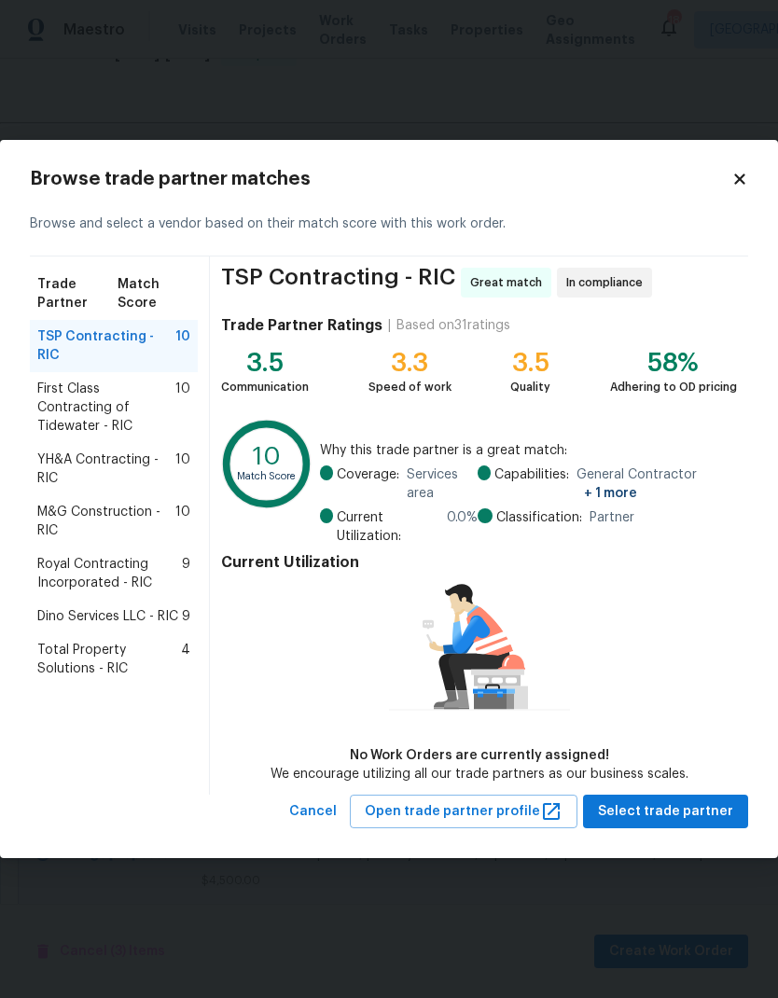
click at [103, 555] on span "Royal Contracting Incorporated - RIC" at bounding box center [109, 573] width 145 height 37
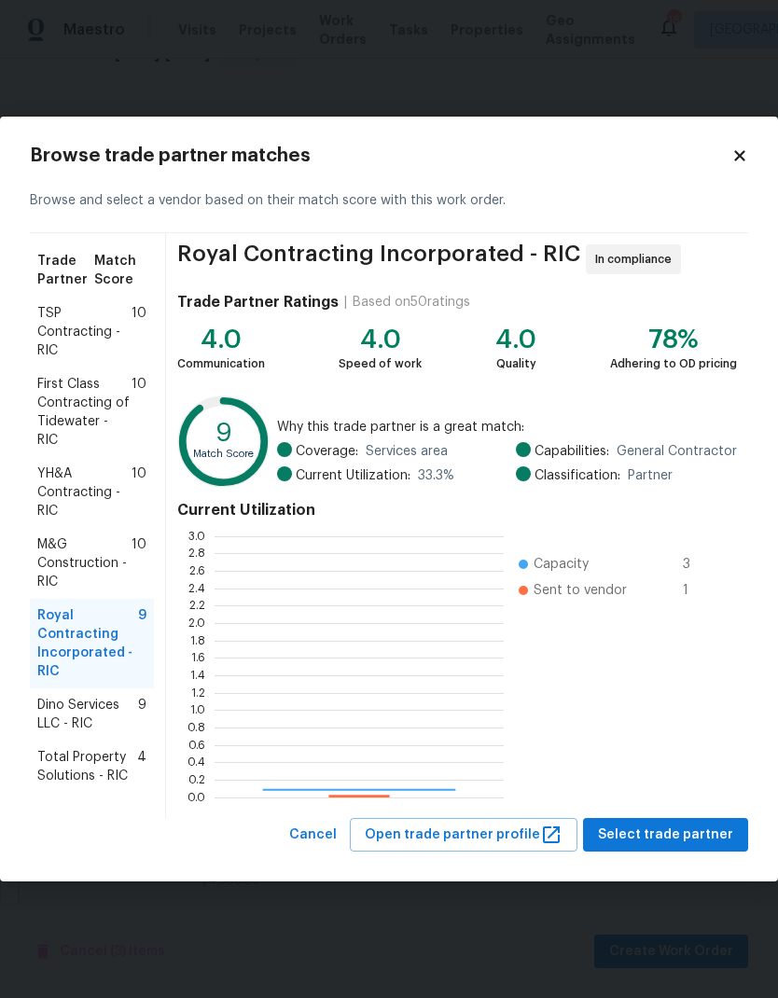
scroll to position [261, 289]
click at [697, 838] on span "Select trade partner" at bounding box center [665, 835] width 135 height 23
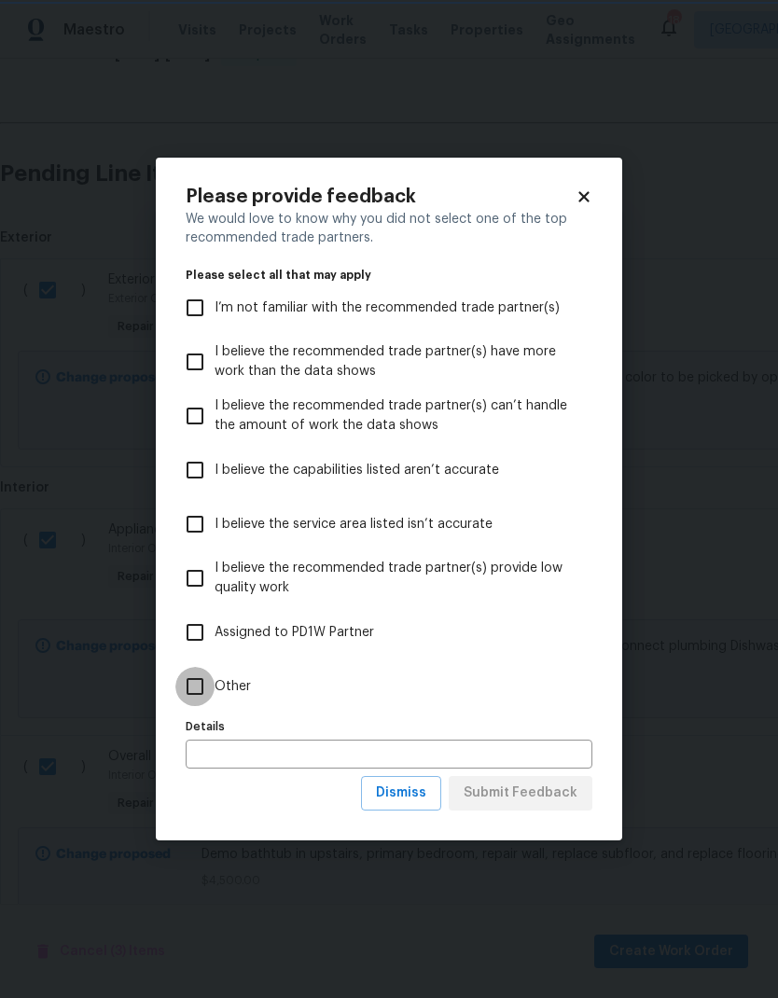
click at [187, 684] on input "Other" at bounding box center [194, 686] width 39 height 39
checkbox input "true"
click at [555, 745] on input "text" at bounding box center [389, 754] width 407 height 29
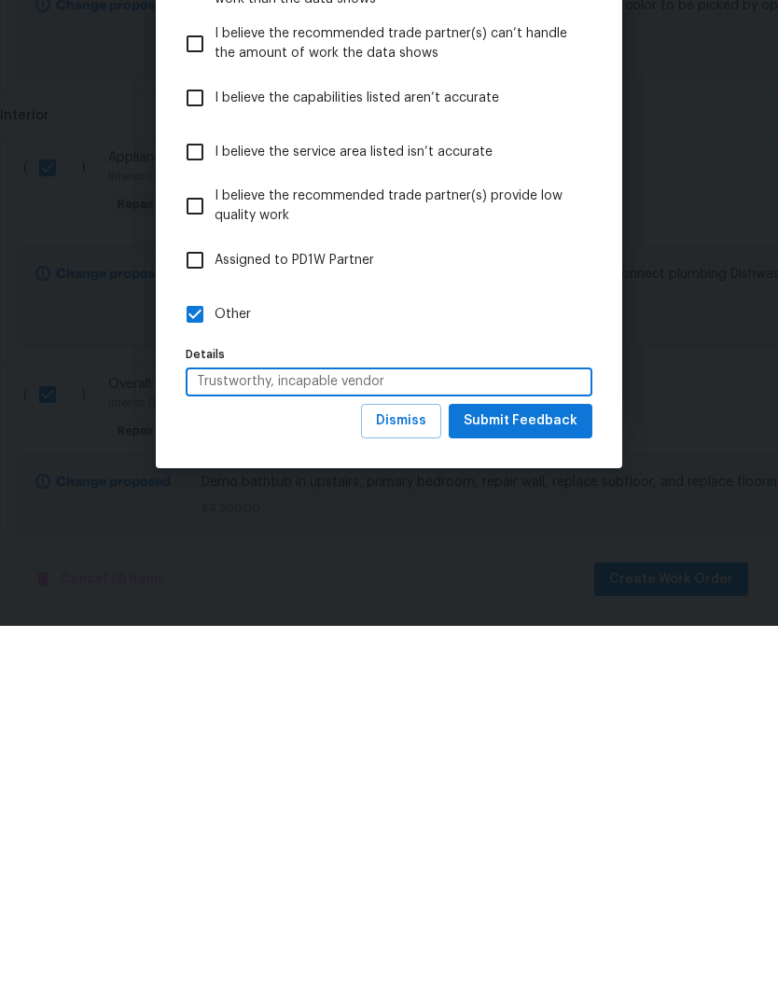
click at [274, 740] on input "Trustworthy, incapable vendor" at bounding box center [389, 754] width 407 height 29
type input "Trustworthy and capable vendor"
click at [563, 782] on span "Submit Feedback" at bounding box center [521, 793] width 114 height 23
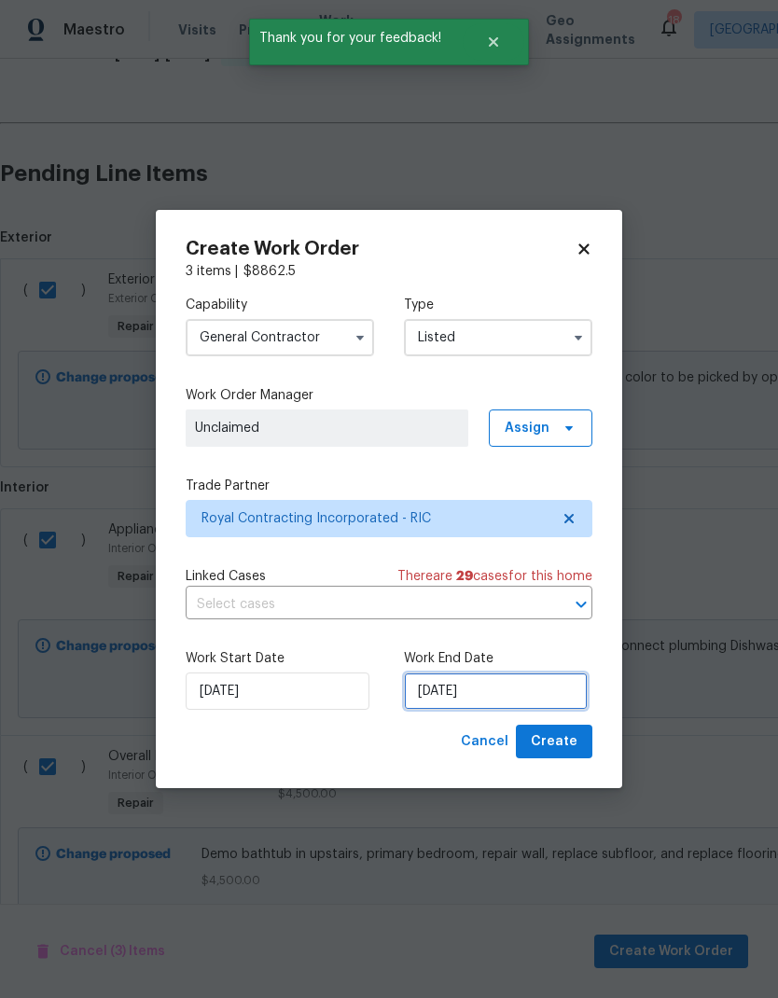
click at [472, 695] on input "10/3/2025" at bounding box center [496, 691] width 184 height 37
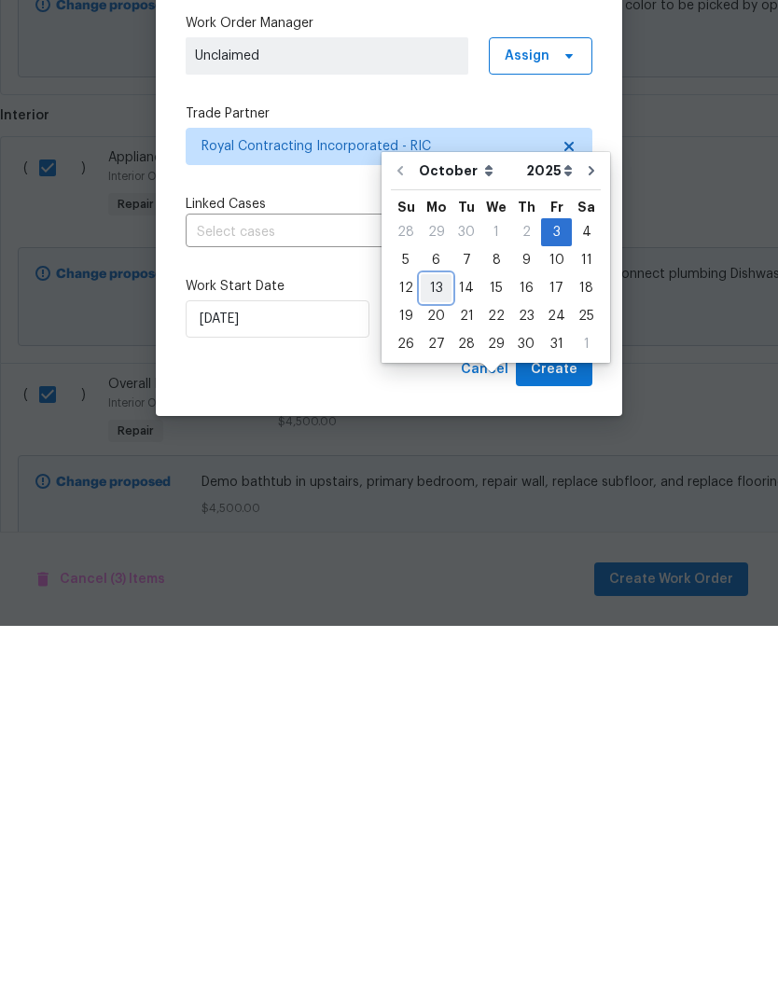
click at [435, 647] on div "13" at bounding box center [436, 660] width 31 height 26
type input "10/13/2025"
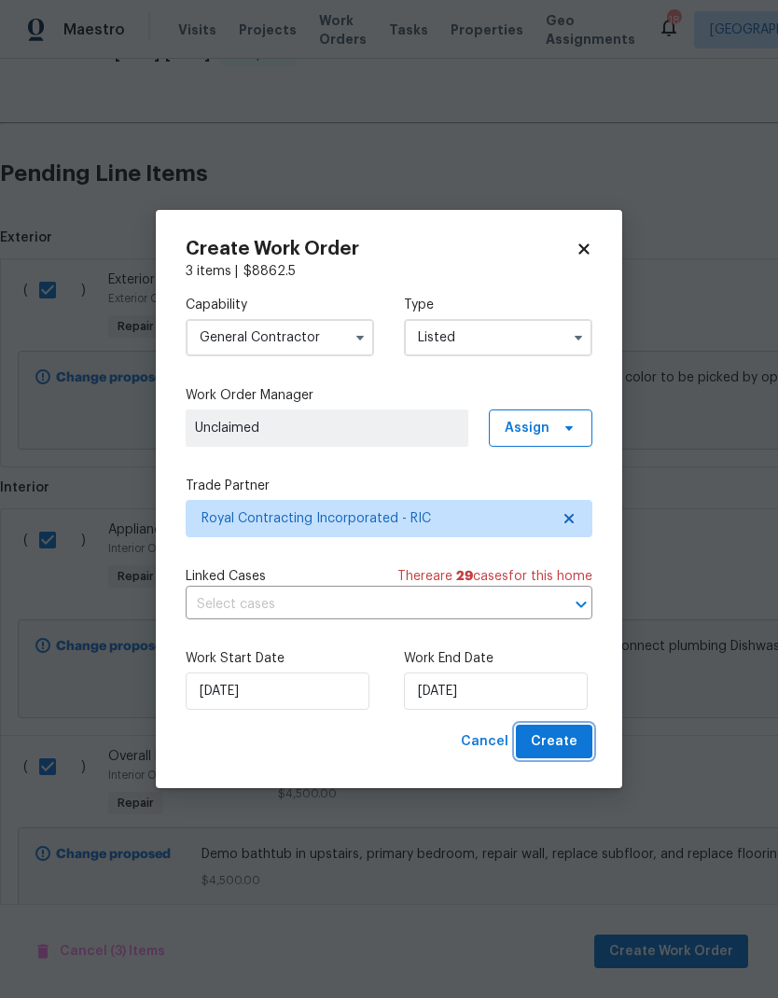
click at [564, 738] on span "Create" at bounding box center [554, 742] width 47 height 23
checkbox input "false"
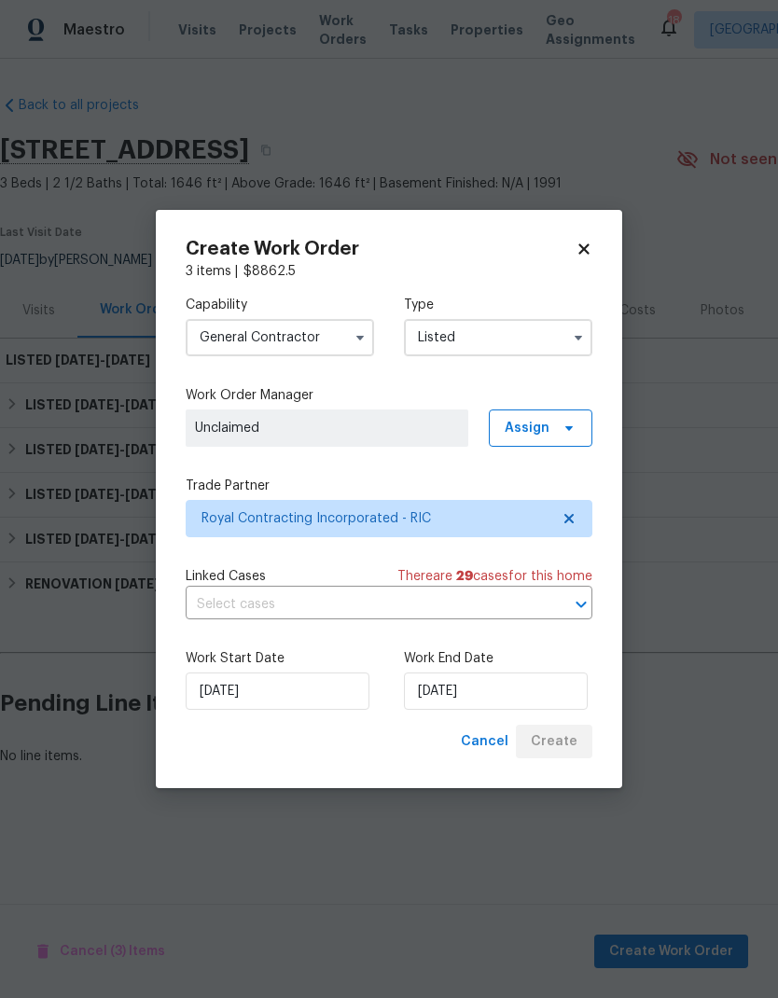
scroll to position [0, 0]
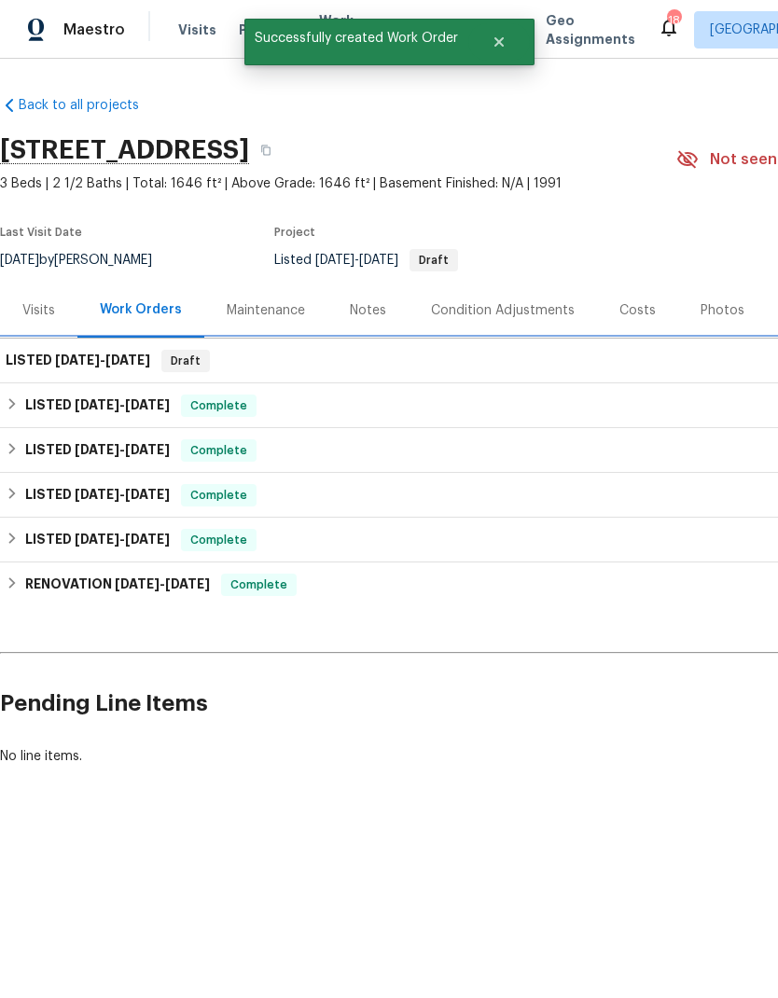
click at [37, 372] on h6 "LISTED 10/3/25 - 10/13/25" at bounding box center [78, 361] width 145 height 22
click at [31, 372] on h6 "LISTED 10/3/25 - 10/13/25" at bounding box center [78, 361] width 145 height 22
click at [58, 367] on span "10/3/25" at bounding box center [77, 360] width 45 height 13
click at [57, 367] on span "10/3/25" at bounding box center [77, 360] width 45 height 13
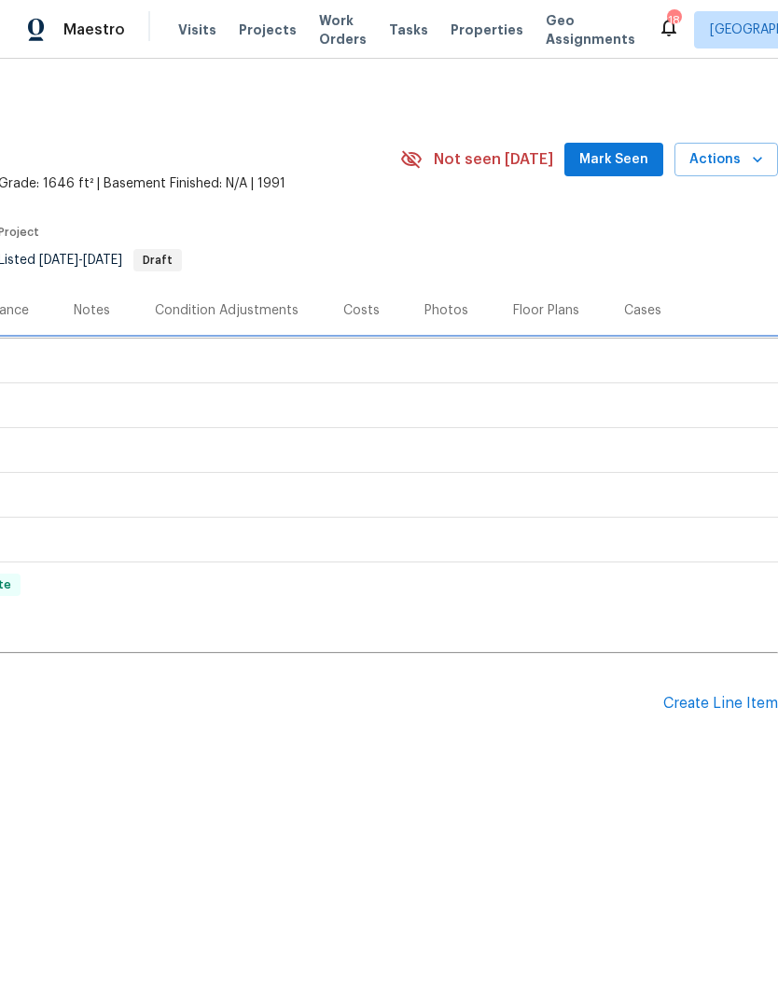
scroll to position [0, 276]
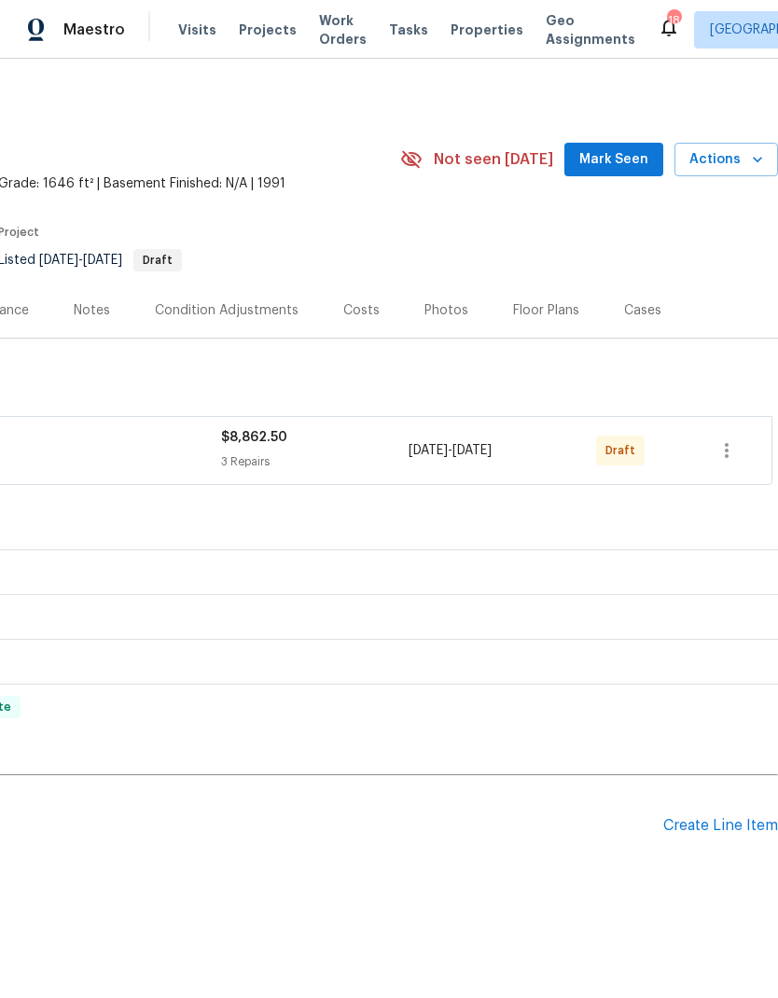
scroll to position [0, 276]
click at [729, 462] on icon "button" at bounding box center [727, 450] width 22 height 22
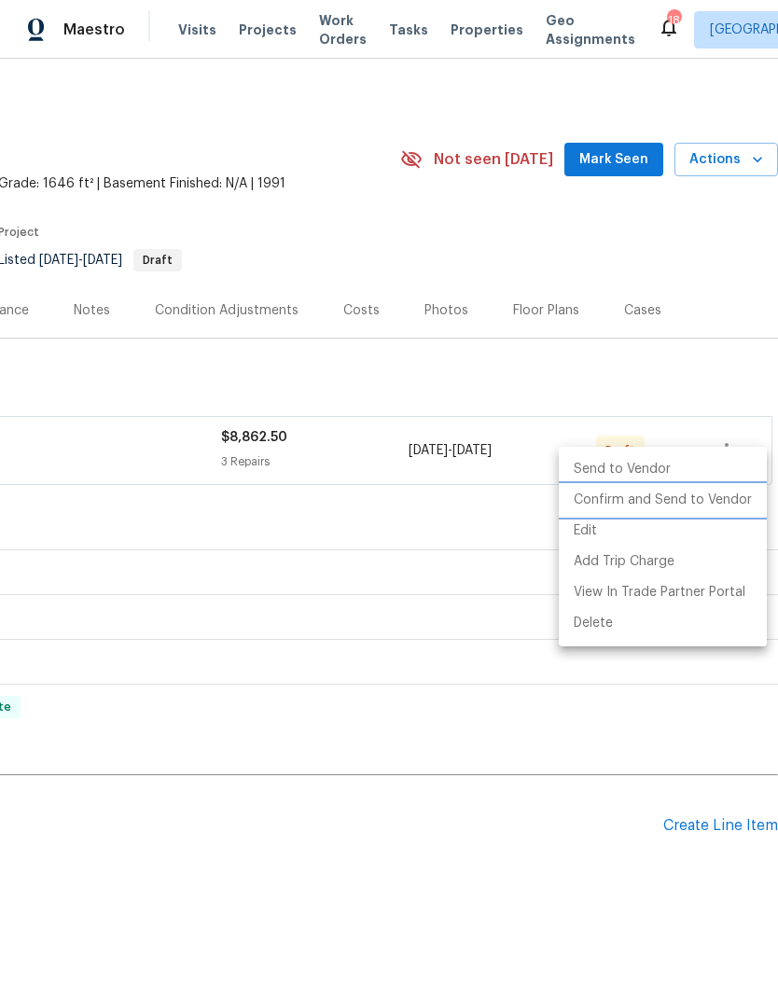
click at [720, 507] on li "Confirm and Send to Vendor" at bounding box center [663, 500] width 208 height 31
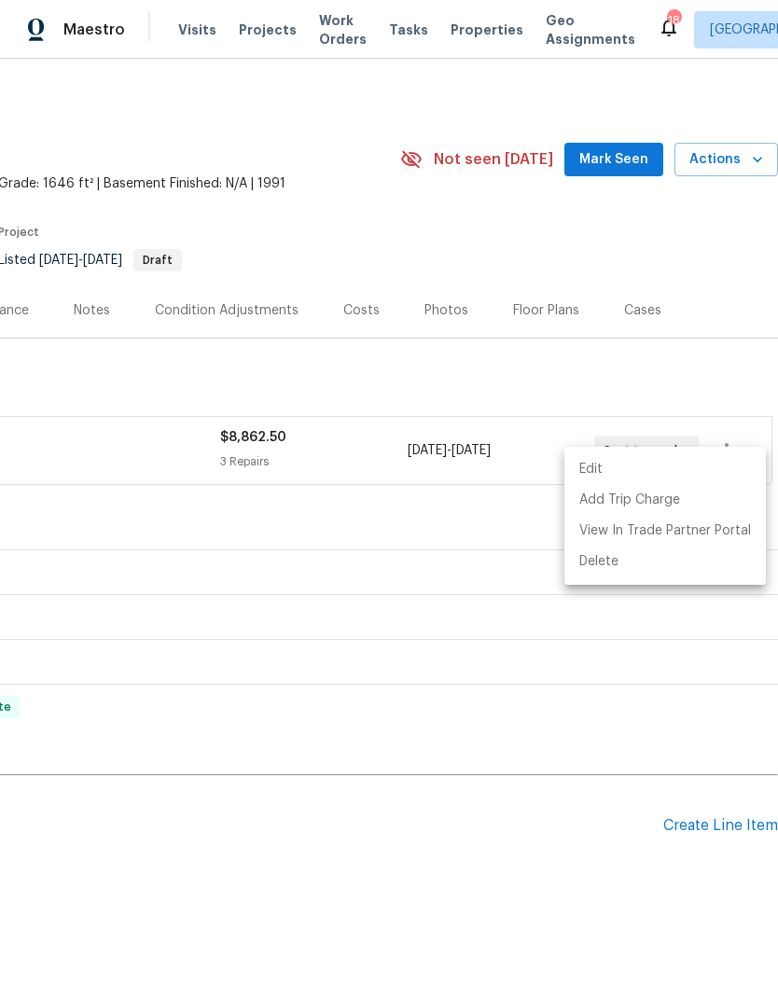
click at [704, 408] on div at bounding box center [389, 499] width 778 height 998
